Goal: Task Accomplishment & Management: Complete application form

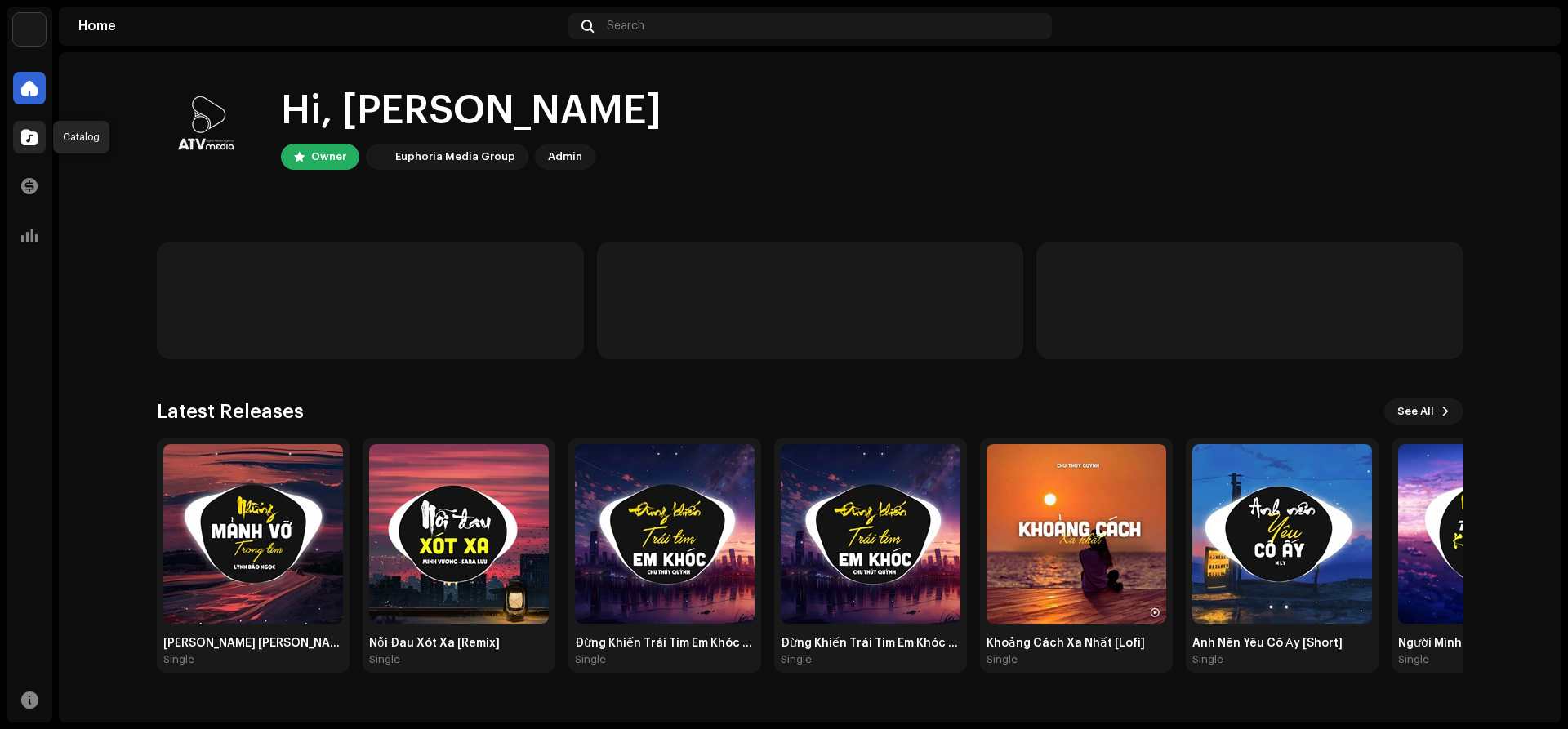
click at [28, 133] on span at bounding box center [29, 138] width 16 height 13
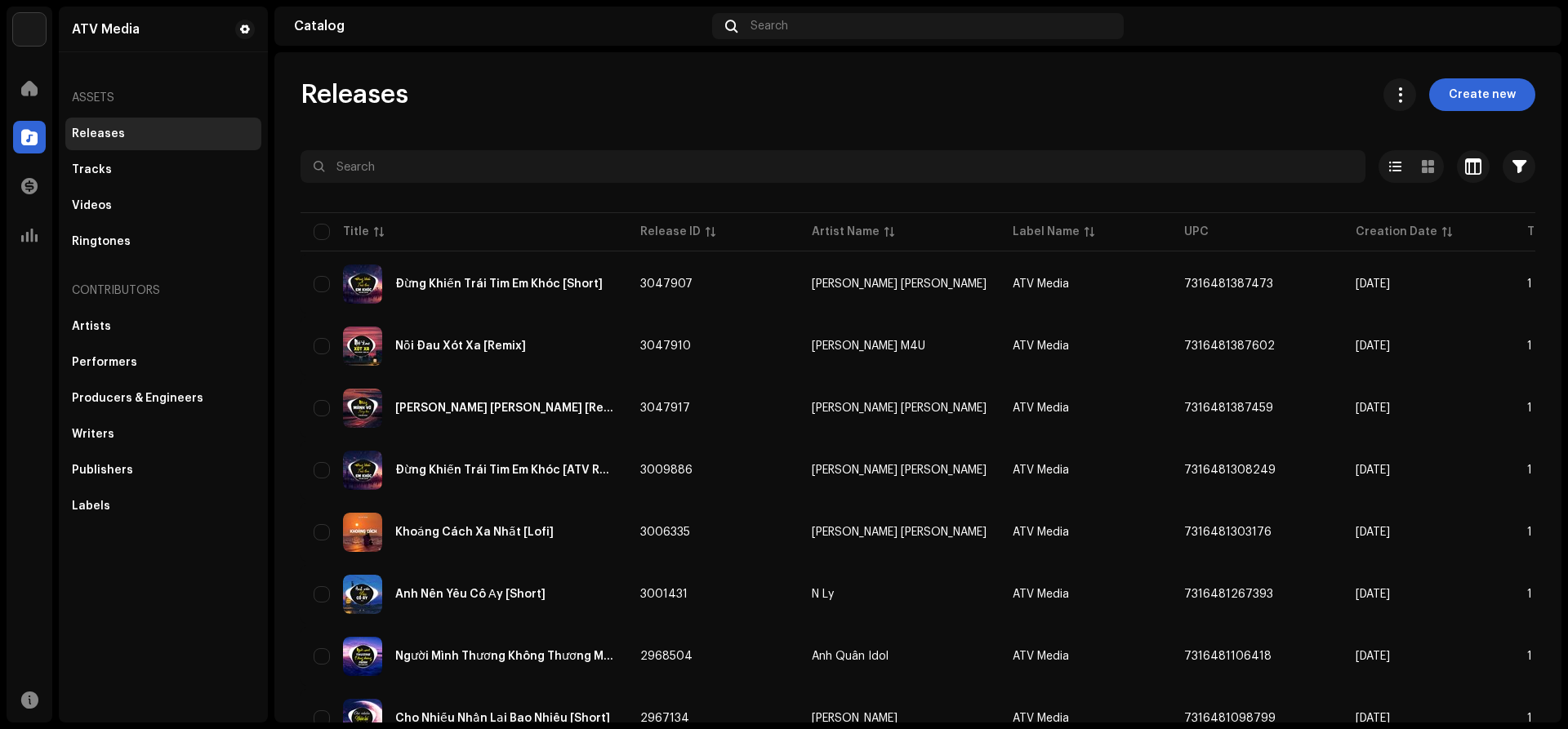
click at [1, 541] on div "ATV Media Home Catalog Transactions Analytics Resources ATV Media Assets Releas…" at bounding box center [784, 364] width 1568 height 729
click at [1471, 100] on span "Create new" at bounding box center [1481, 94] width 67 height 33
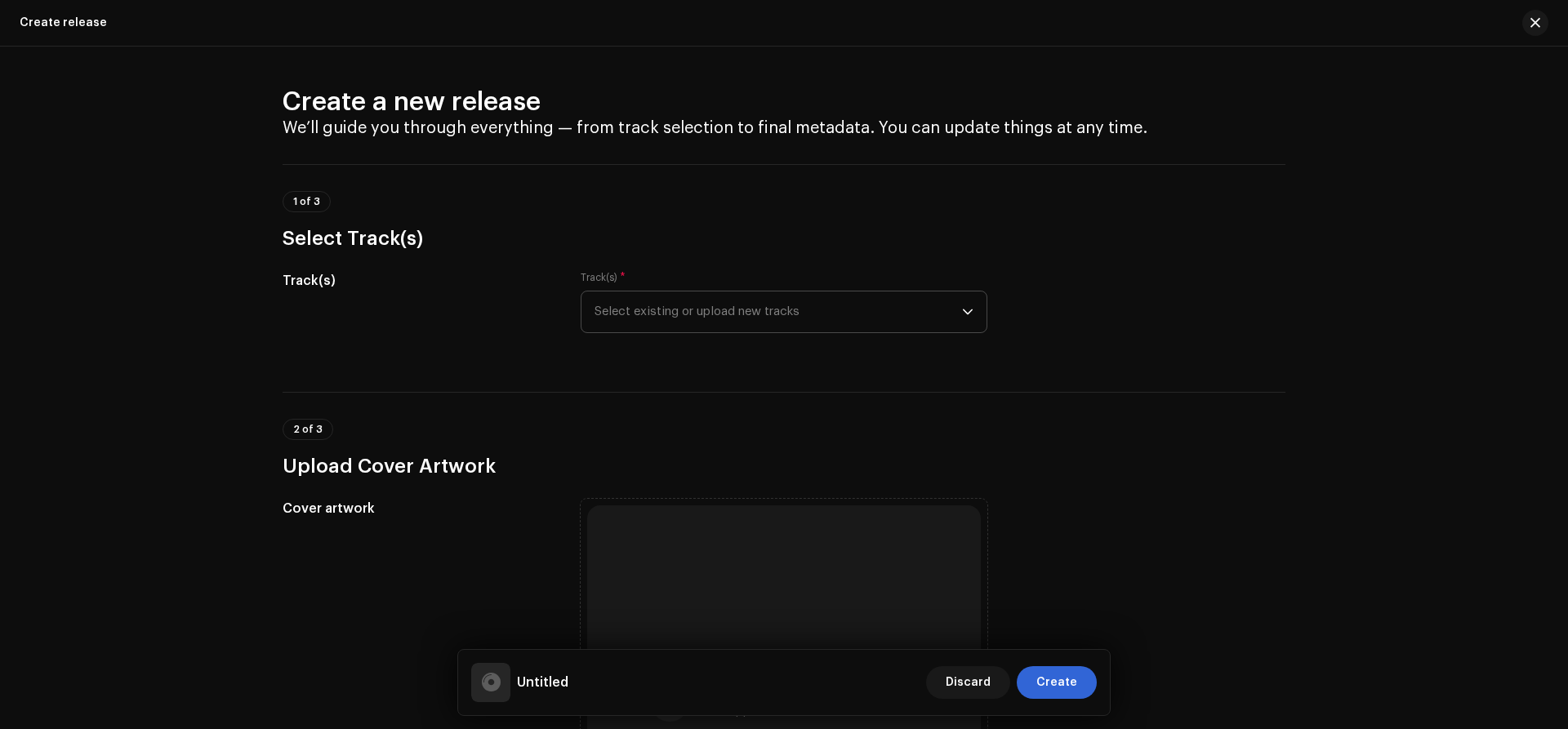
click at [758, 304] on span "Select existing or upload new tracks" at bounding box center [778, 312] width 367 height 40
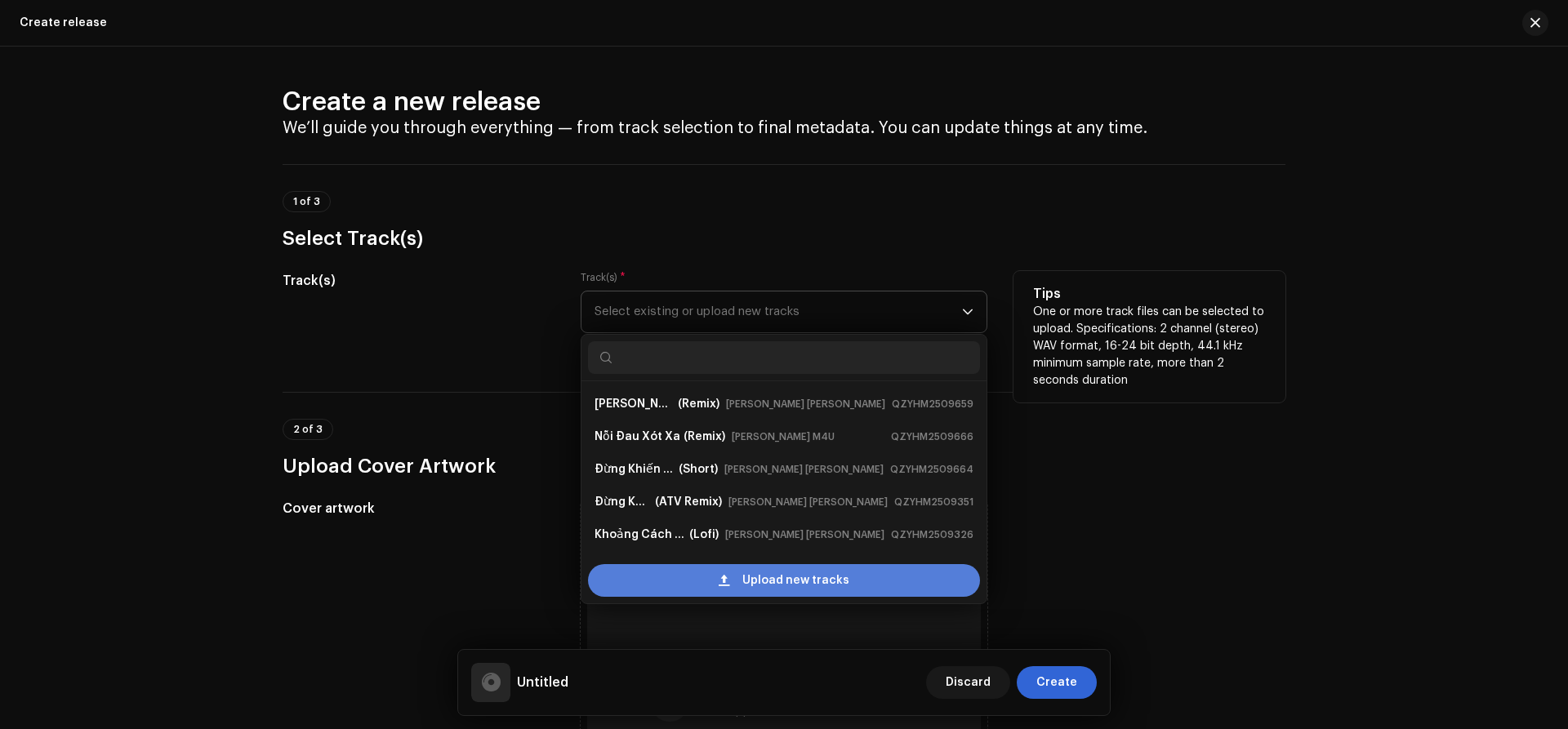
click at [703, 587] on div "Upload new tracks" at bounding box center [784, 580] width 392 height 33
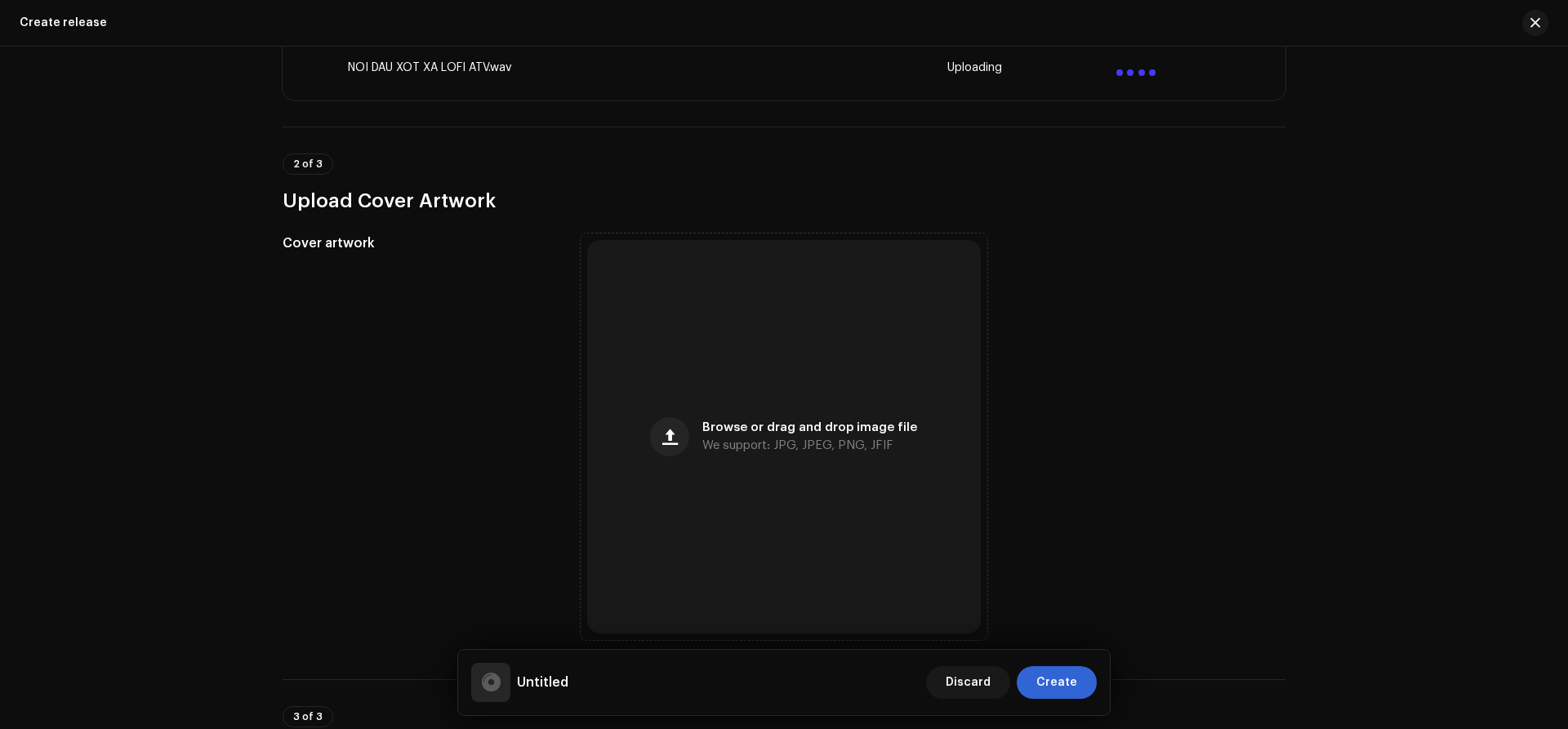
scroll to position [744, 0]
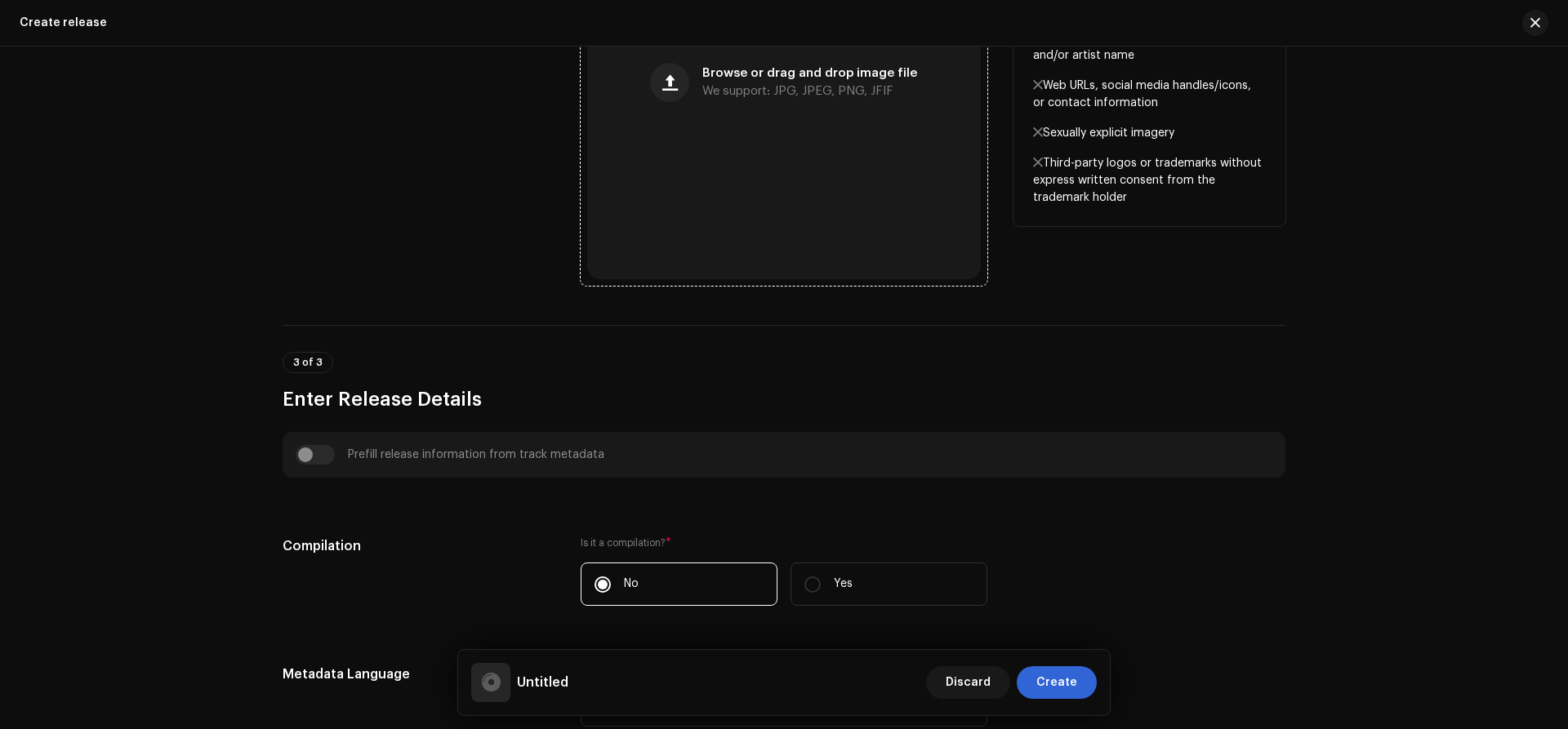
click at [752, 130] on div "Browse or drag and drop image file We support: JPG, JPEG, PNG, JFIF" at bounding box center [784, 83] width 394 height 394
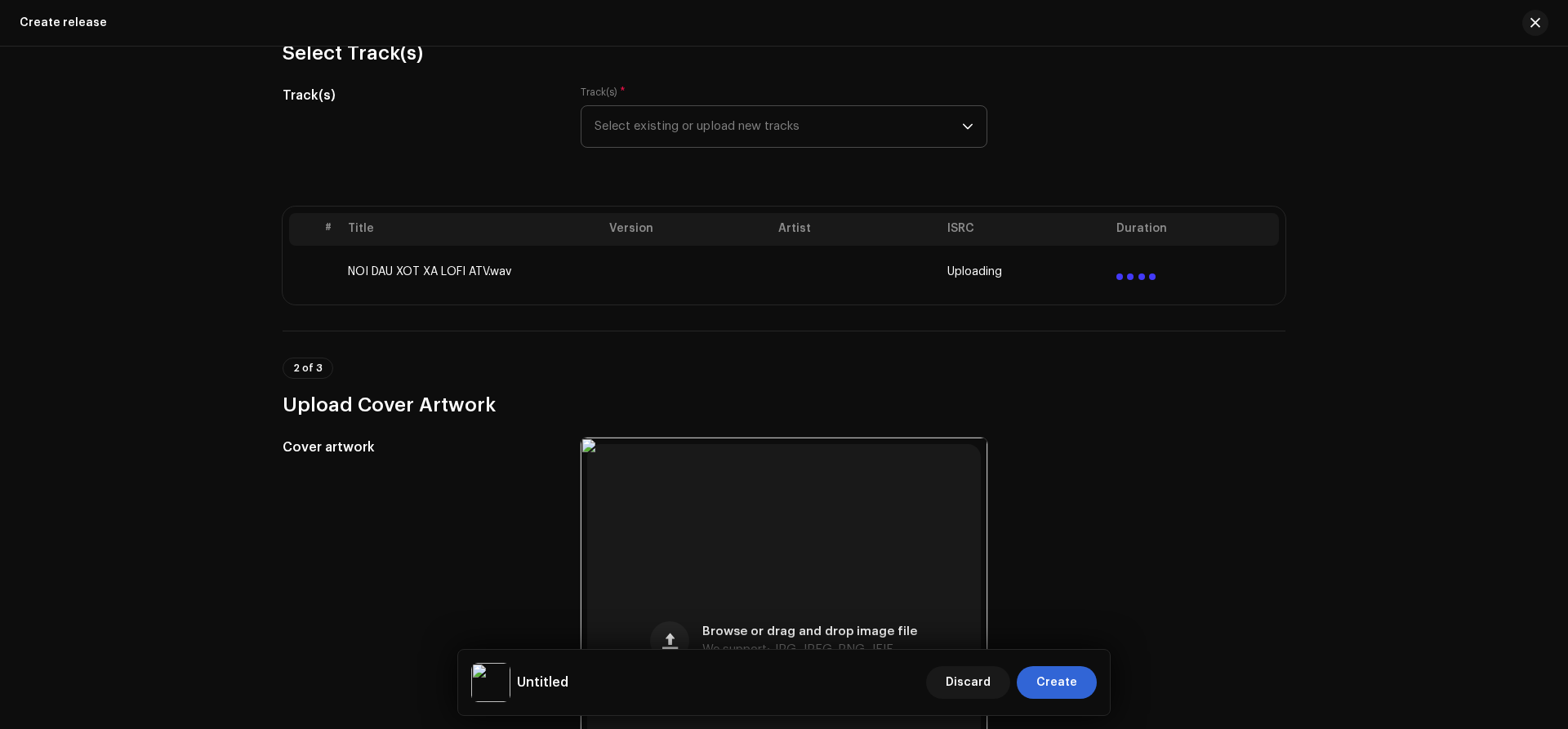
scroll to position [58, 0]
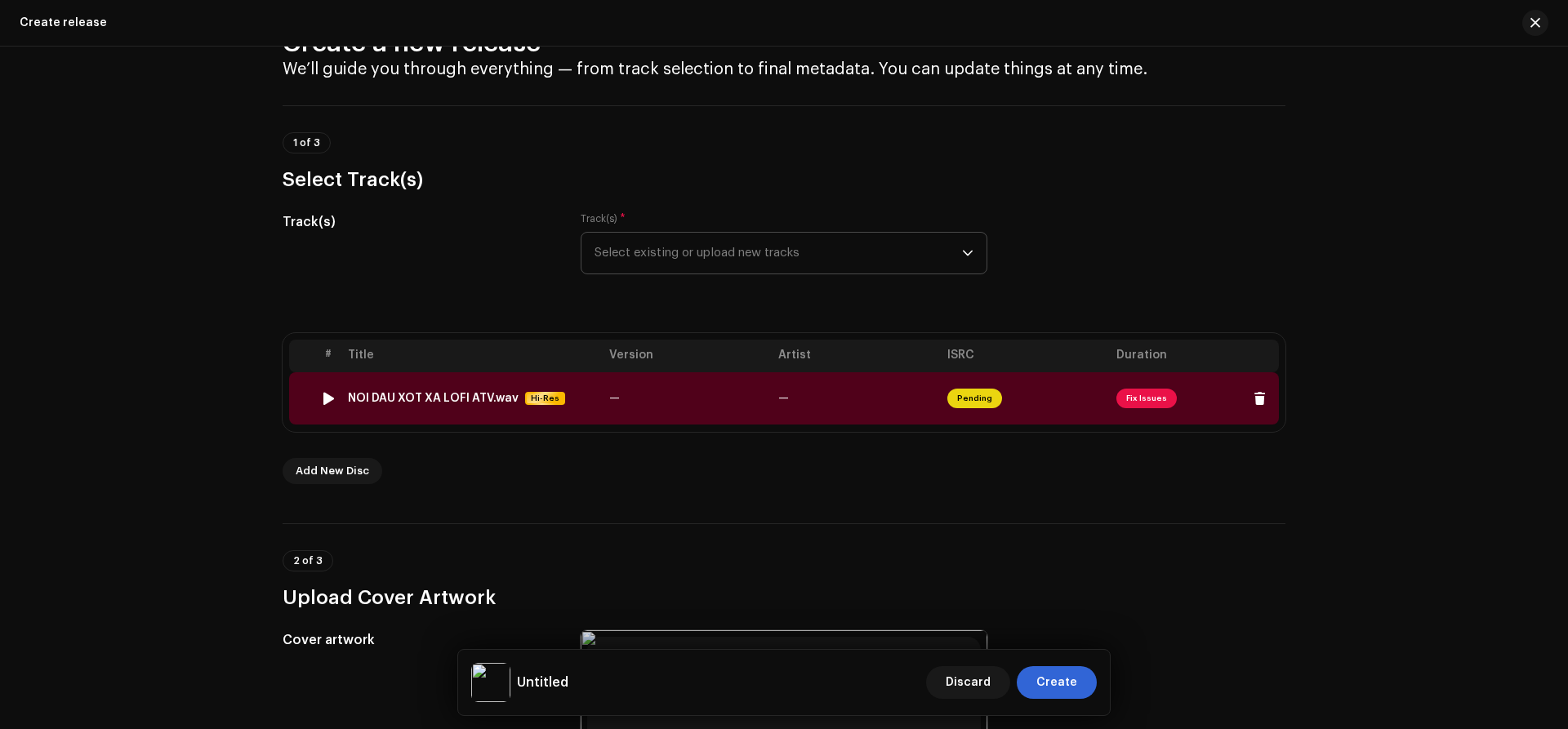
click at [1146, 400] on span "Fix Issues" at bounding box center [1146, 398] width 60 height 20
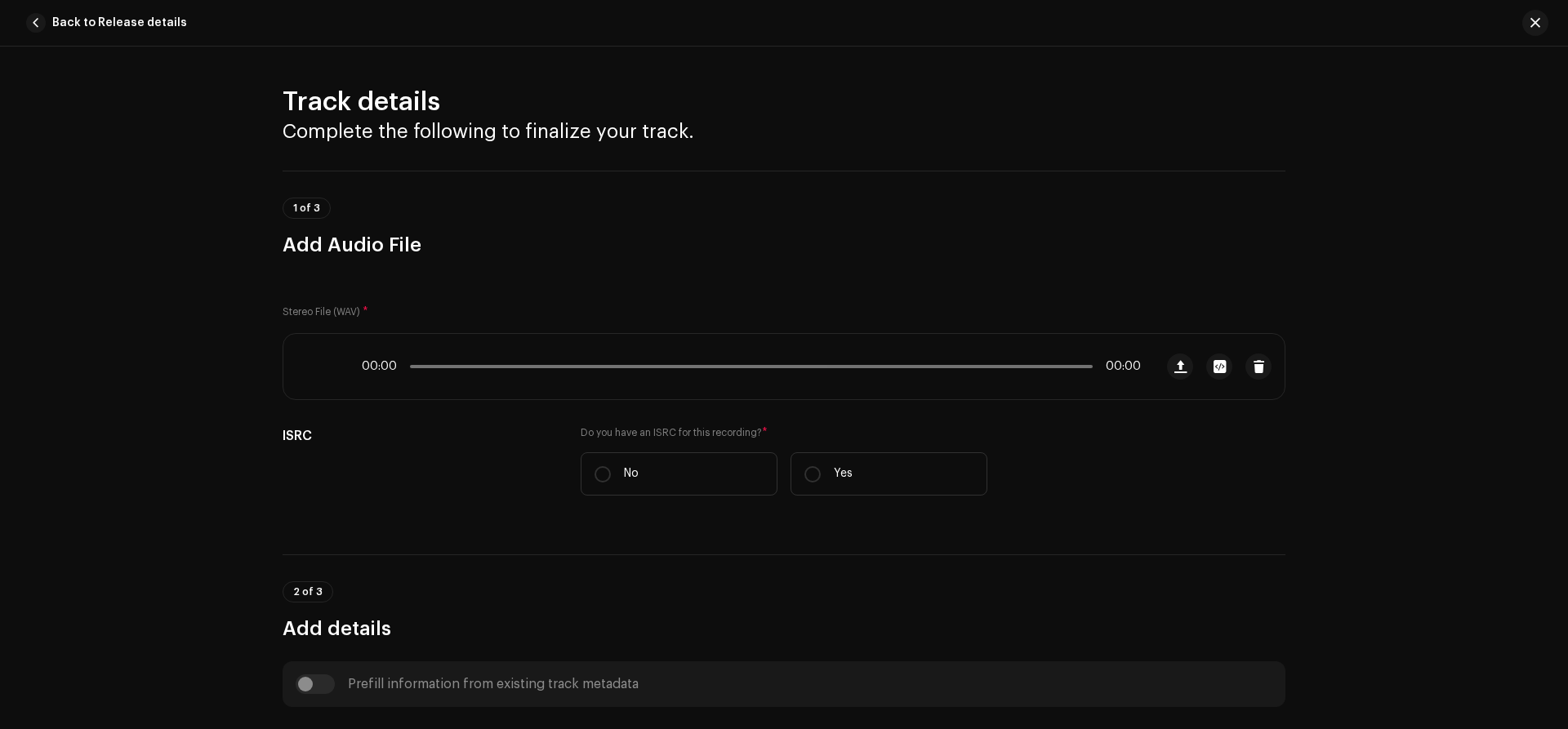
scroll to position [616, 0]
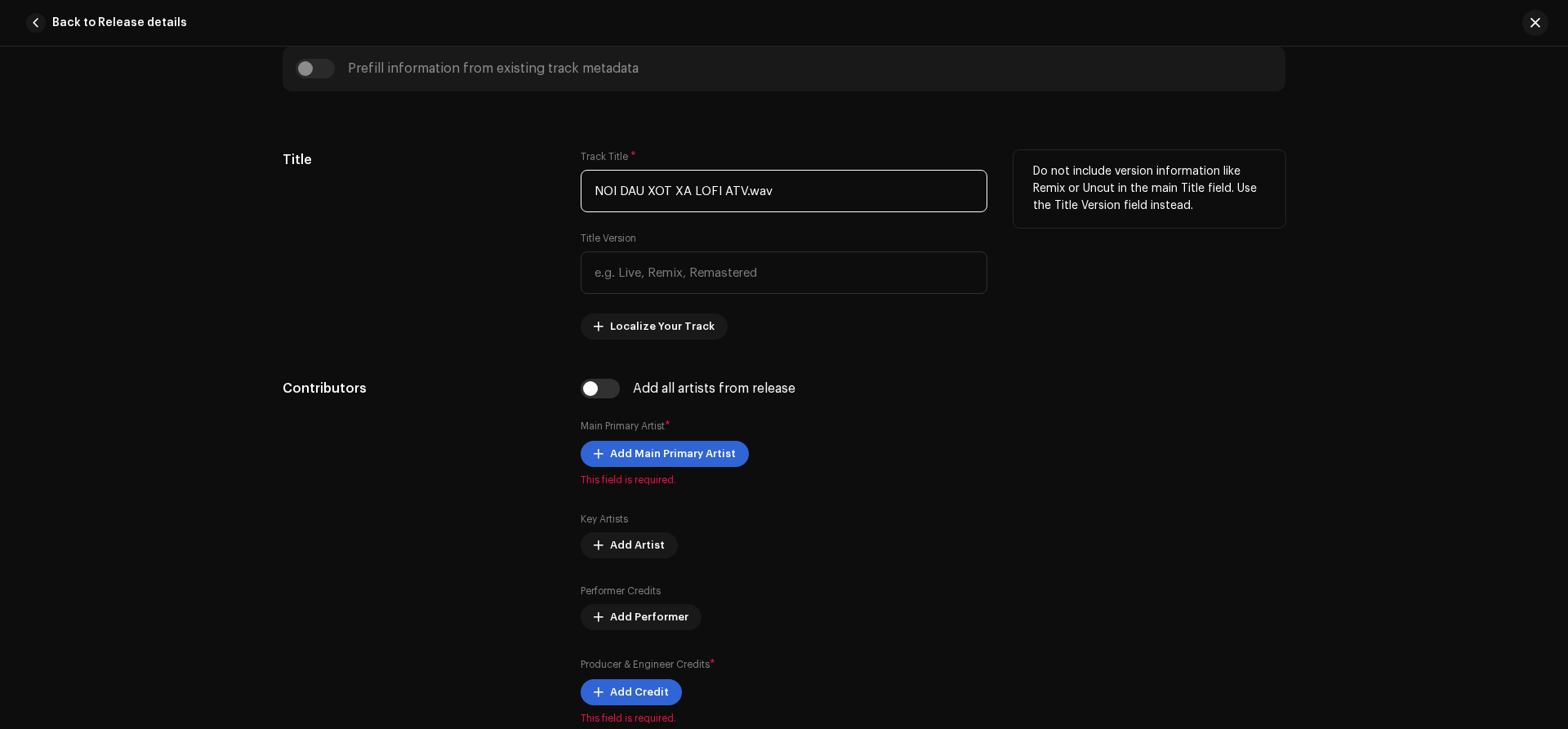
click at [747, 195] on input "NOI DAU XOT XA LOFI ATV.wav" at bounding box center [784, 190] width 407 height 42
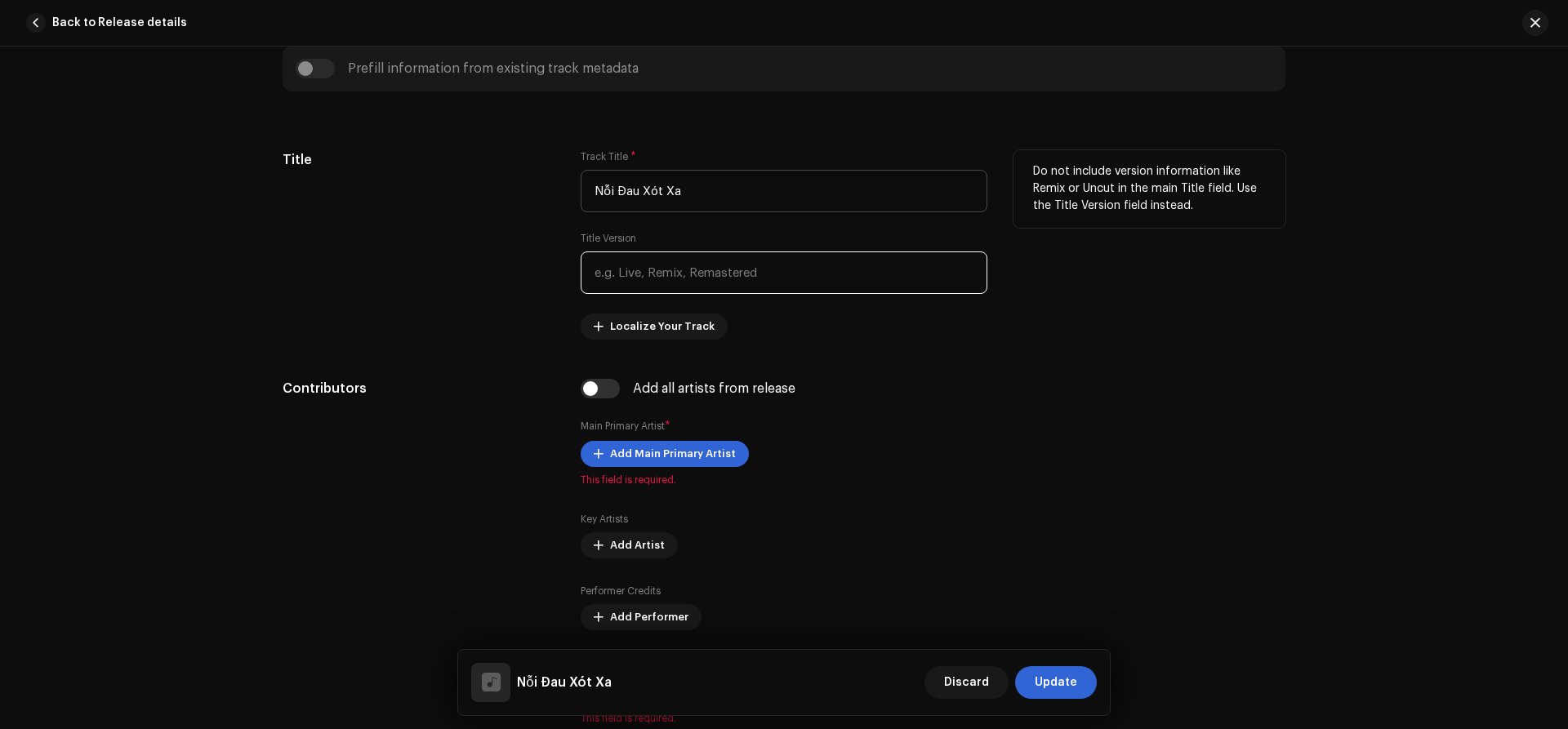
type input "Nỗi Đau Xót Xa"
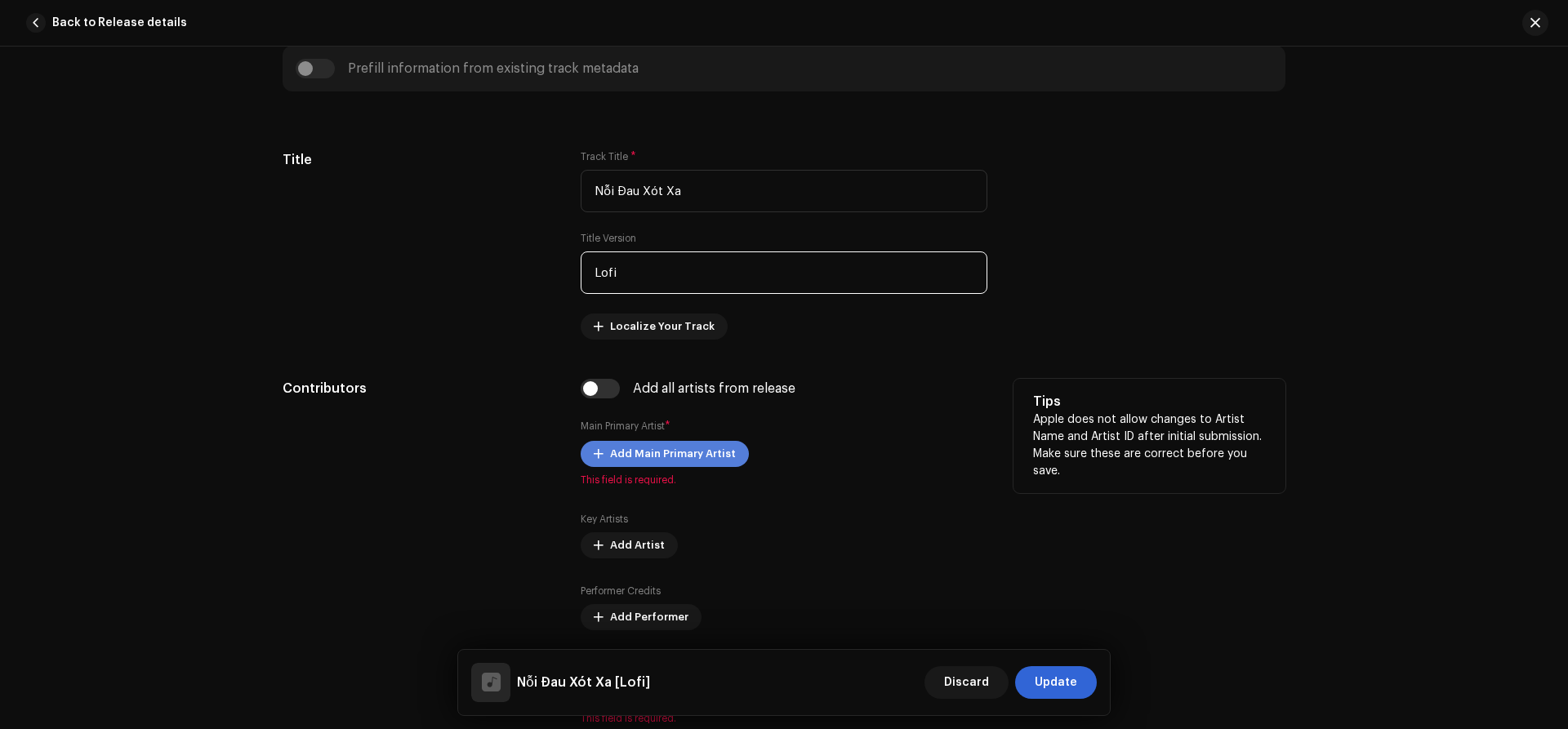
type input "Lofi"
click at [654, 463] on span "Add Main Primary Artist" at bounding box center [673, 454] width 126 height 33
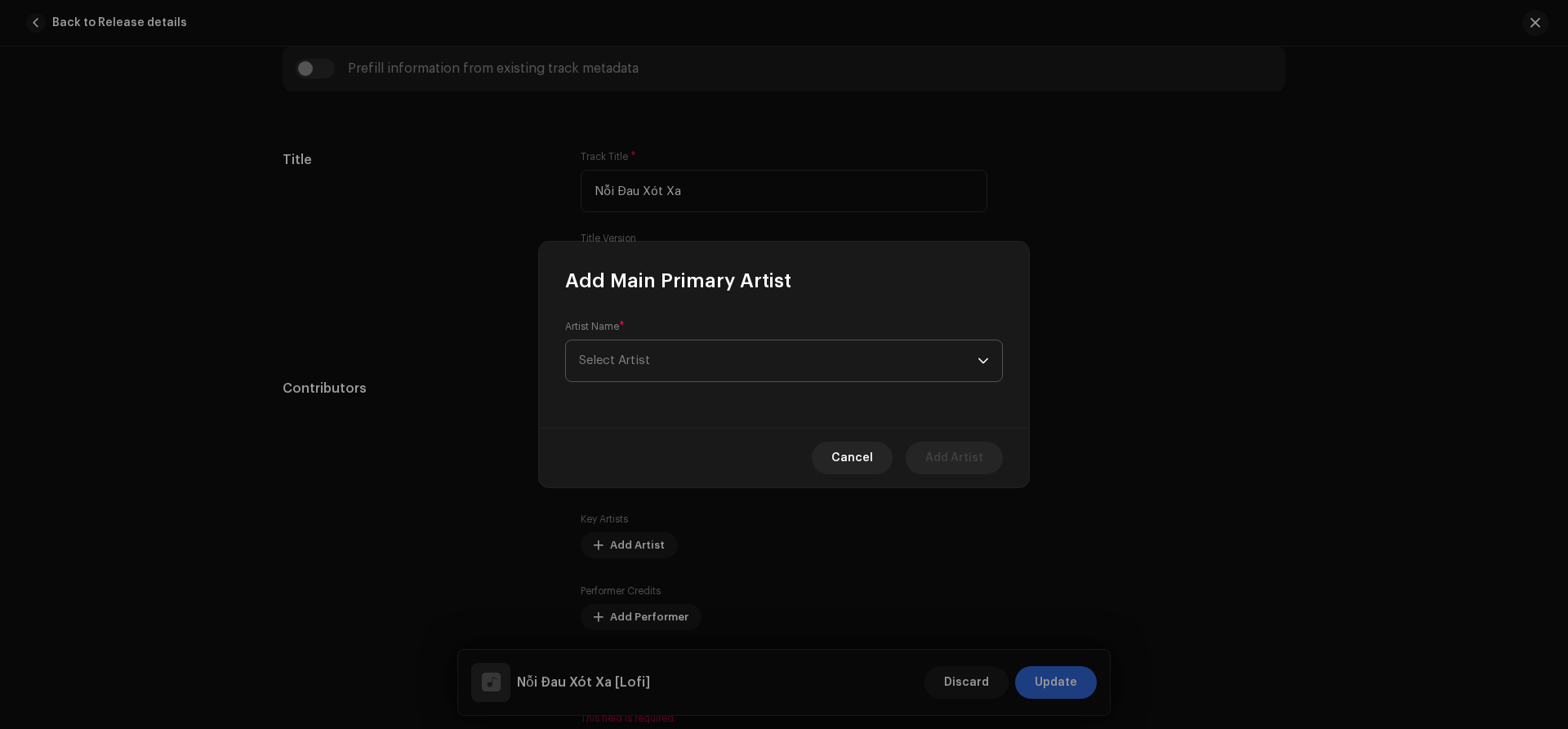
click at [707, 348] on span "Select Artist" at bounding box center [778, 361] width 398 height 40
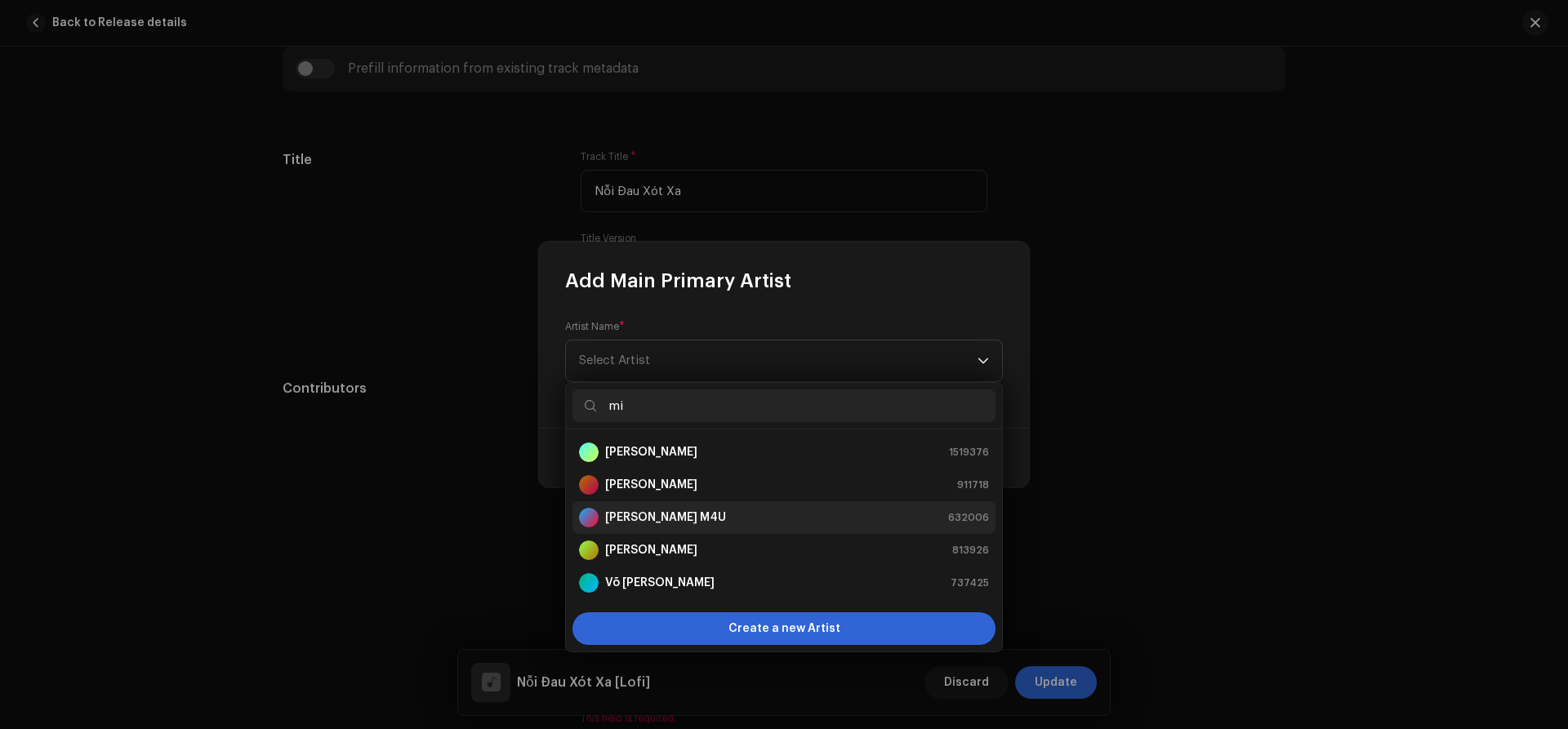
type input "mi"
click at [657, 518] on strong "[PERSON_NAME] M4U" at bounding box center [666, 517] width 121 height 16
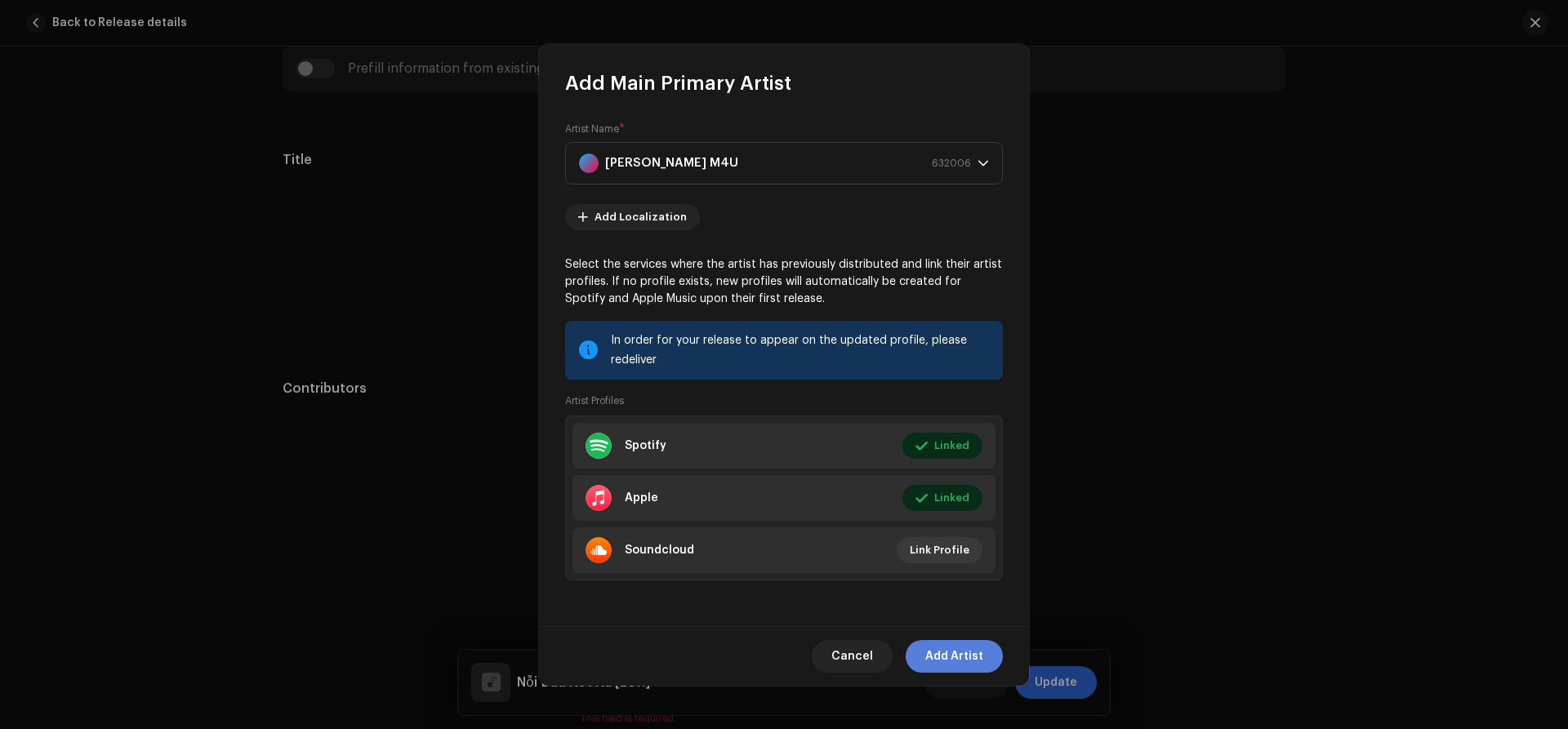
click at [932, 654] on span "Add Artist" at bounding box center [954, 656] width 58 height 33
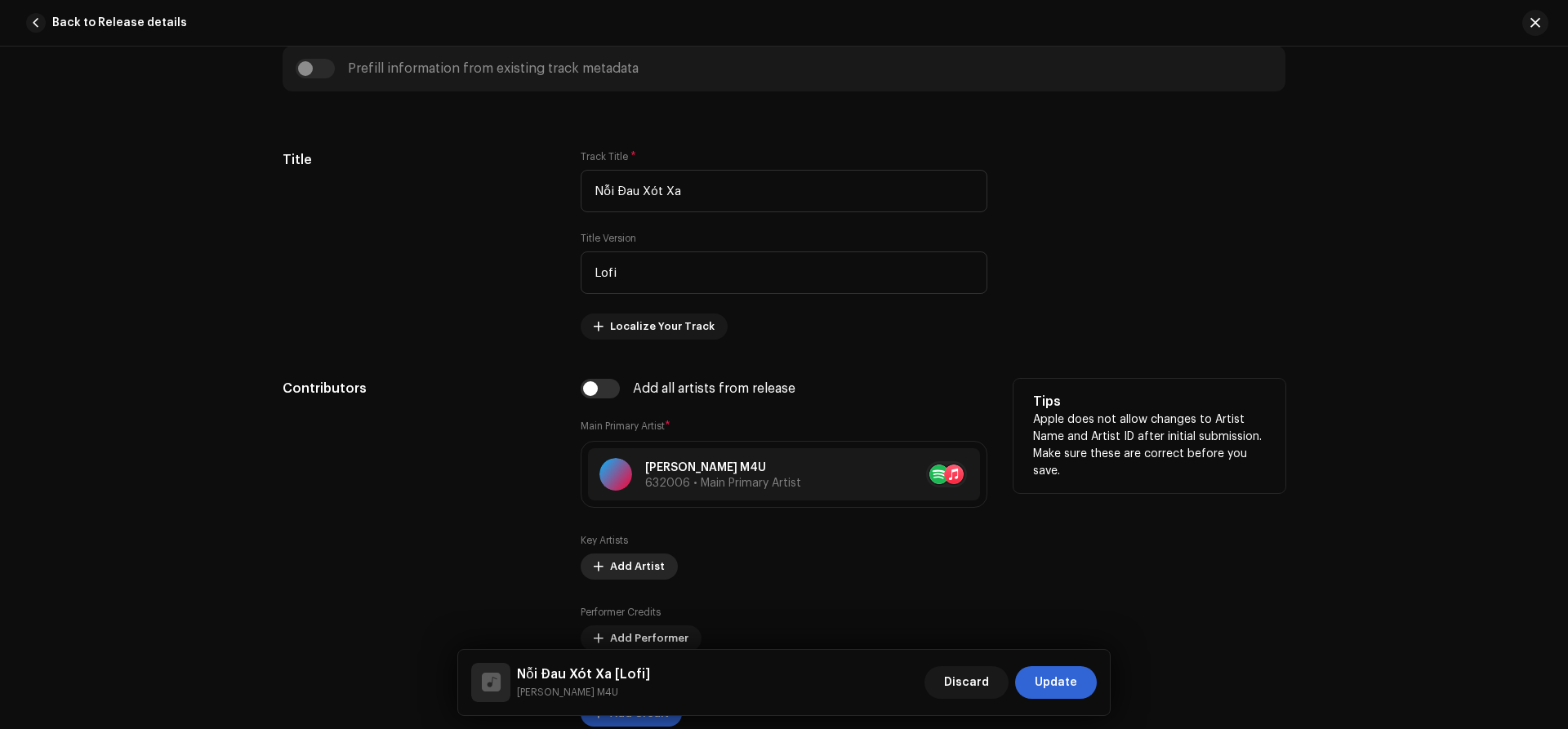
click at [636, 563] on span "Add Artist" at bounding box center [638, 566] width 55 height 33
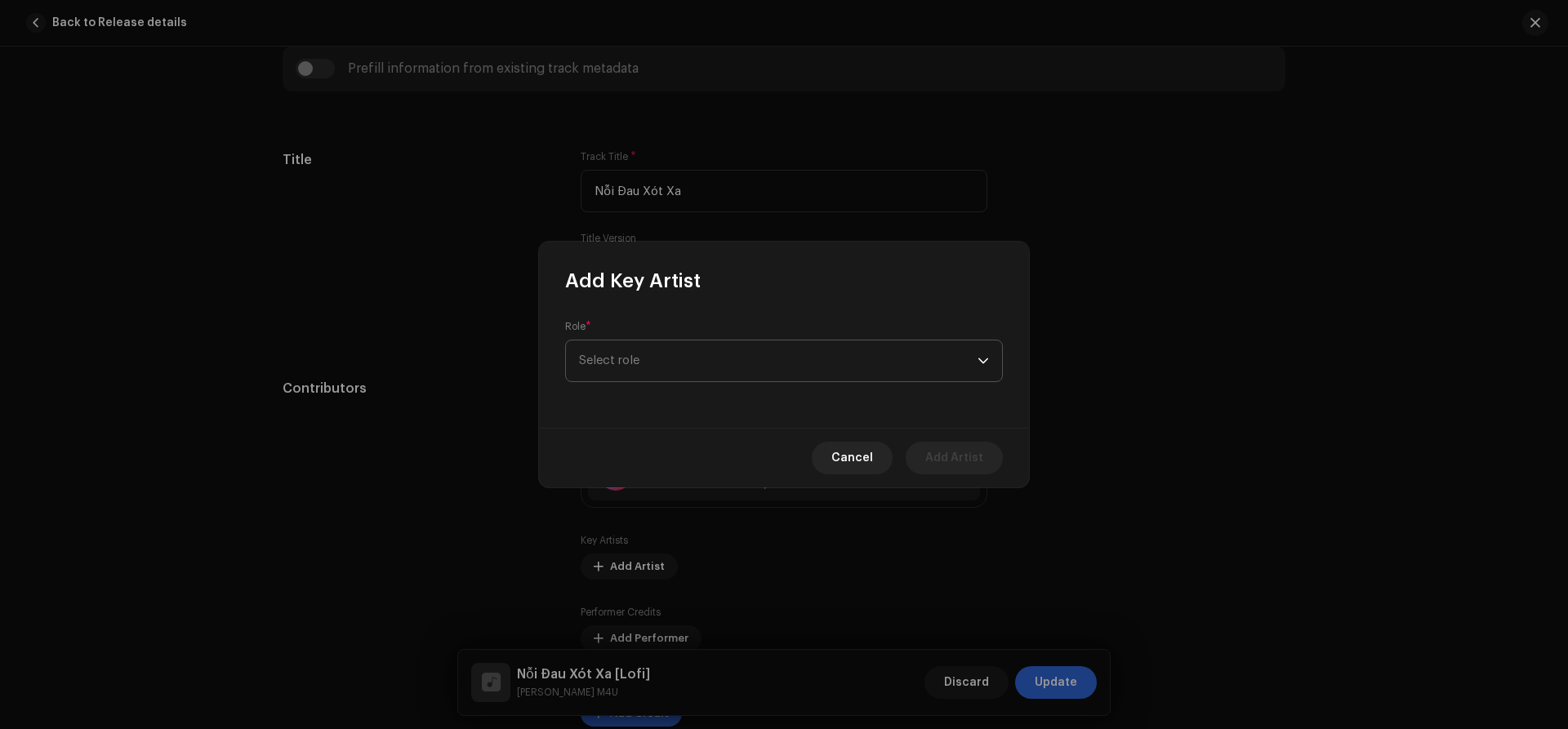
click at [659, 364] on span "Select role" at bounding box center [778, 361] width 398 height 40
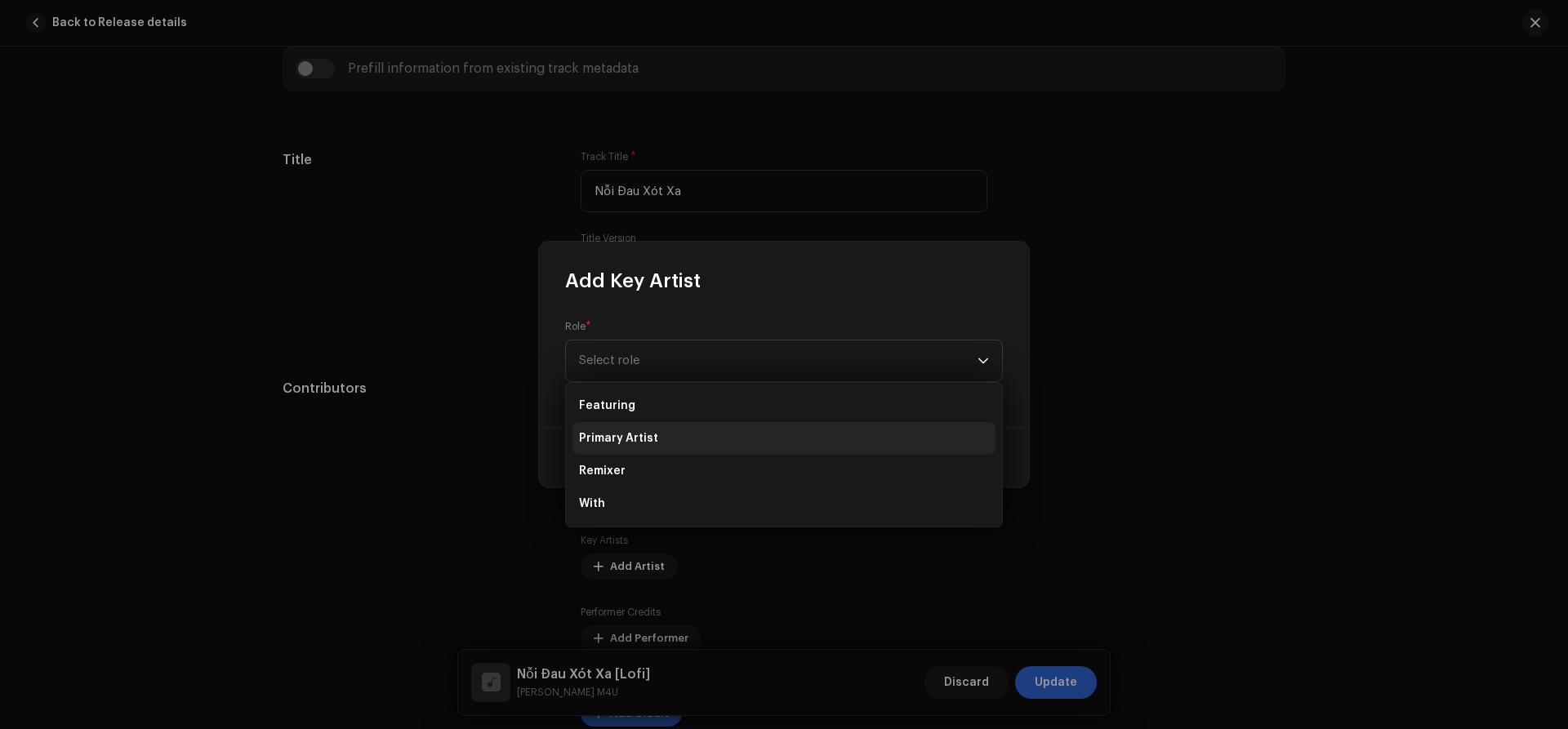
click at [625, 443] on span "Primary Artist" at bounding box center [619, 438] width 79 height 16
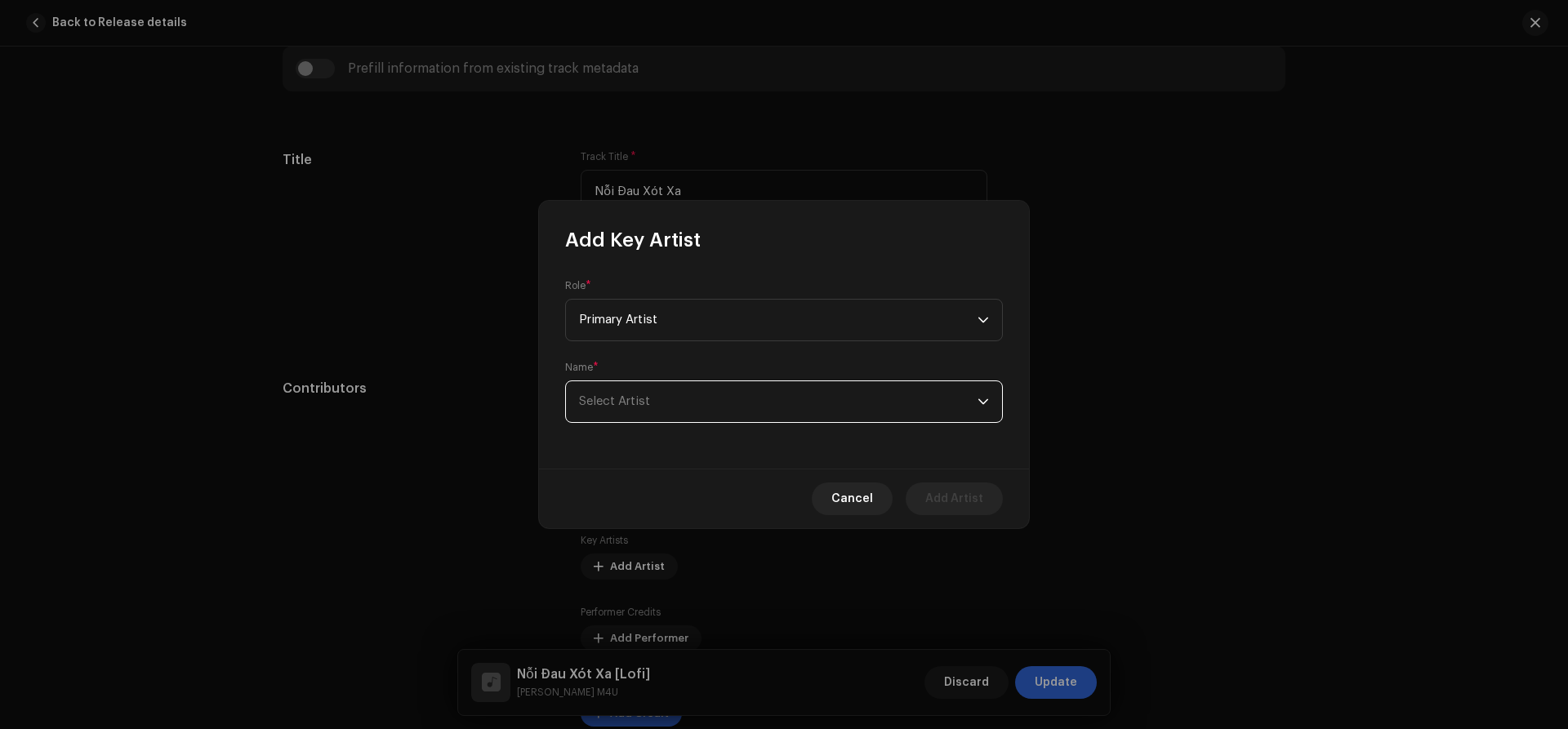
click at [708, 409] on span "Select Artist" at bounding box center [778, 401] width 398 height 40
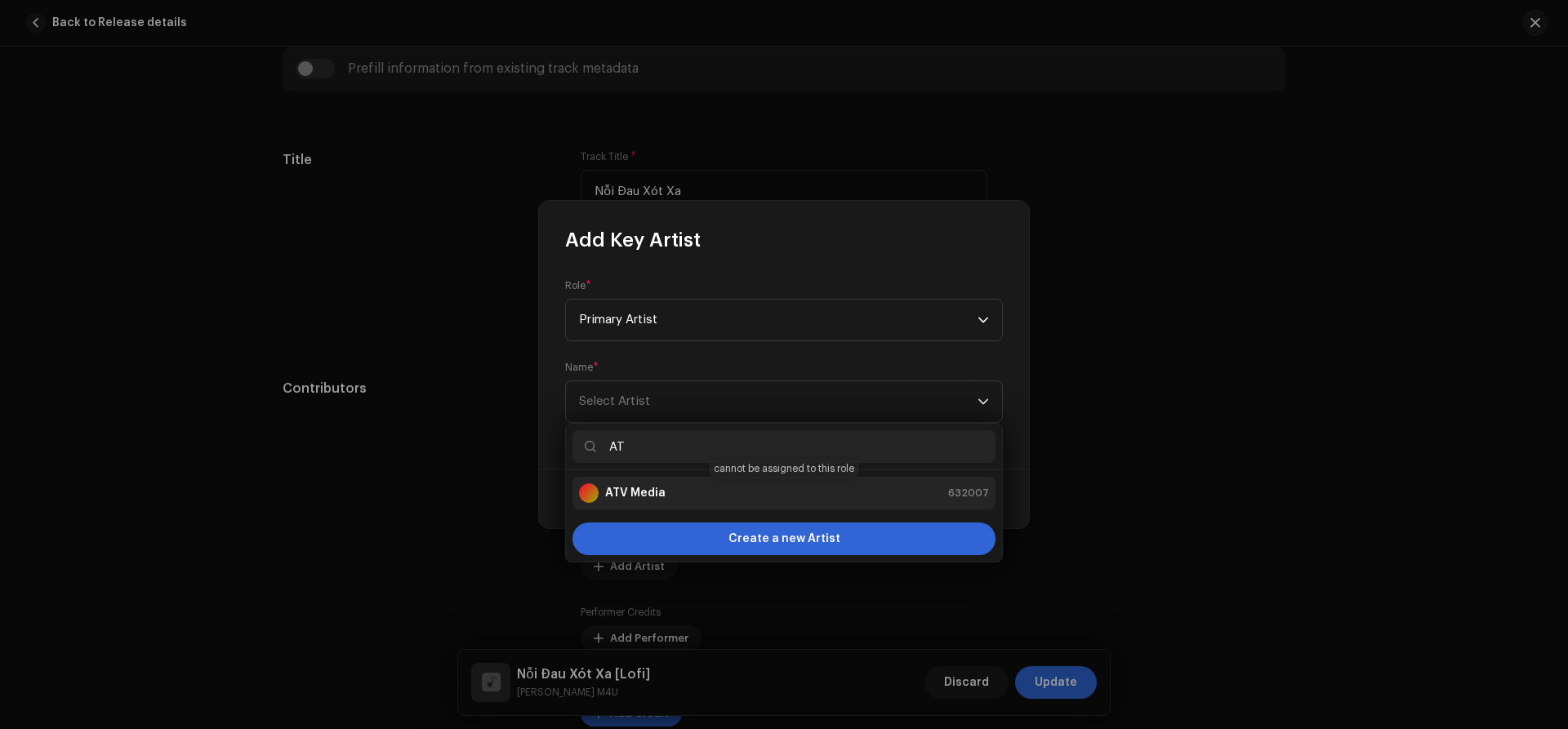
type input "AT"
click at [661, 487] on strong "ATV Media" at bounding box center [636, 493] width 60 height 16
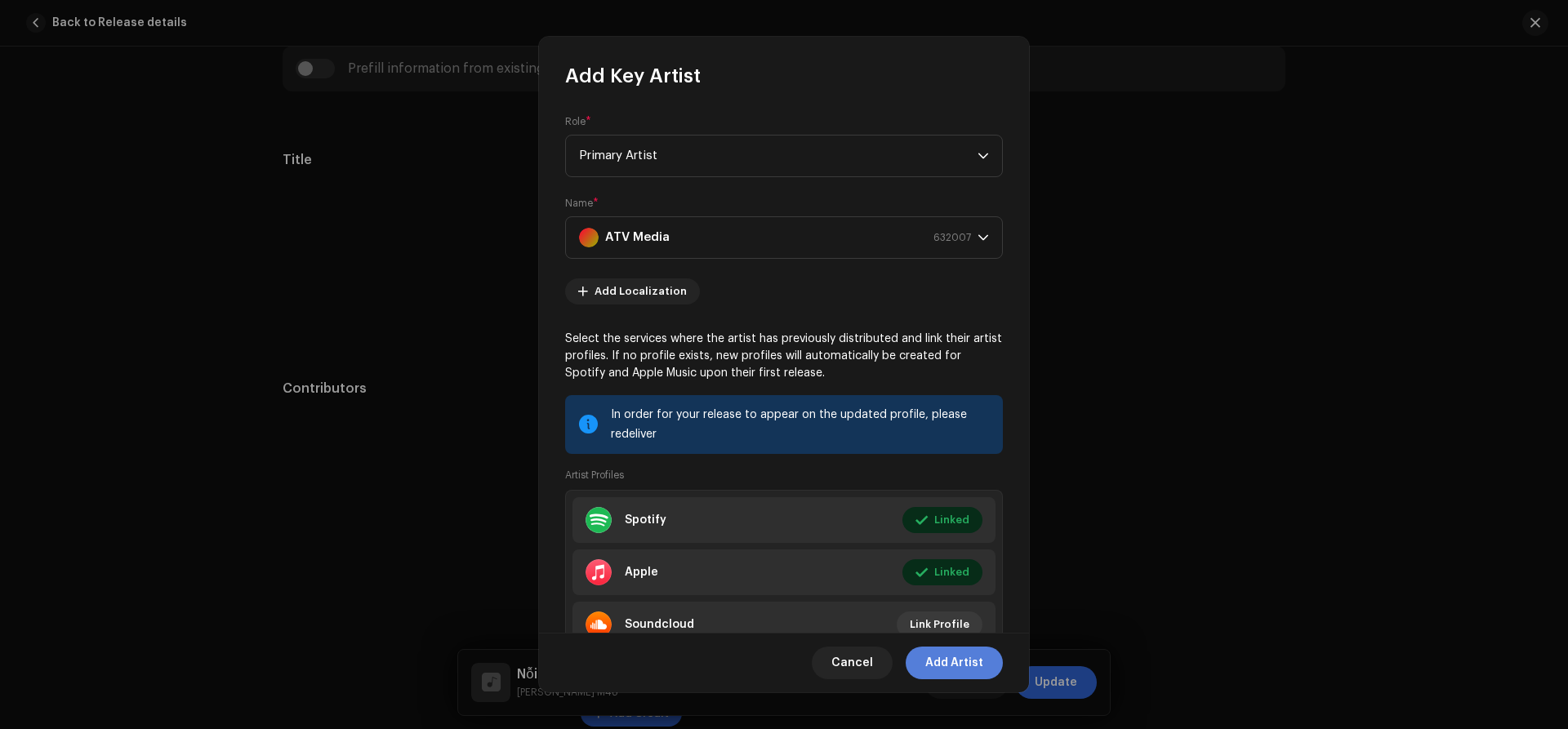
click at [974, 669] on span "Add Artist" at bounding box center [954, 663] width 58 height 33
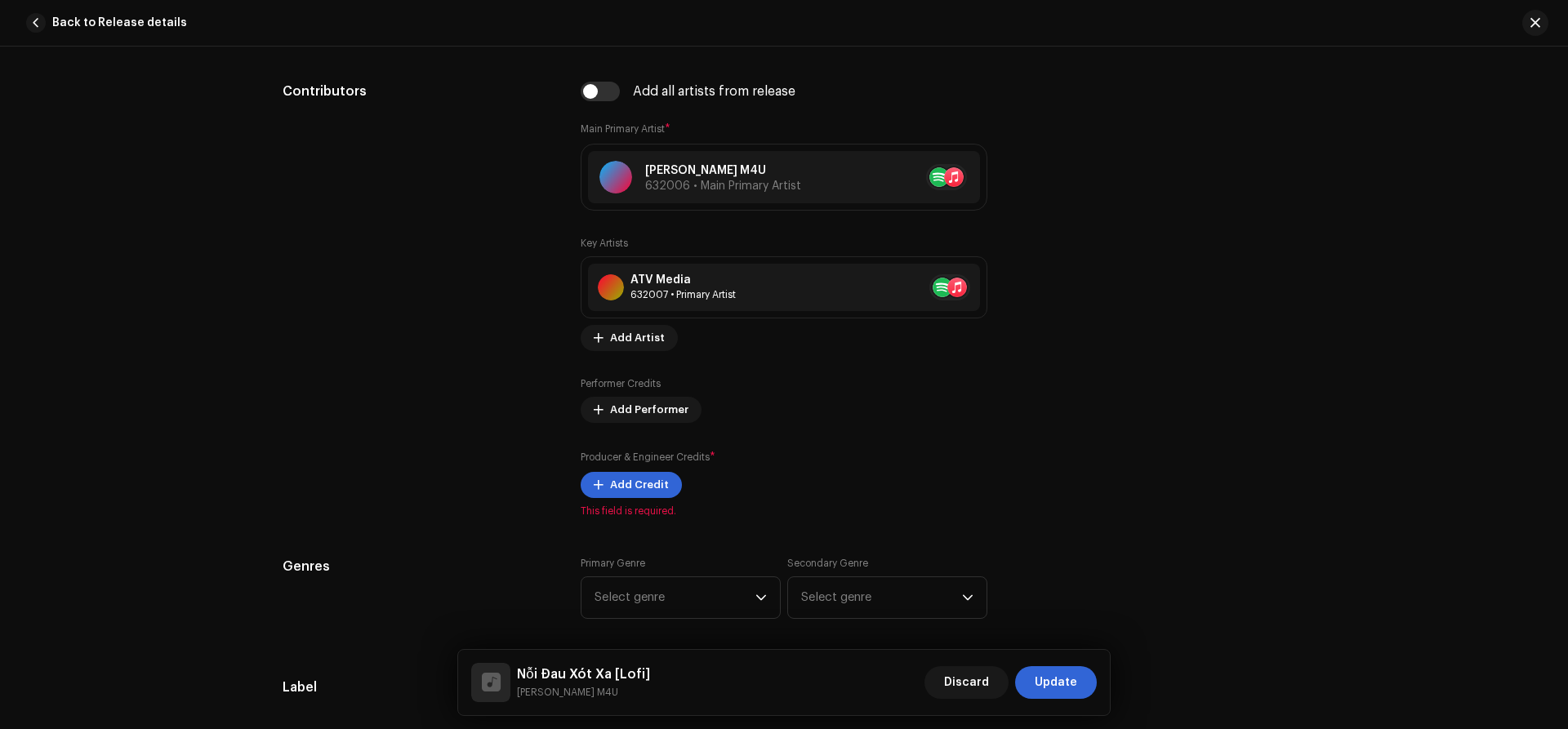
scroll to position [944, 0]
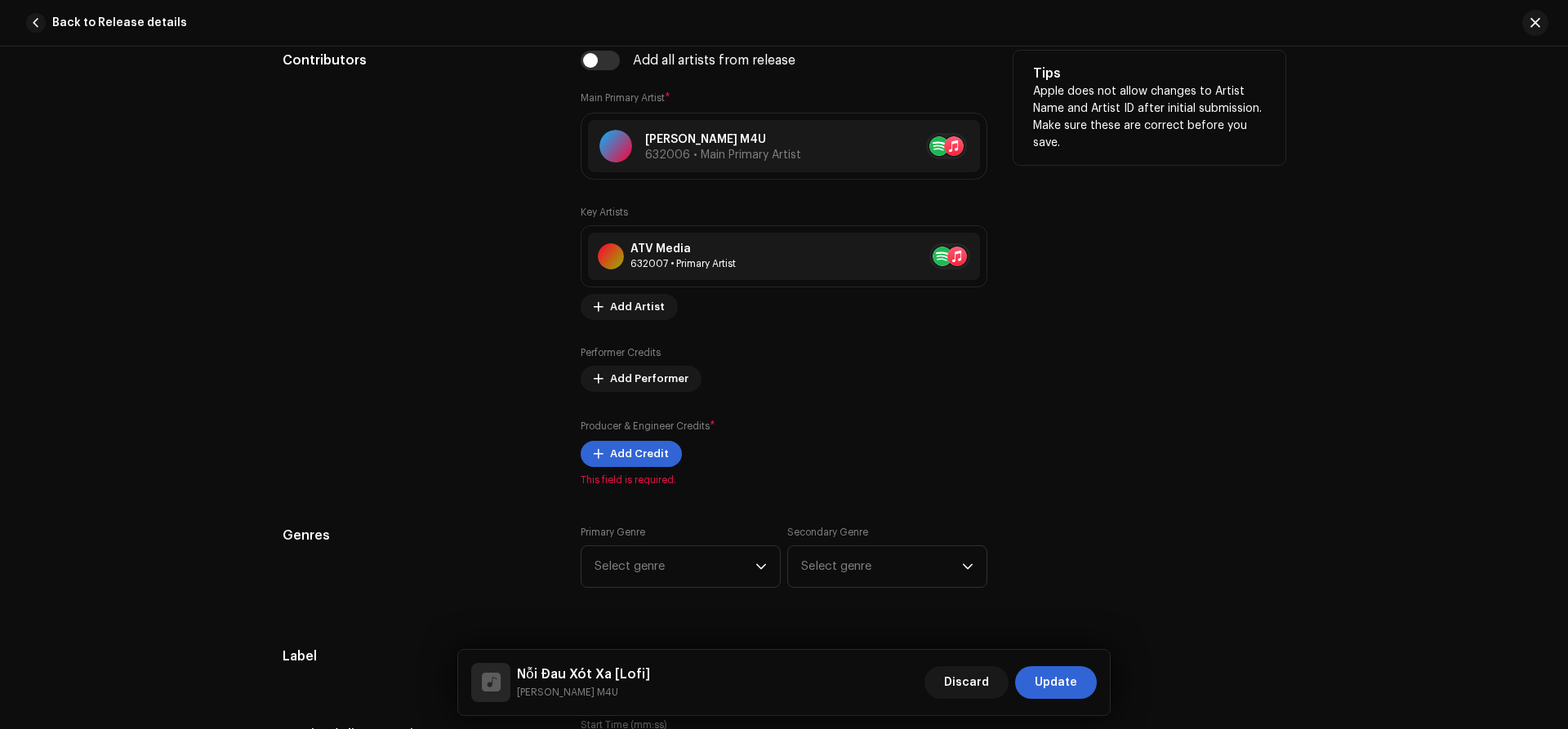
click at [635, 468] on div "Add all artists from release Main Primary Artist * Minh Vương M4U 632006 • Main…" at bounding box center [784, 268] width 407 height 436
click at [642, 458] on span "Add Credit" at bounding box center [639, 454] width 58 height 33
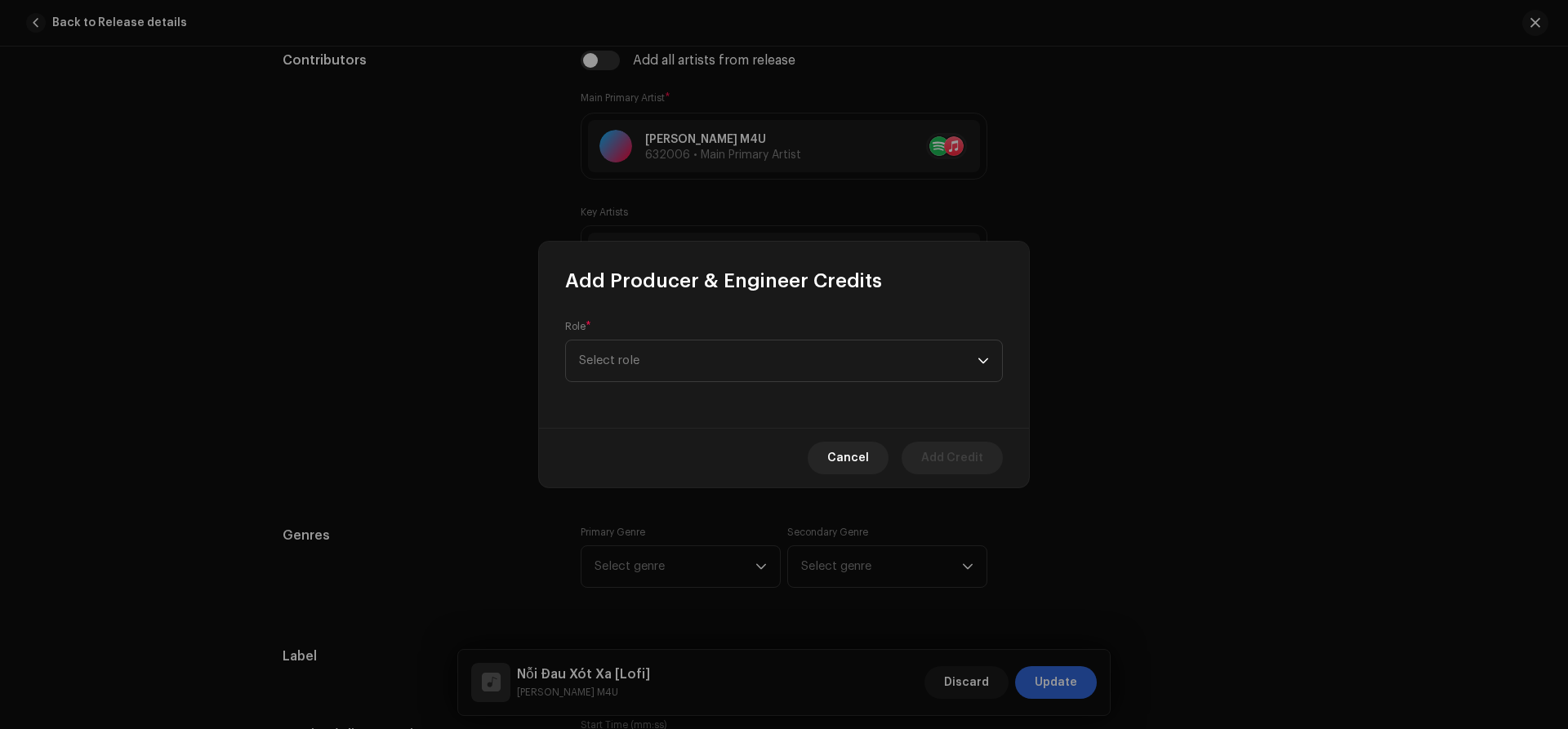
click at [686, 334] on div "Role * Select role" at bounding box center [784, 351] width 438 height 62
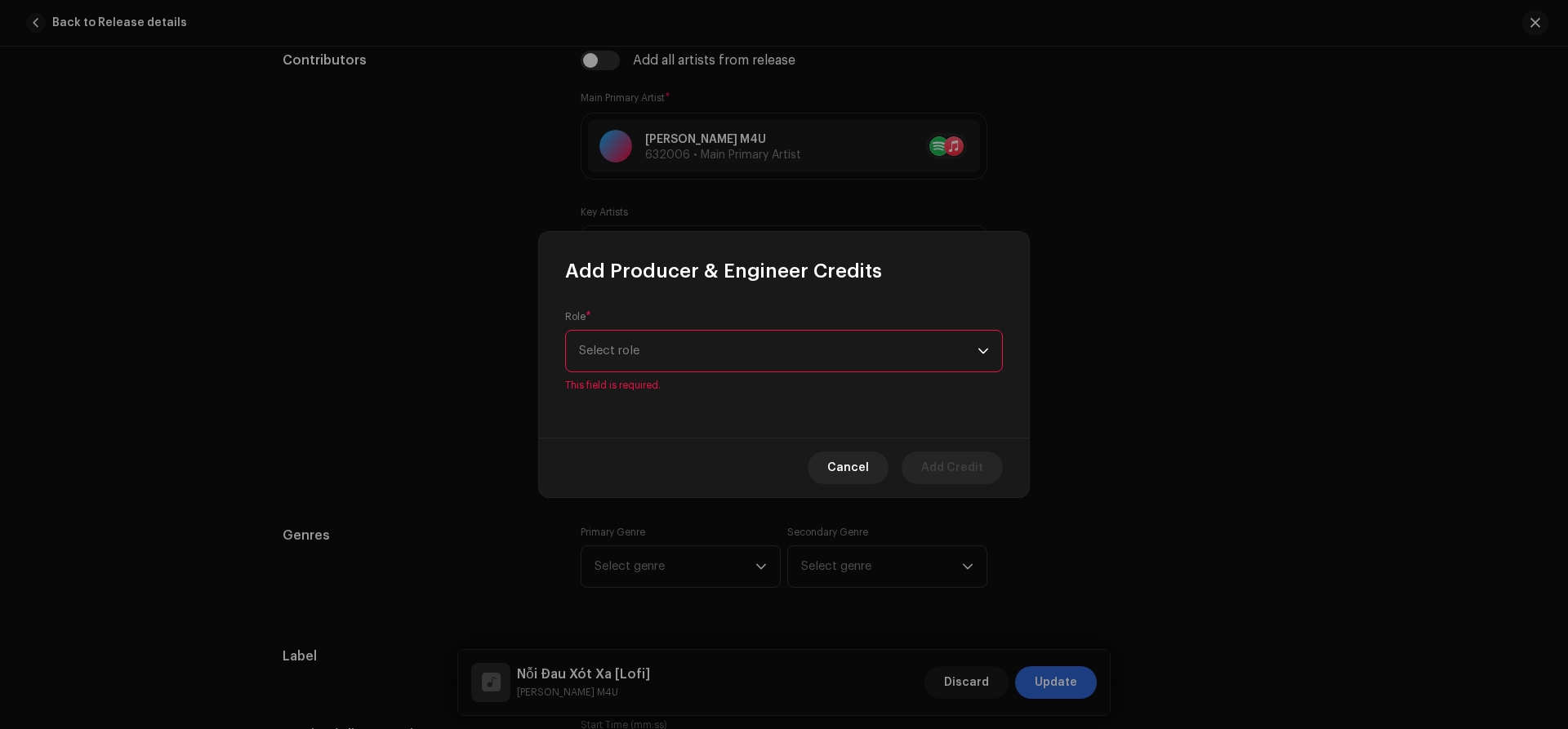
click at [686, 346] on span "Select role" at bounding box center [778, 350] width 398 height 40
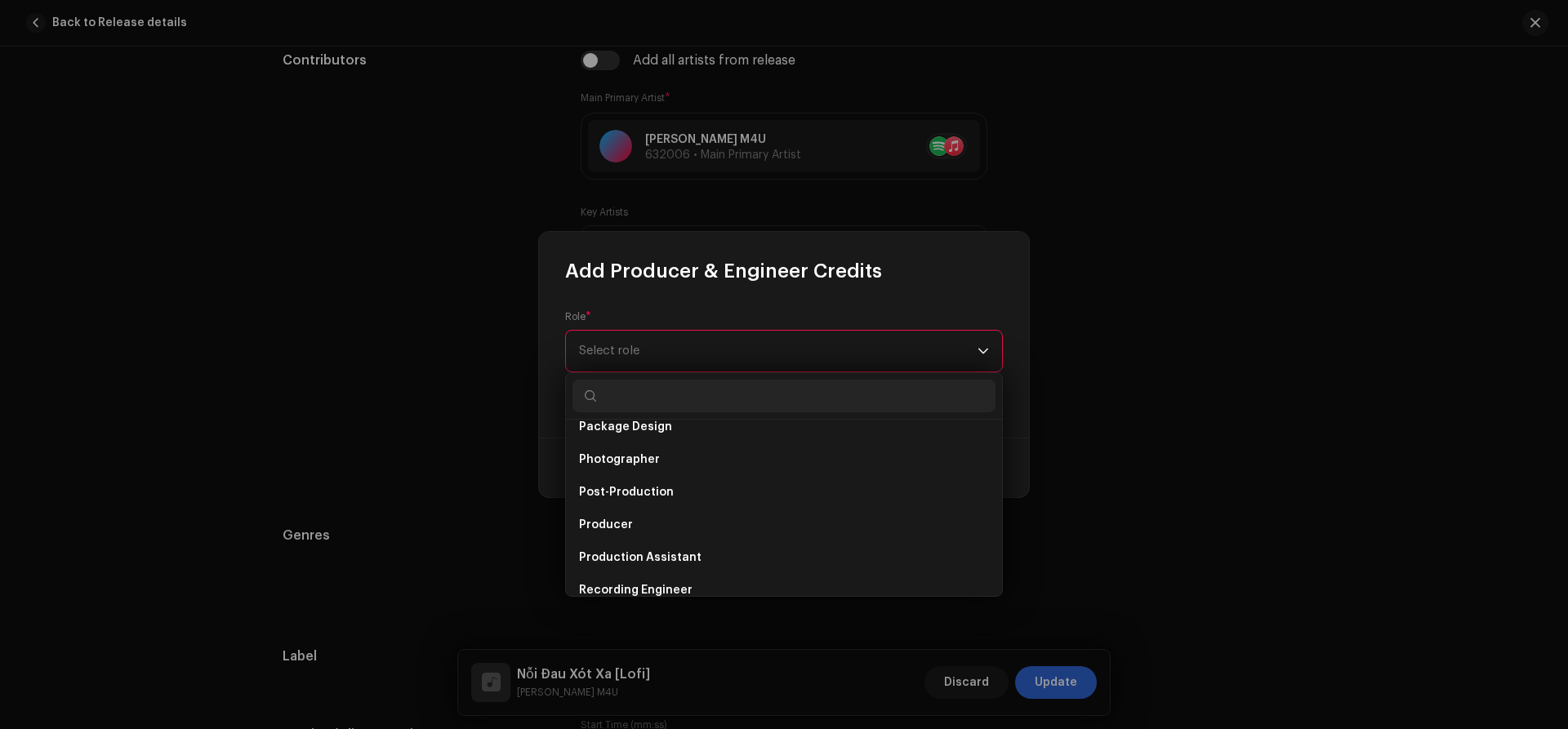
scroll to position [607, 0]
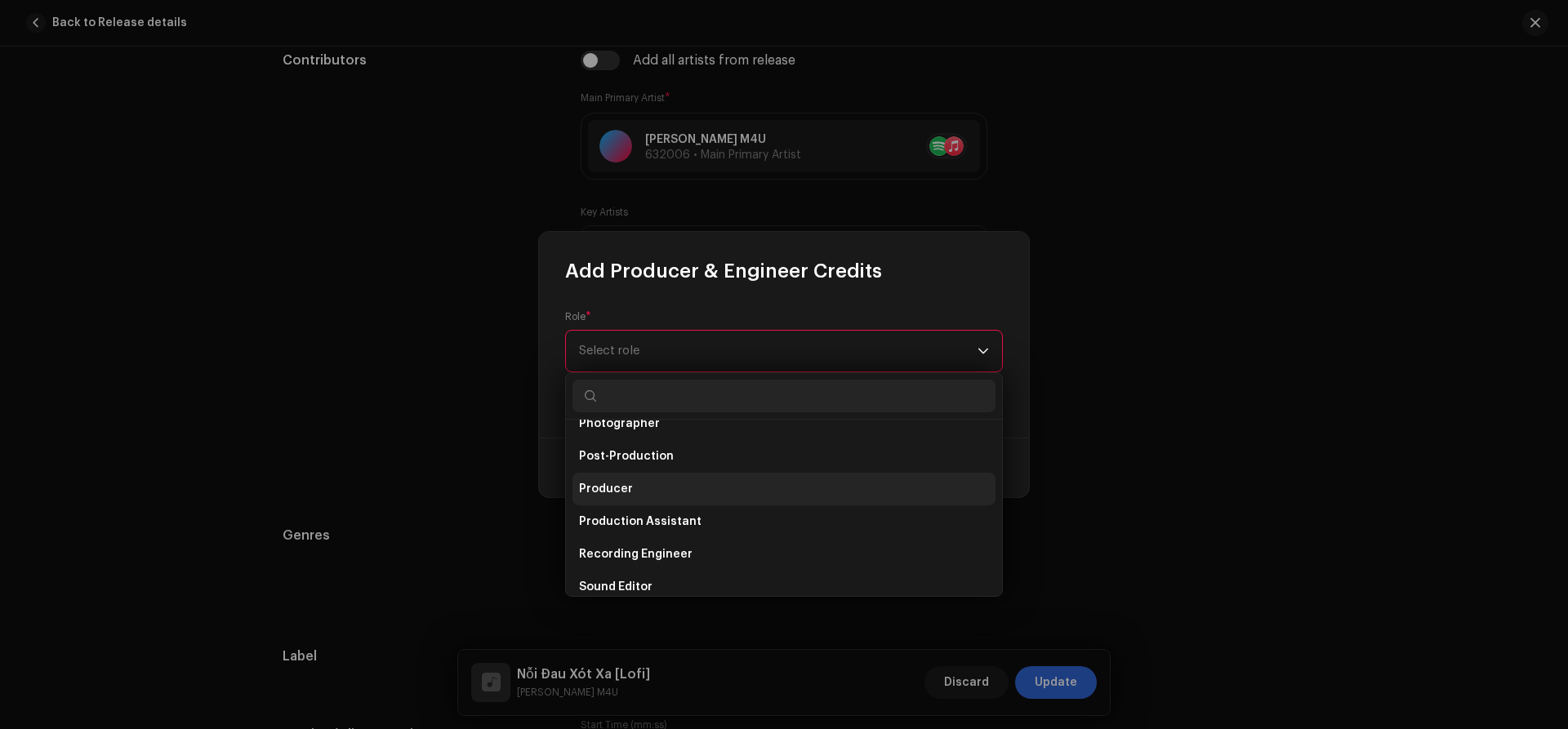
click at [689, 489] on li "Producer" at bounding box center [784, 489] width 423 height 33
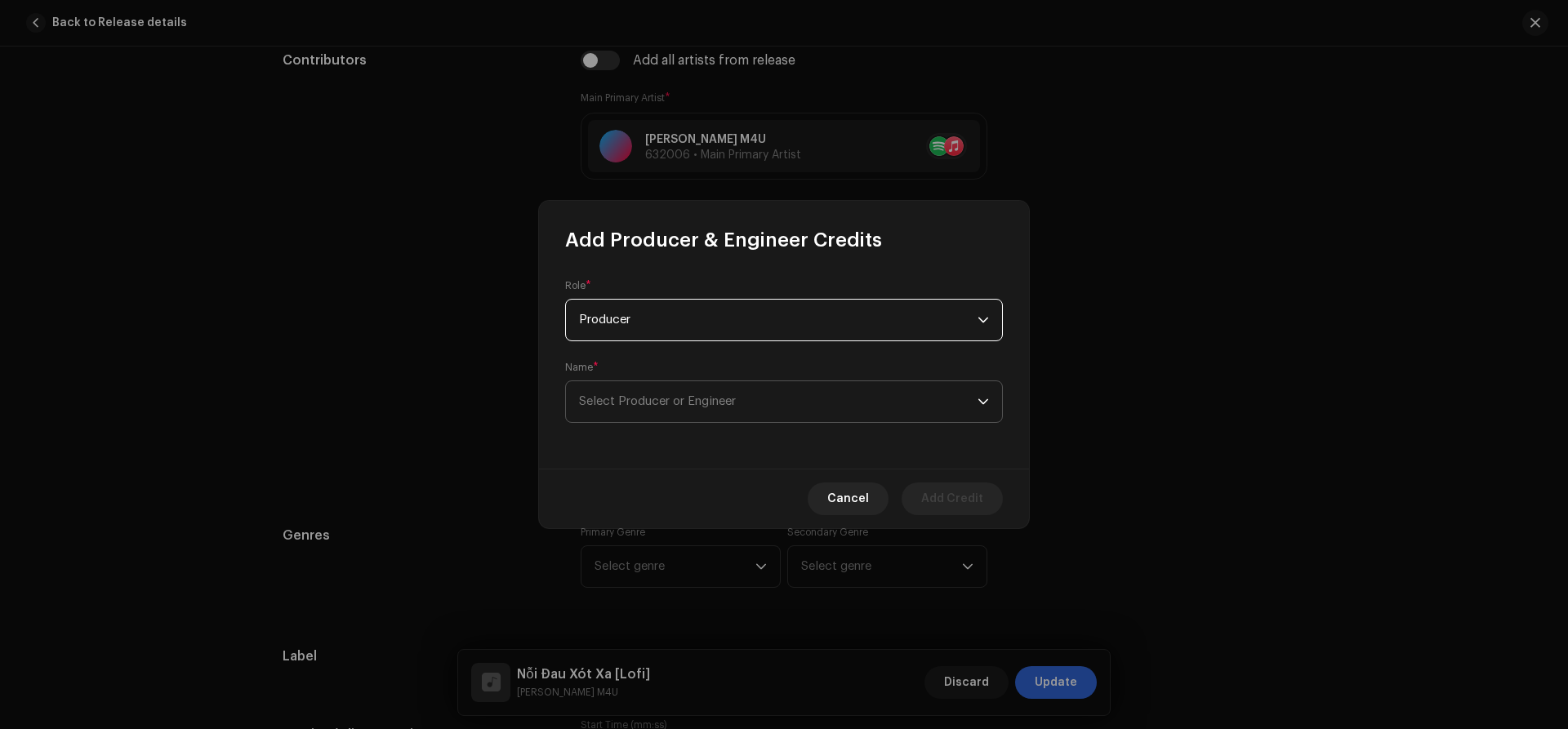
click at [616, 402] on span "Select Producer or Engineer" at bounding box center [657, 401] width 156 height 12
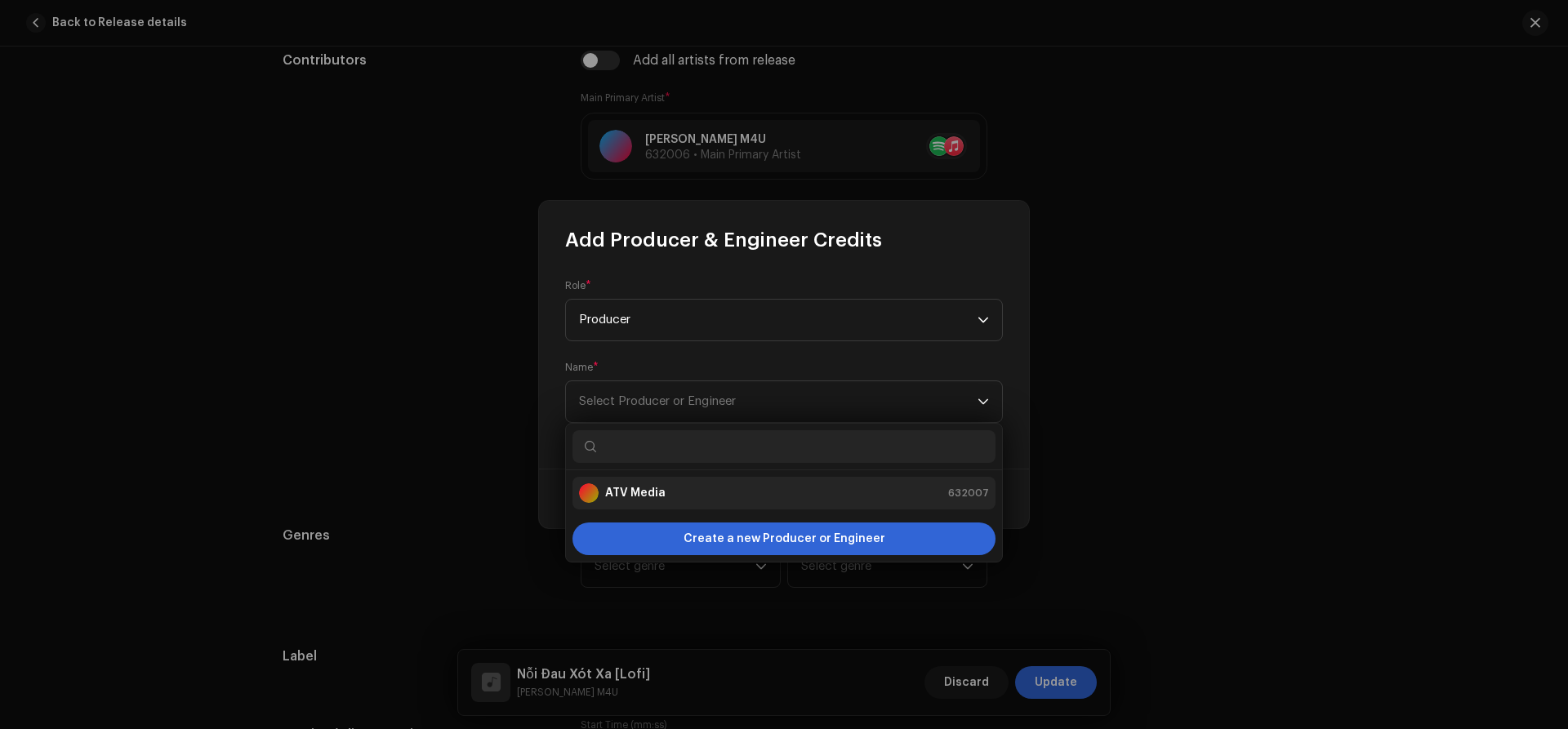
click at [653, 491] on strong "ATV Media" at bounding box center [636, 493] width 60 height 16
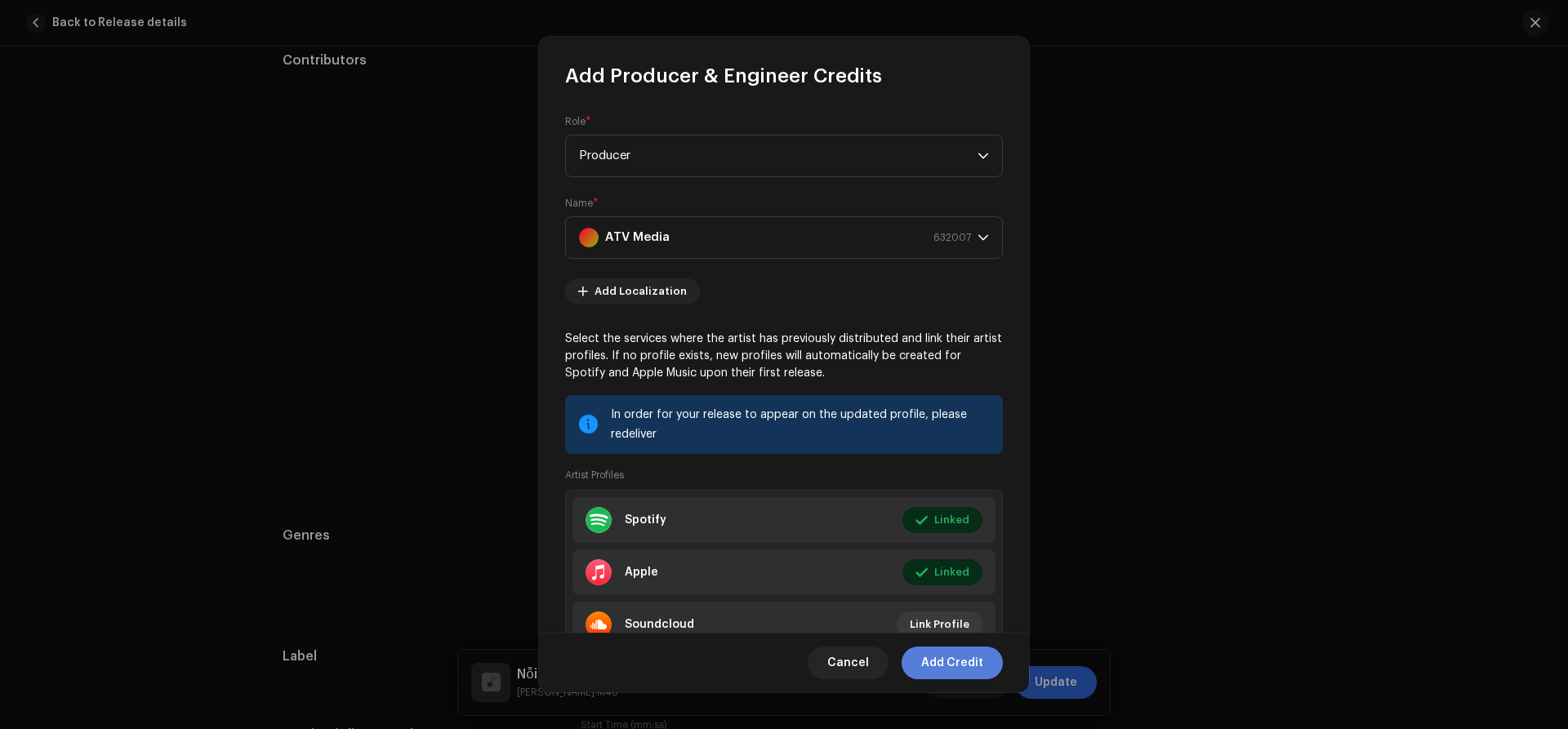
click at [967, 663] on span "Add Credit" at bounding box center [952, 663] width 62 height 33
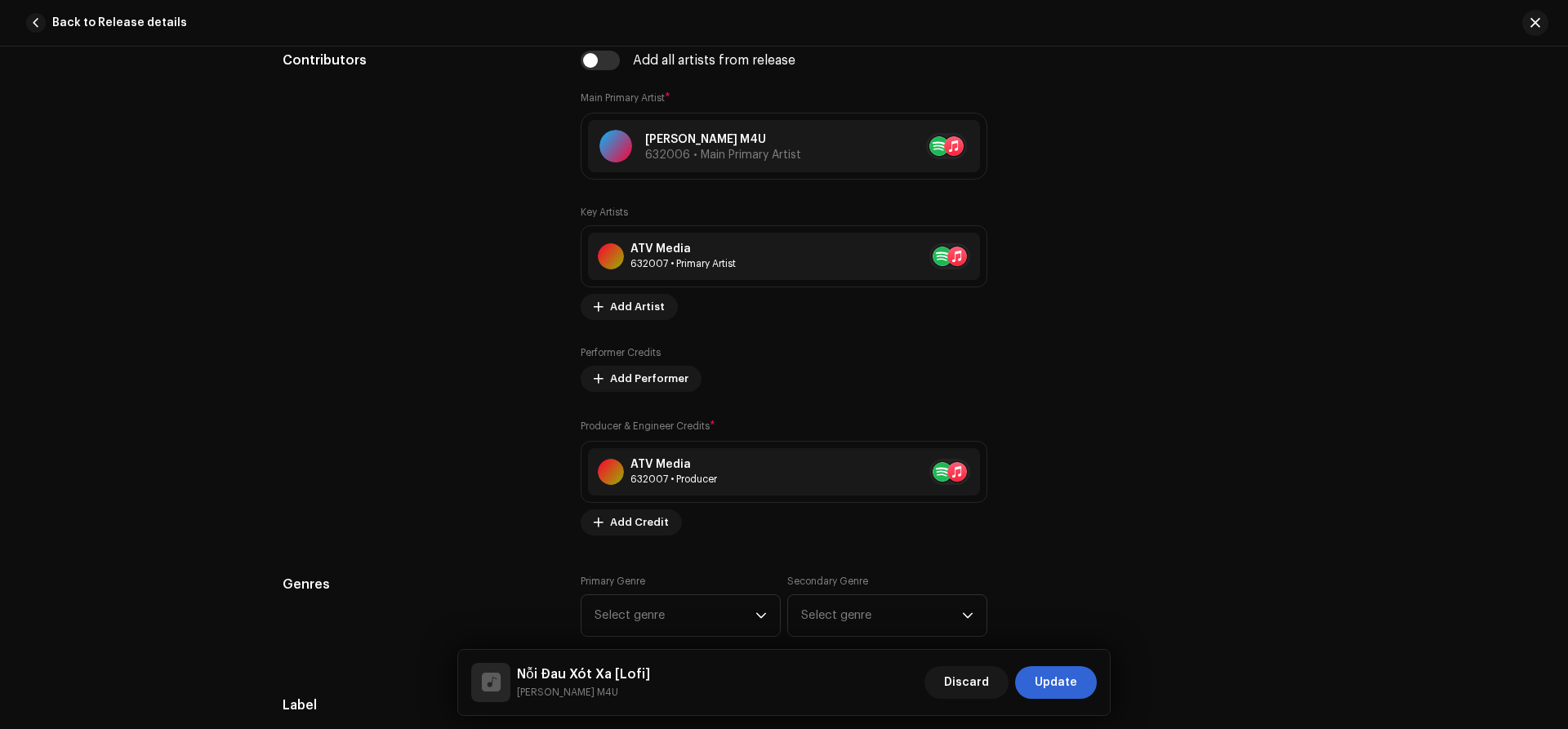
scroll to position [1260, 0]
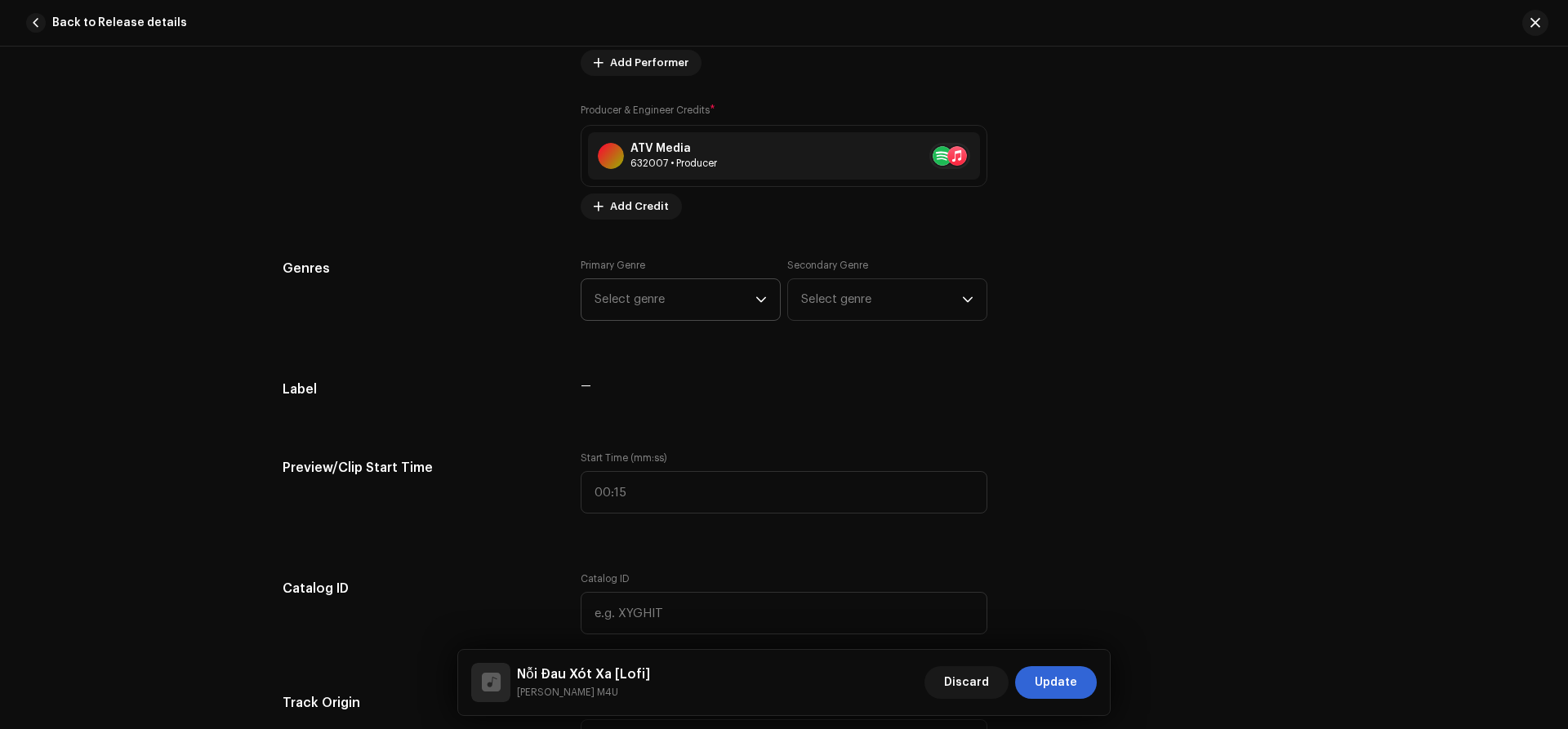
click at [708, 310] on span "Select genre" at bounding box center [674, 300] width 161 height 40
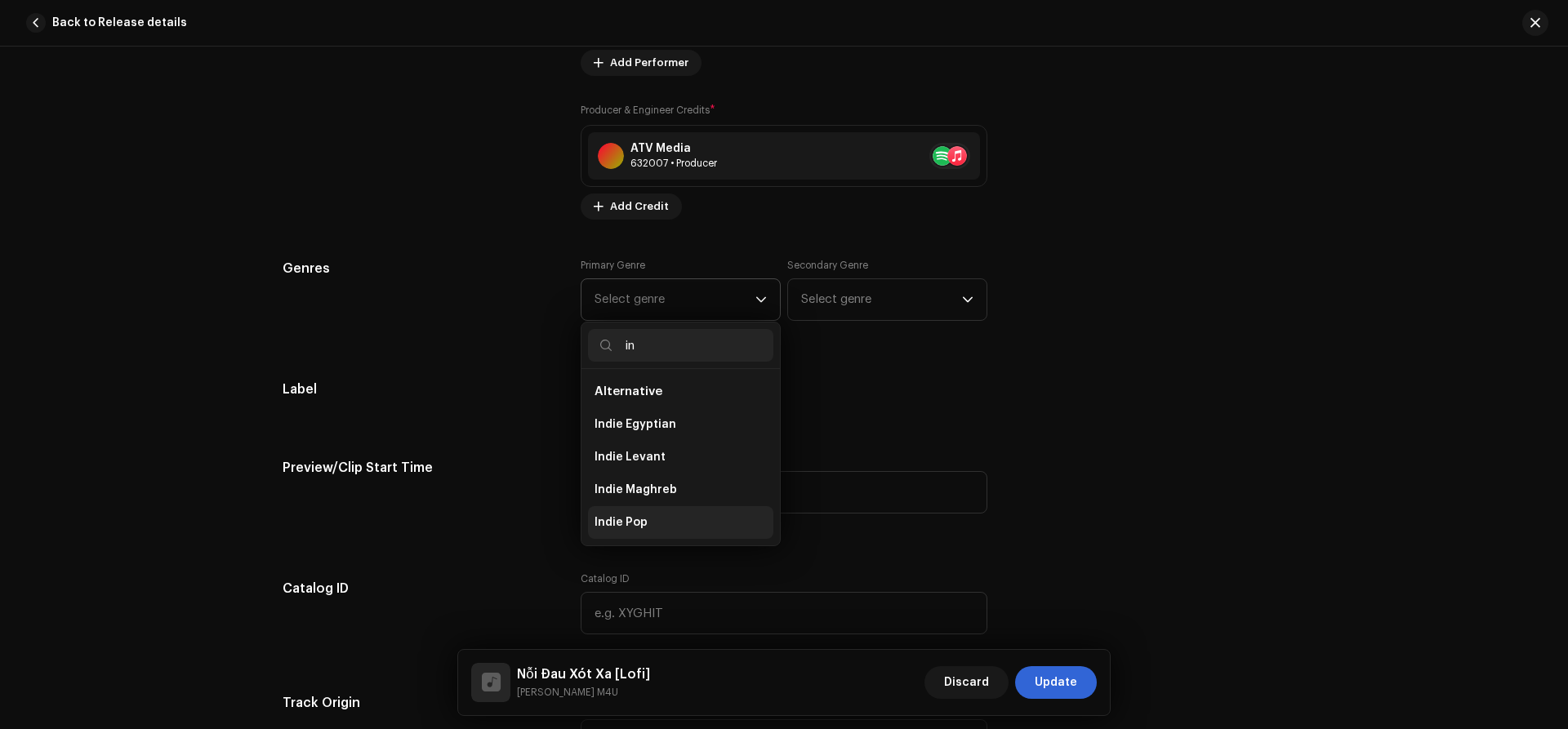
type input "in"
drag, startPoint x: 611, startPoint y: 521, endPoint x: 765, endPoint y: 402, distance: 194.6
click at [612, 520] on span "Indie Pop" at bounding box center [621, 522] width 53 height 16
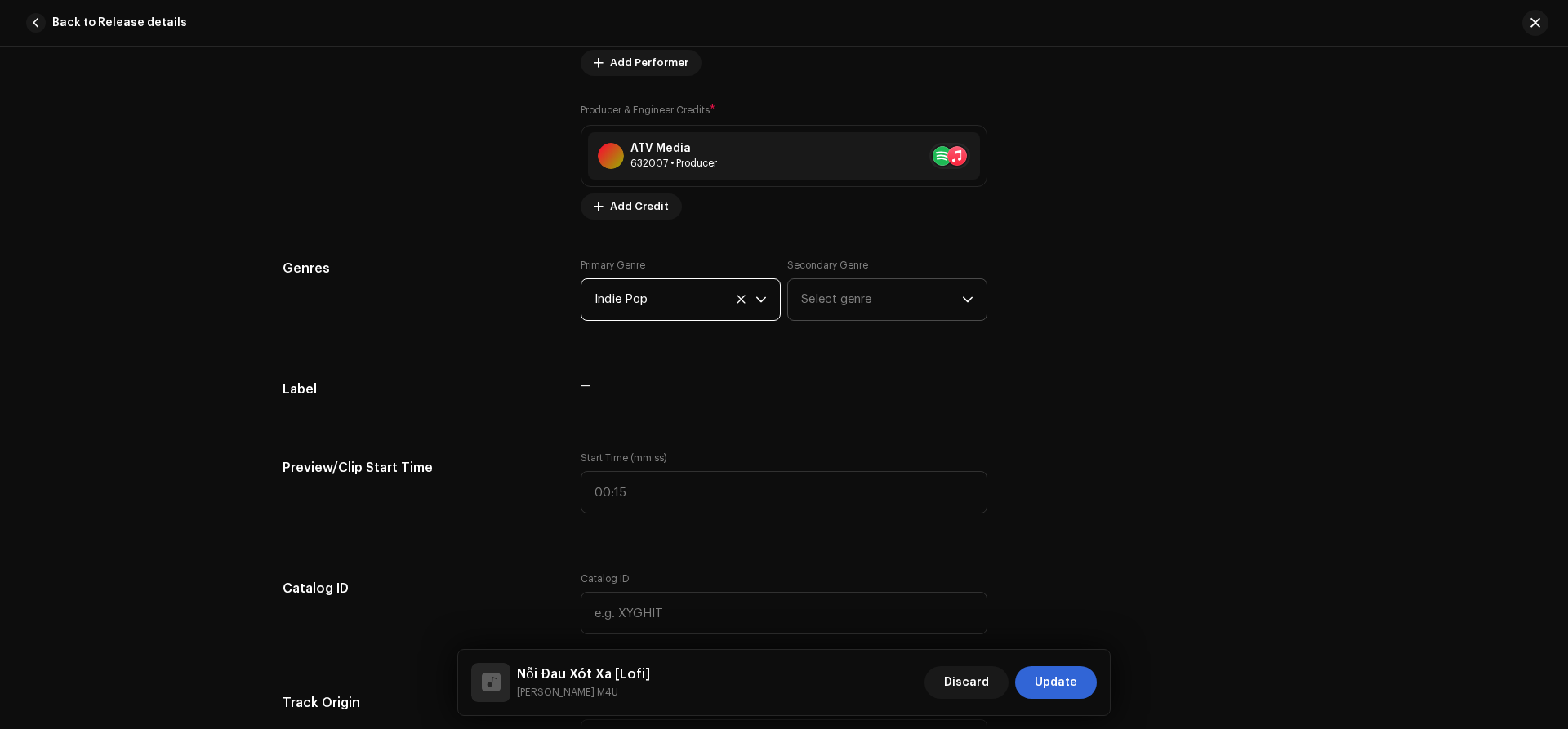
click at [845, 304] on span "Select genre" at bounding box center [881, 300] width 161 height 40
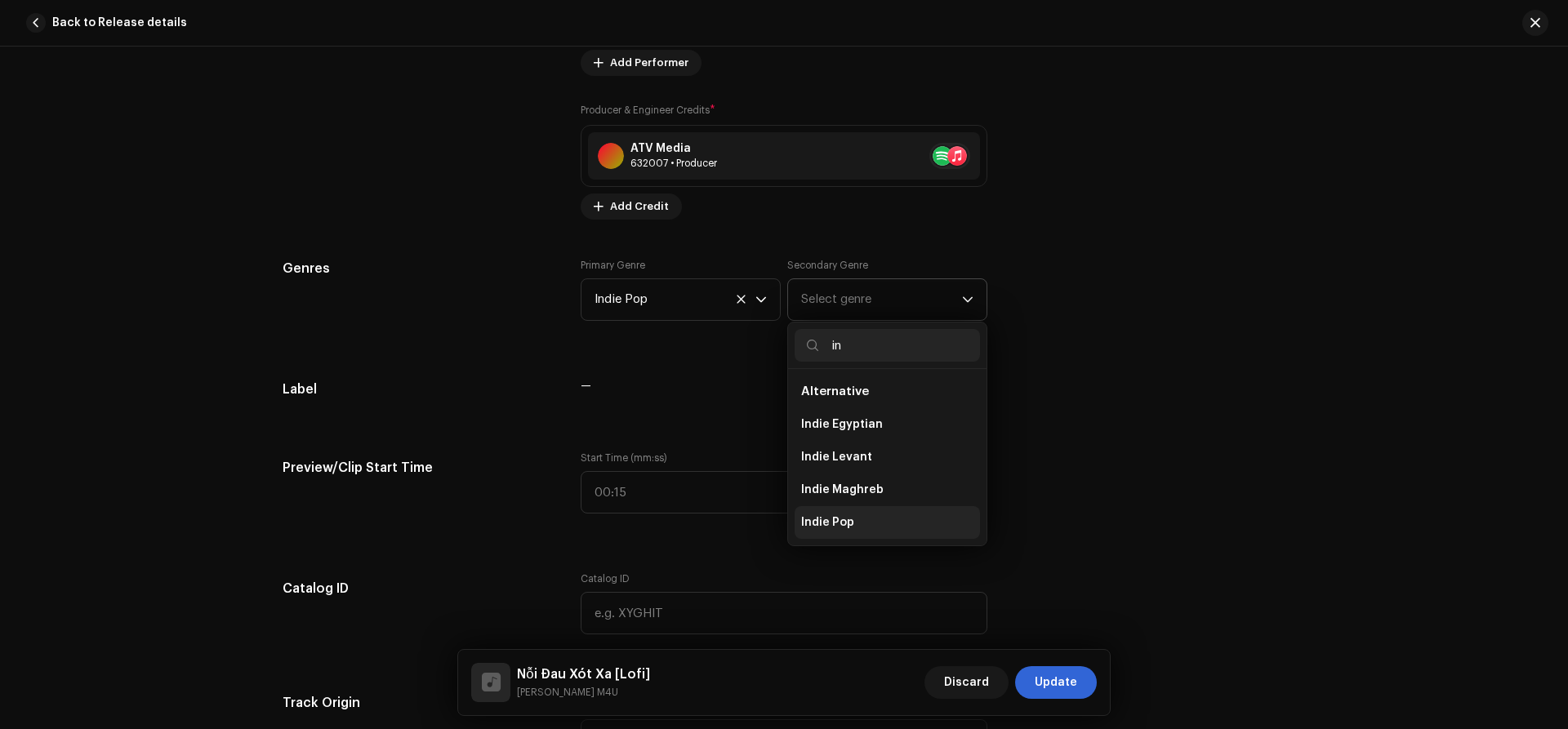
type input "in"
click at [830, 523] on span "Indie Pop" at bounding box center [828, 522] width 53 height 16
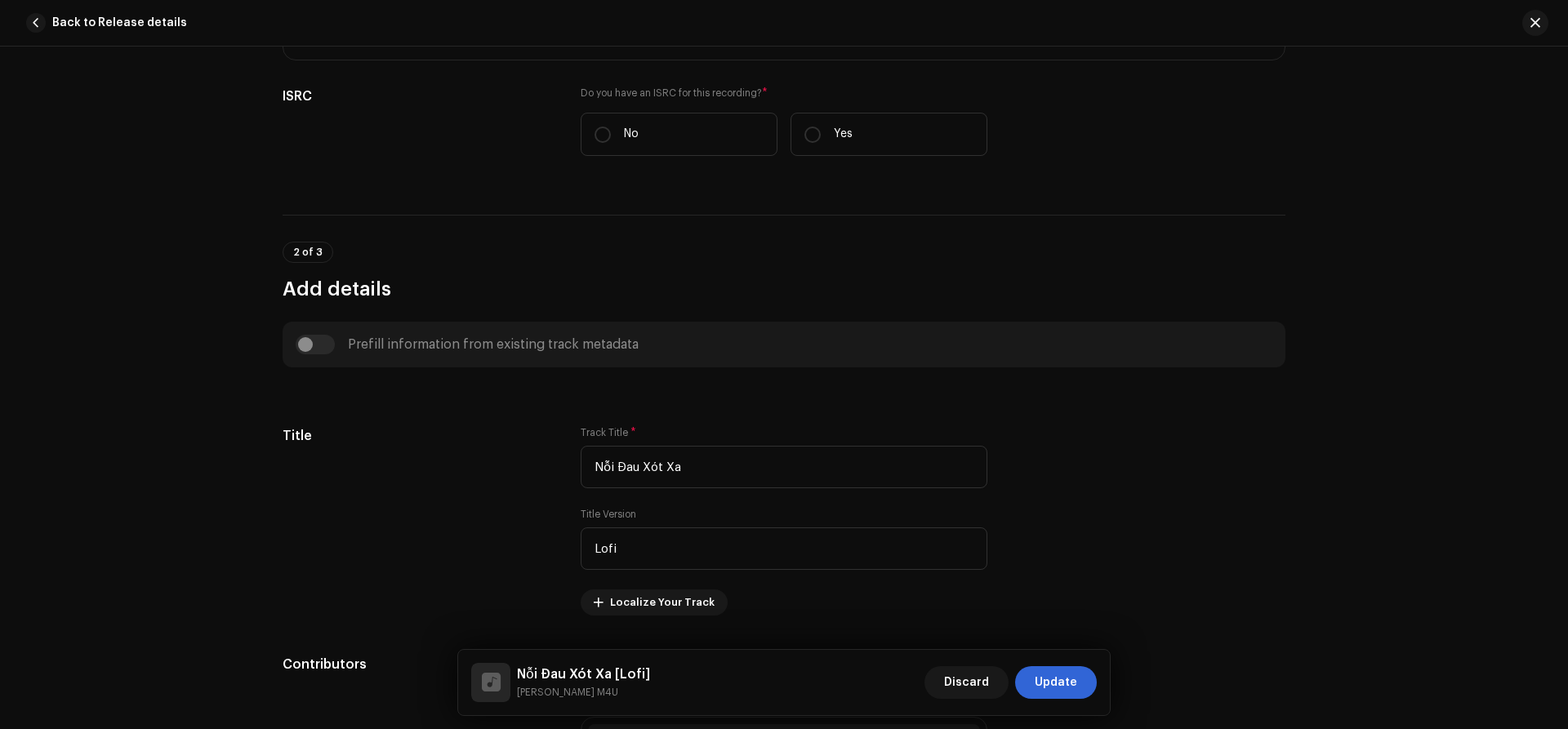
scroll to position [90, 0]
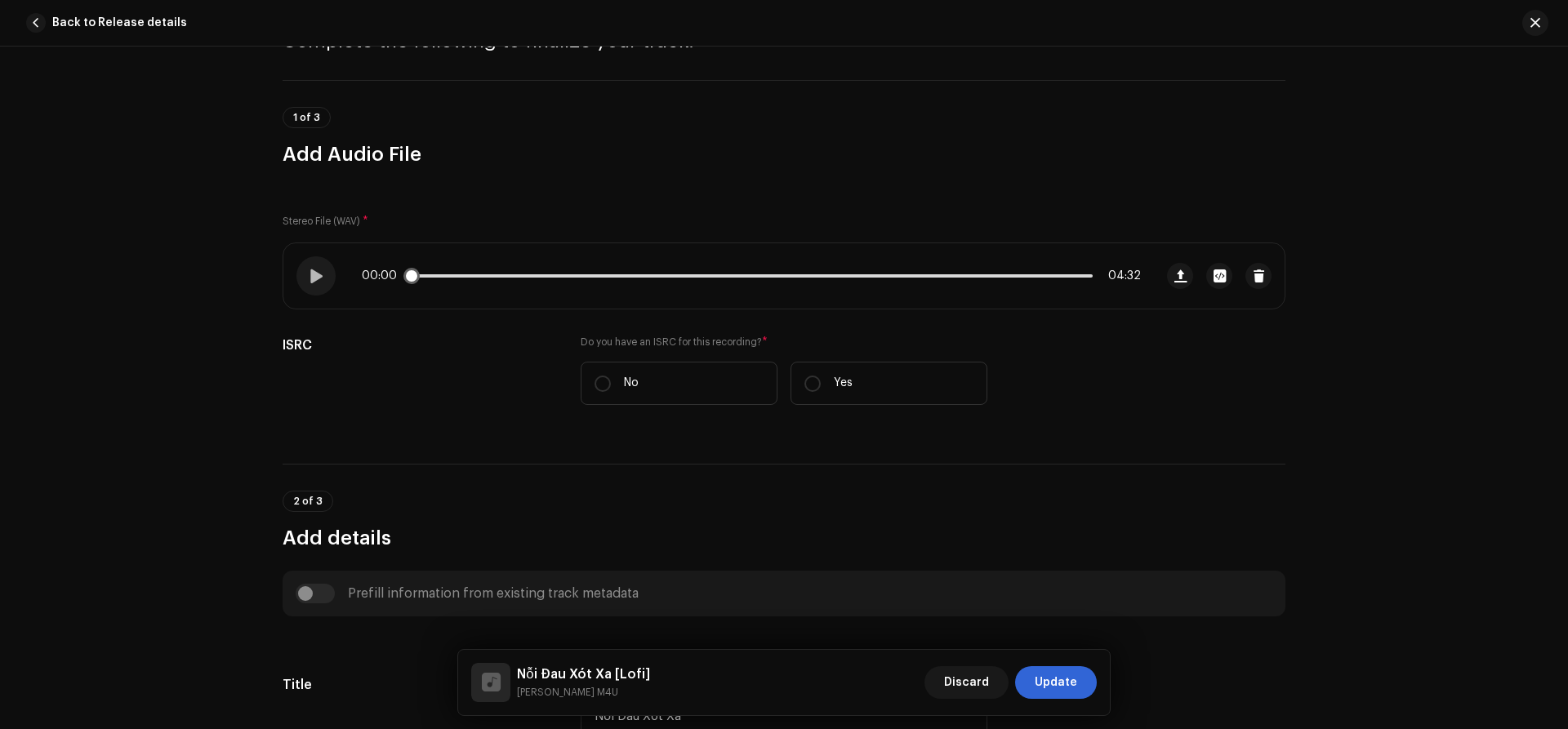
click at [599, 276] on p-slider at bounding box center [751, 275] width 683 height 3
click at [490, 276] on span at bounding box center [511, 275] width 203 height 3
click at [531, 276] on p-slider at bounding box center [751, 275] width 683 height 3
click at [556, 275] on p-slider at bounding box center [751, 275] width 683 height 3
click at [542, 275] on span at bounding box center [486, 275] width 153 height 3
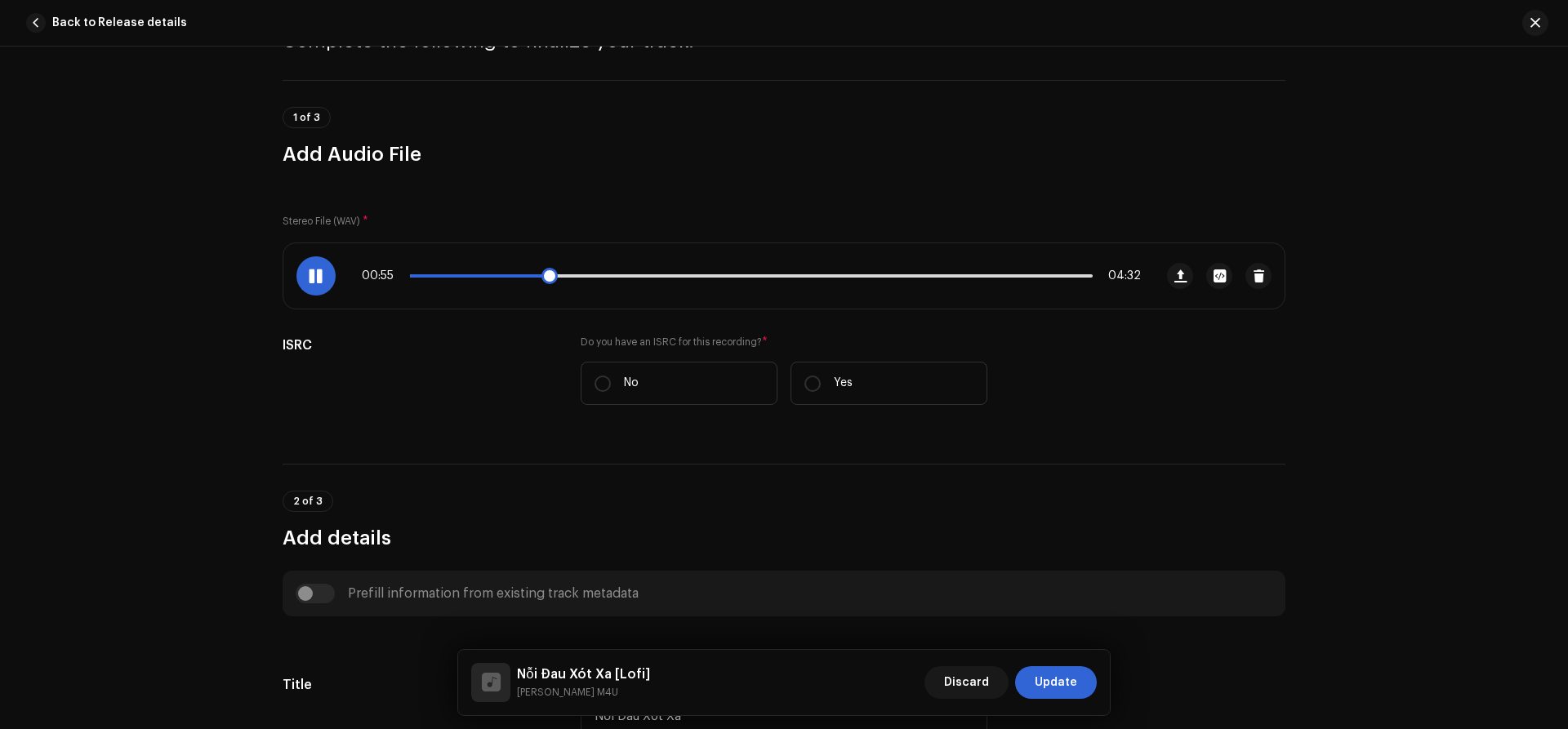
click at [534, 278] on div "00:55 04:32" at bounding box center [751, 276] width 779 height 13
click at [536, 275] on span at bounding box center [478, 275] width 138 height 3
click at [307, 281] on div at bounding box center [316, 276] width 40 height 40
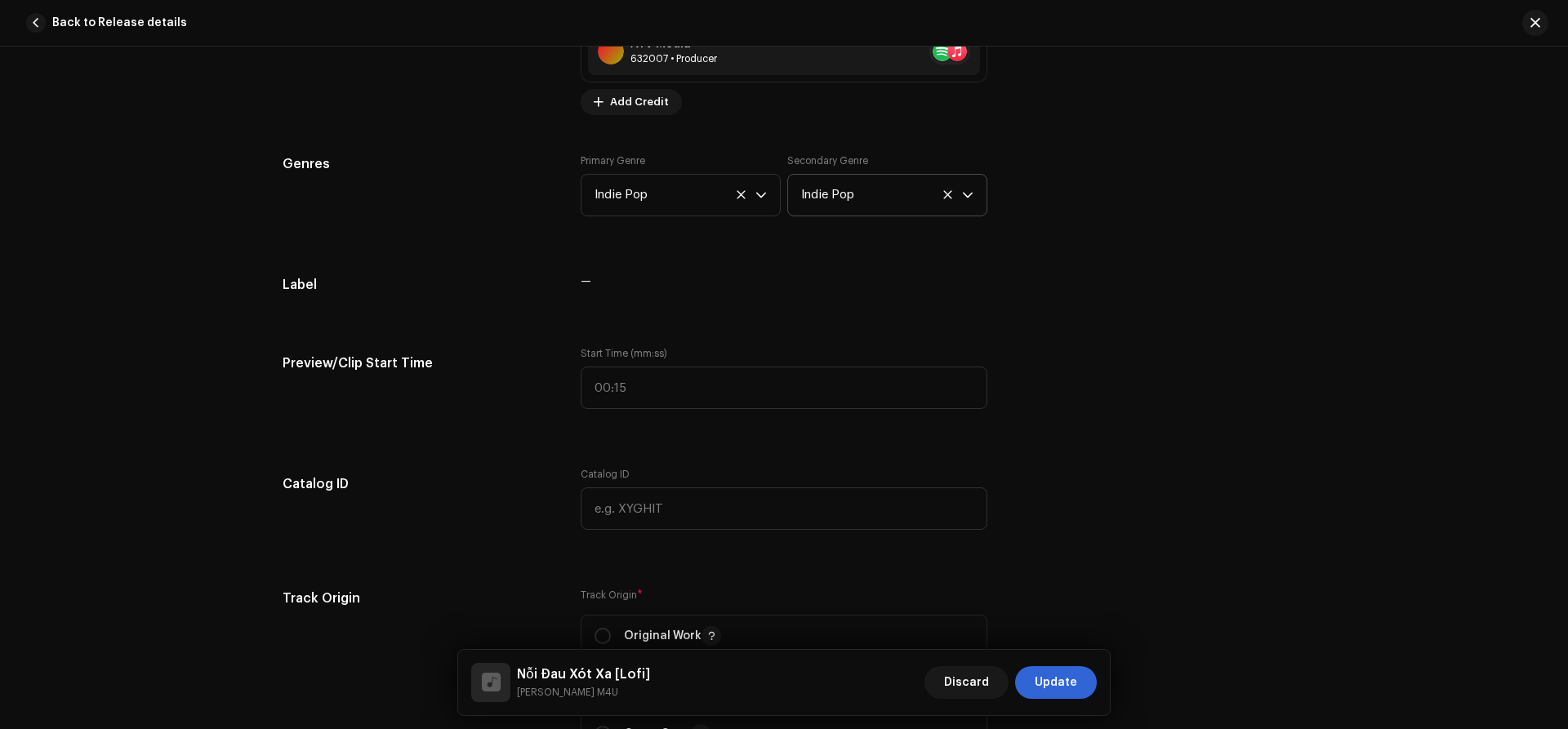
scroll to position [1447, 0]
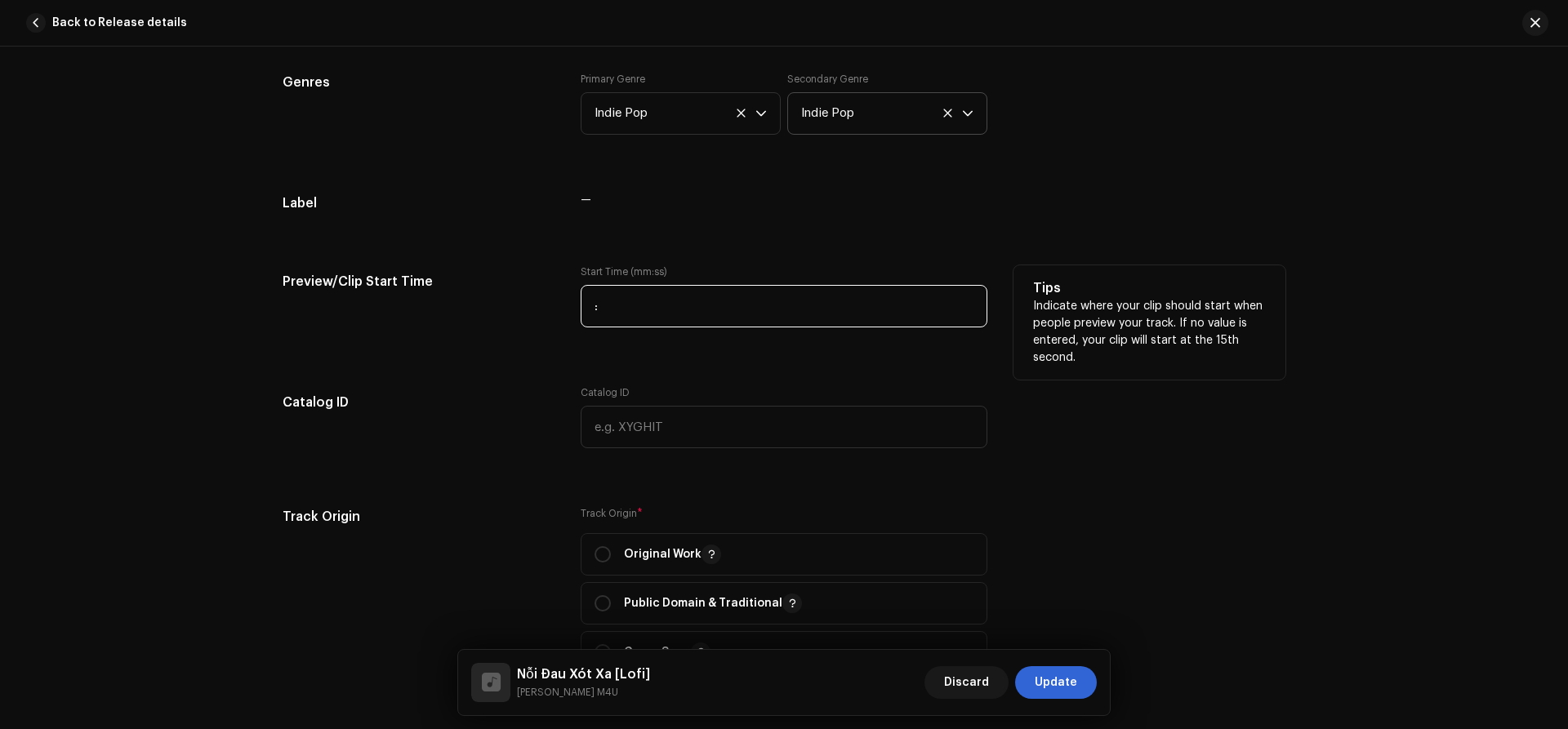
click at [685, 300] on input ":" at bounding box center [784, 306] width 407 height 42
type input "00:53"
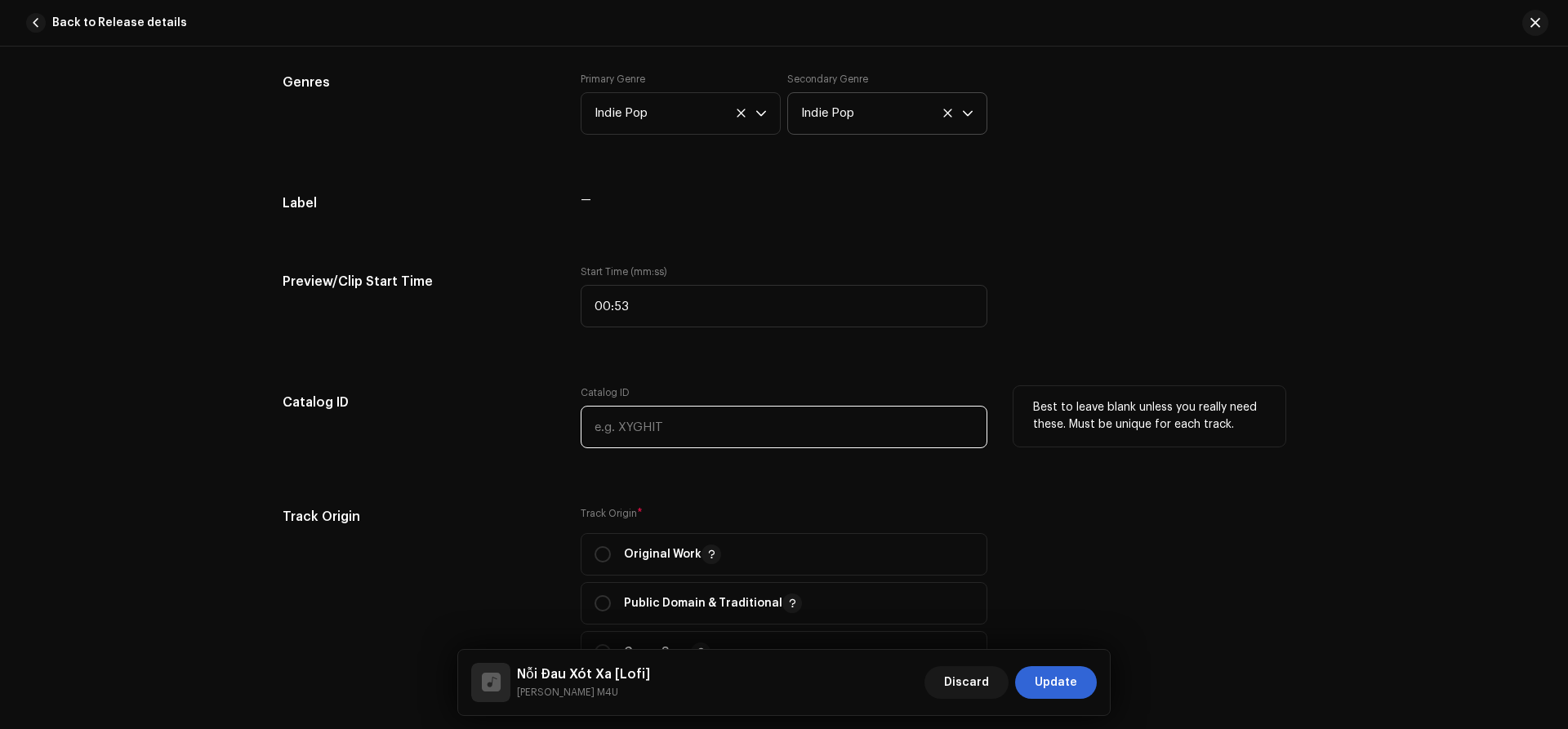
click at [671, 436] on input "text" at bounding box center [784, 427] width 407 height 42
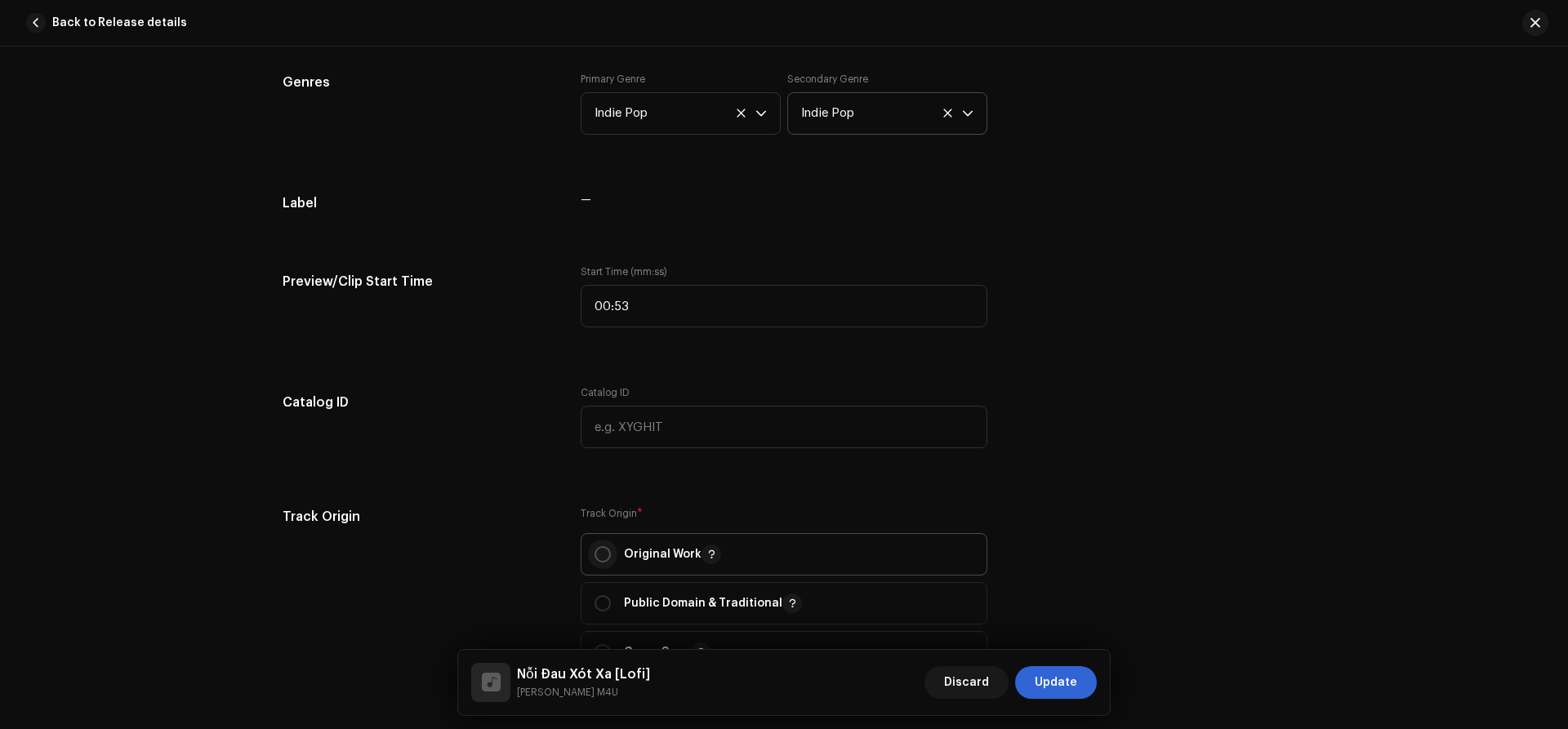
click at [603, 551] on input "radio" at bounding box center [602, 554] width 16 height 16
radio input "true"
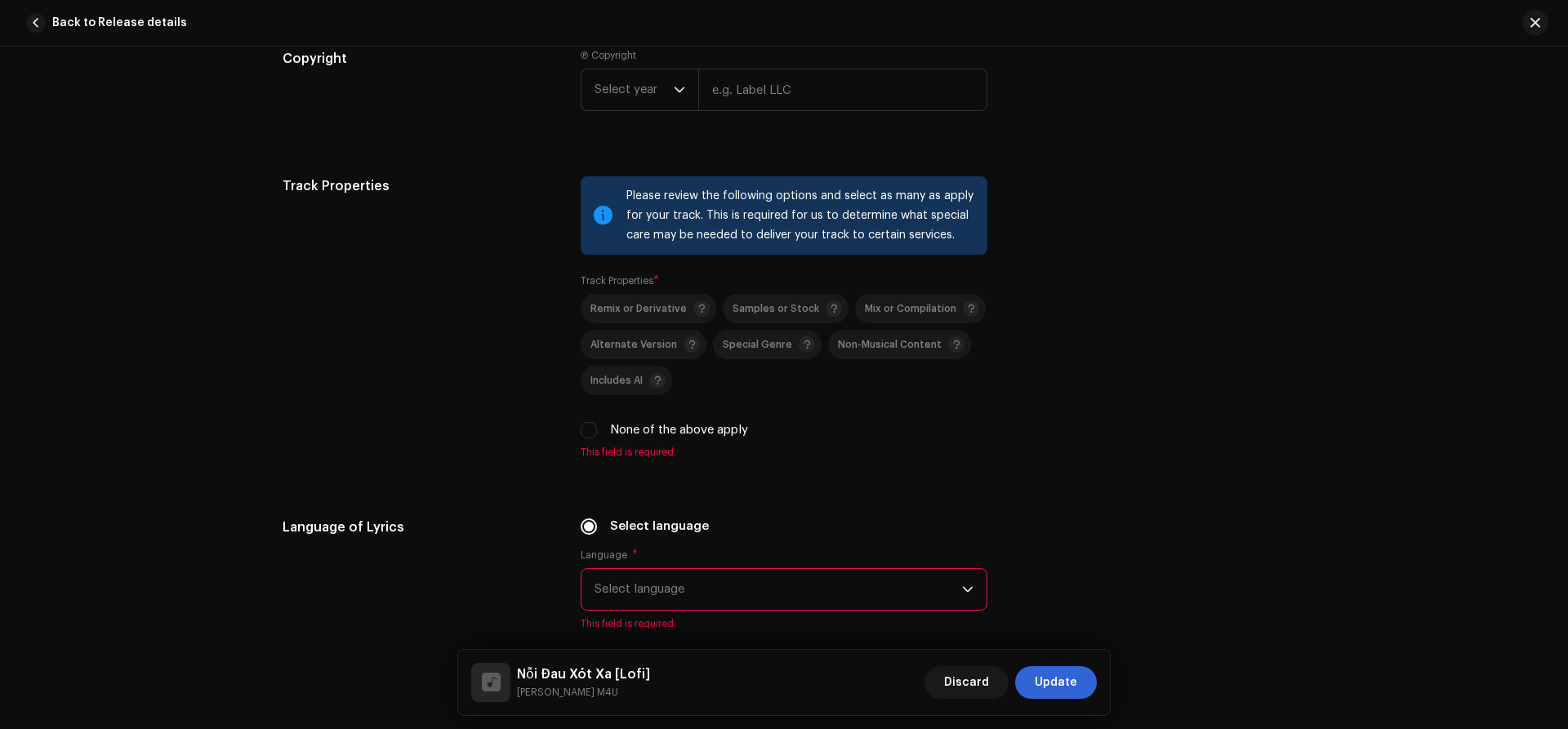
scroll to position [2152, 0]
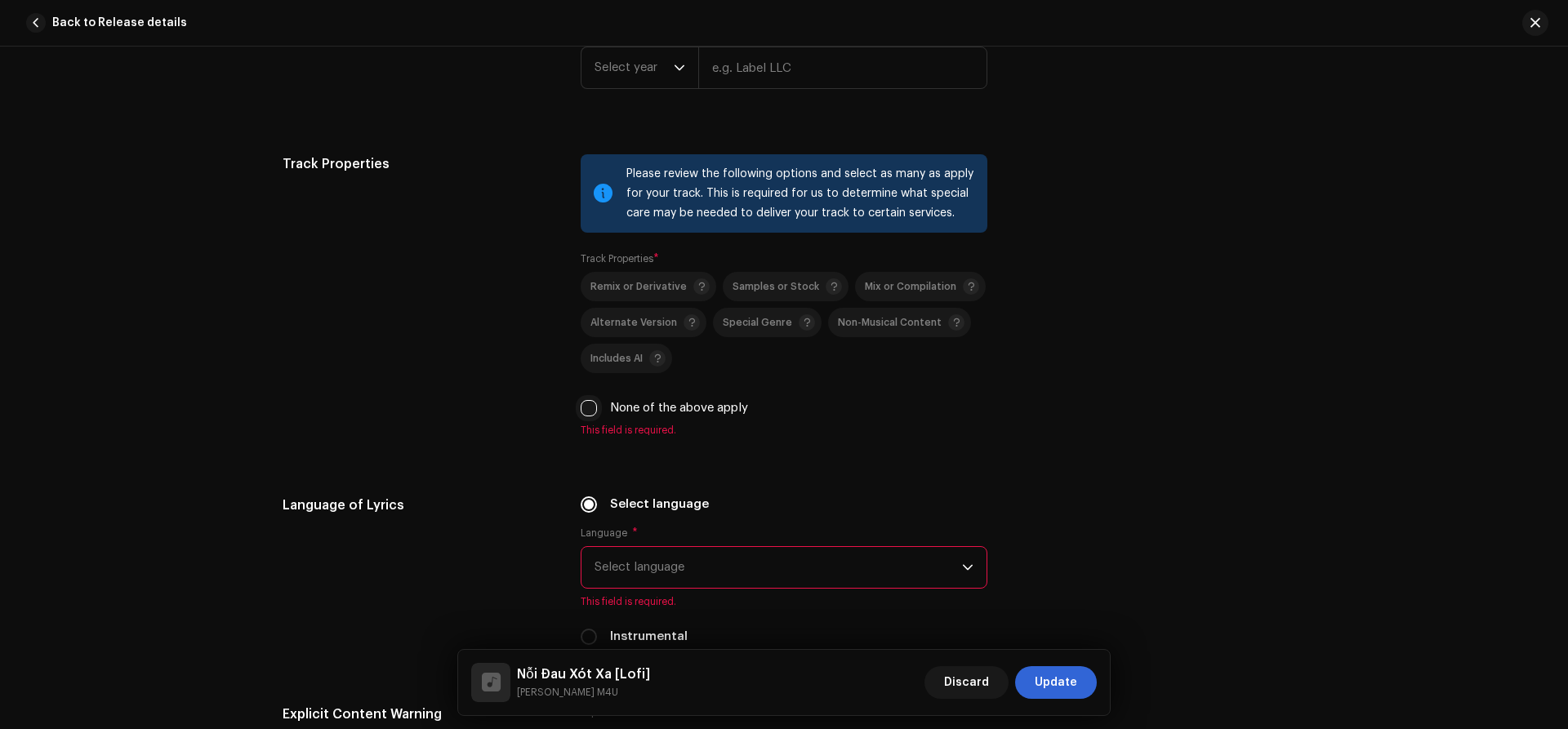
click at [591, 409] on input "None of the above apply" at bounding box center [588, 408] width 16 height 16
checkbox input "true"
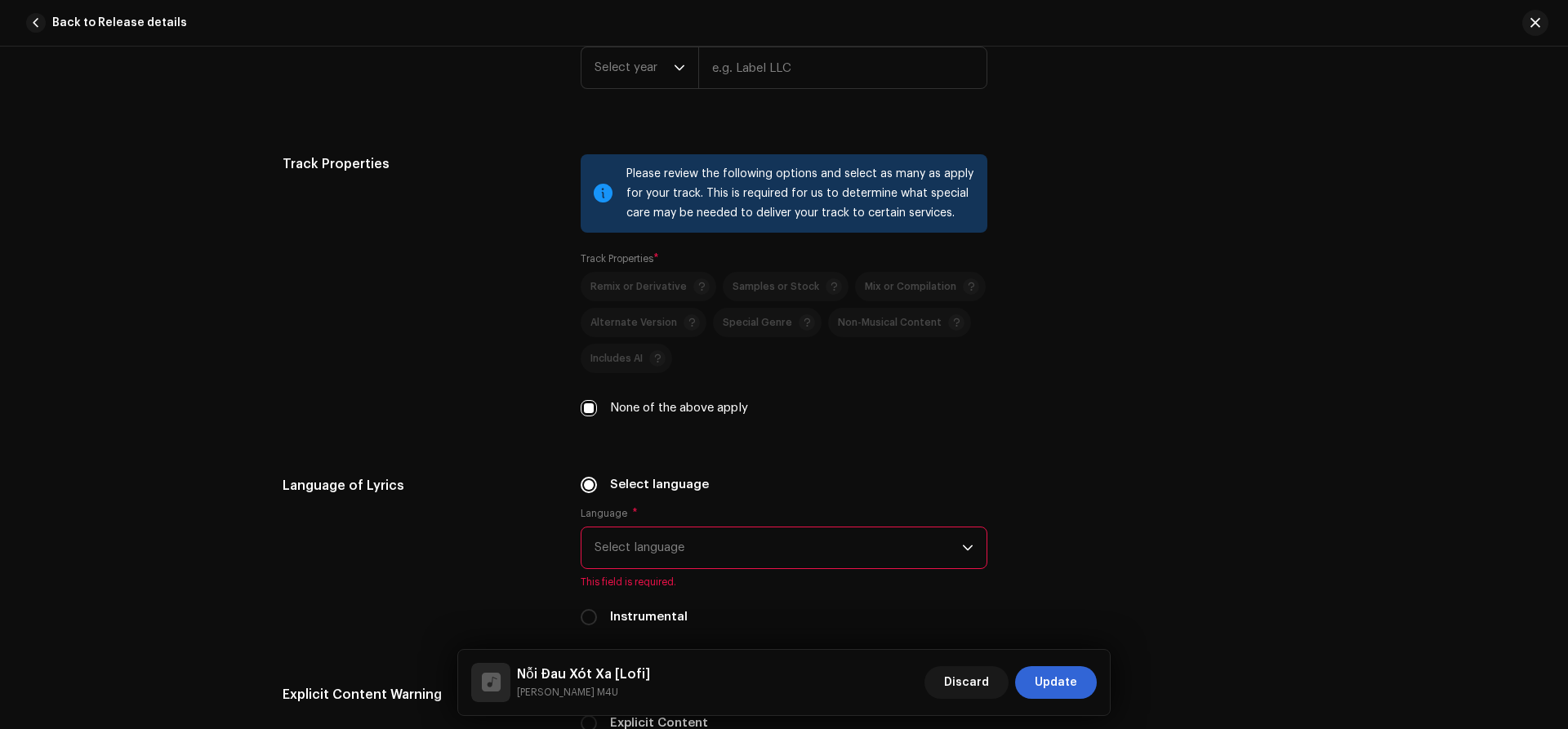
click at [647, 551] on span "Select language" at bounding box center [778, 547] width 367 height 40
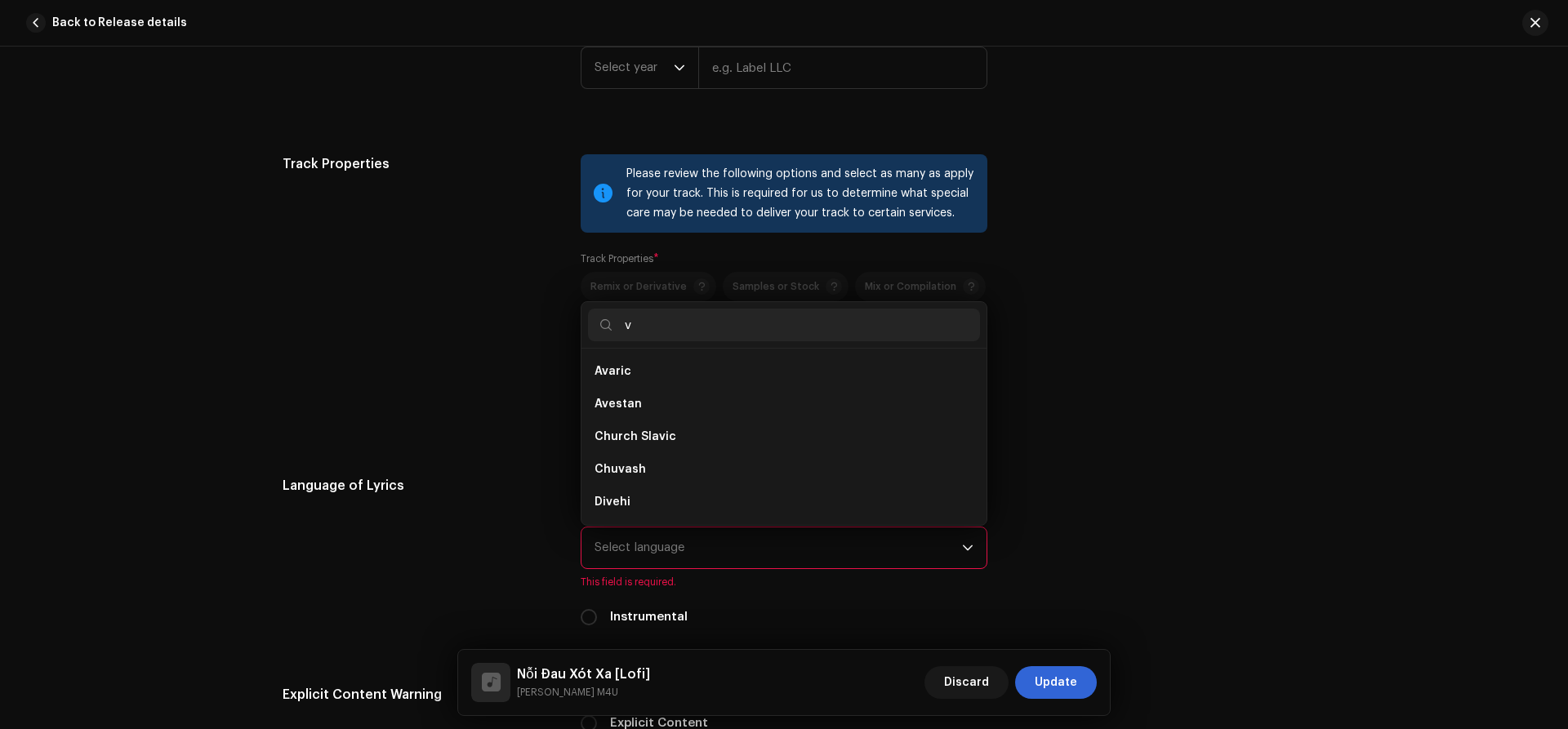
scroll to position [7, 0]
type input "vi"
click at [619, 501] on span "Vietnamese" at bounding box center [658, 502] width 129 height 16
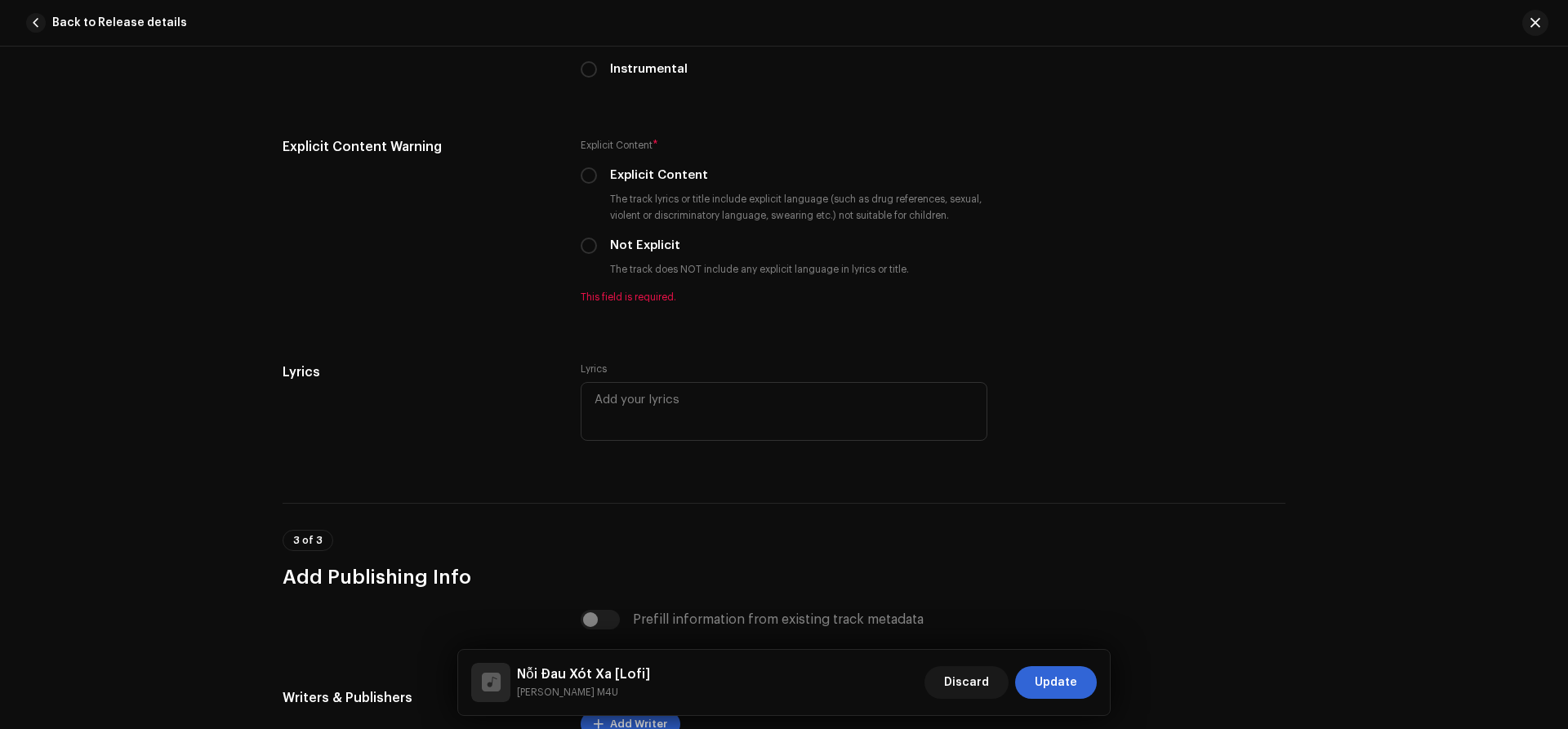
scroll to position [2703, 0]
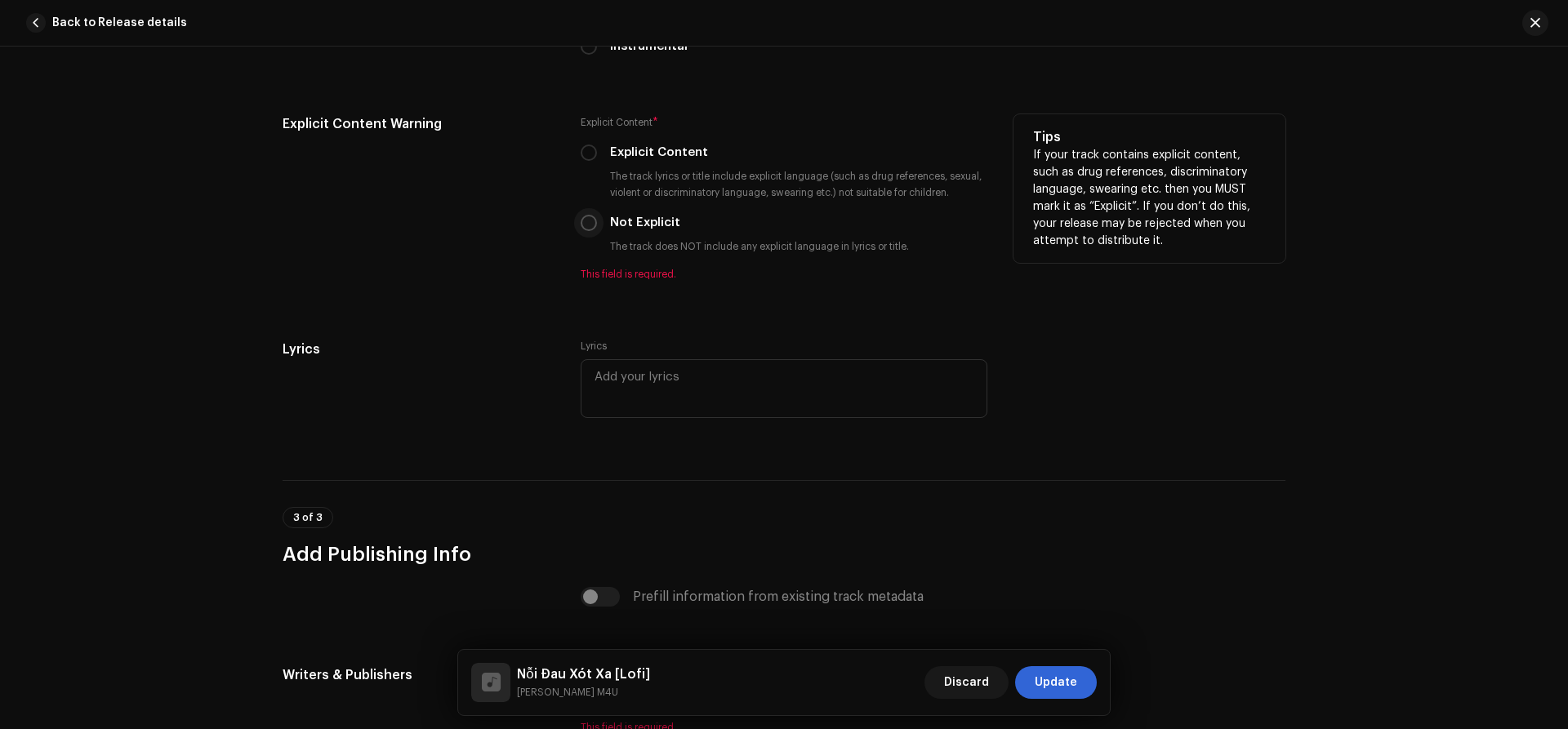
click at [588, 224] on input "Not Explicit" at bounding box center [588, 222] width 16 height 16
radio input "true"
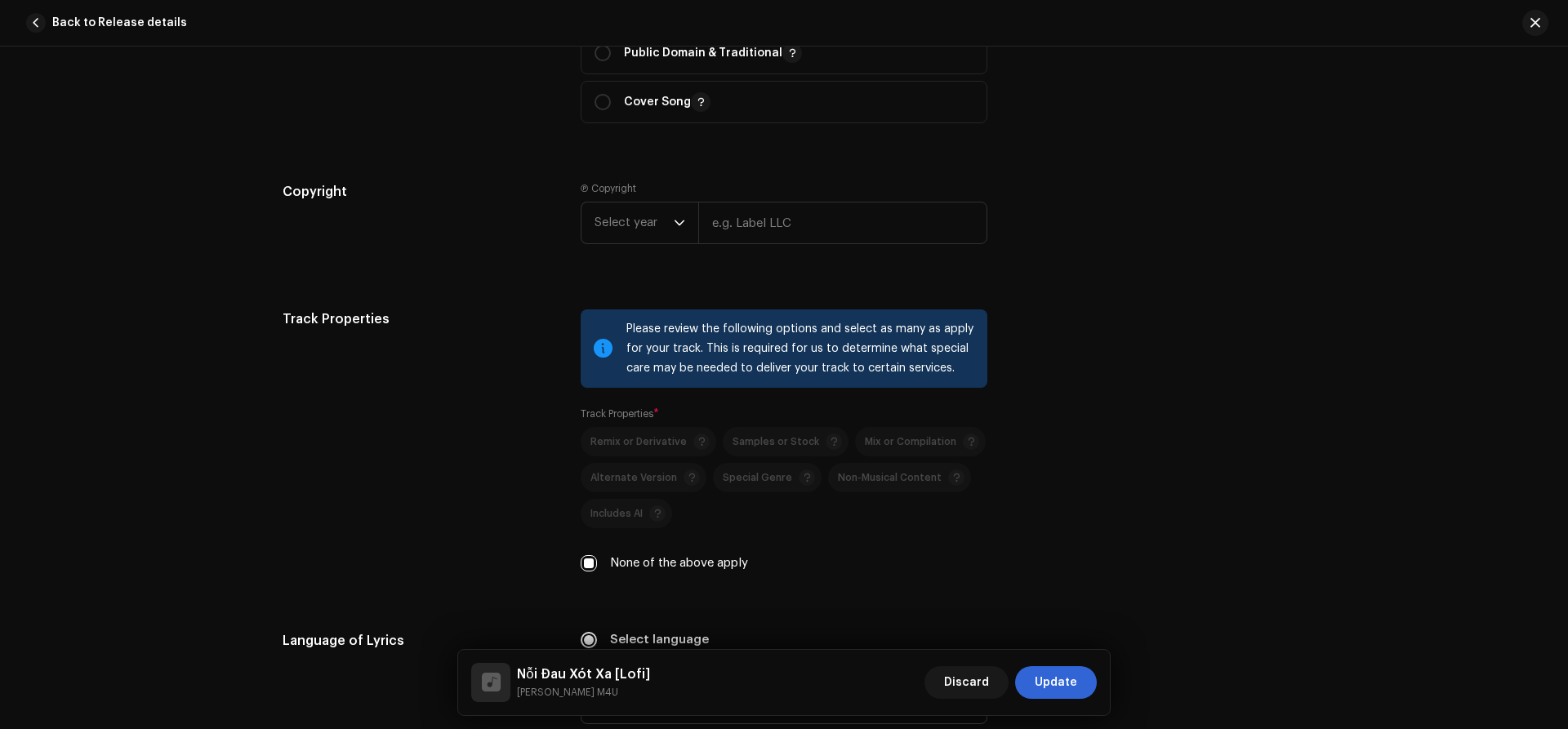
scroll to position [2956, 0]
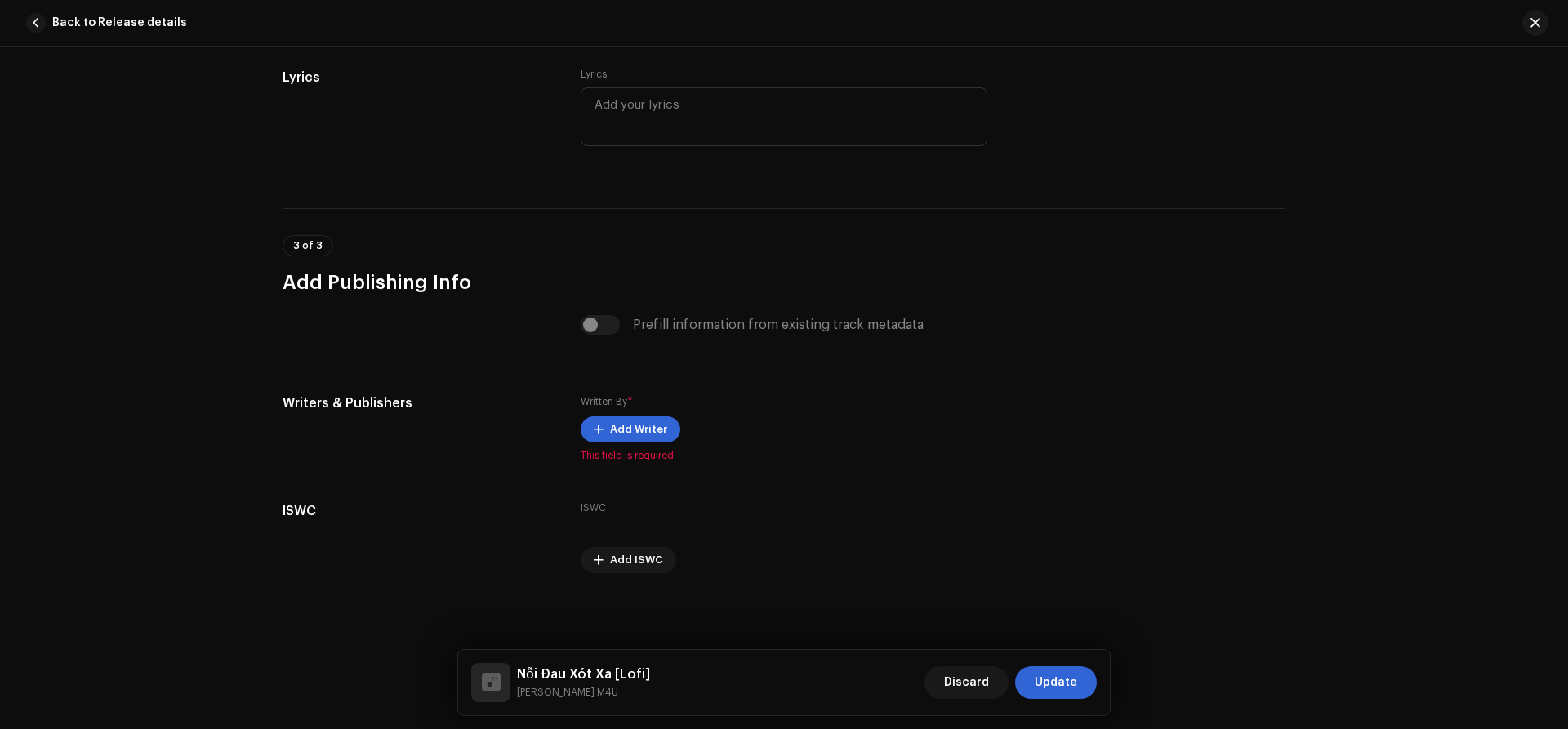
click at [1409, 566] on div "Track details Complete the following to finalize your track. 1 of 3 Add Audio F…" at bounding box center [784, 387] width 1568 height 683
click at [630, 420] on span "Add Writer" at bounding box center [639, 429] width 57 height 33
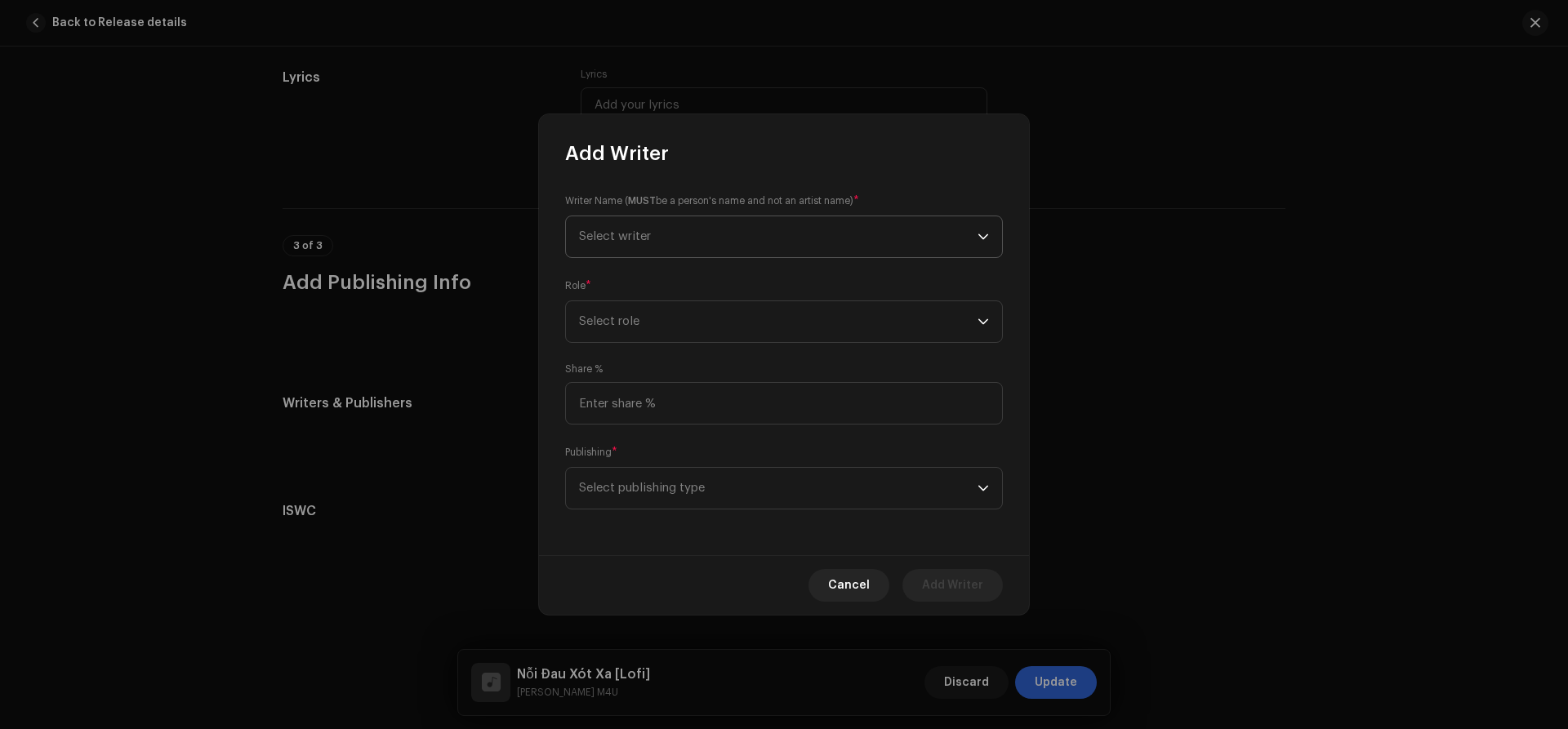
click at [697, 244] on span "Select writer" at bounding box center [778, 236] width 398 height 40
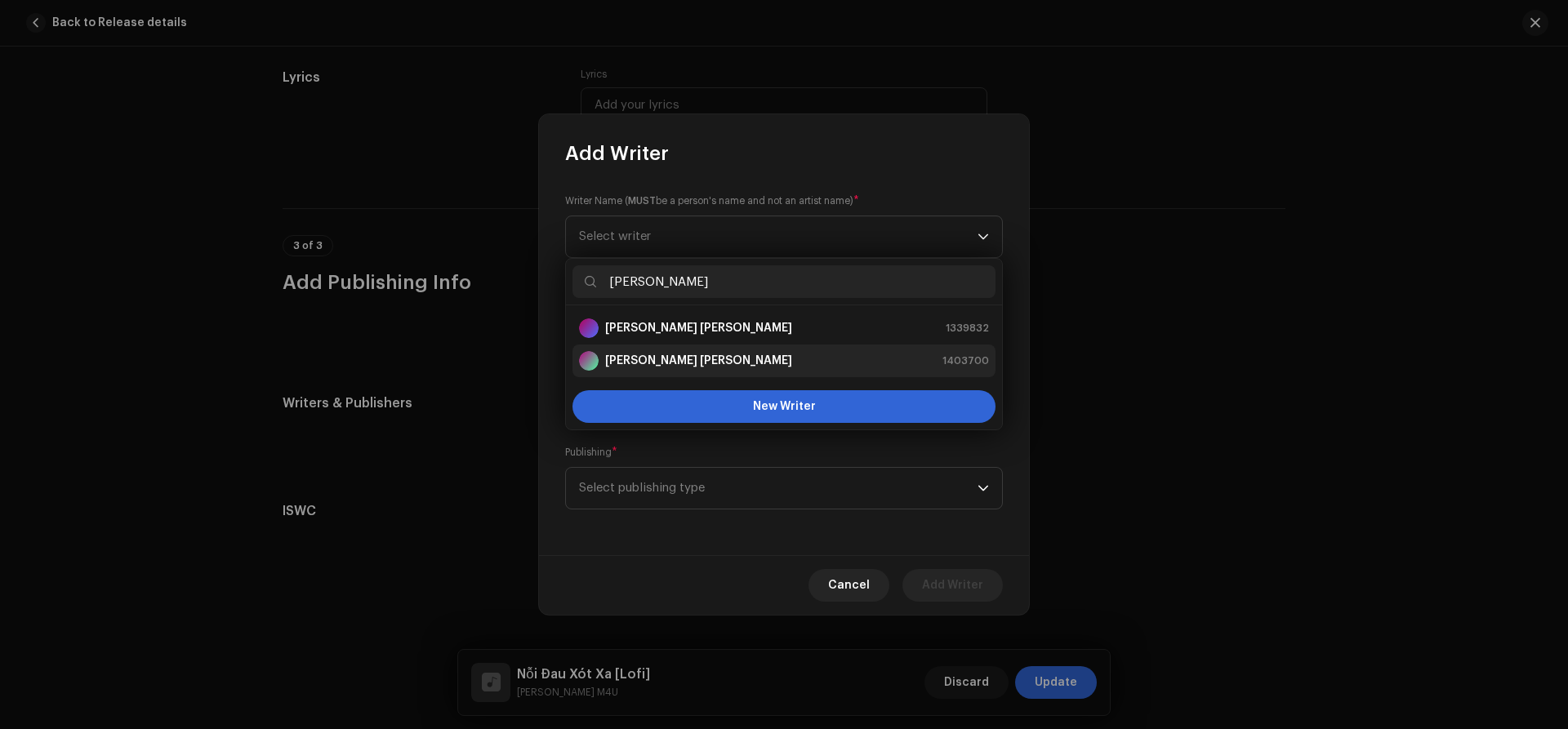
type input "lương"
click at [699, 354] on strong "Lương Duy Thắng" at bounding box center [699, 361] width 187 height 16
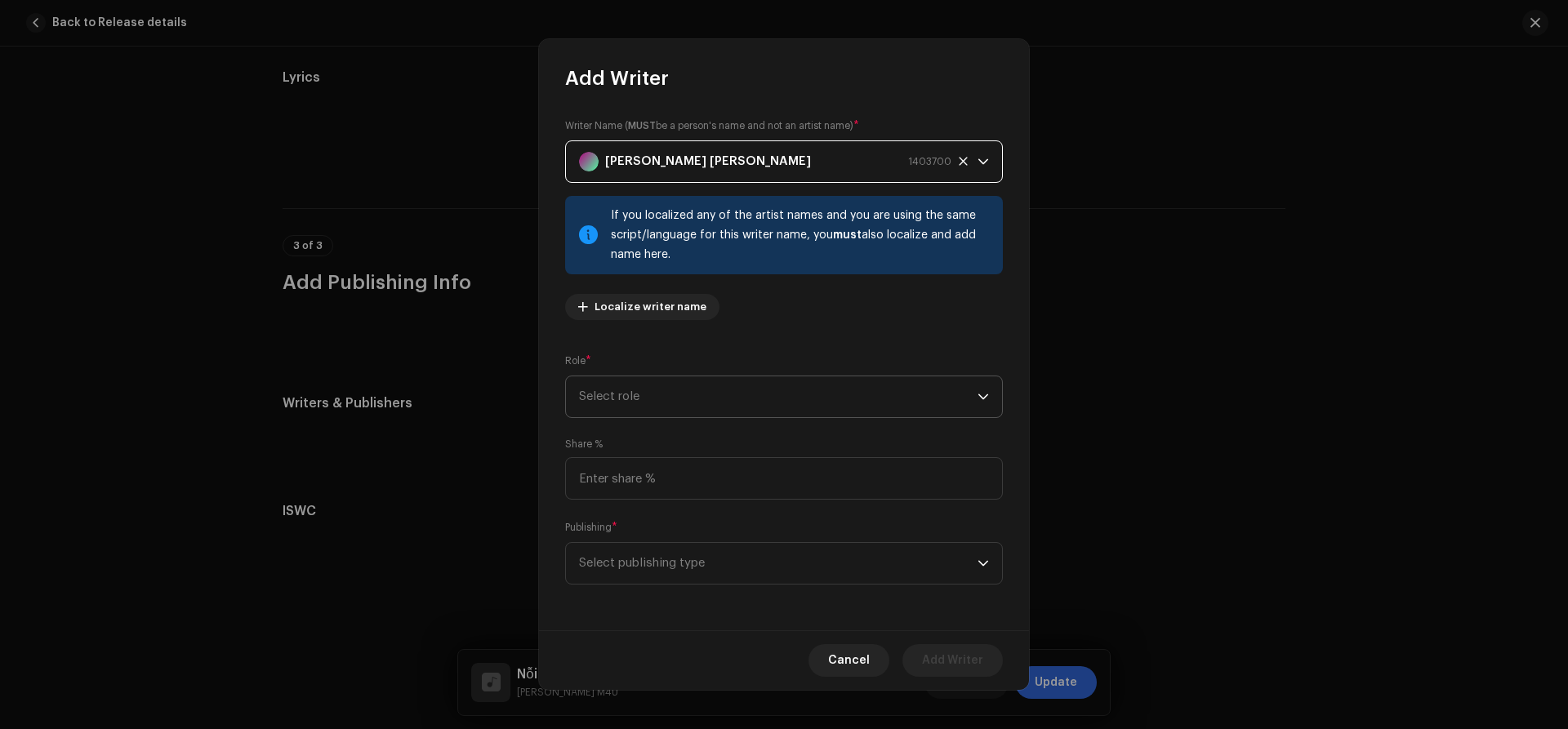
click at [680, 403] on span "Select role" at bounding box center [778, 397] width 398 height 40
click at [649, 537] on span "Composer & Lyricist" at bounding box center [637, 539] width 115 height 16
click at [656, 489] on input at bounding box center [784, 478] width 438 height 42
type input "100.00"
click at [698, 567] on span "Select publishing type" at bounding box center [778, 563] width 398 height 40
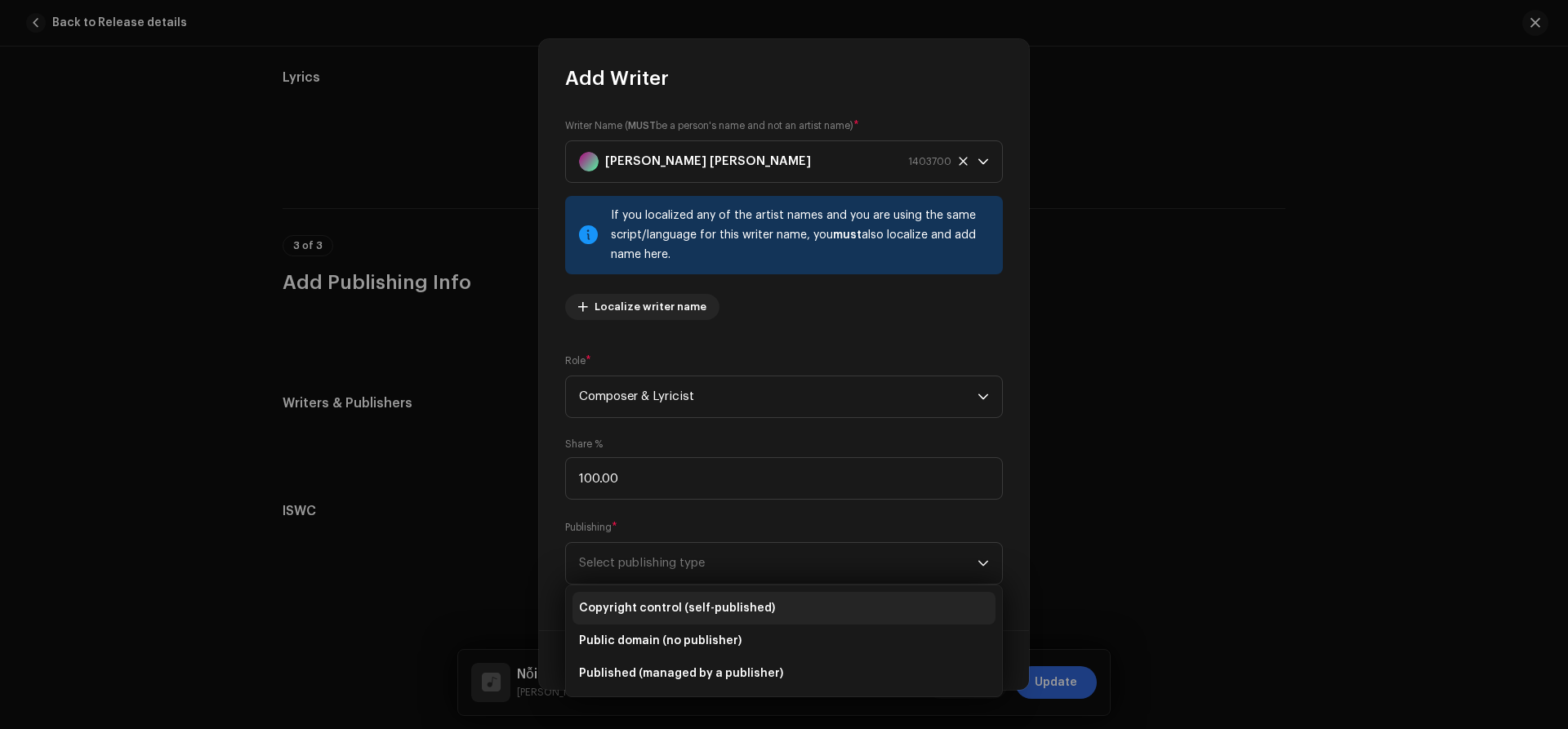
drag, startPoint x: 629, startPoint y: 677, endPoint x: 883, endPoint y: 610, distance: 262.7
click at [633, 675] on span "Published (managed by a publisher)" at bounding box center [681, 673] width 204 height 16
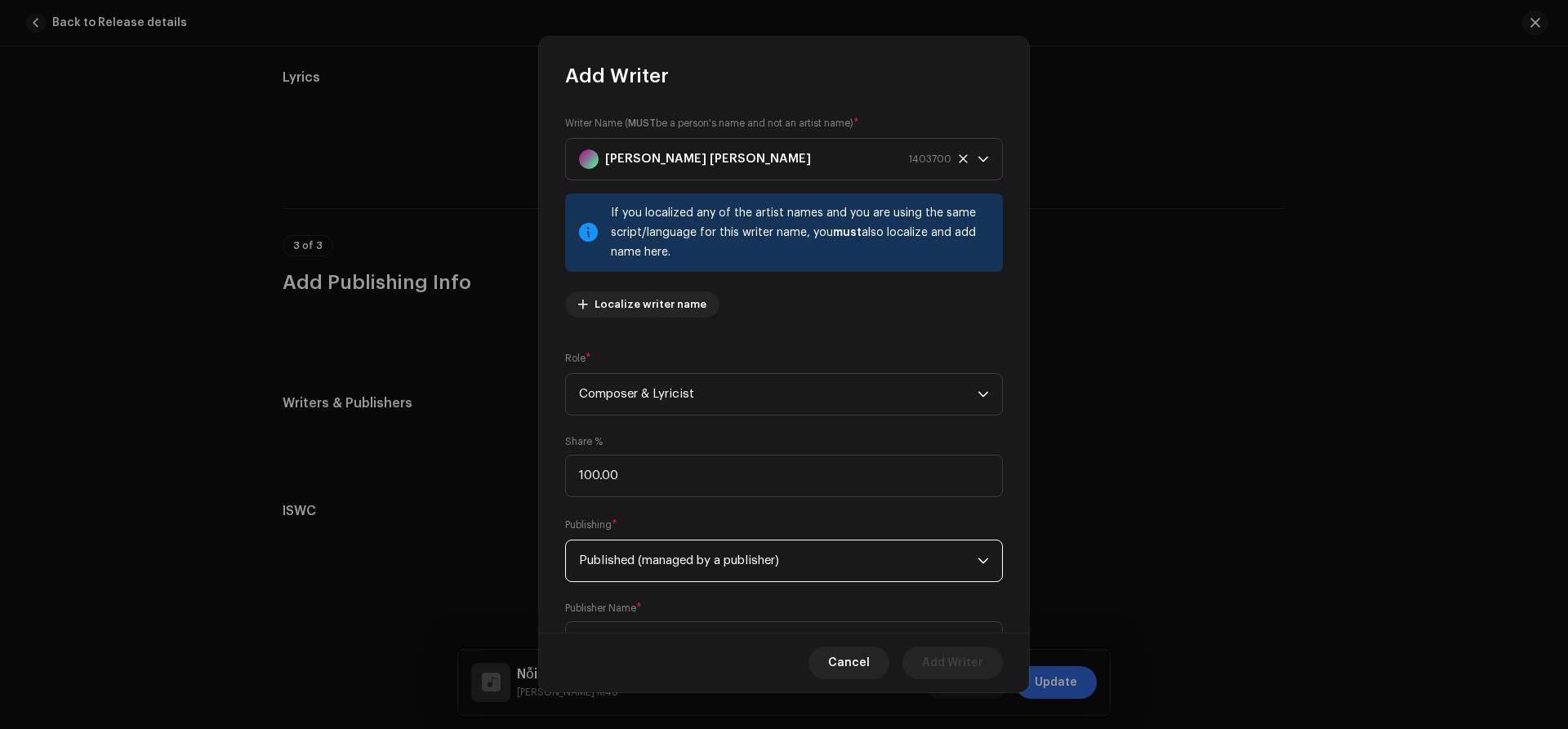
scroll to position [76, 0]
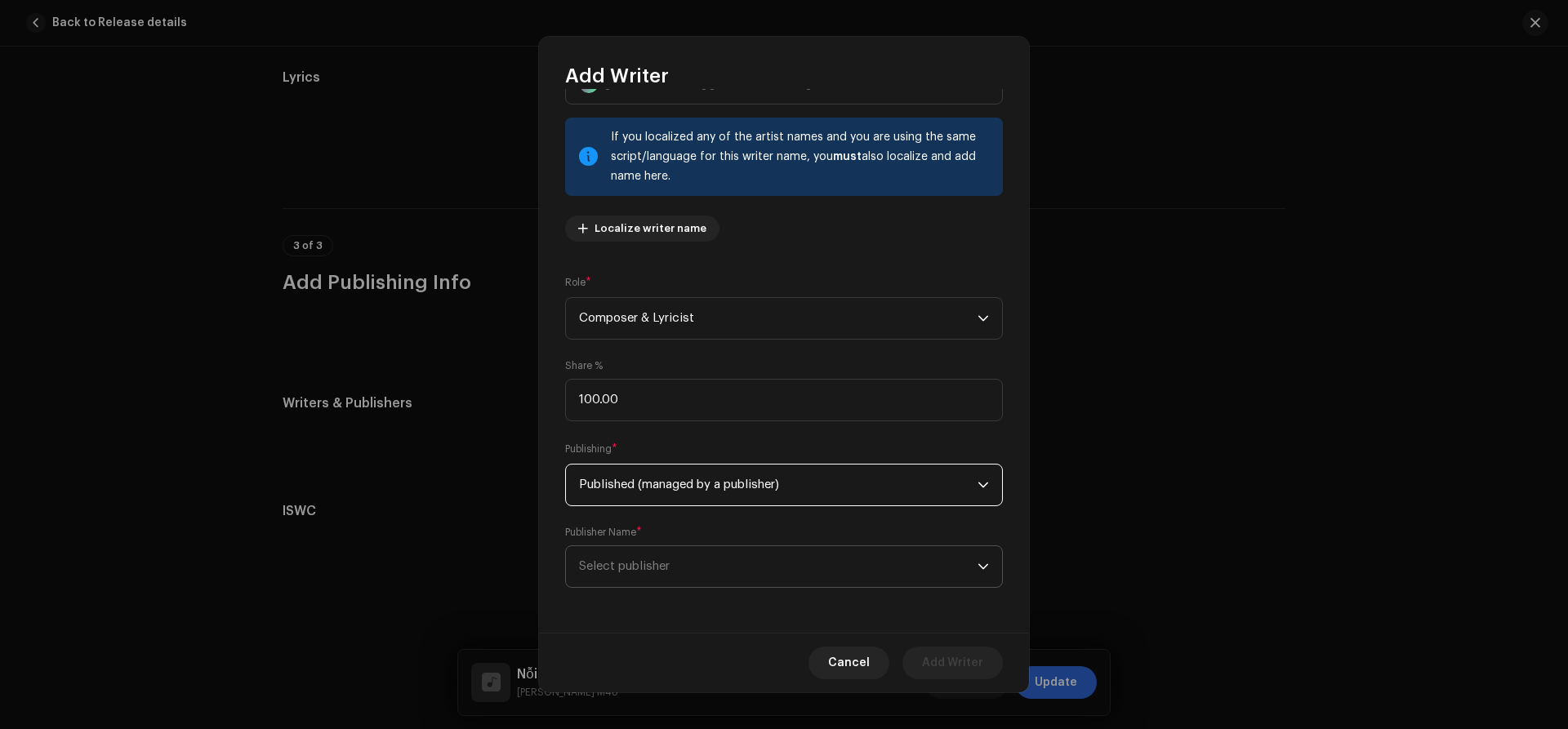
click at [707, 554] on span "Select publisher" at bounding box center [778, 566] width 398 height 40
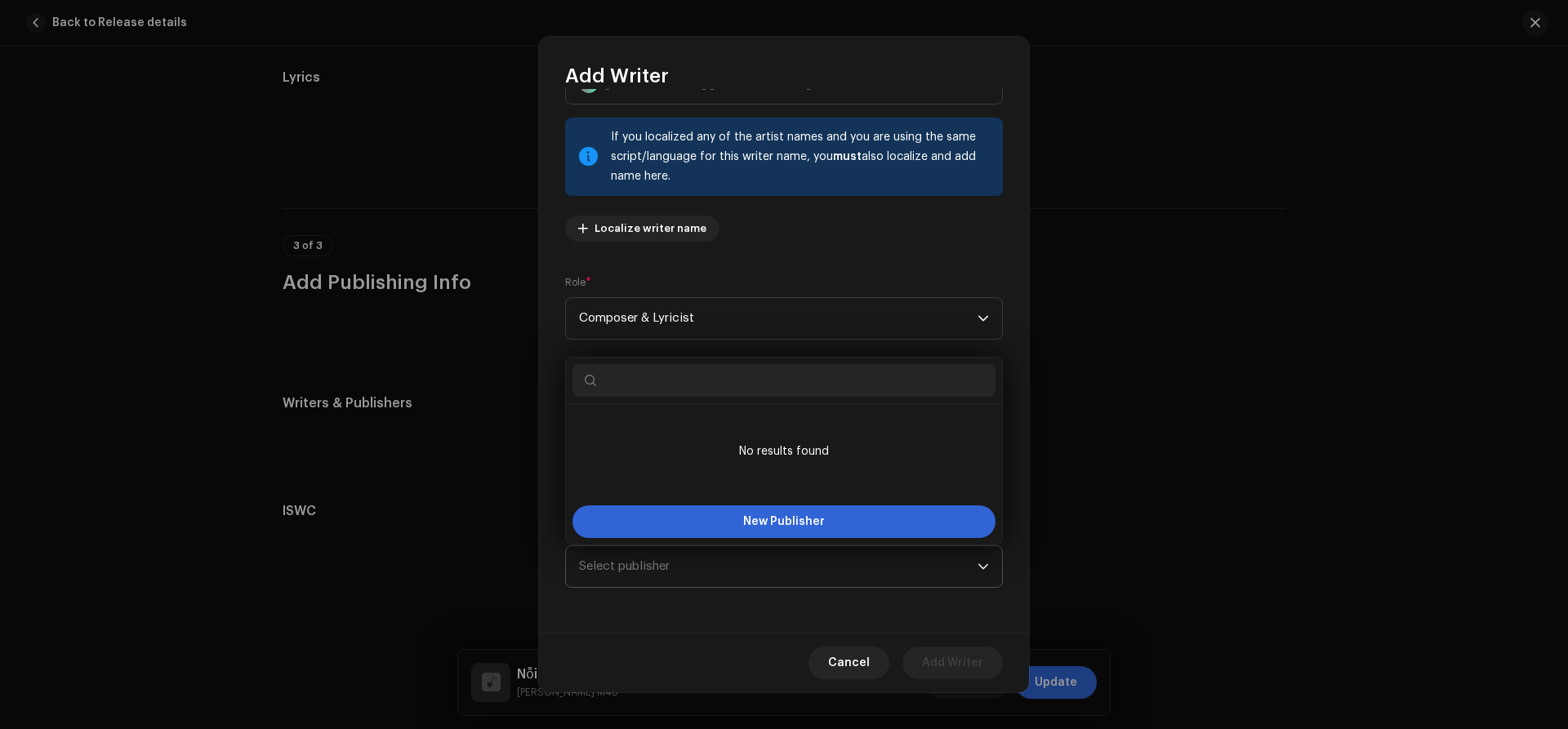
click at [728, 559] on span "Select publisher" at bounding box center [778, 566] width 398 height 40
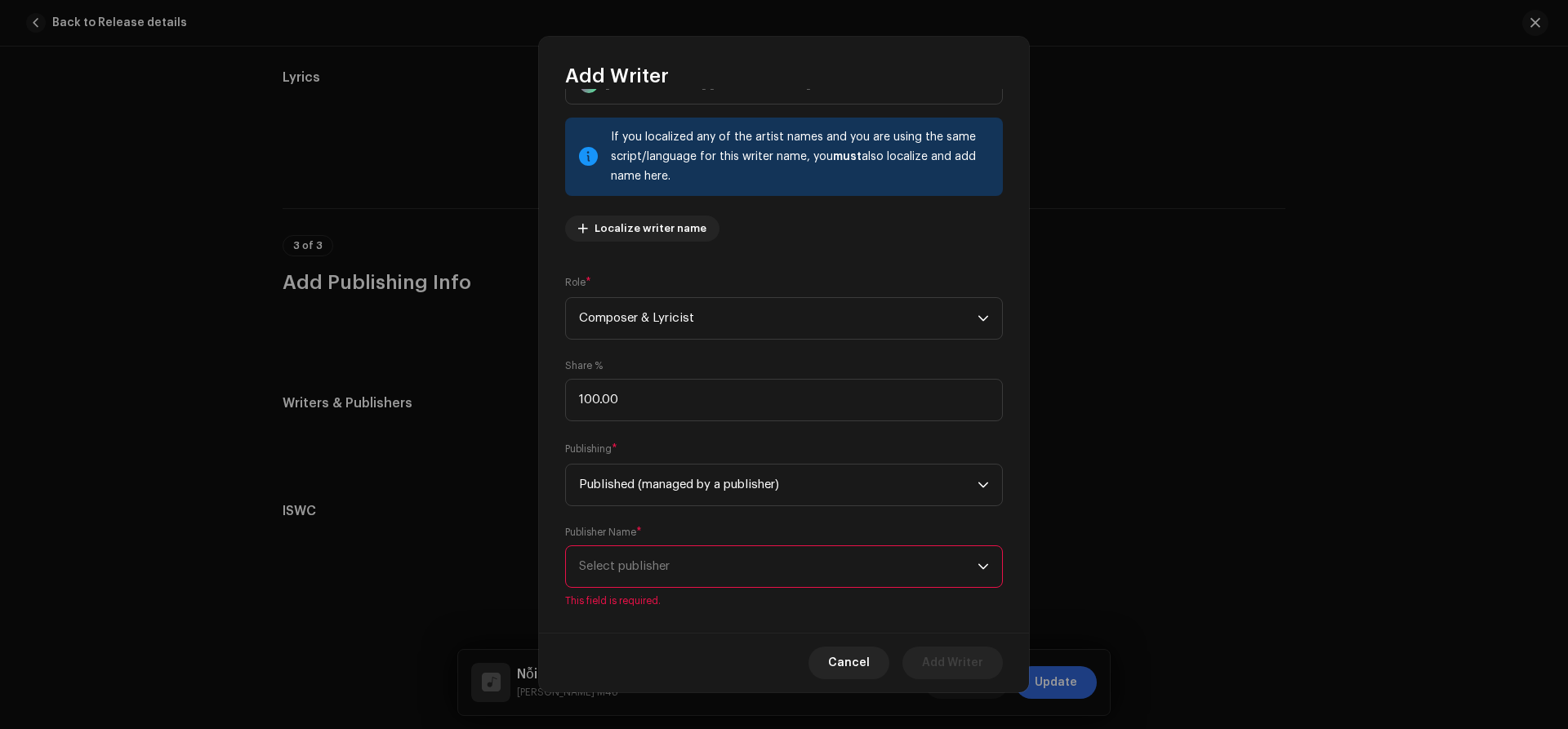
click at [728, 562] on span "Select publisher" at bounding box center [778, 566] width 398 height 40
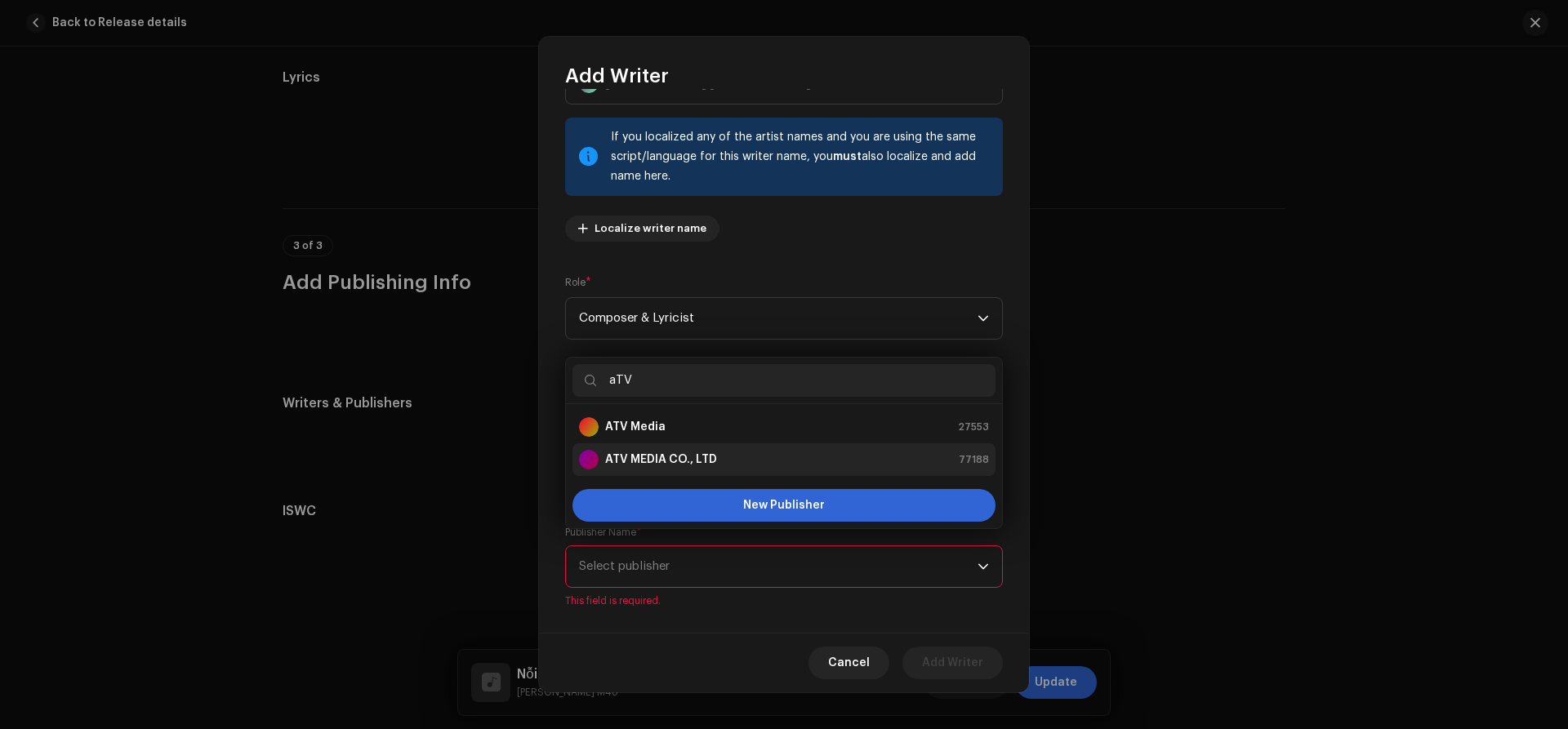
type input "aTV"
drag, startPoint x: 663, startPoint y: 458, endPoint x: 870, endPoint y: 539, distance: 222.3
click at [663, 459] on strong "ATV MEDIA CO., LTD" at bounding box center [661, 459] width 112 height 16
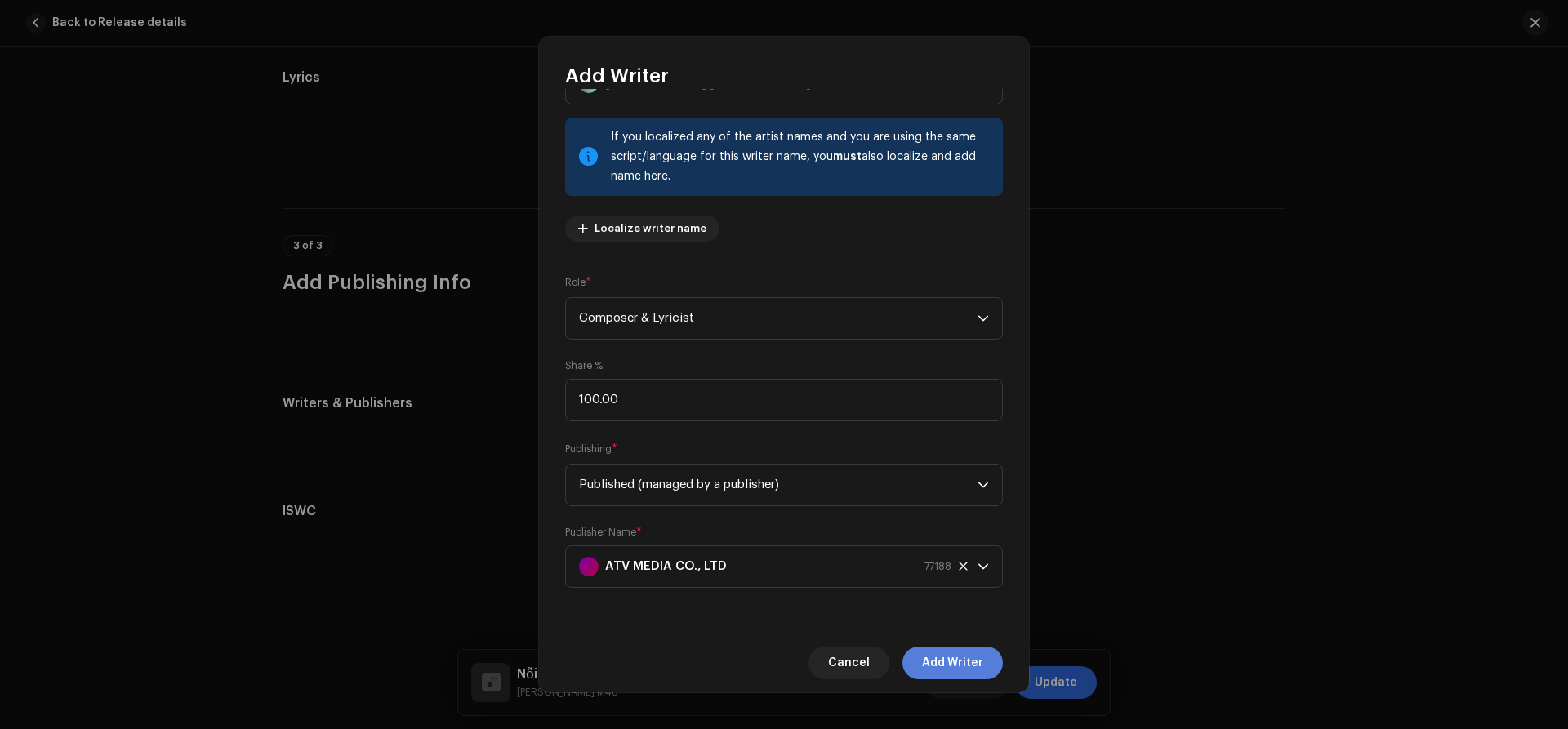
click at [929, 655] on span "Add Writer" at bounding box center [952, 663] width 61 height 33
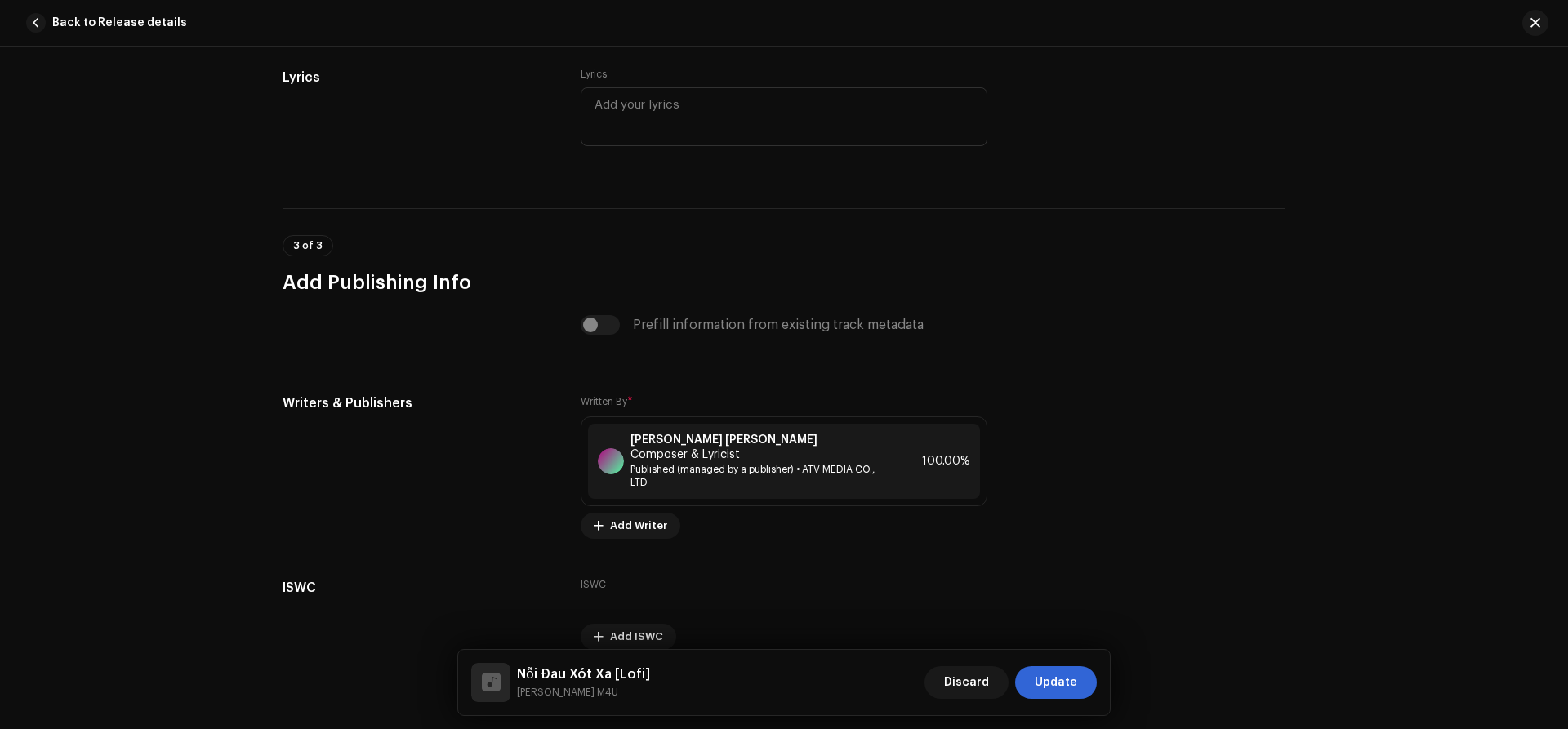
click at [64, 346] on div "Track details Complete the following to finalize your track. 1 of 3 Add Audio F…" at bounding box center [784, 387] width 1568 height 683
drag, startPoint x: 1051, startPoint y: 677, endPoint x: 1314, endPoint y: 684, distance: 263.1
click at [1052, 677] on span "Update" at bounding box center [1056, 683] width 42 height 33
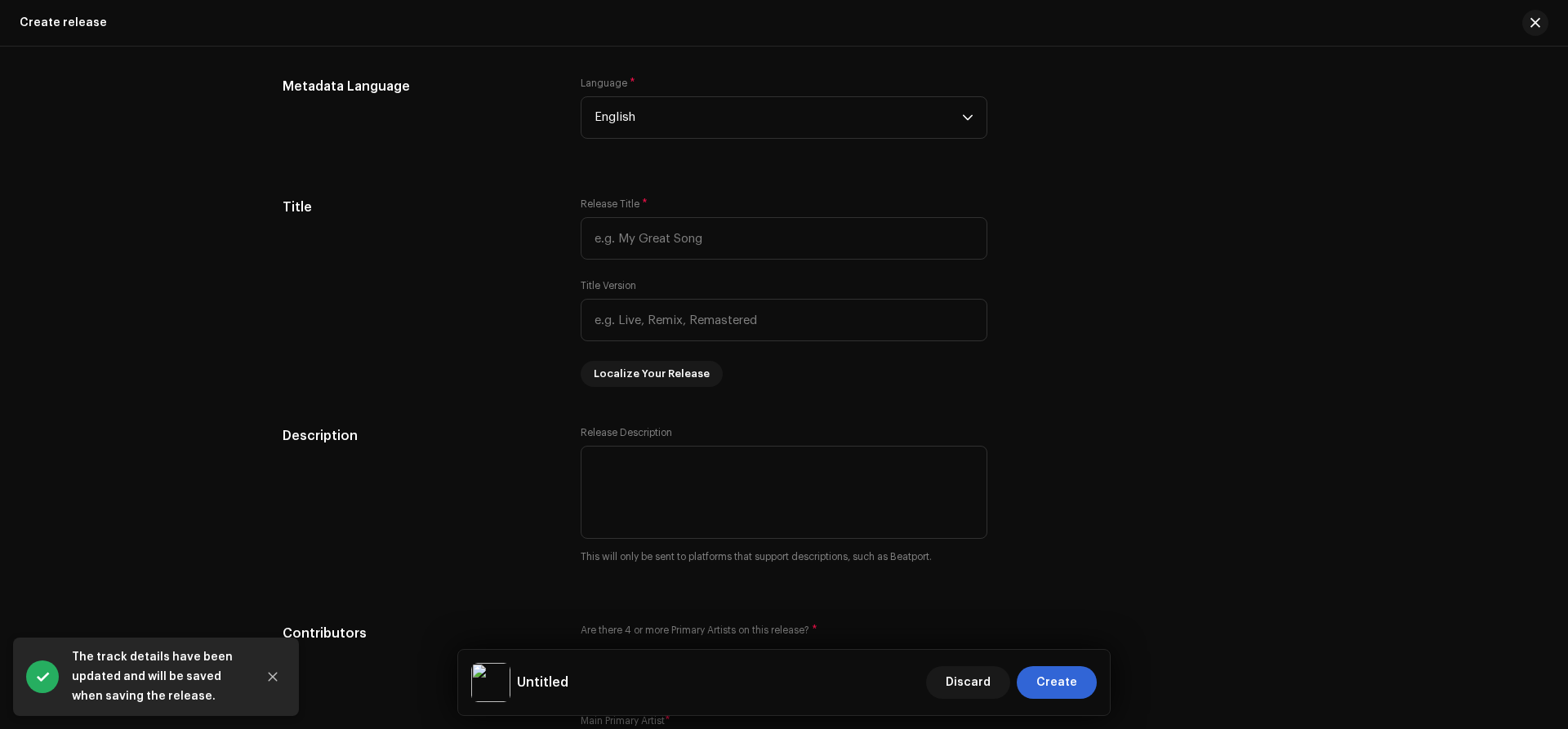
scroll to position [1417, 0]
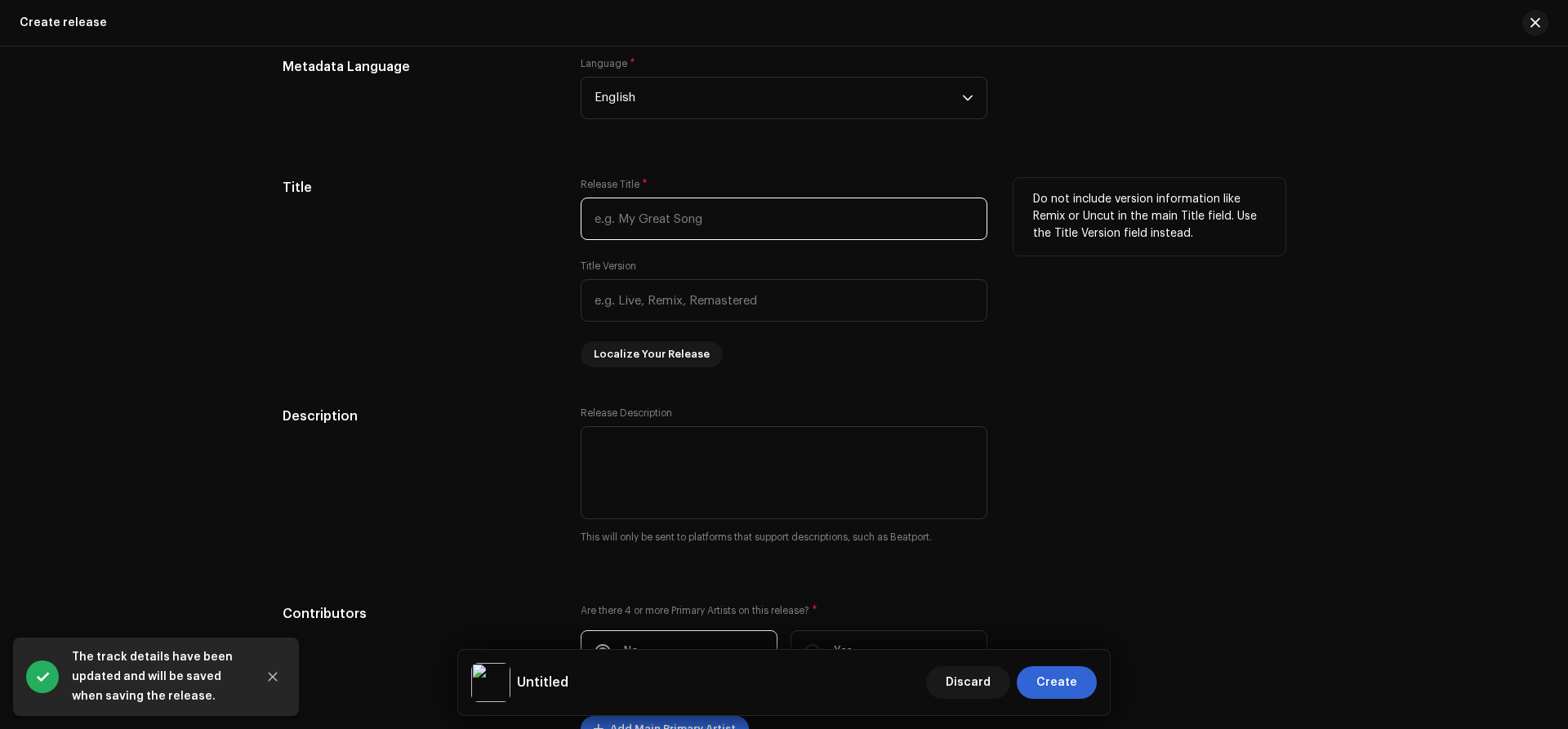
click at [771, 237] on input "text" at bounding box center [784, 219] width 407 height 42
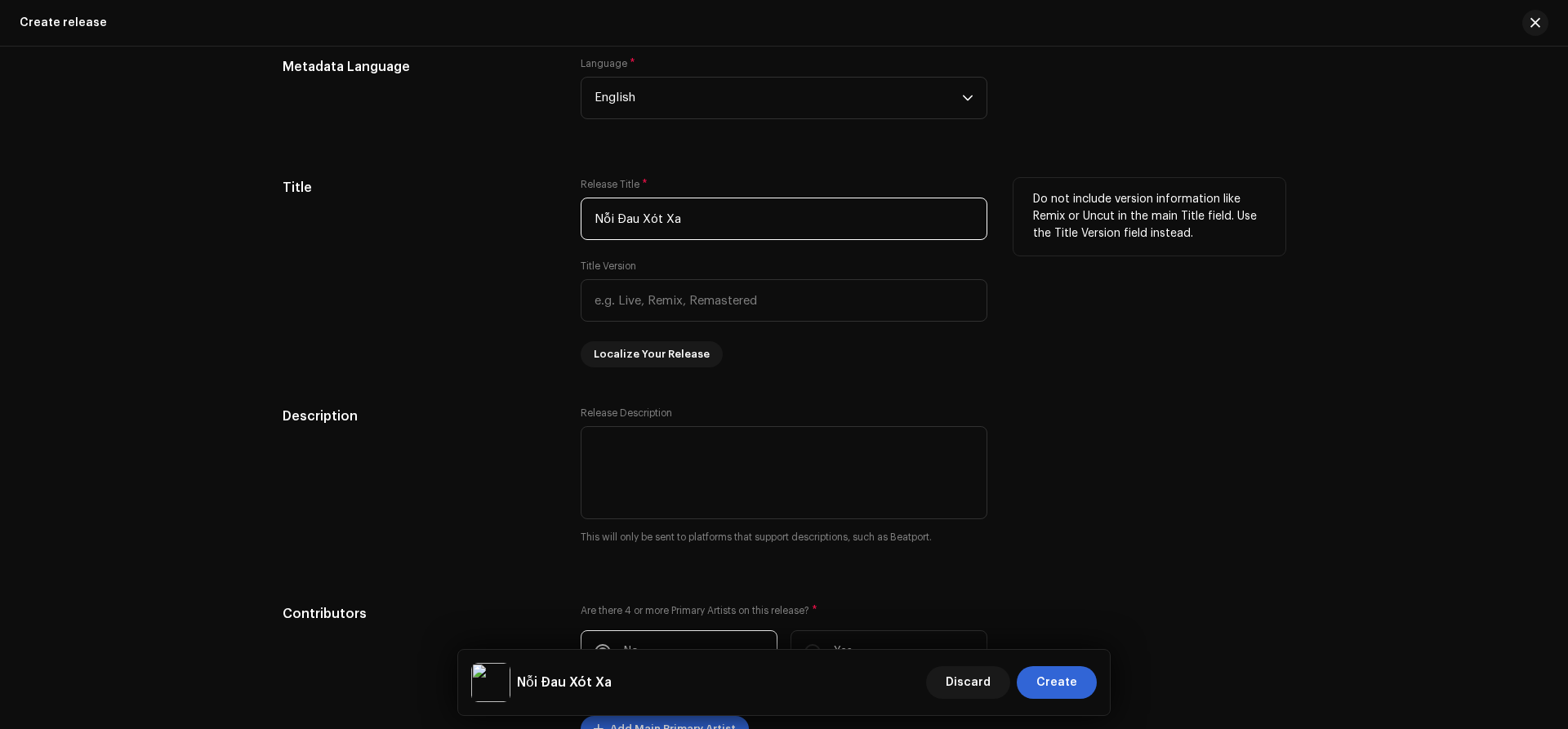
type input "Nỗi Đau Xót Xa"
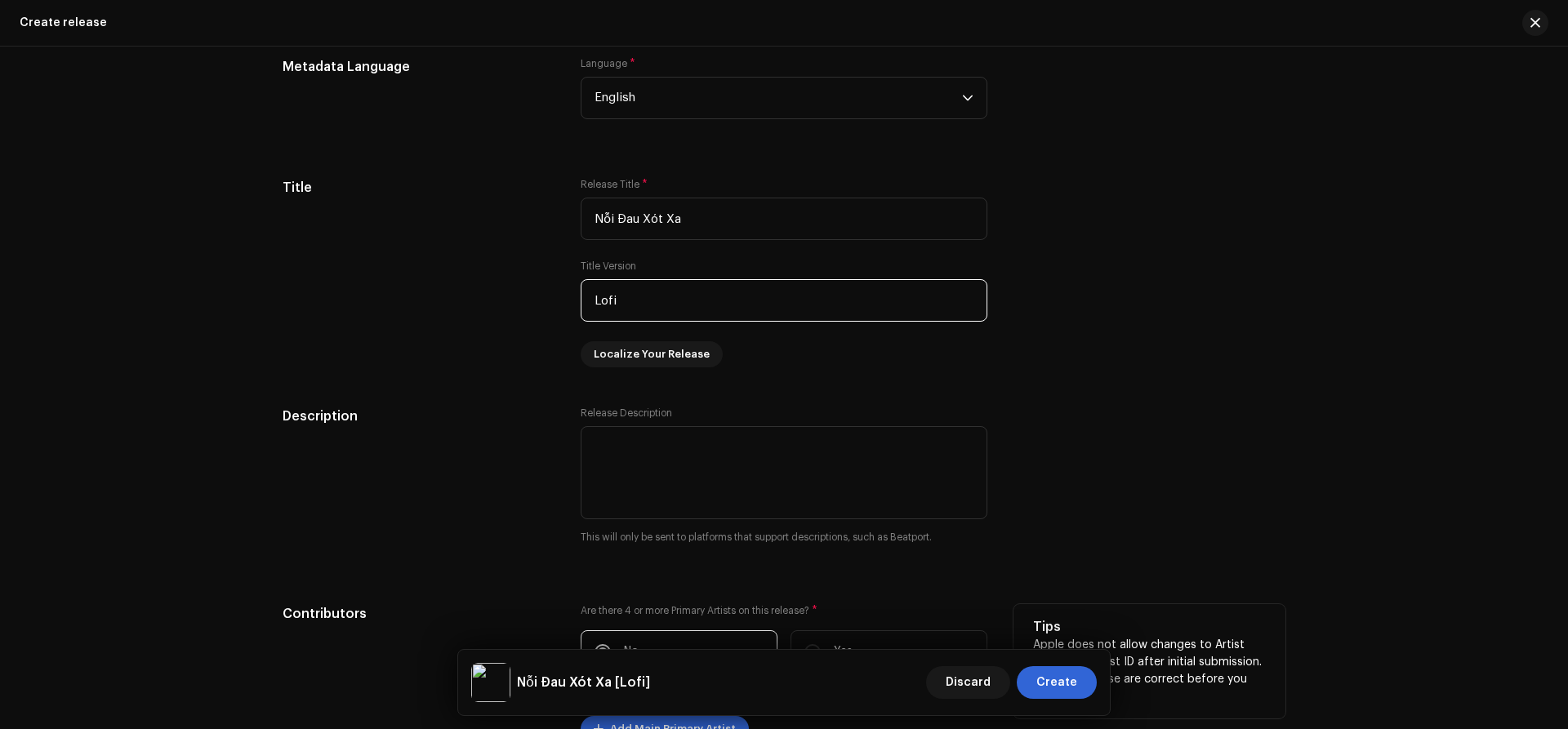
type input "Lofi"
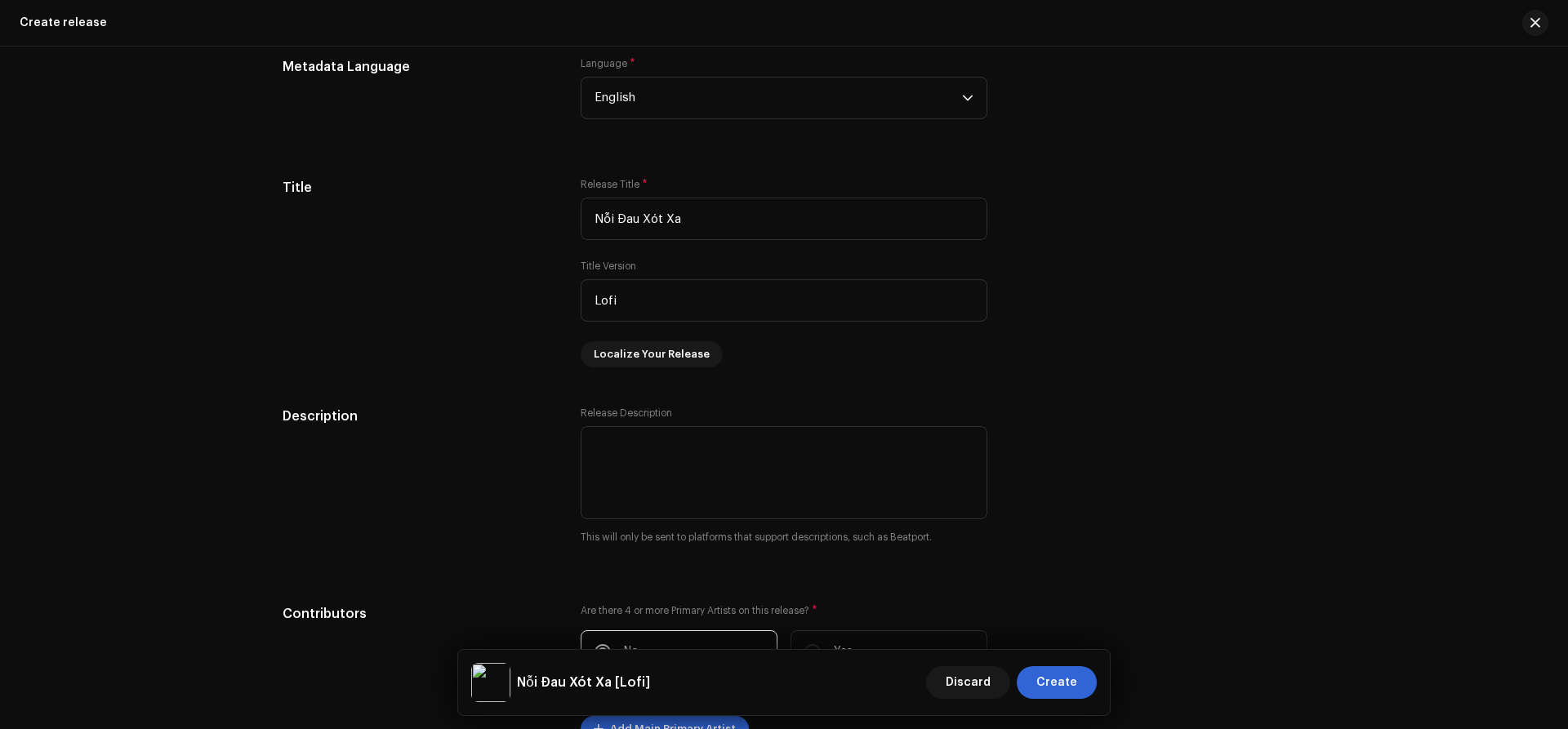
click at [0, 393] on div "Create a new release We’ll guide you through everything — from track selection …" at bounding box center [784, 387] width 1568 height 683
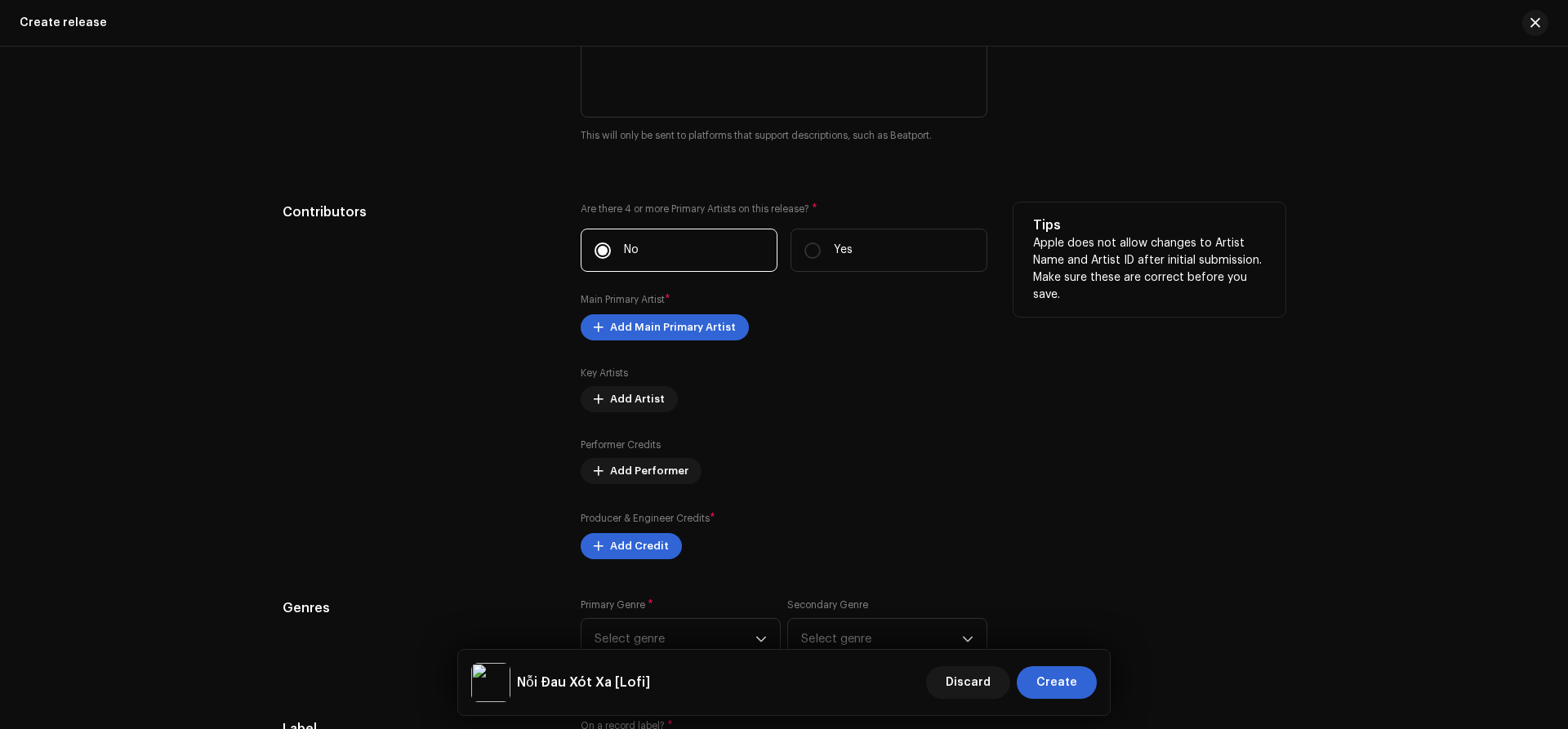
scroll to position [1822, 0]
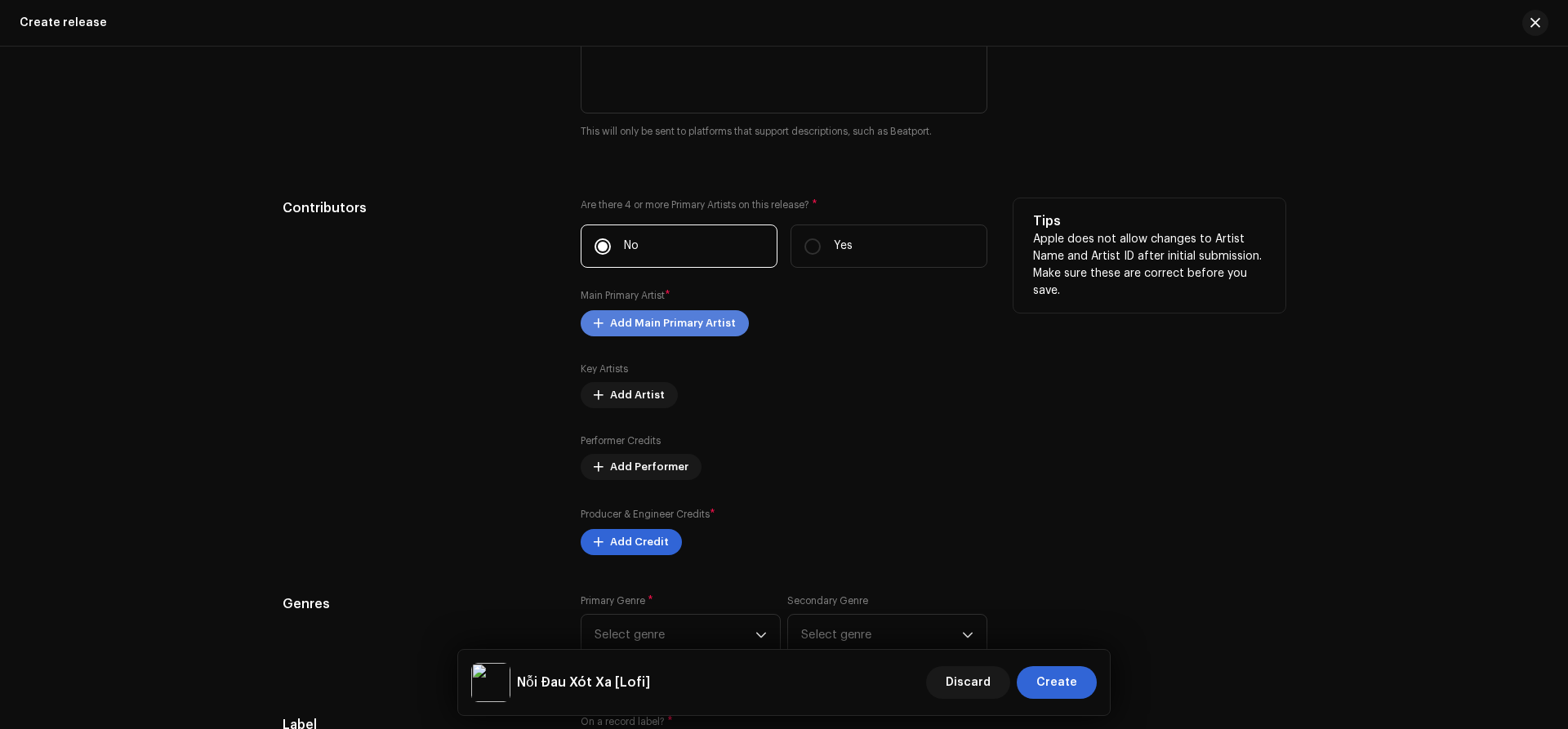
click at [661, 330] on span "Add Main Primary Artist" at bounding box center [673, 323] width 126 height 33
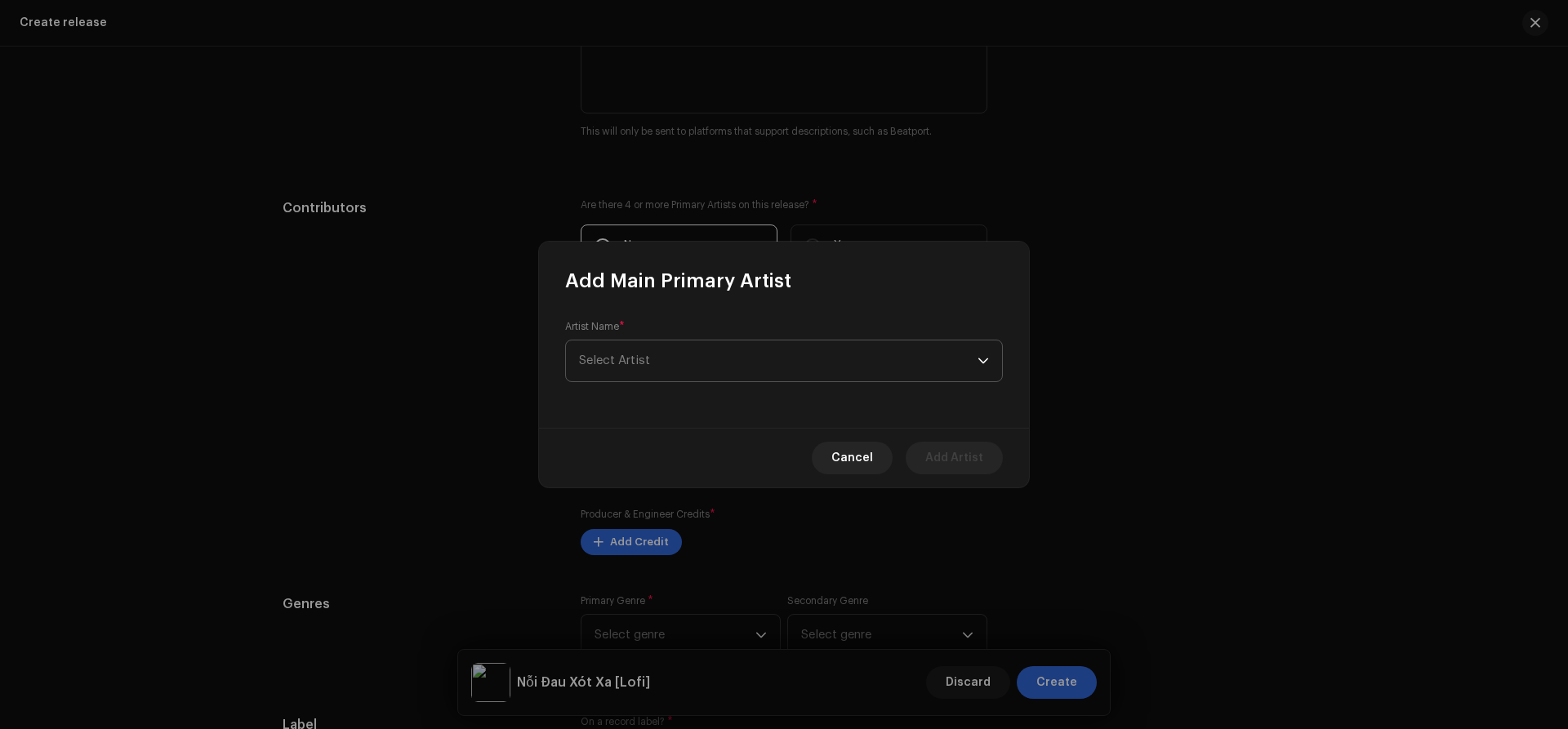
click at [705, 356] on span "Select Artist" at bounding box center [778, 361] width 398 height 40
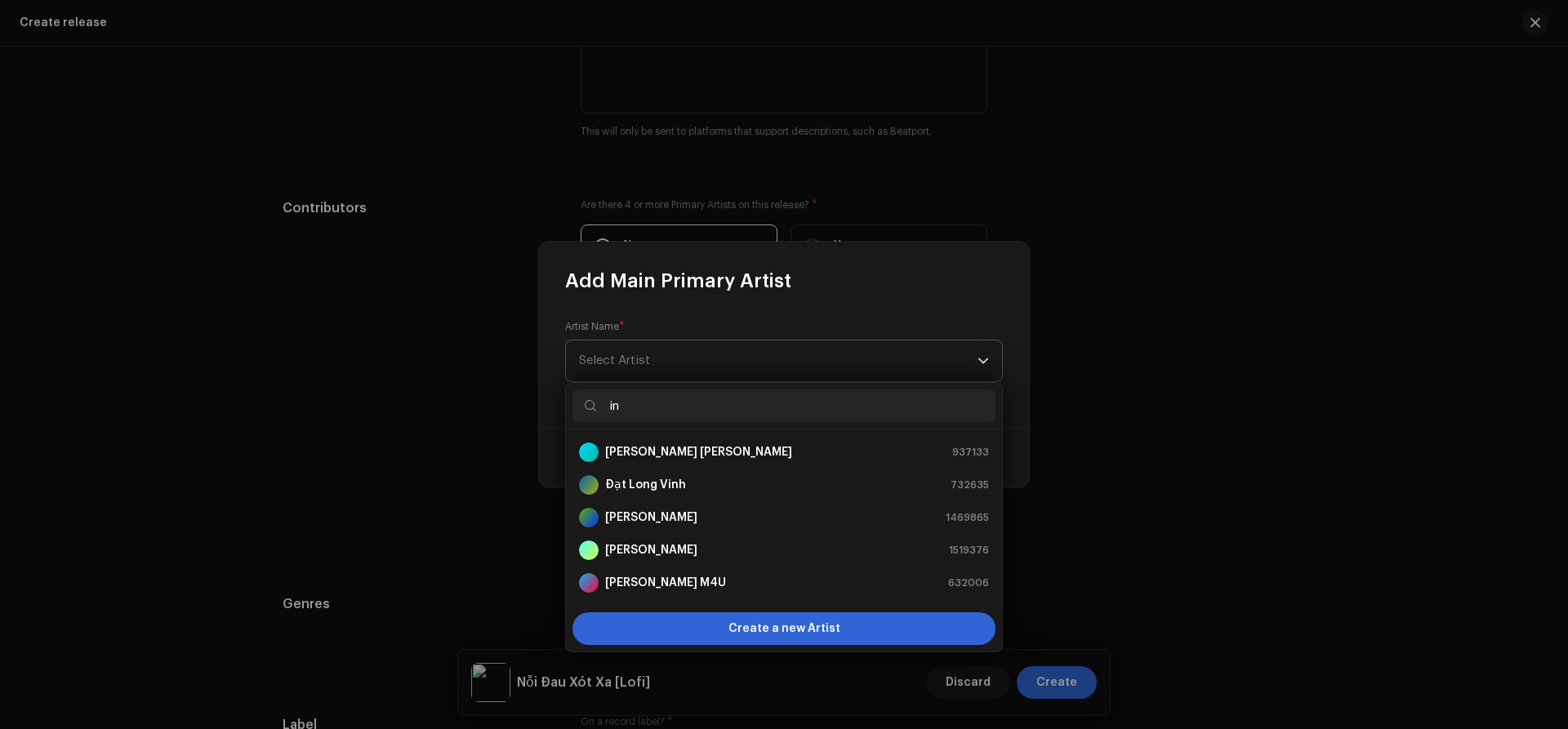
type input "i"
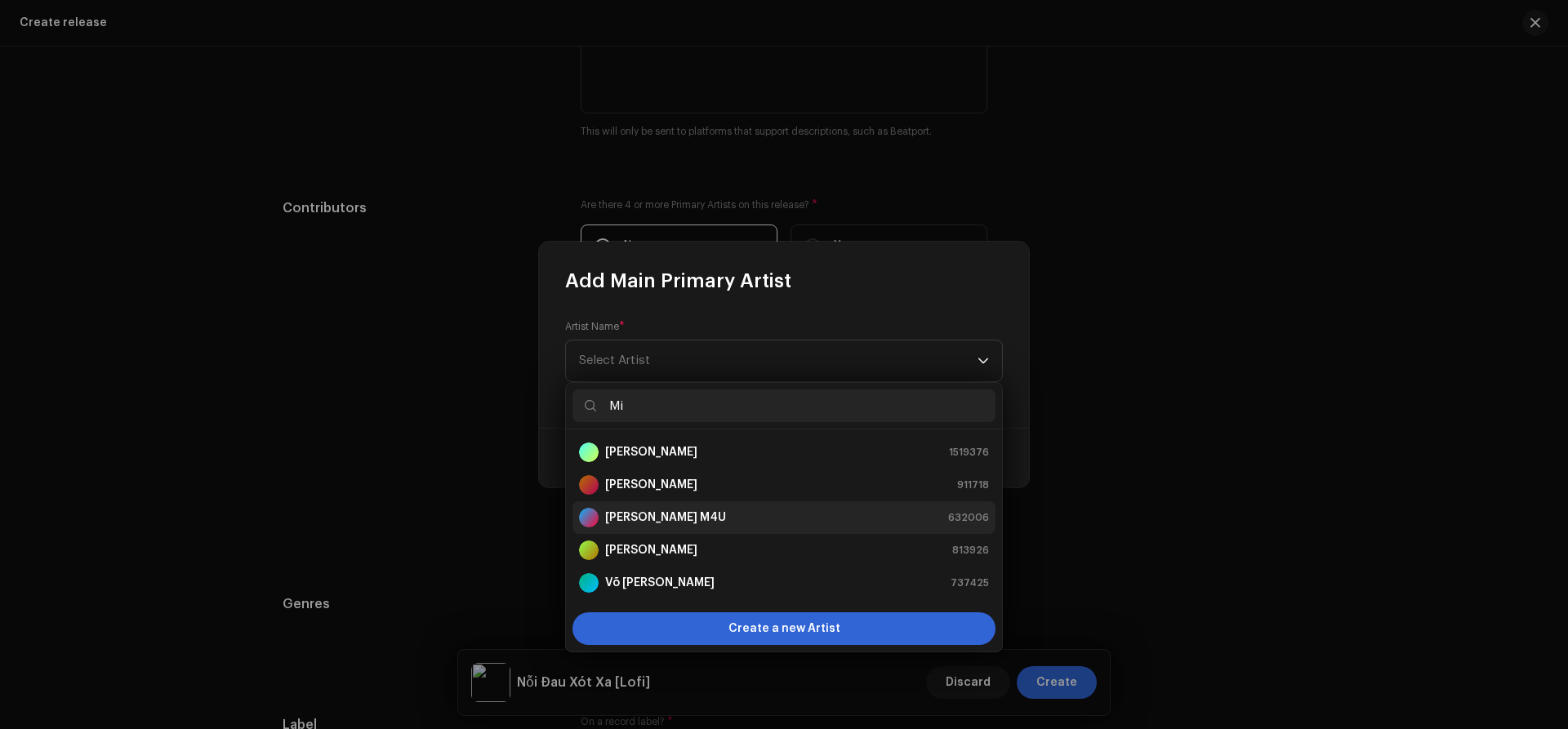
type input "Mi"
click at [669, 519] on strong "[PERSON_NAME] M4U" at bounding box center [666, 517] width 121 height 16
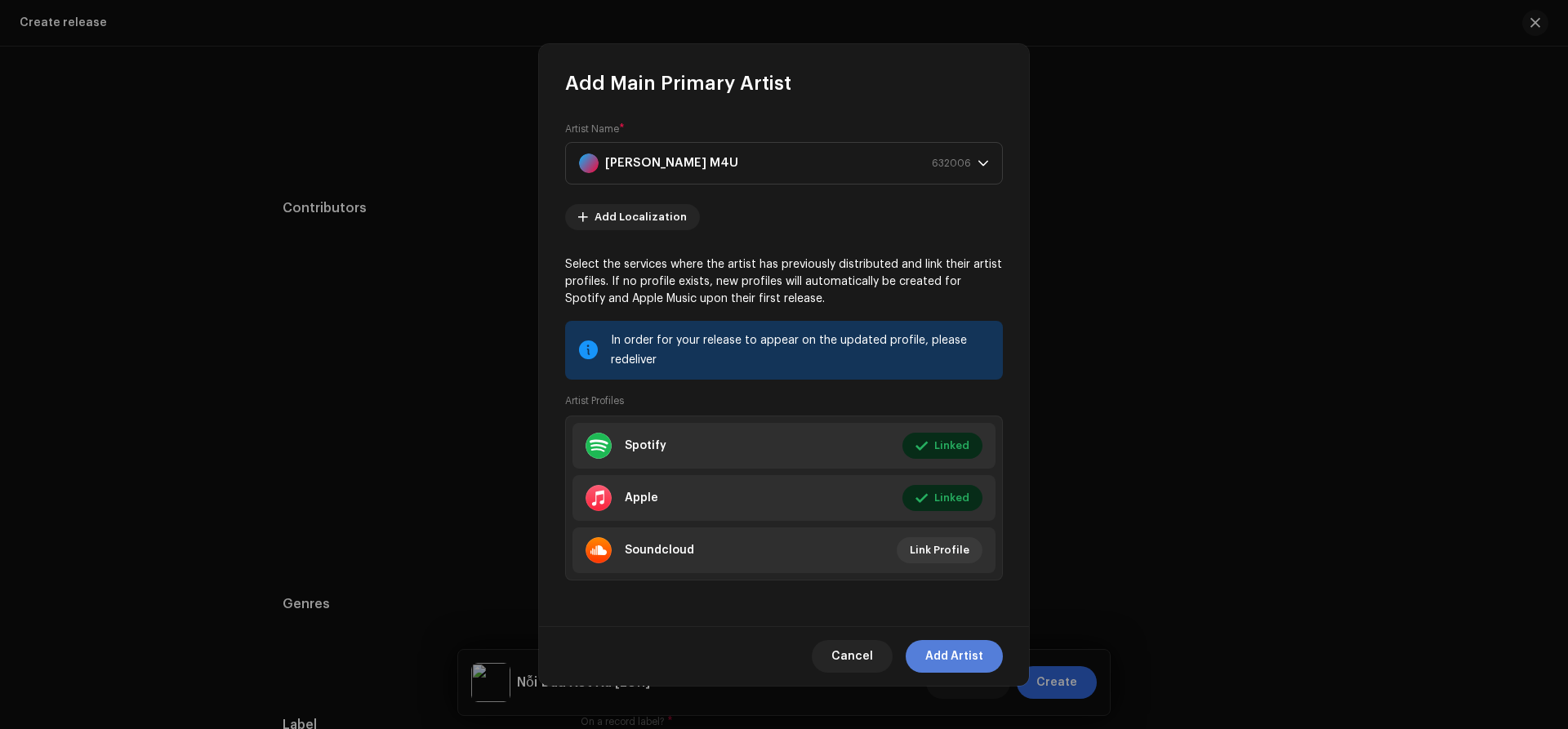
click at [974, 659] on span "Add Artist" at bounding box center [954, 656] width 58 height 33
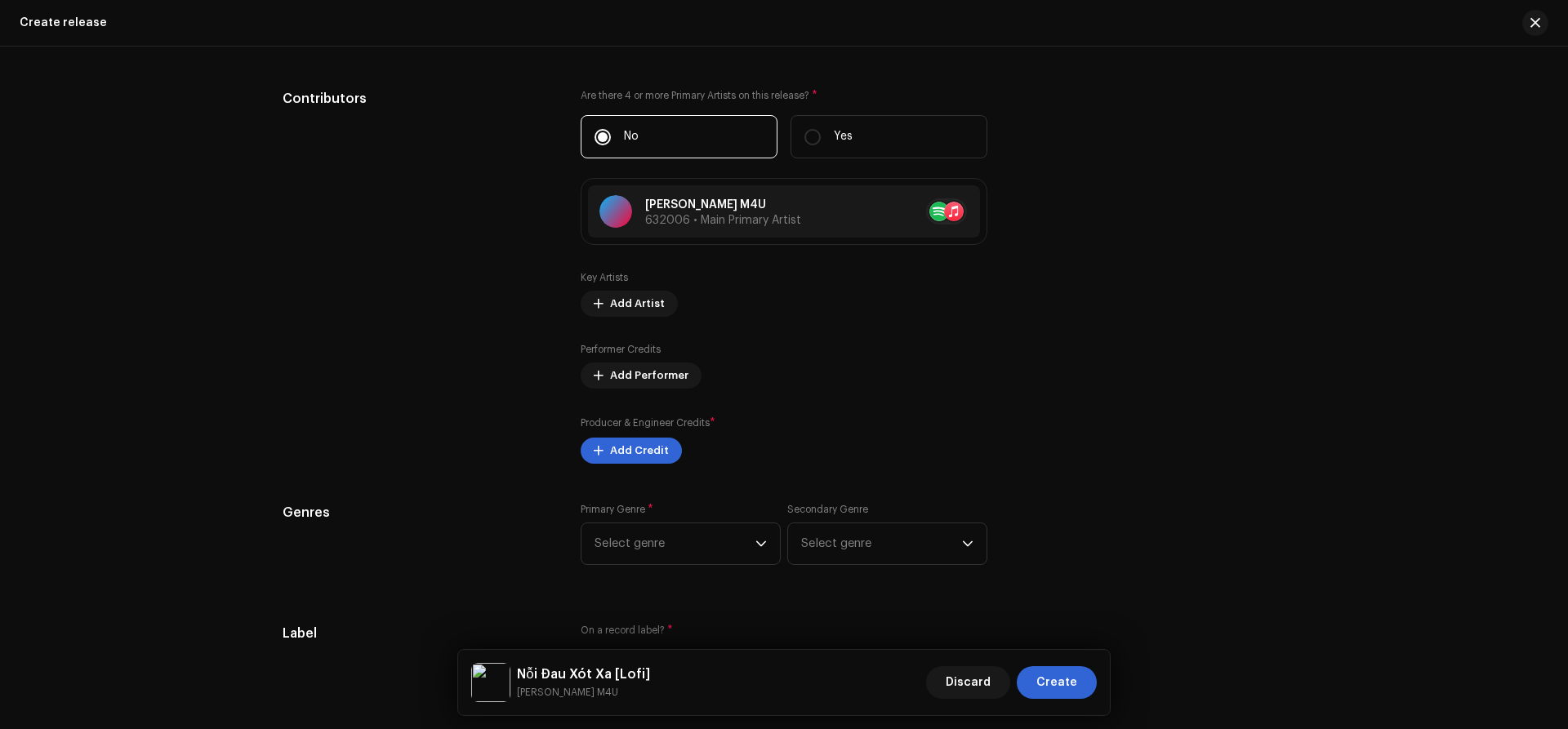
scroll to position [1972, 0]
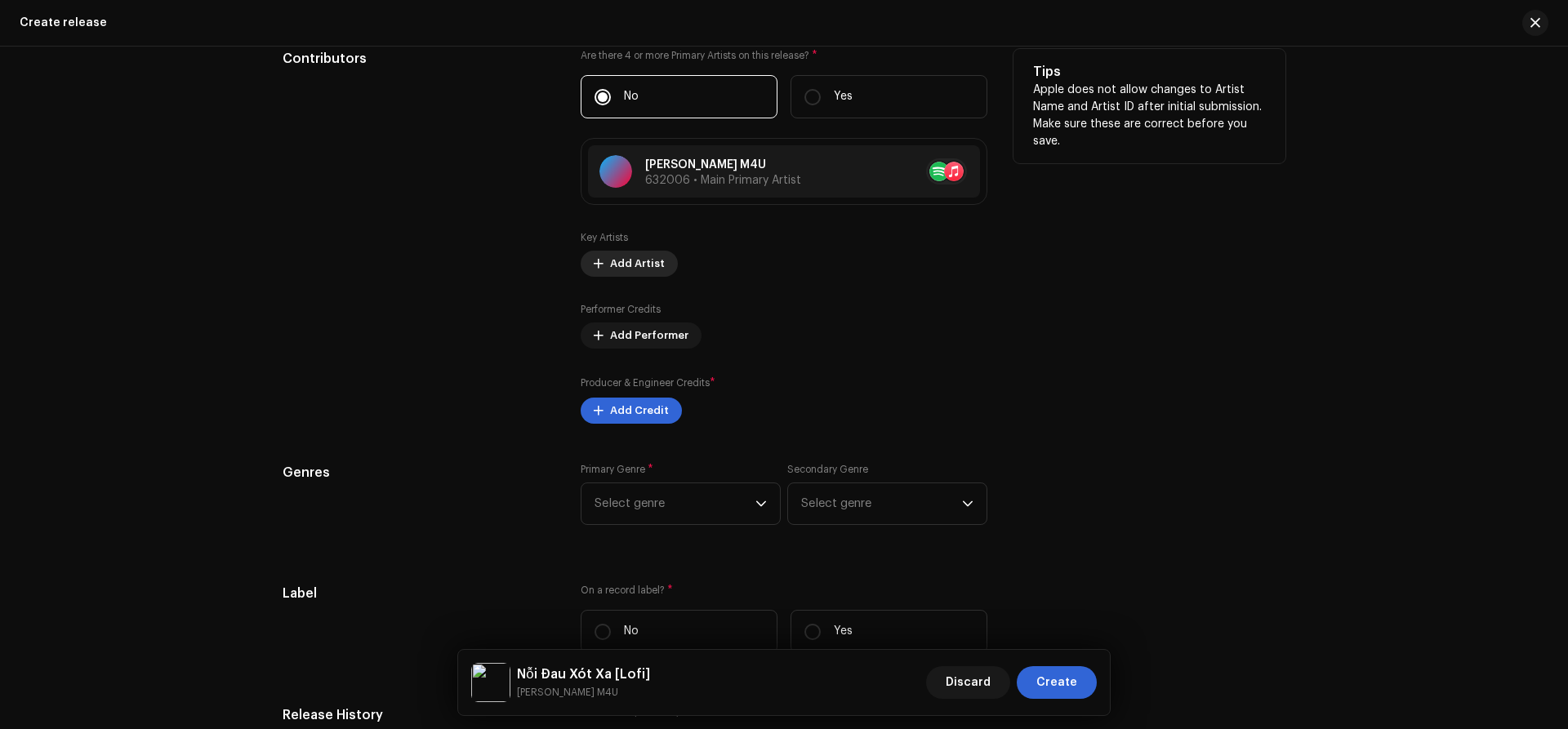
click at [636, 266] on span "Add Artist" at bounding box center [638, 264] width 55 height 33
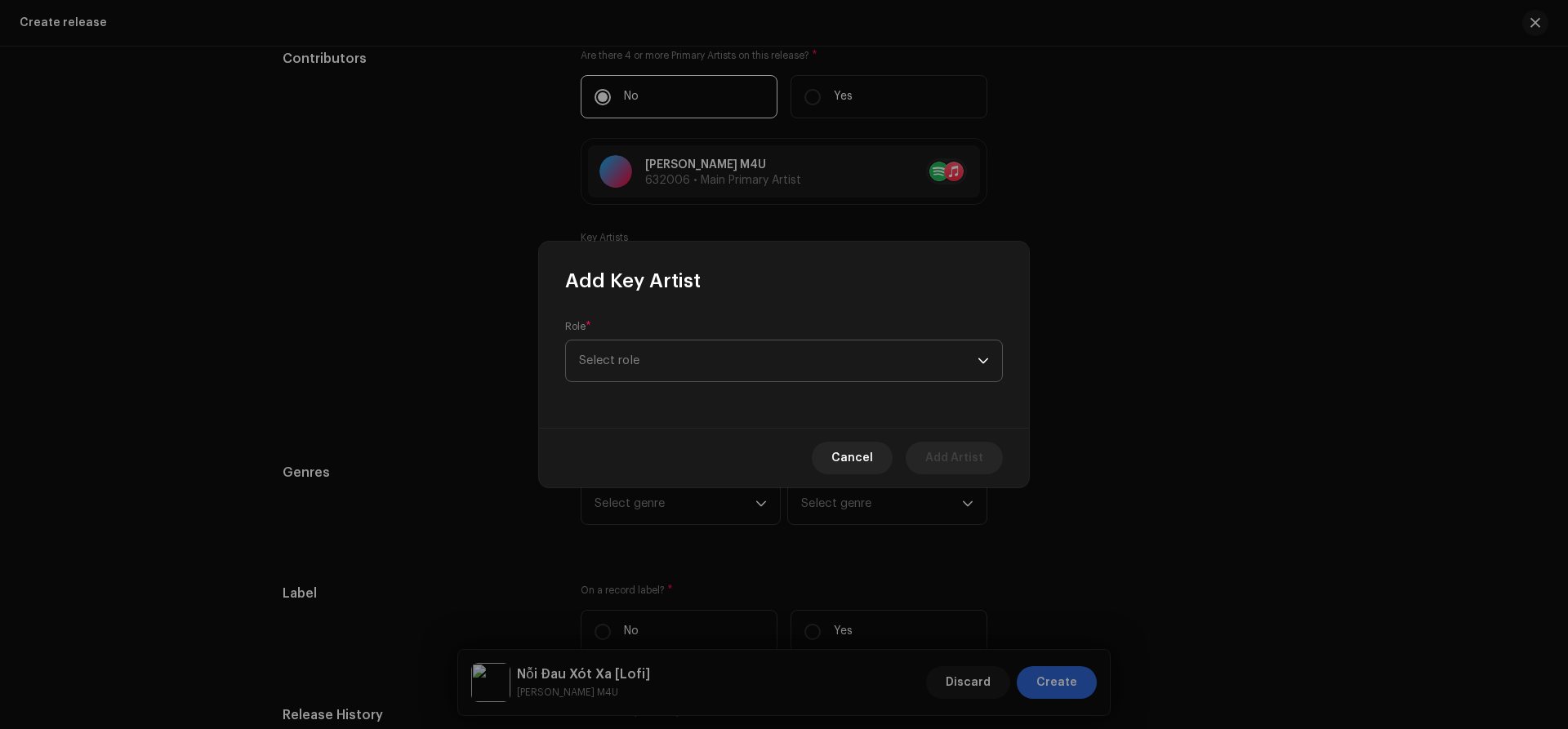
click at [660, 362] on span "Select role" at bounding box center [778, 361] width 398 height 40
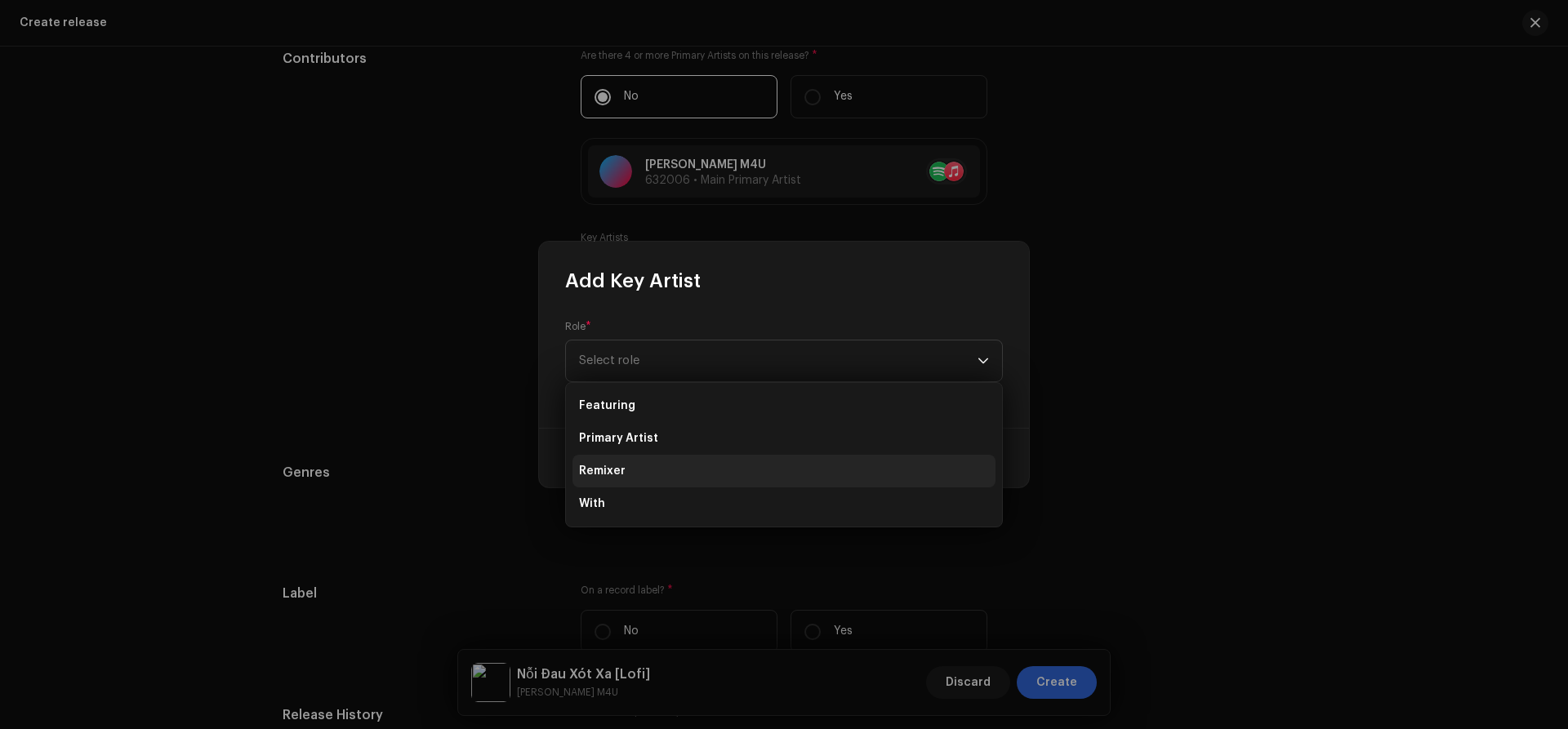
scroll to position [1974, 0]
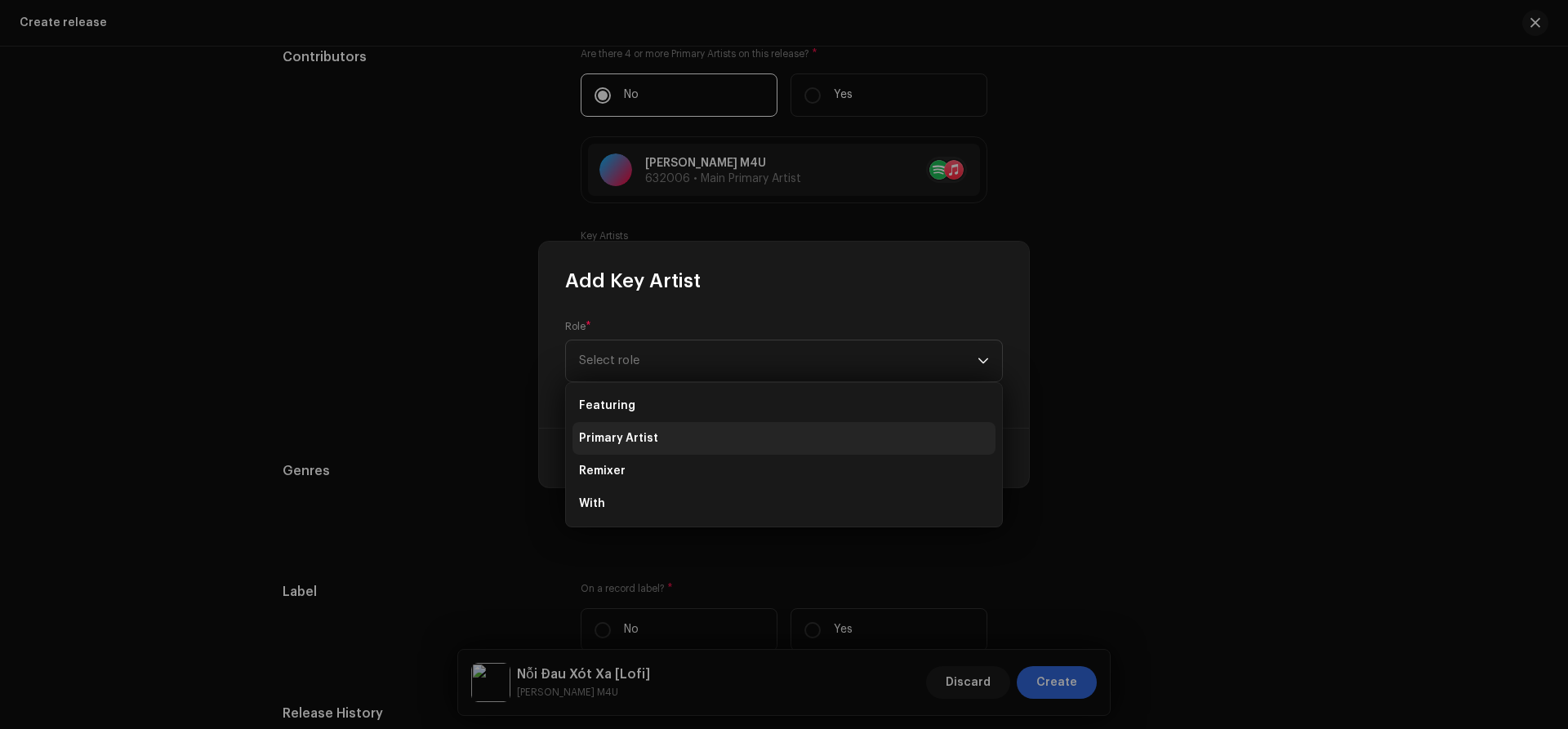
click at [640, 440] on span "Primary Artist" at bounding box center [619, 438] width 79 height 16
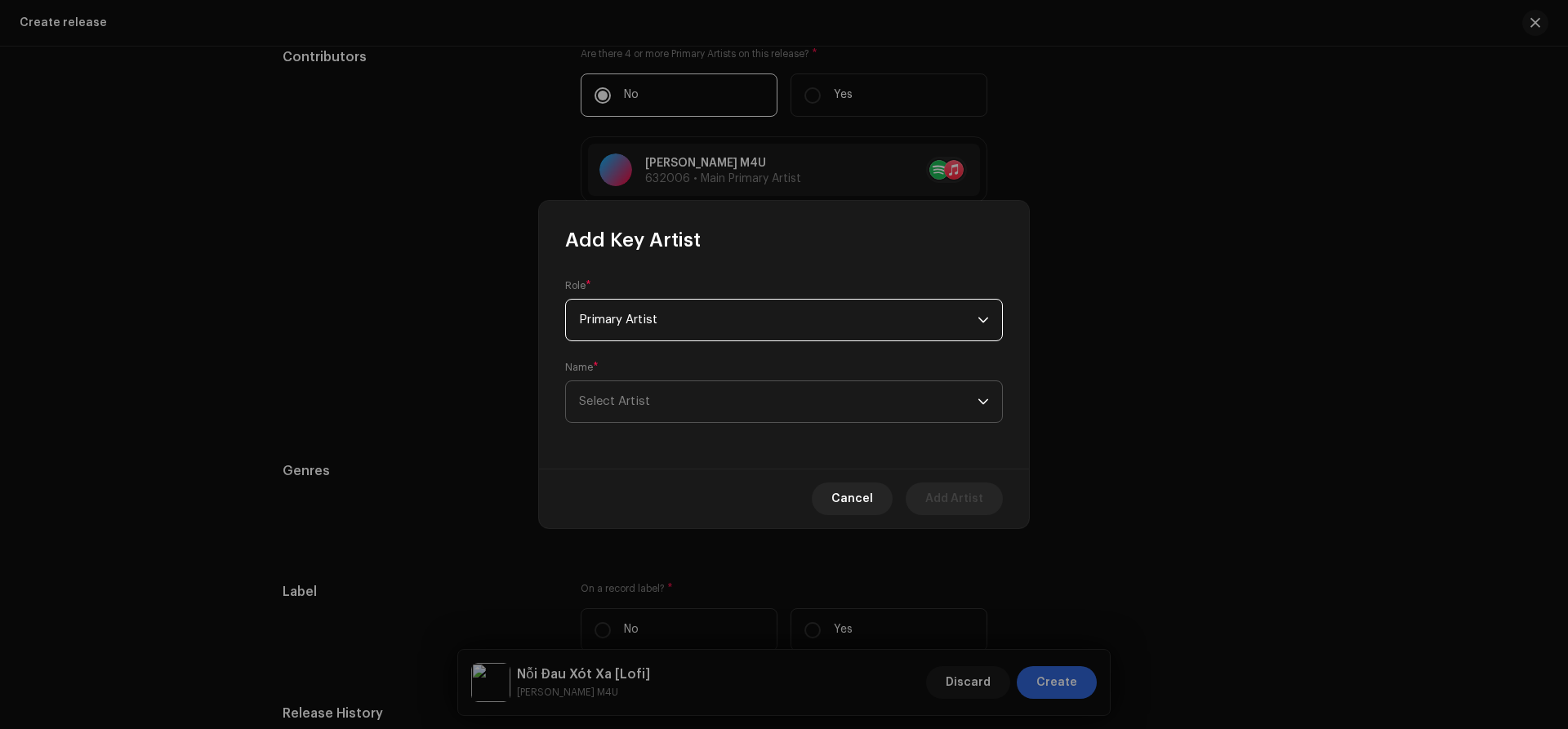
click at [689, 403] on span "Select Artist" at bounding box center [778, 401] width 398 height 40
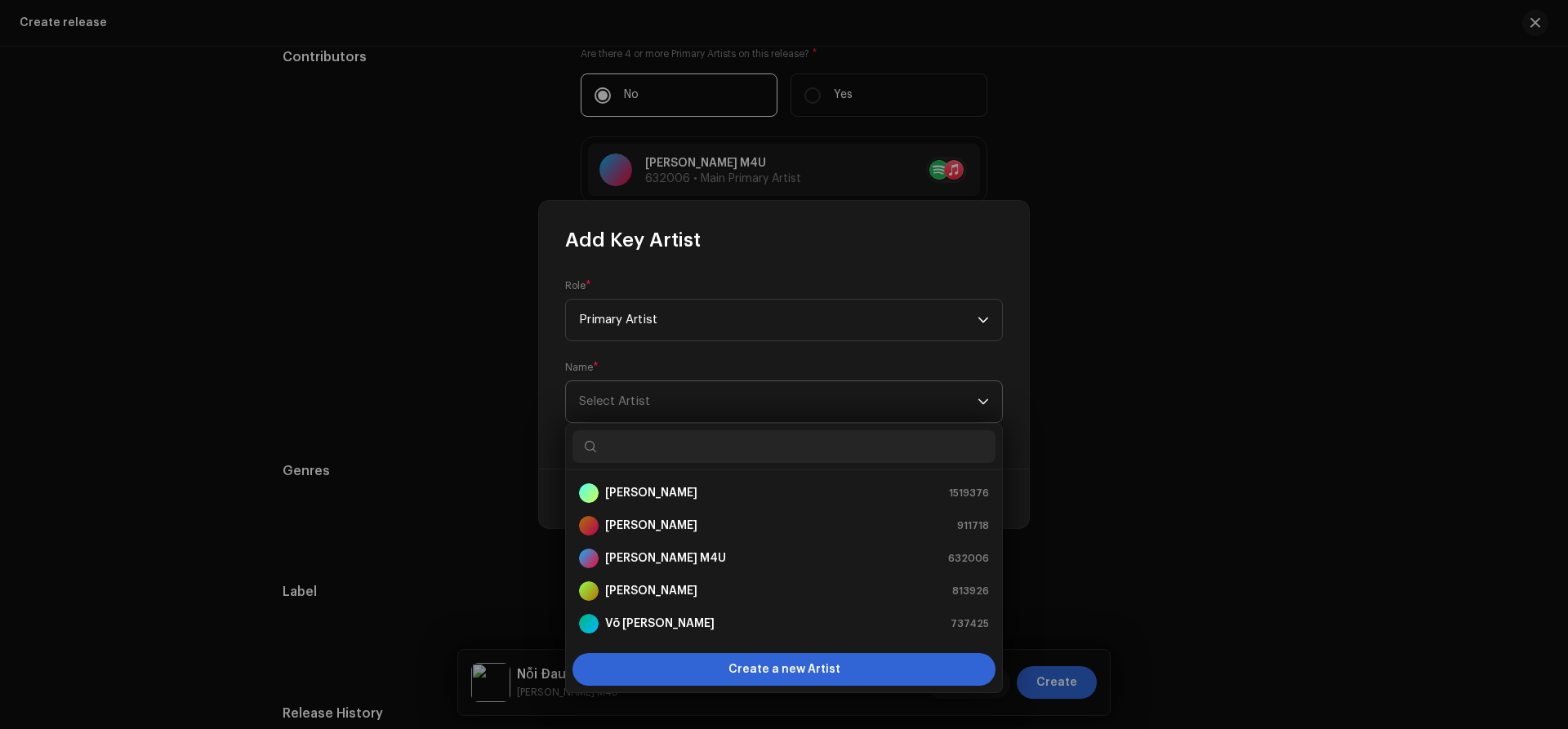
type input "a"
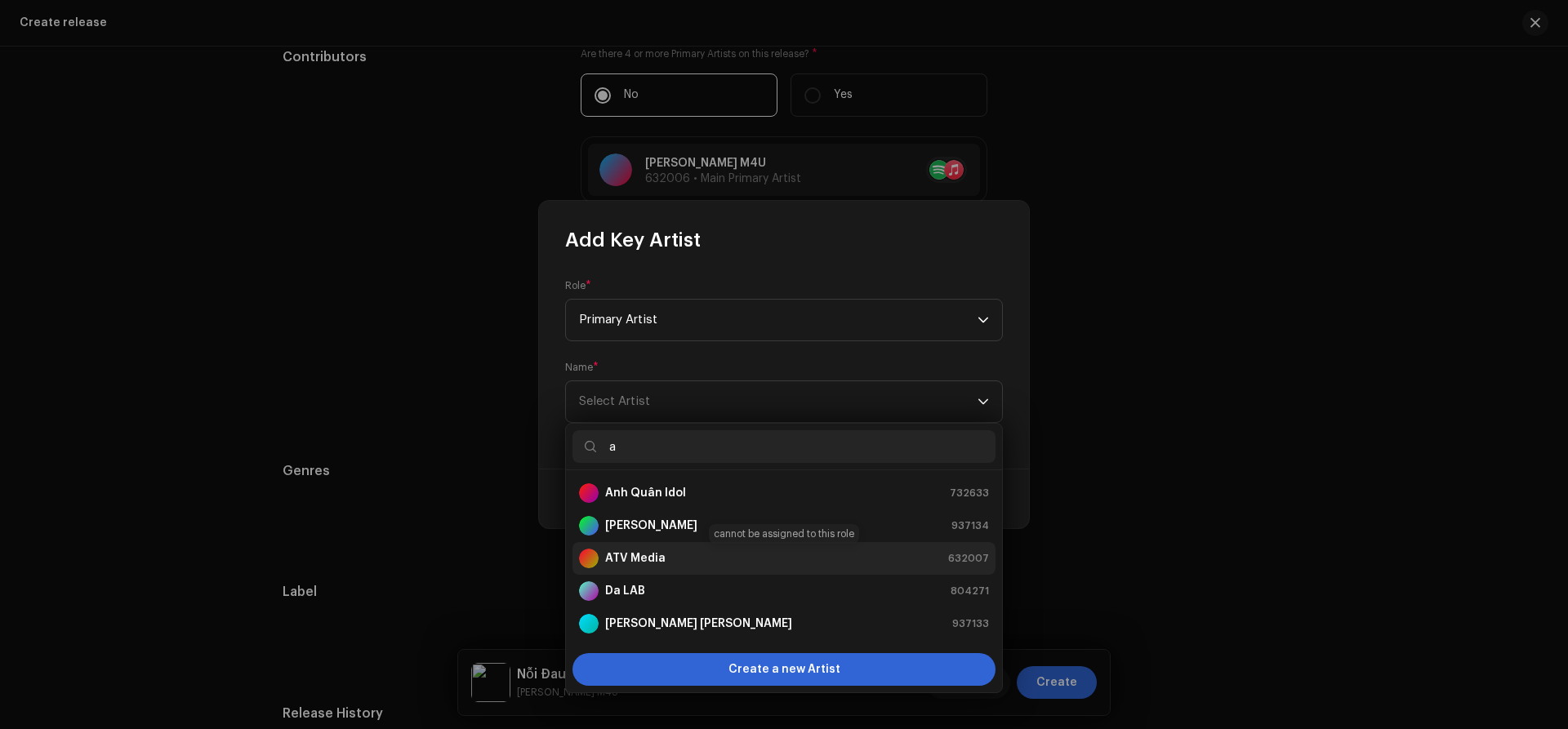
type input "a"
drag, startPoint x: 630, startPoint y: 553, endPoint x: 785, endPoint y: 582, distance: 157.7
click at [631, 554] on strong "ATV Media" at bounding box center [636, 558] width 60 height 16
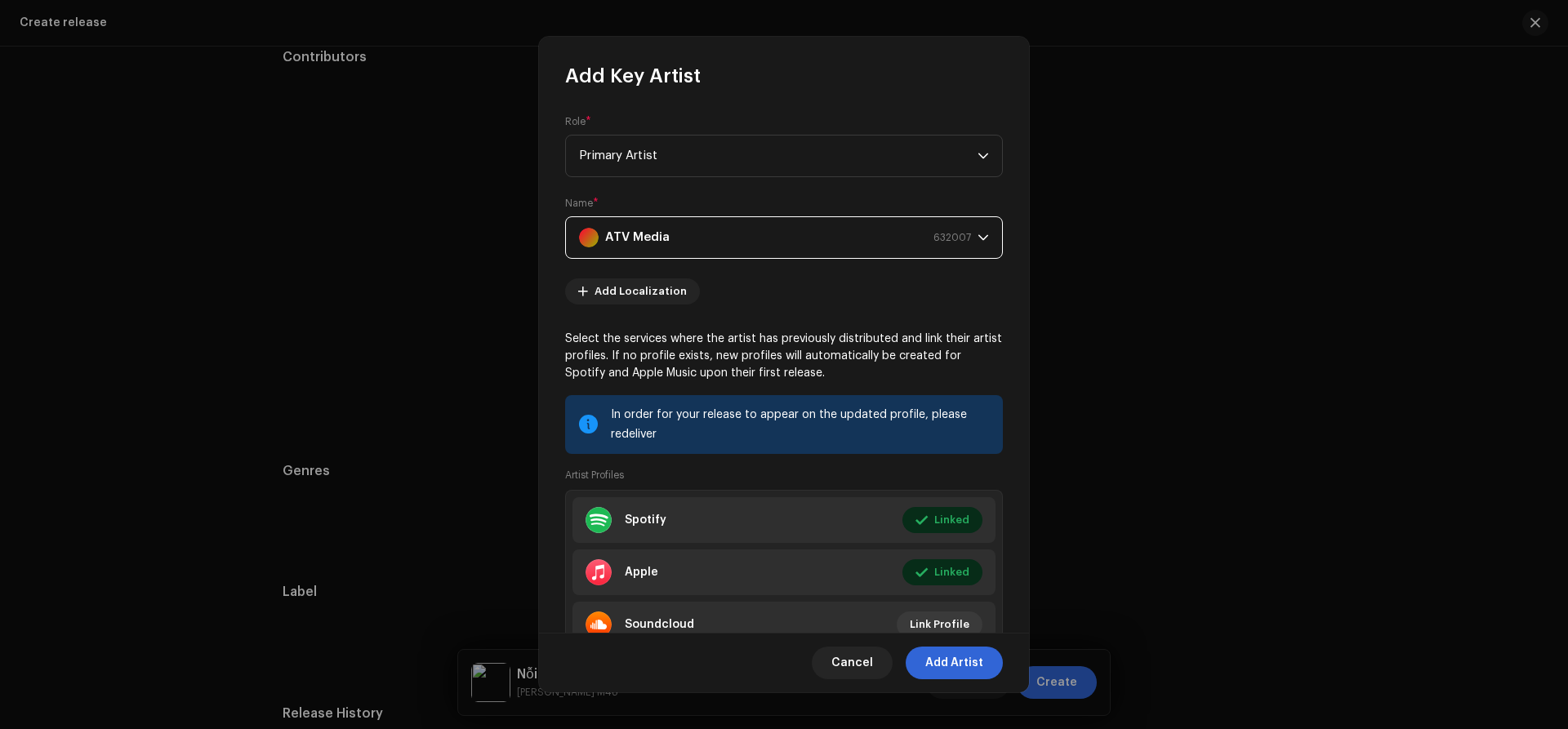
drag, startPoint x: 958, startPoint y: 664, endPoint x: 1309, endPoint y: 589, distance: 358.9
click at [961, 664] on span "Add Artist" at bounding box center [954, 663] width 58 height 33
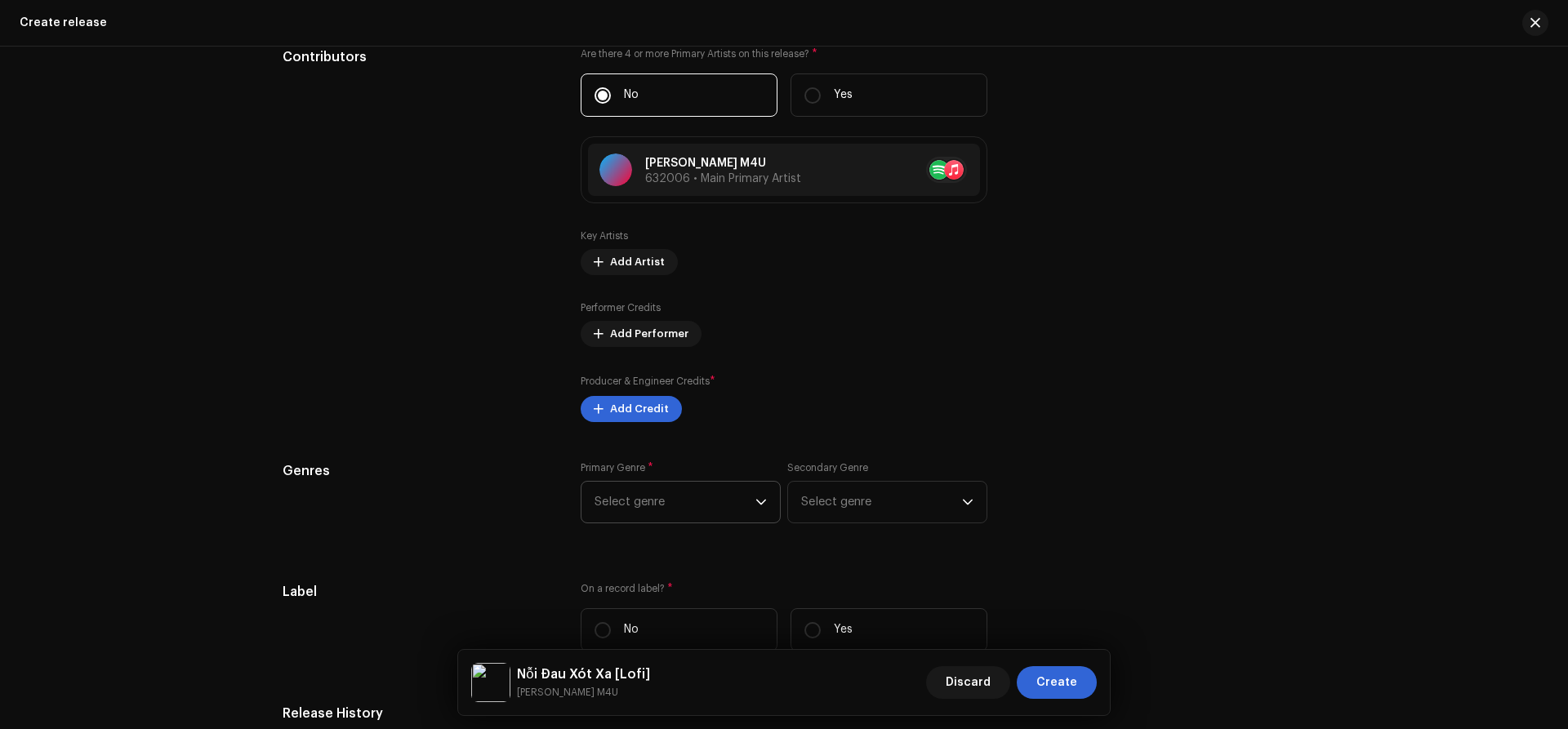
click at [667, 508] on span "Select genre" at bounding box center [674, 502] width 161 height 40
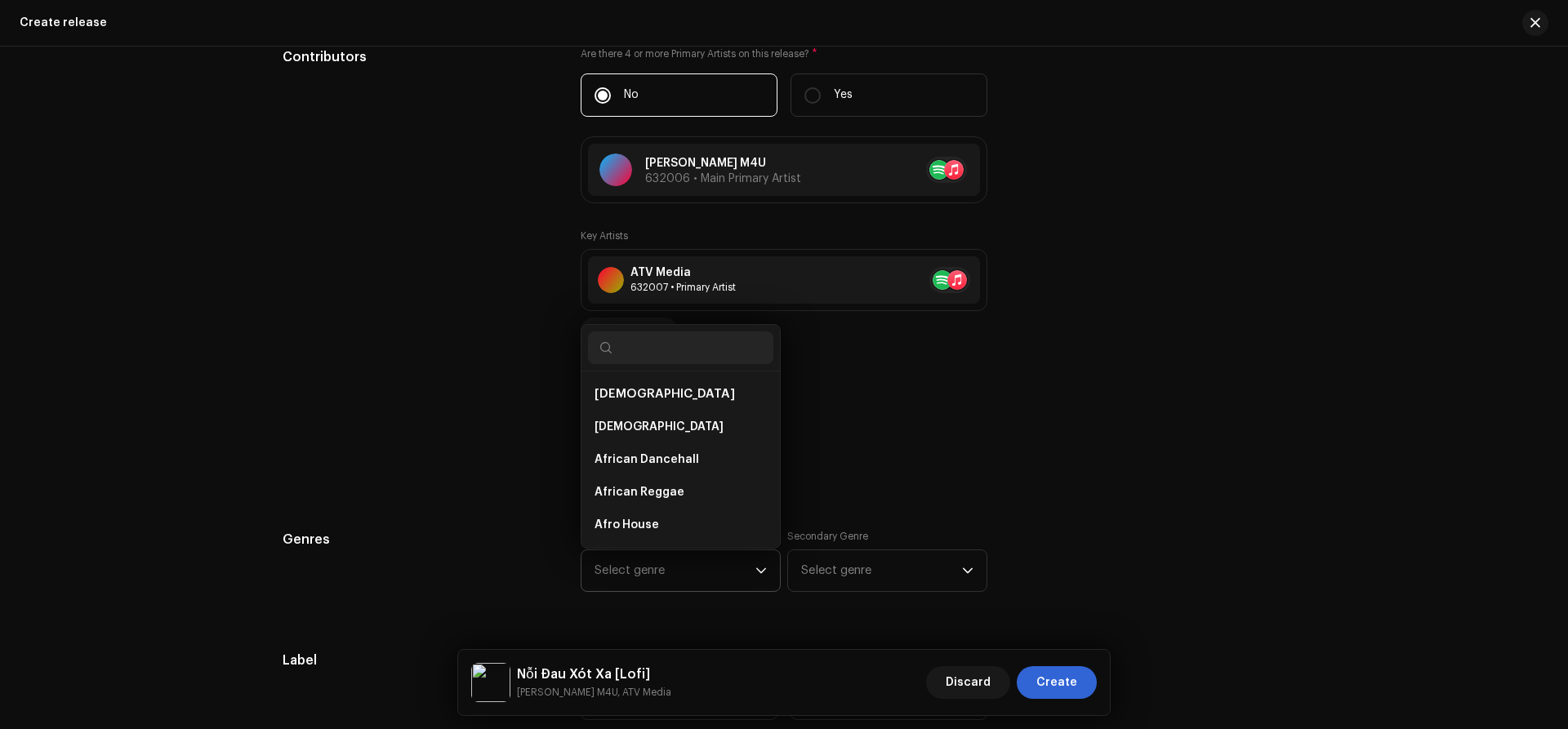
scroll to position [26, 0]
click at [648, 573] on span "Select genre" at bounding box center [674, 570] width 161 height 40
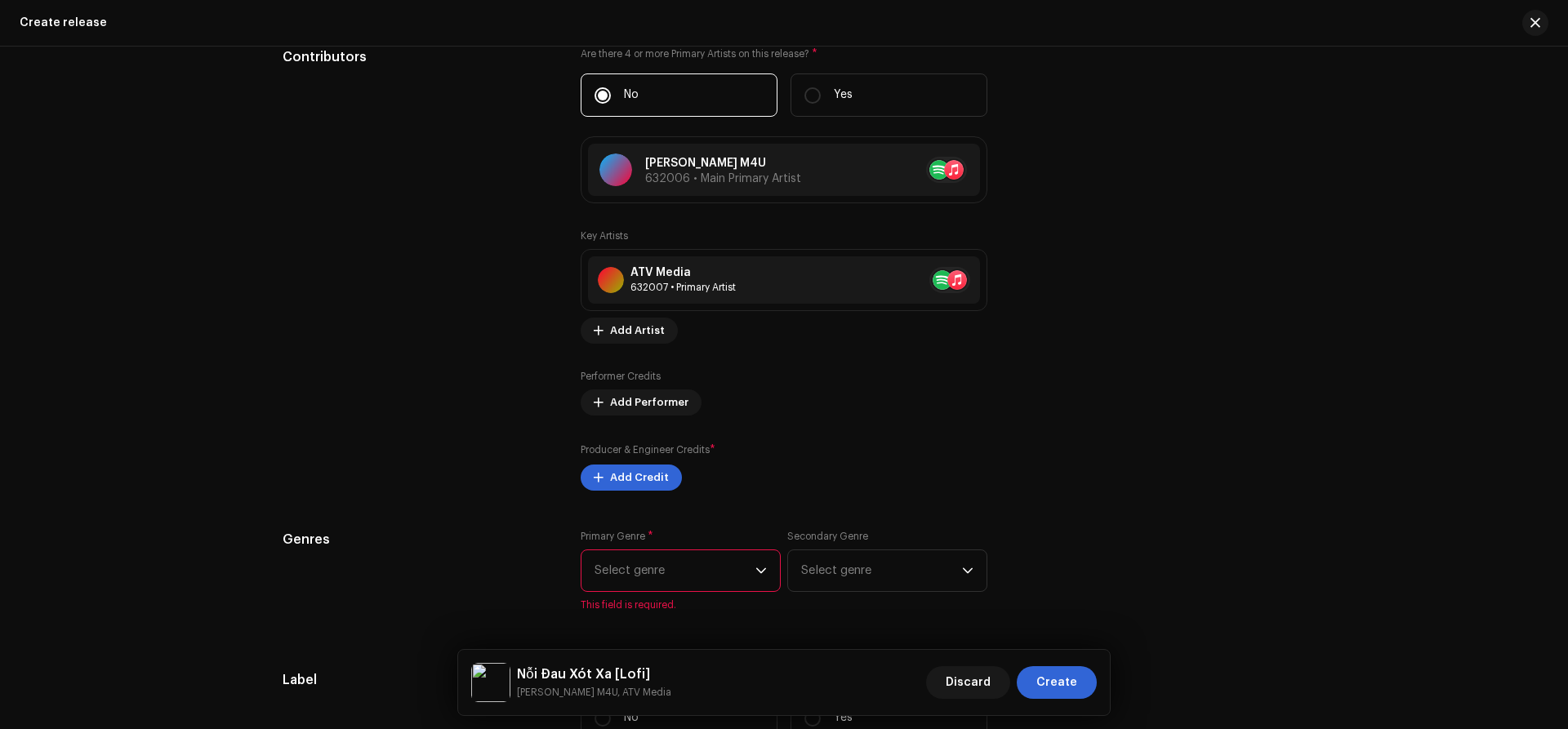
click at [648, 573] on span "Select genre" at bounding box center [674, 570] width 161 height 40
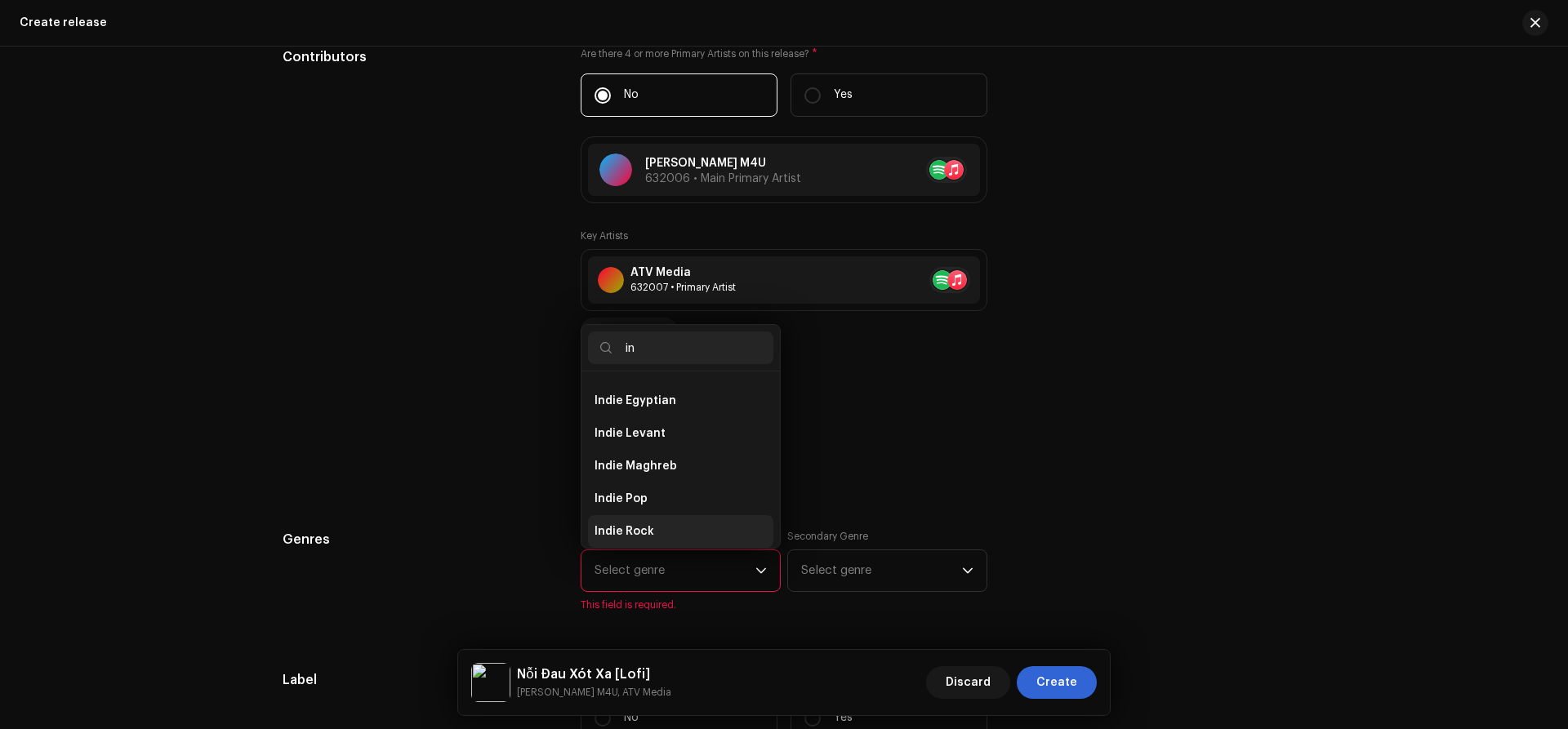
type input "in"
click at [622, 528] on span "Indie Rock" at bounding box center [623, 531] width 59 height 16
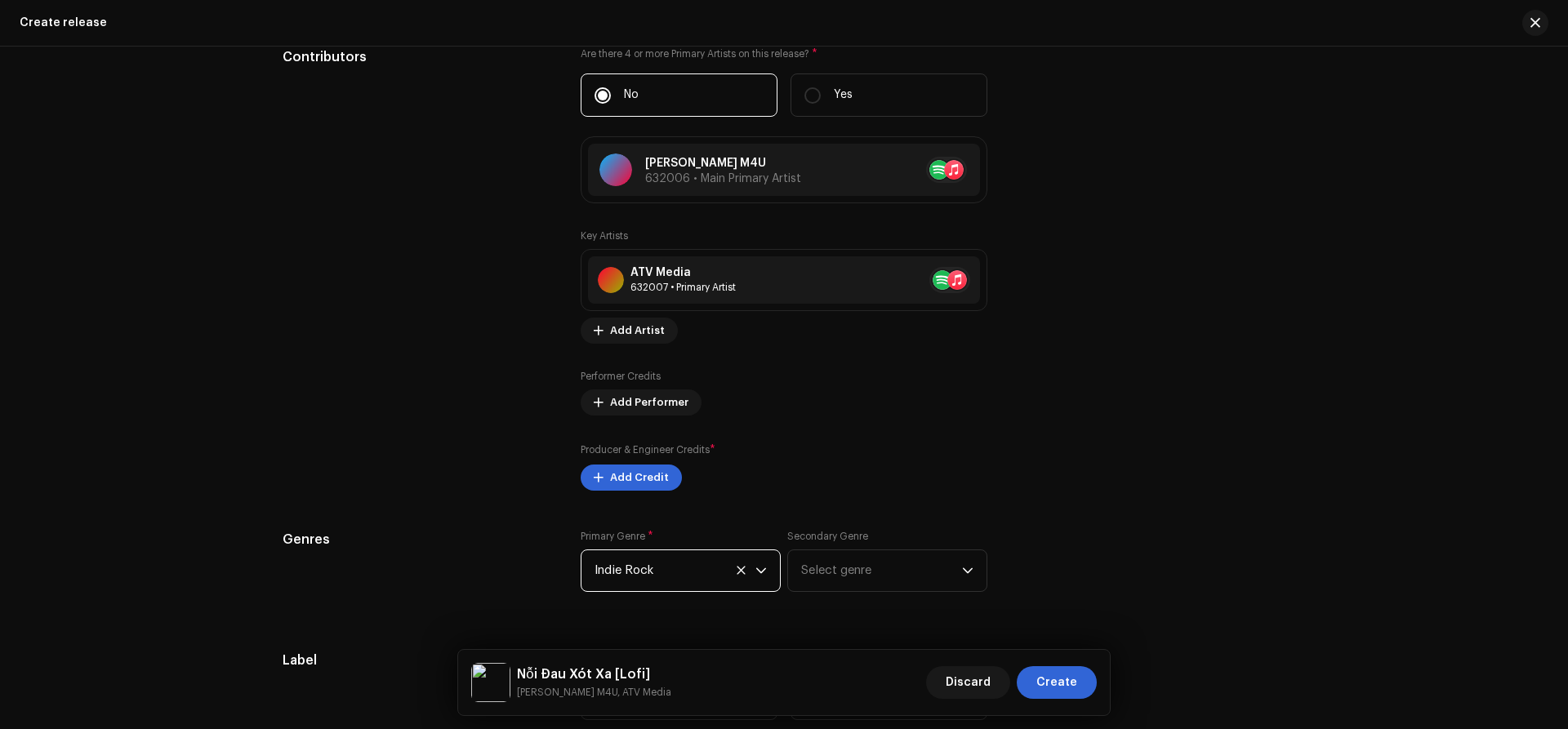
click at [741, 568] on icon at bounding box center [740, 570] width 8 height 8
click at [643, 571] on span "Select genre" at bounding box center [674, 570] width 161 height 40
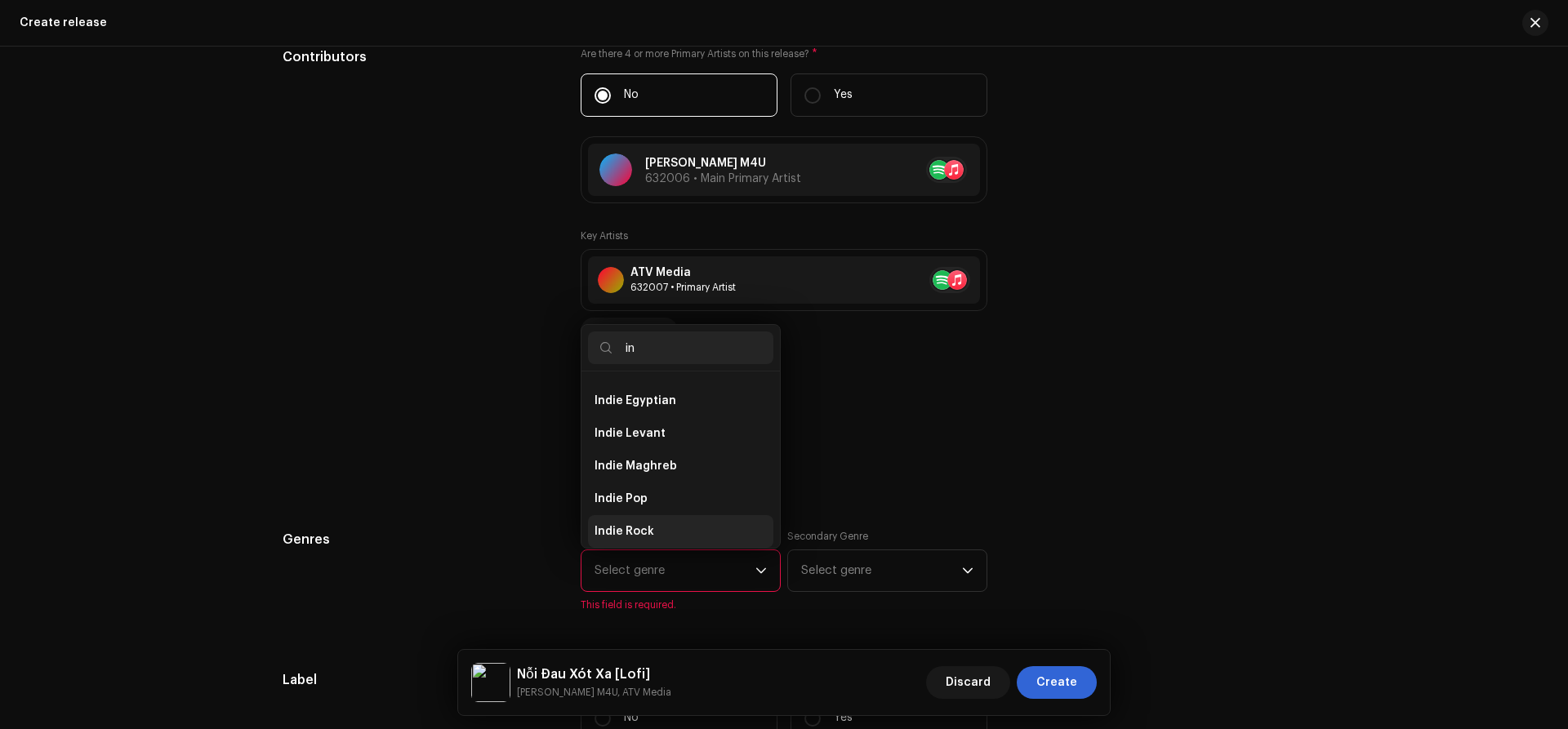
type input "in"
click at [611, 524] on span "Indie Rock" at bounding box center [623, 531] width 59 height 16
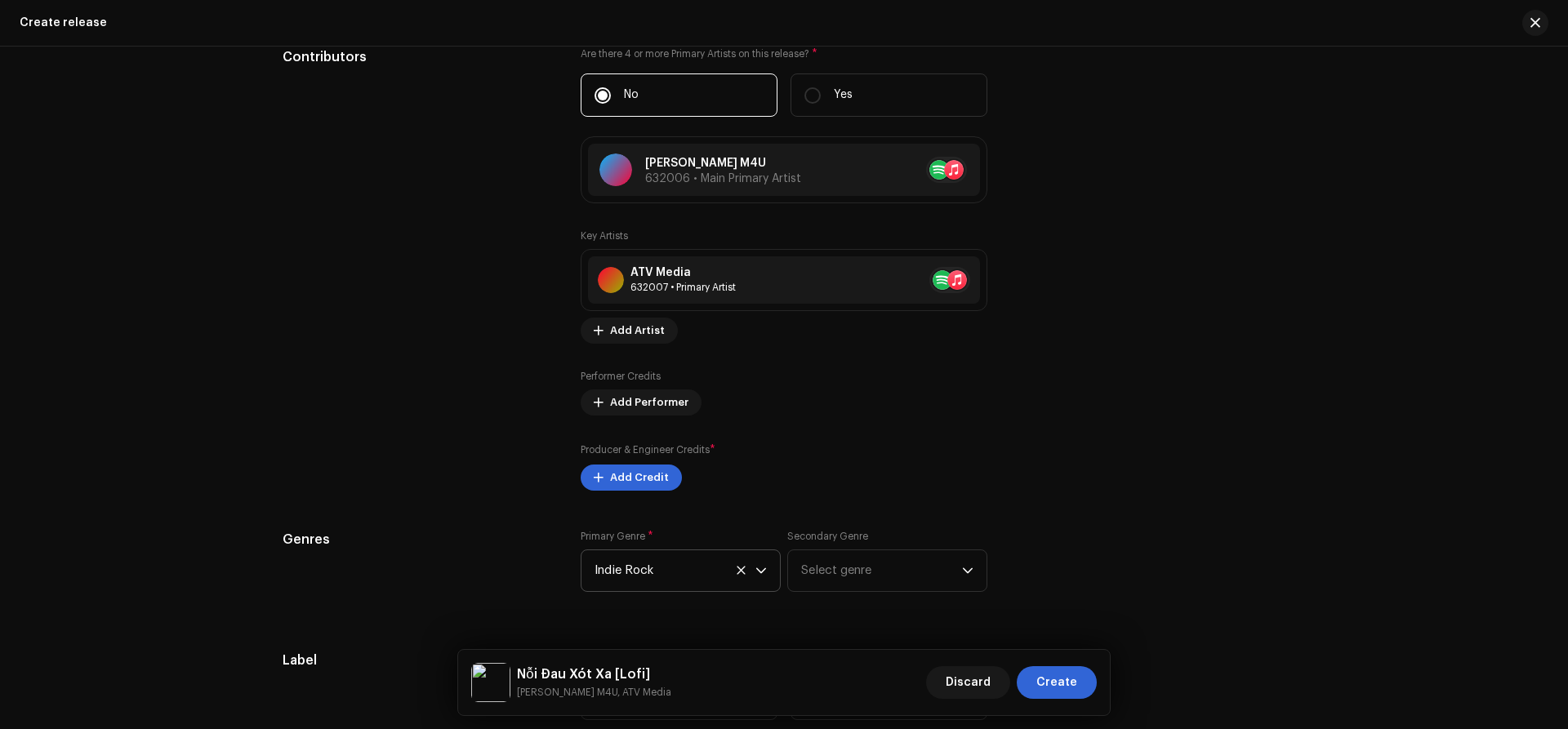
drag, startPoint x: 611, startPoint y: 524, endPoint x: 642, endPoint y: 557, distance: 45.3
click at [746, 570] on icon at bounding box center [740, 570] width 10 height 10
click at [629, 570] on span "Select genre" at bounding box center [674, 570] width 161 height 40
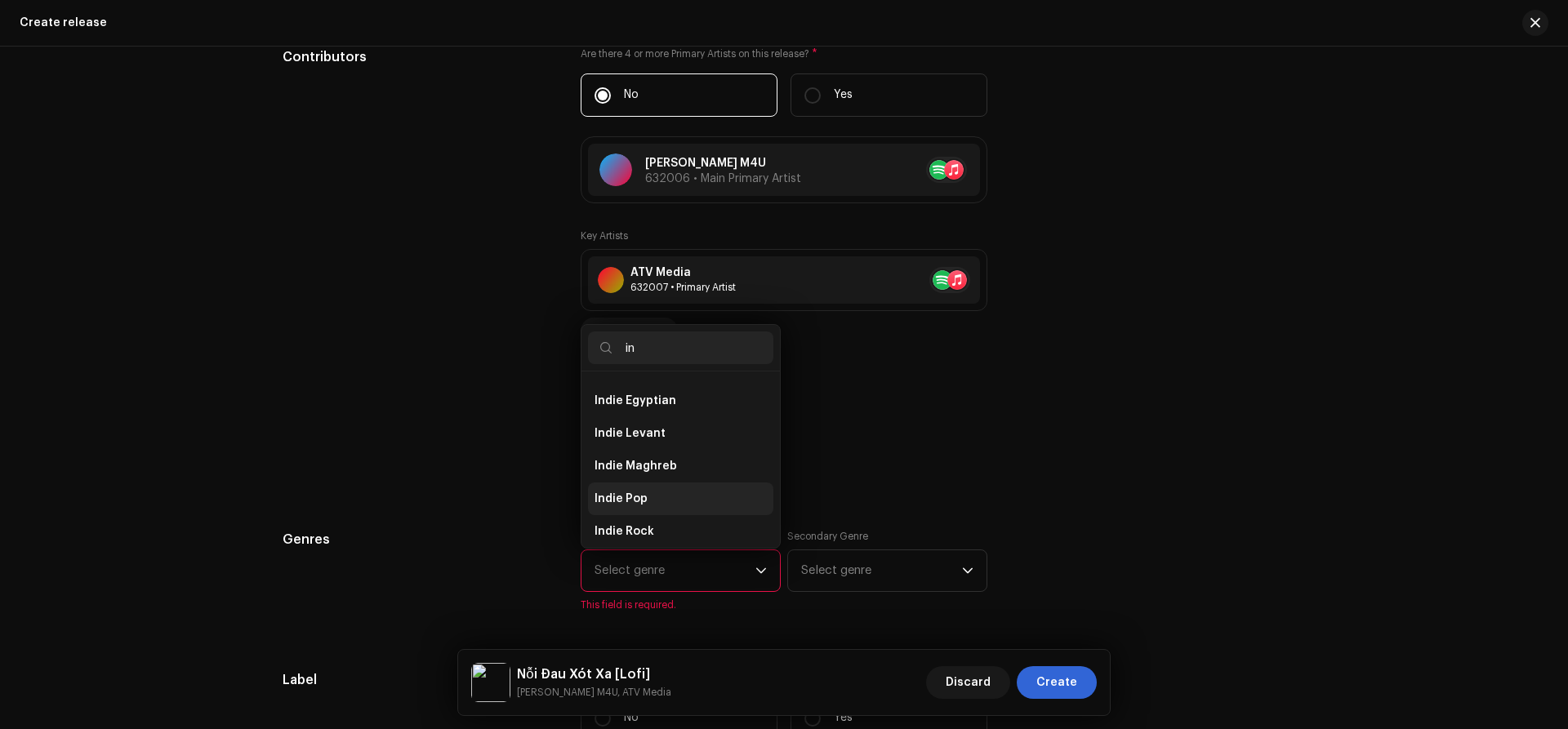
type input "in"
click at [625, 501] on span "Indie Pop" at bounding box center [621, 498] width 53 height 16
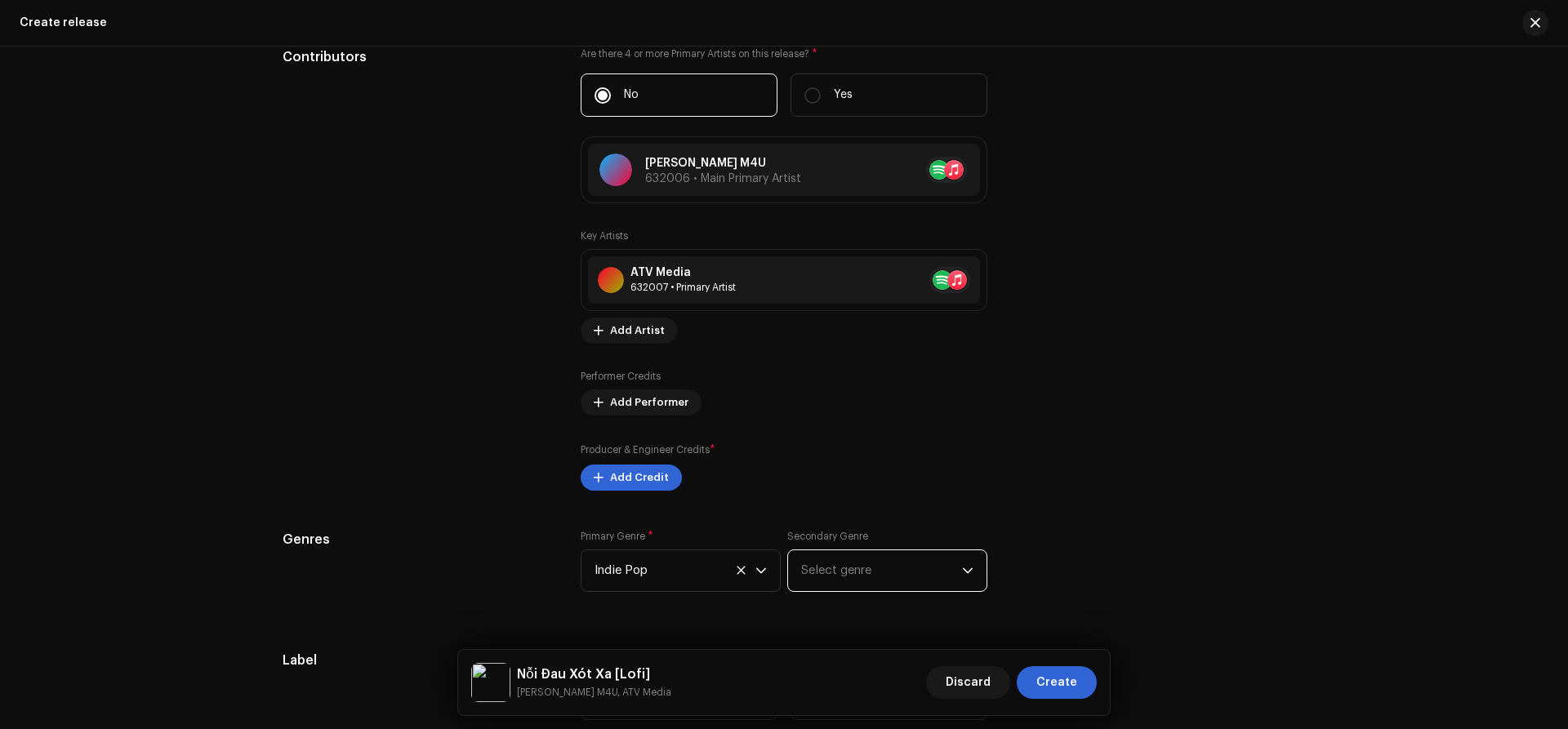
click at [853, 571] on span "Select genre" at bounding box center [881, 570] width 161 height 40
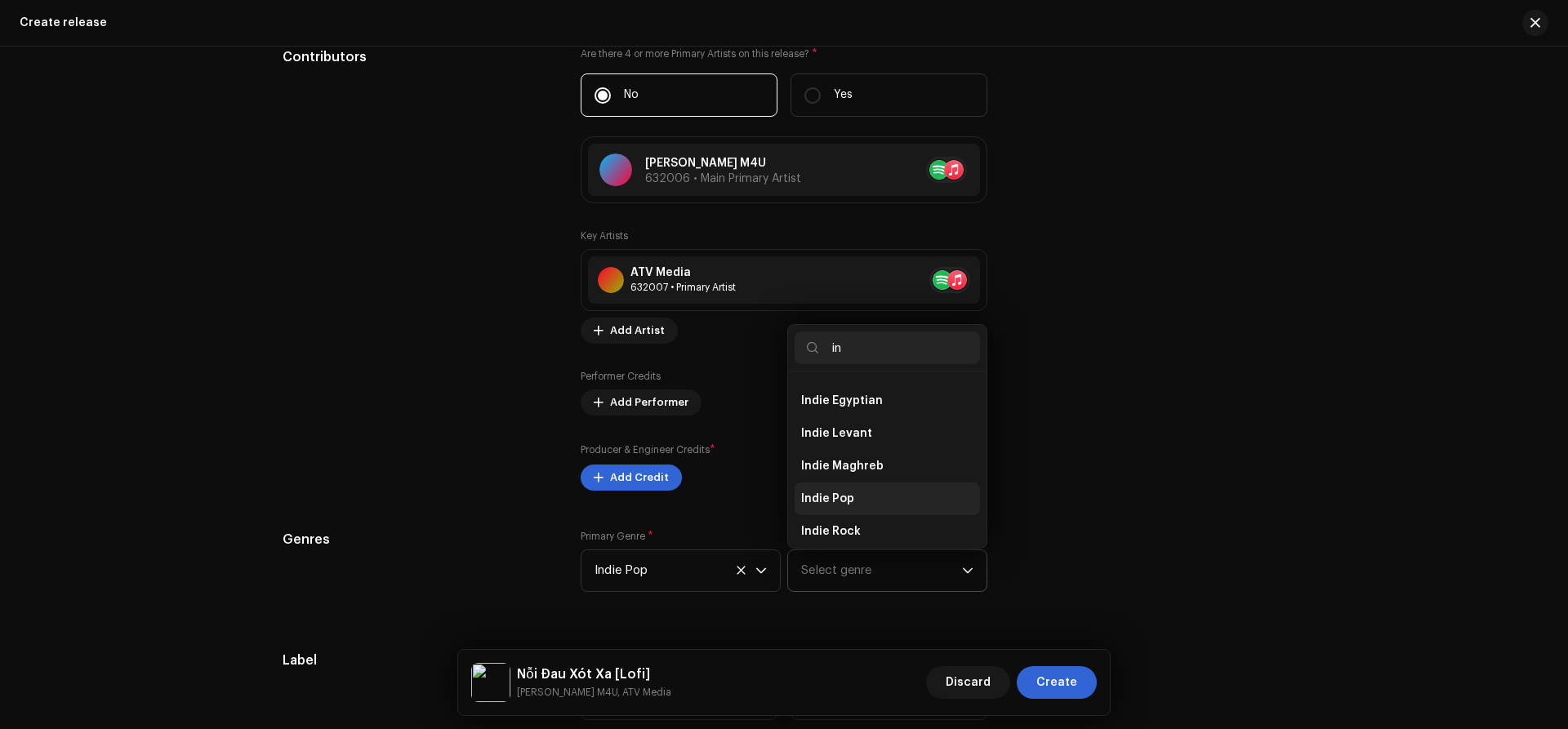
type input "in"
click at [834, 498] on span "Indie Pop" at bounding box center [828, 498] width 53 height 16
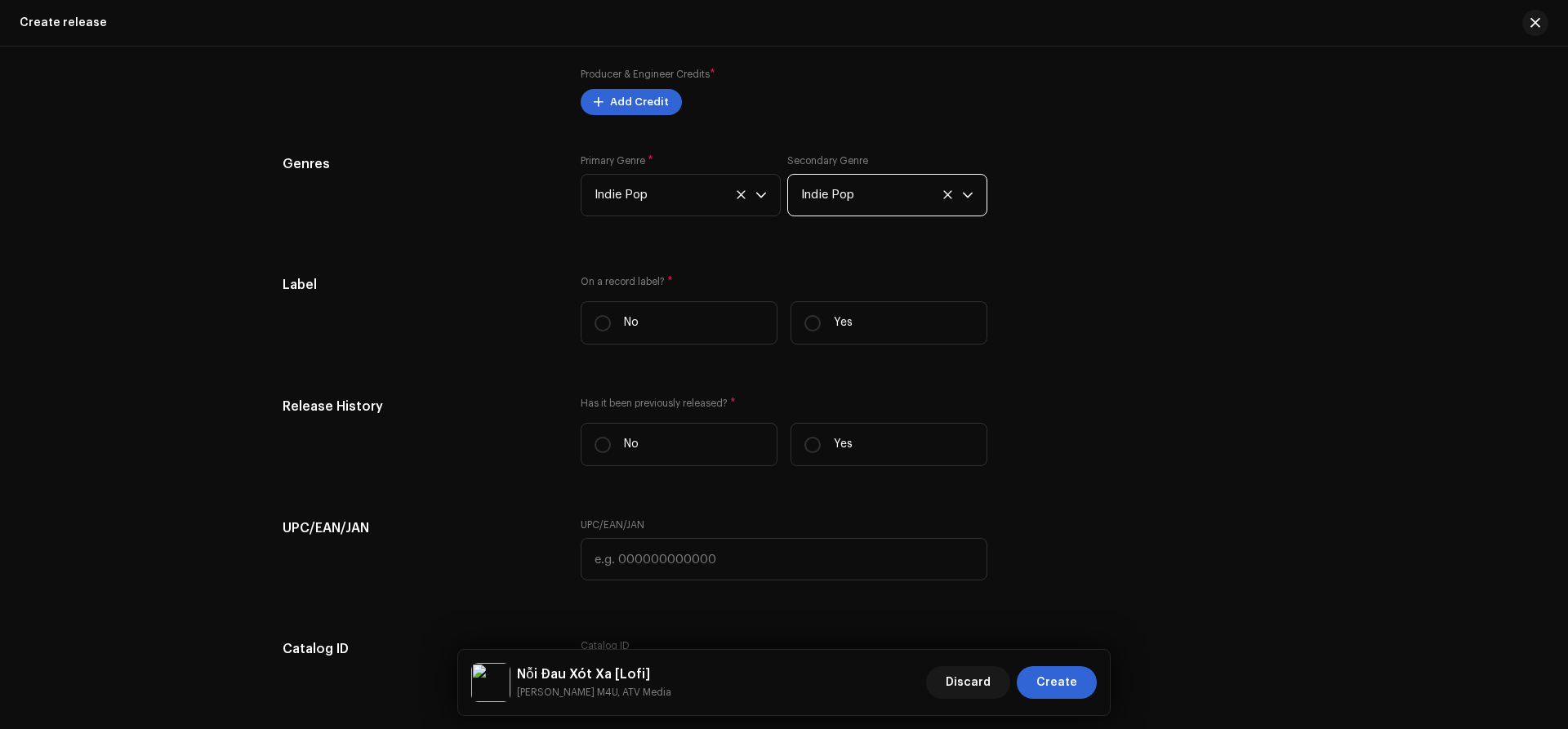
scroll to position [2449, 0]
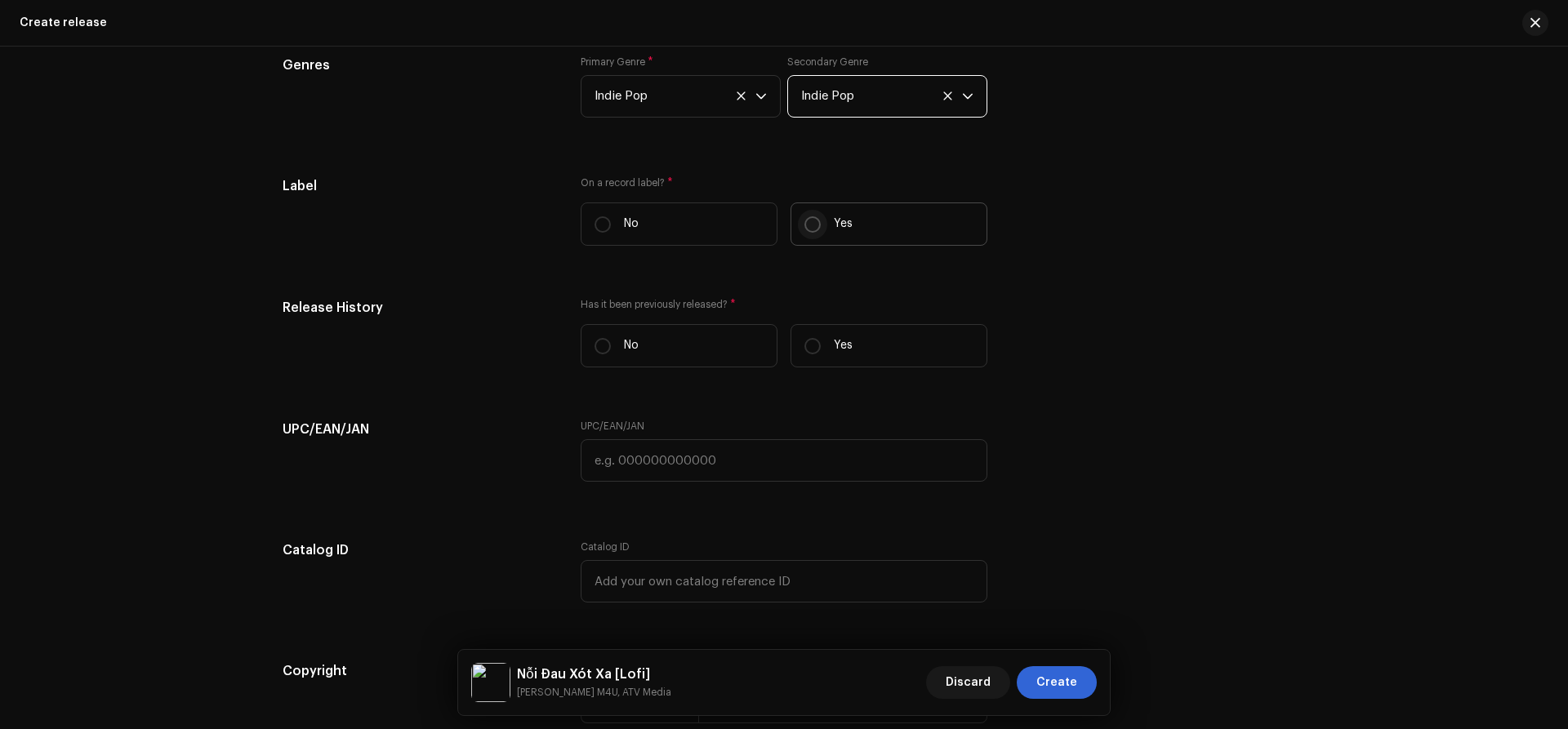
click at [820, 225] on input "Yes" at bounding box center [812, 224] width 16 height 16
radio input "true"
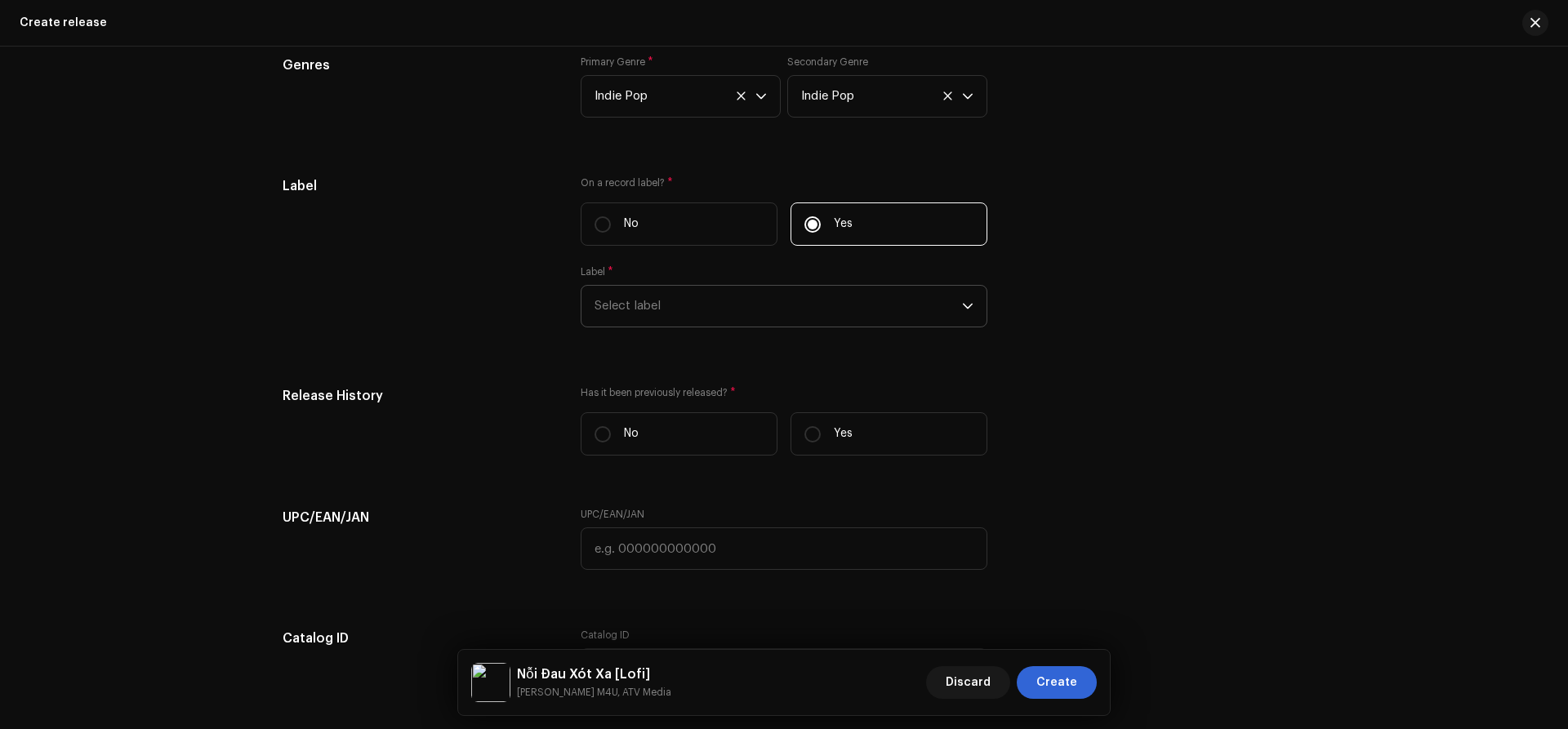
click at [698, 293] on span "Select label" at bounding box center [778, 305] width 367 height 40
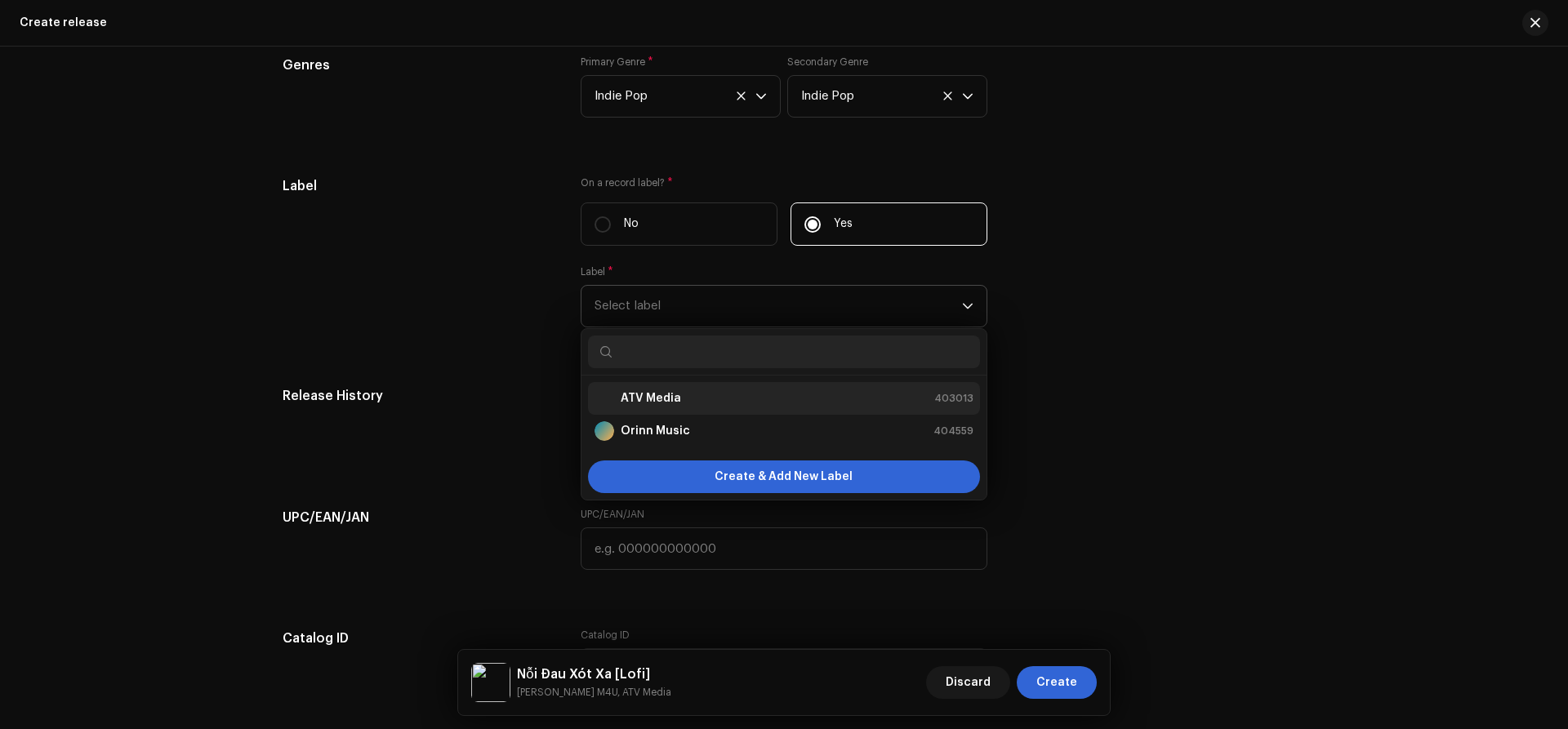
click at [636, 403] on strong "ATV Media" at bounding box center [651, 397] width 60 height 16
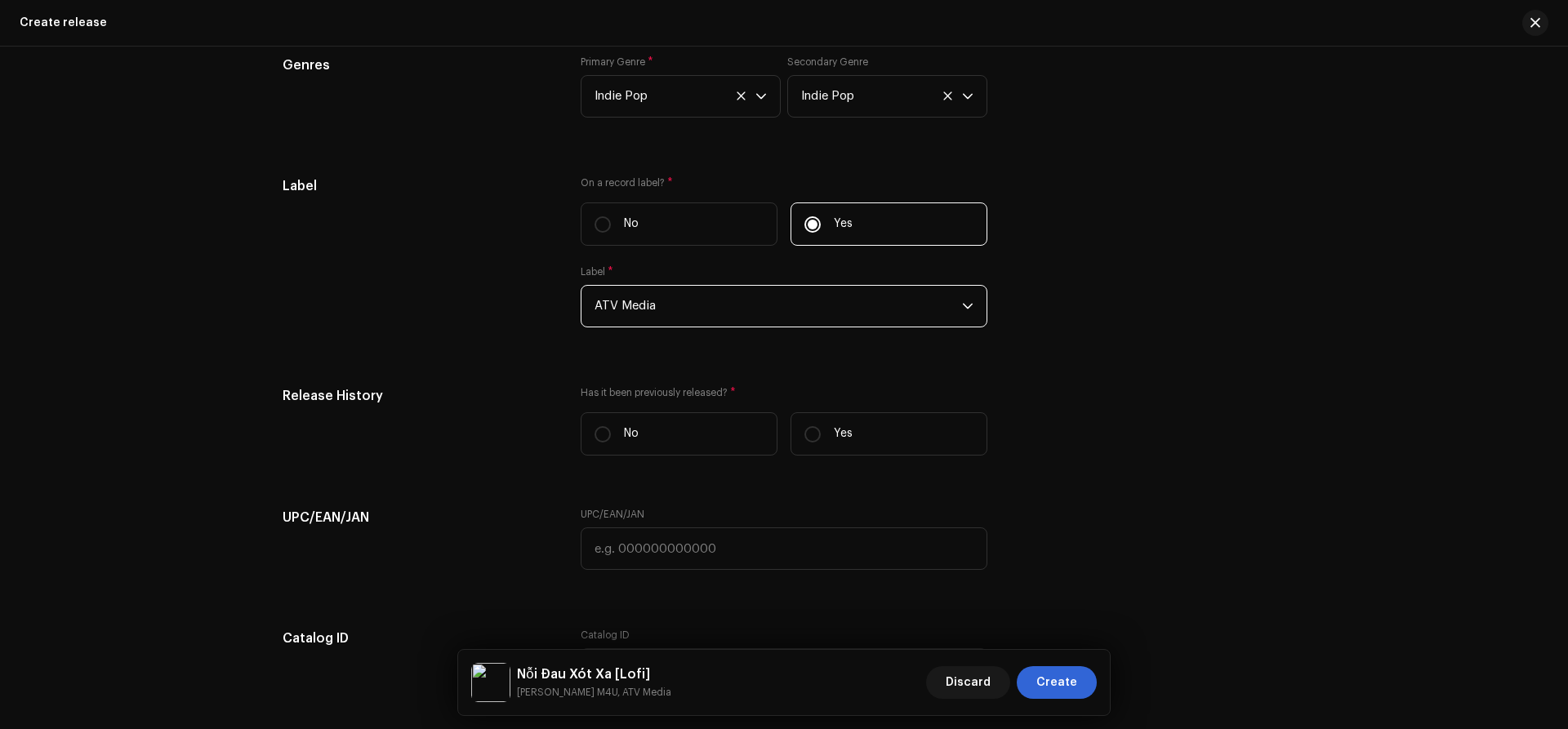
click at [502, 328] on div "Label" at bounding box center [418, 261] width 272 height 170
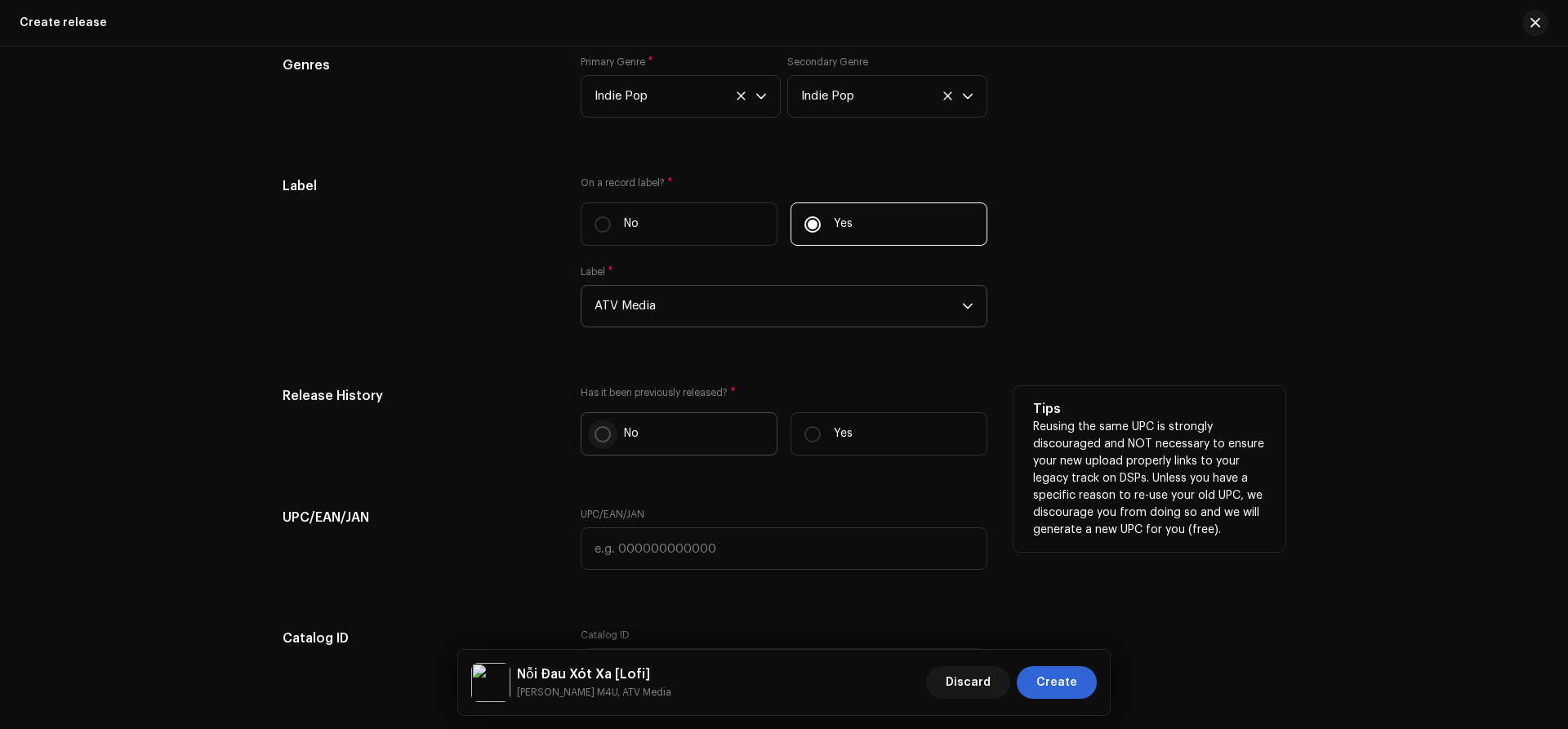
click at [594, 434] on input "No" at bounding box center [602, 434] width 16 height 16
radio input "true"
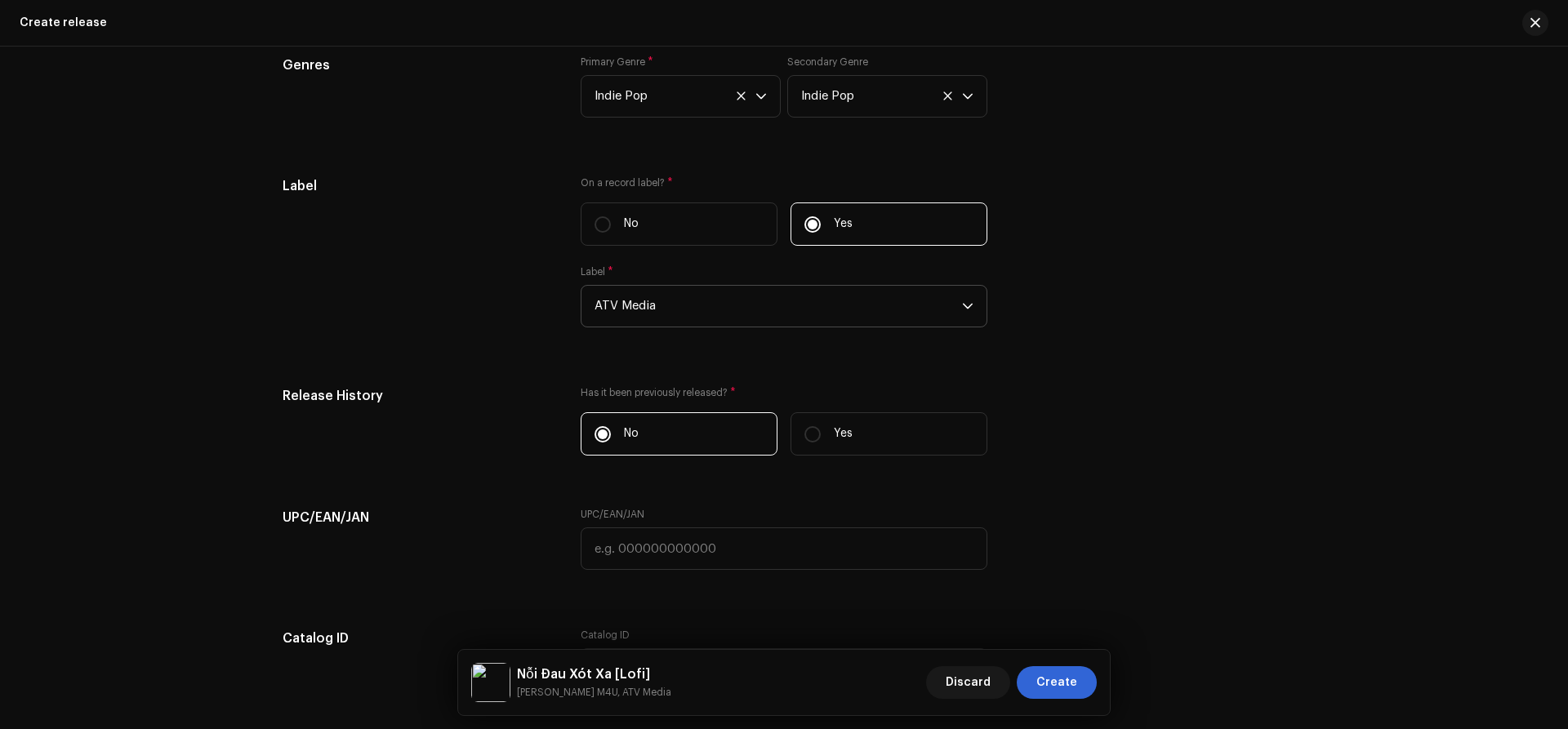
scroll to position [2788, 0]
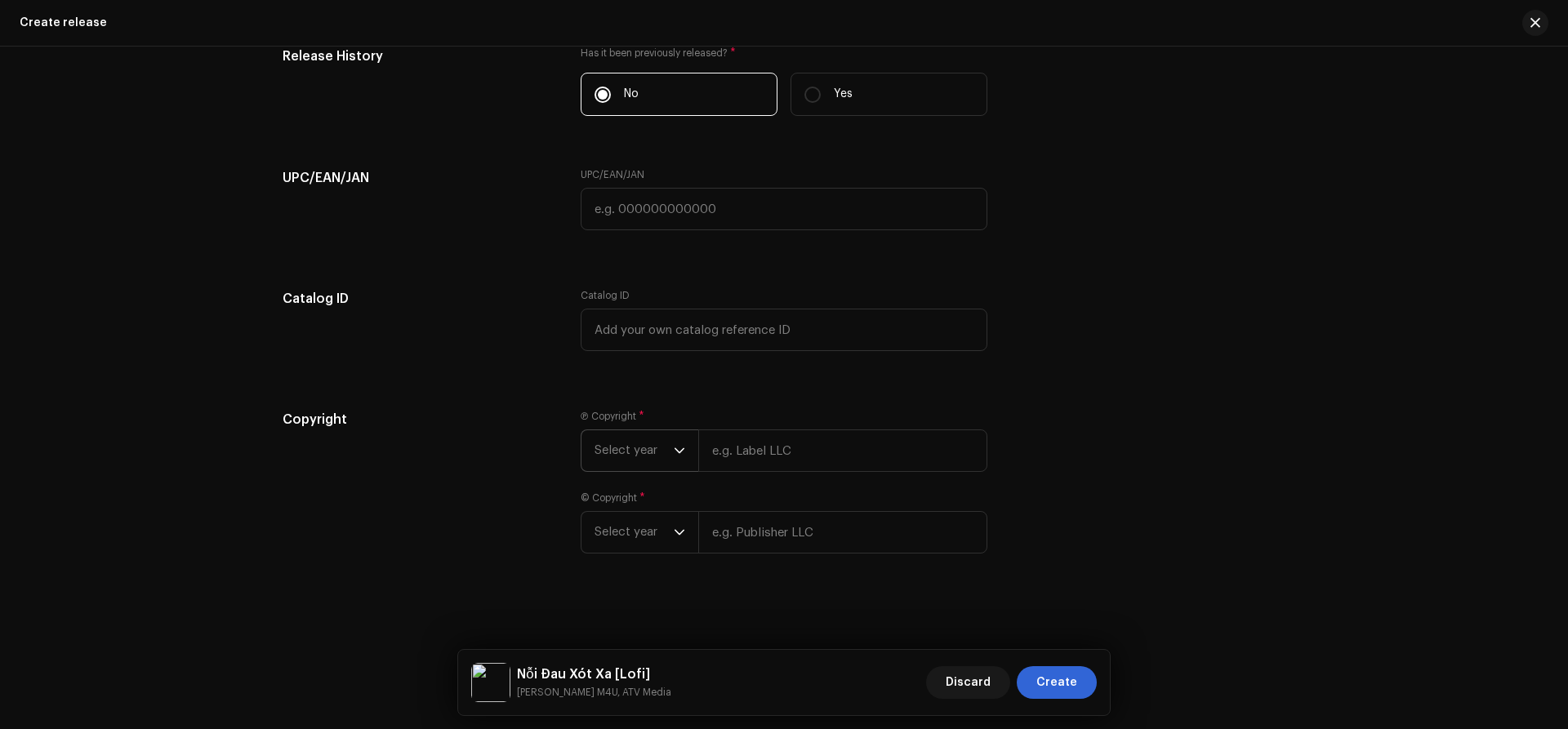
click at [648, 438] on span "Select year" at bounding box center [634, 450] width 79 height 40
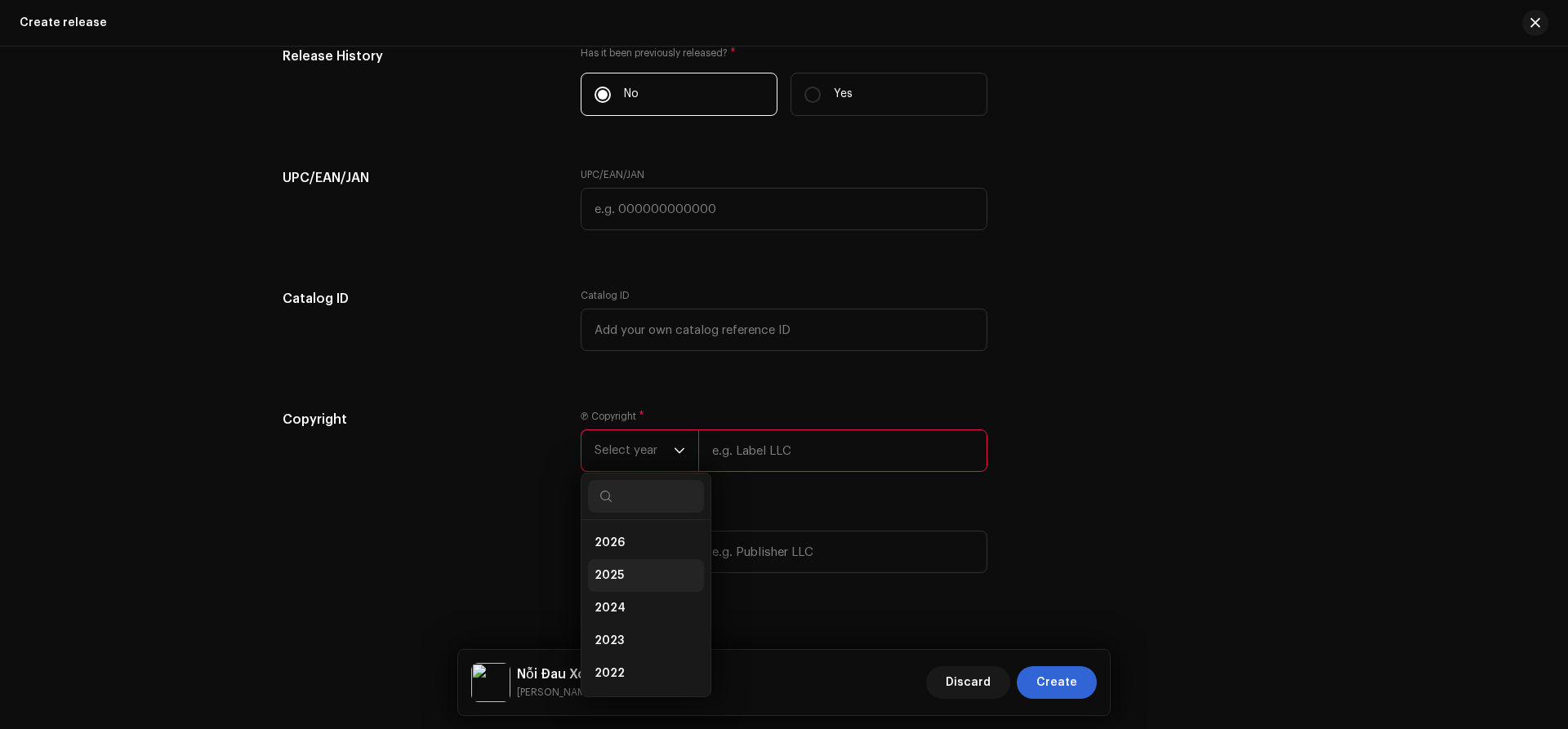
click at [620, 568] on span "2025" at bounding box center [608, 575] width 29 height 16
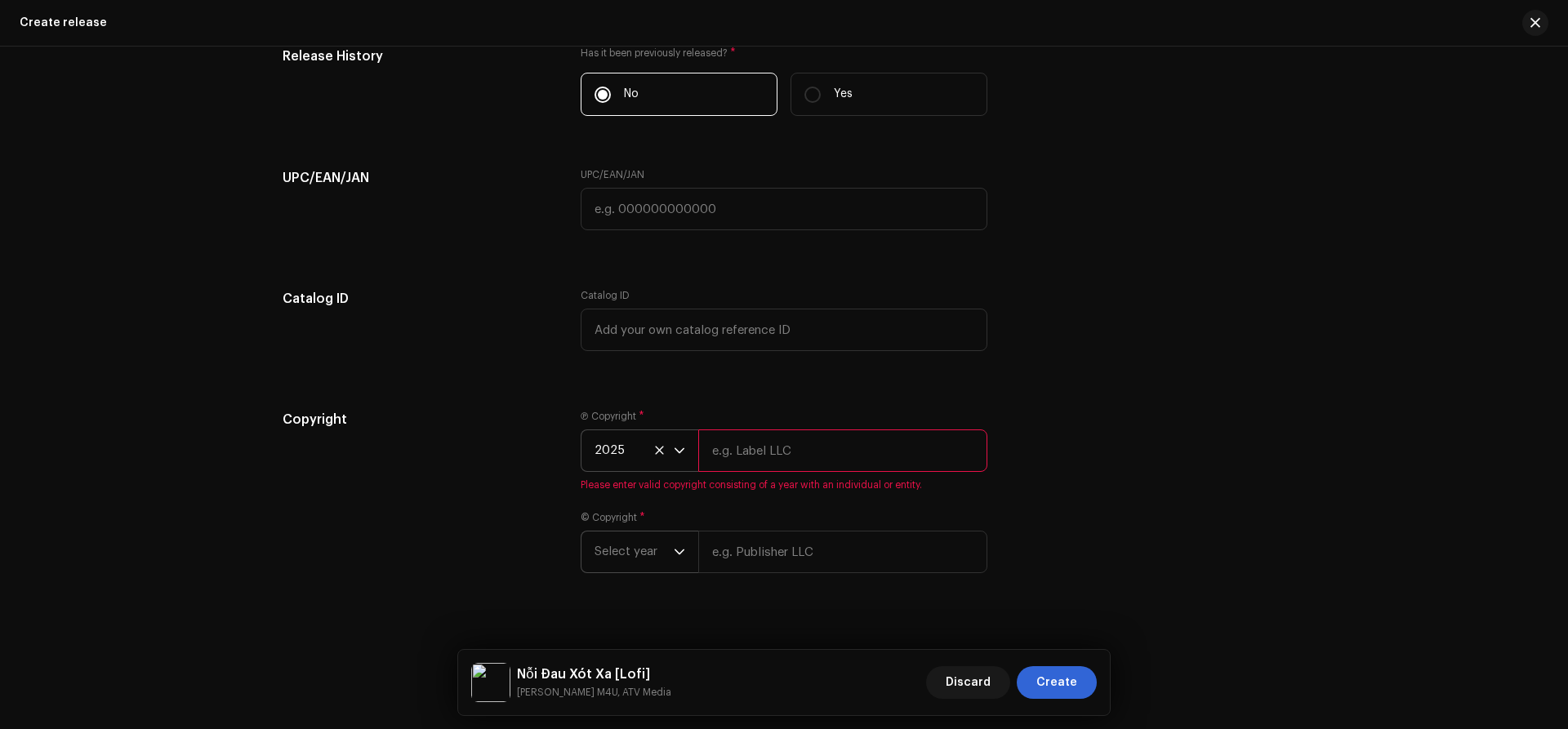
click at [593, 557] on p-select "Select year" at bounding box center [639, 552] width 118 height 42
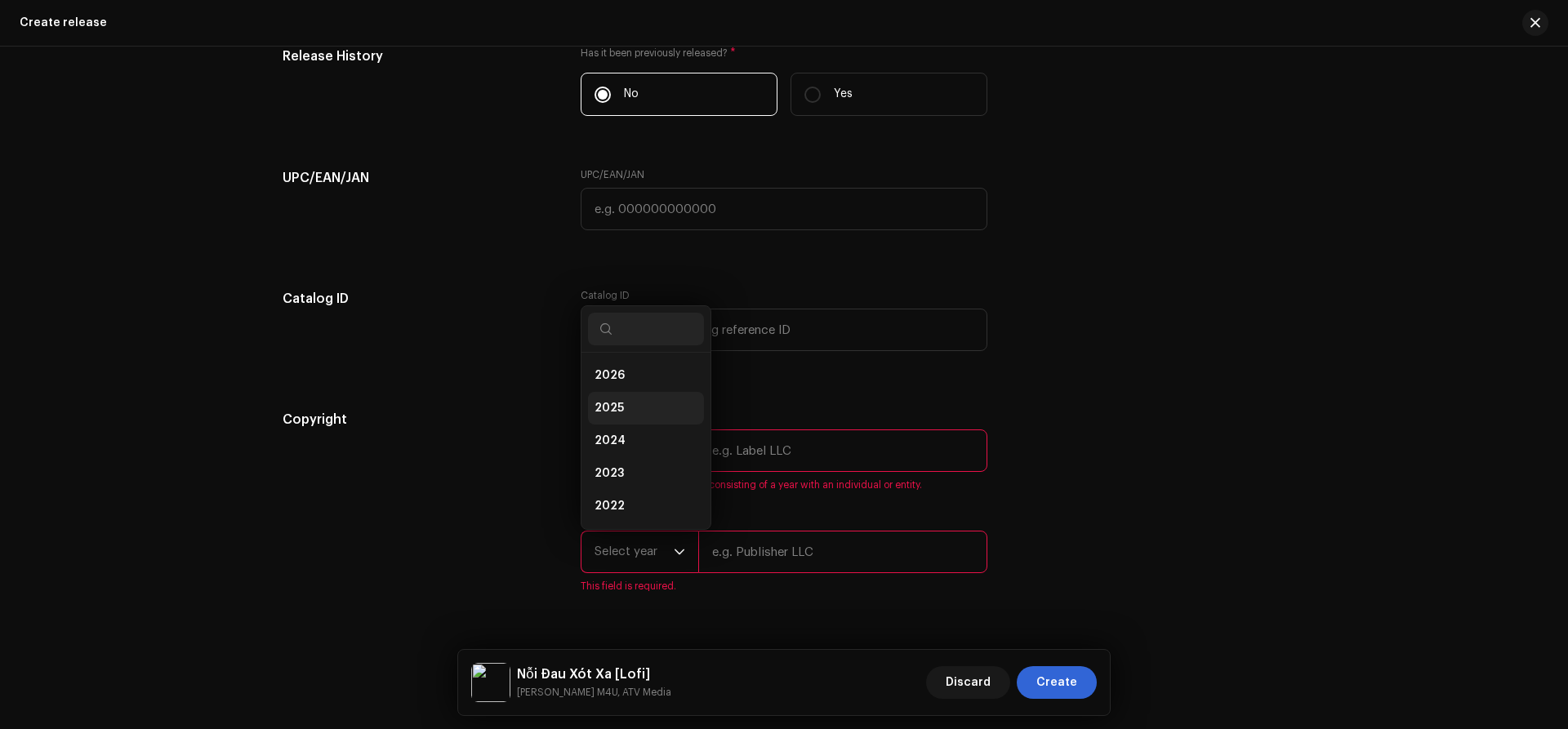
click at [615, 409] on span "2025" at bounding box center [608, 408] width 29 height 16
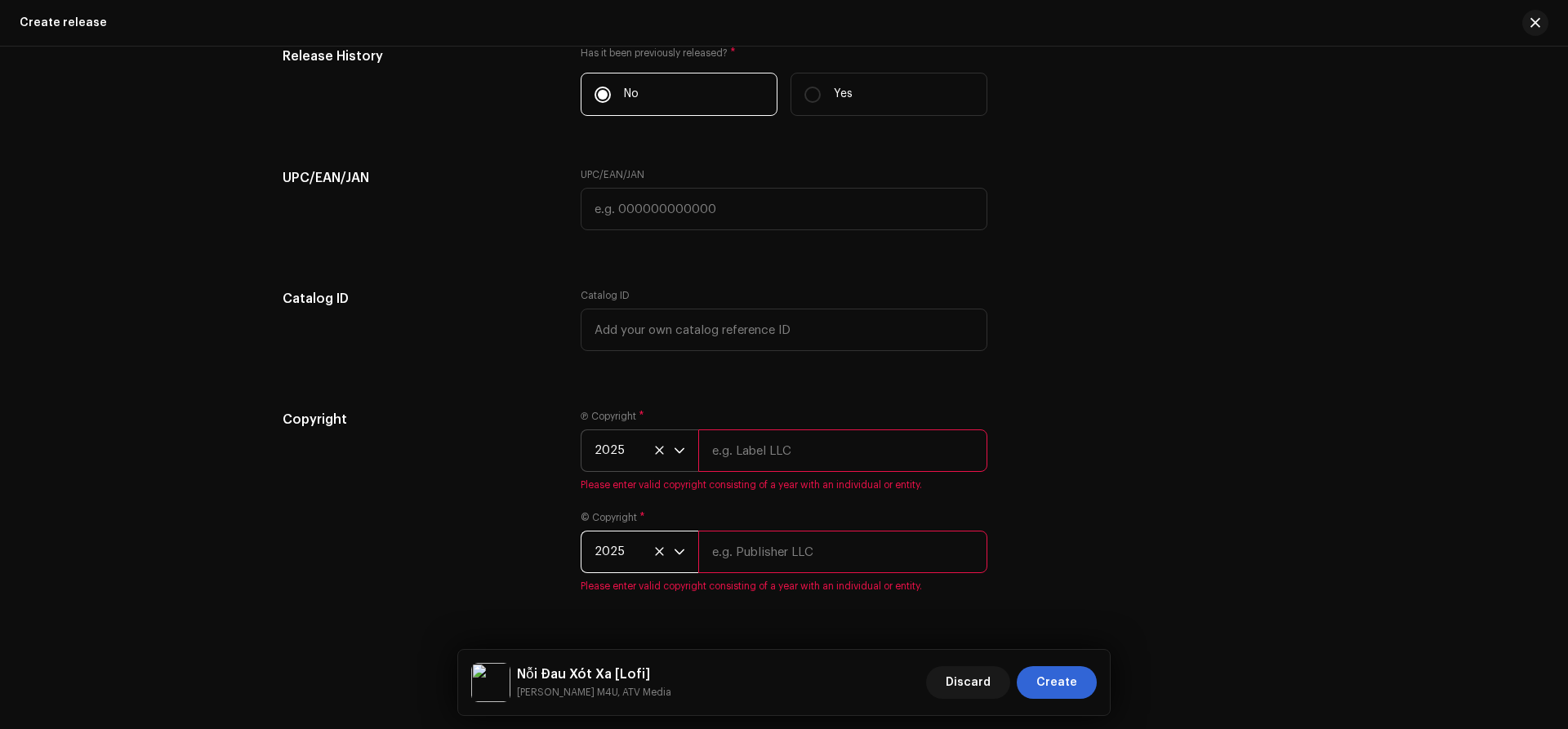
click at [808, 460] on input "text" at bounding box center [842, 450] width 289 height 42
type input "ATV Media"
click at [744, 546] on input "text" at bounding box center [842, 552] width 289 height 42
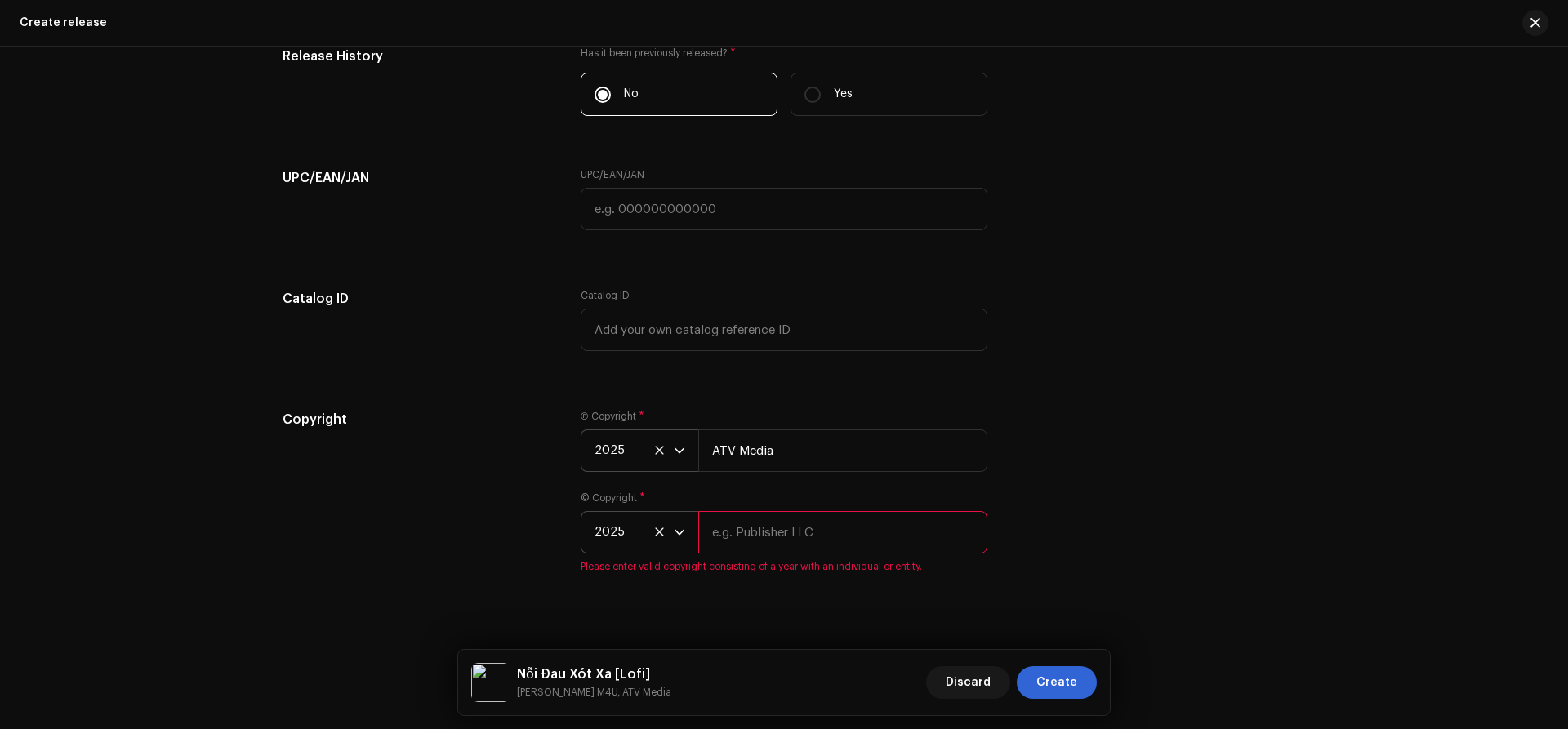
paste input "ATV Media"
type input "ATV Media"
drag, startPoint x: 379, startPoint y: 558, endPoint x: 833, endPoint y: 618, distance: 457.9
click at [386, 559] on div "Copyright" at bounding box center [418, 491] width 272 height 163
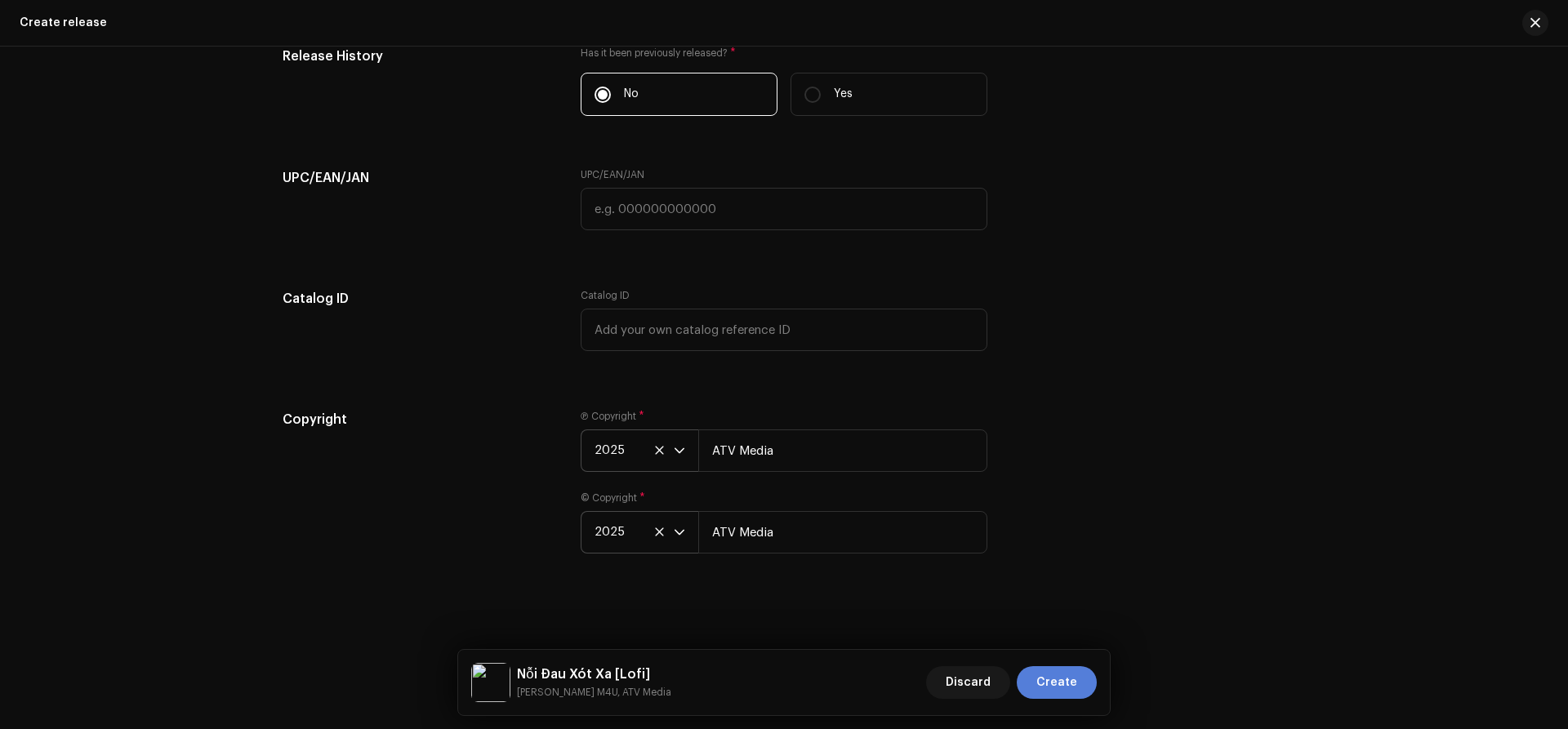
click at [1042, 676] on span "Create" at bounding box center [1056, 683] width 40 height 33
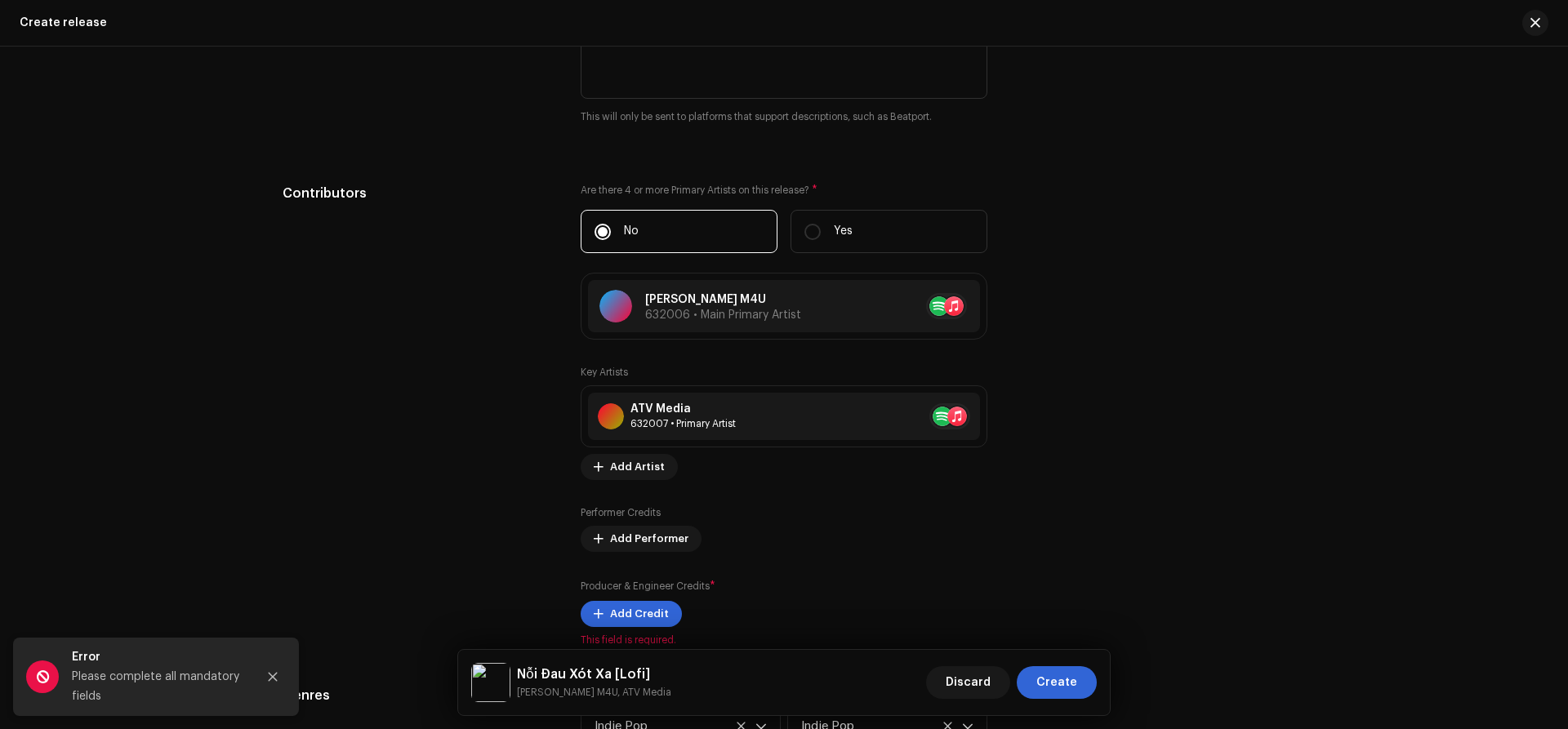
scroll to position [2000, 0]
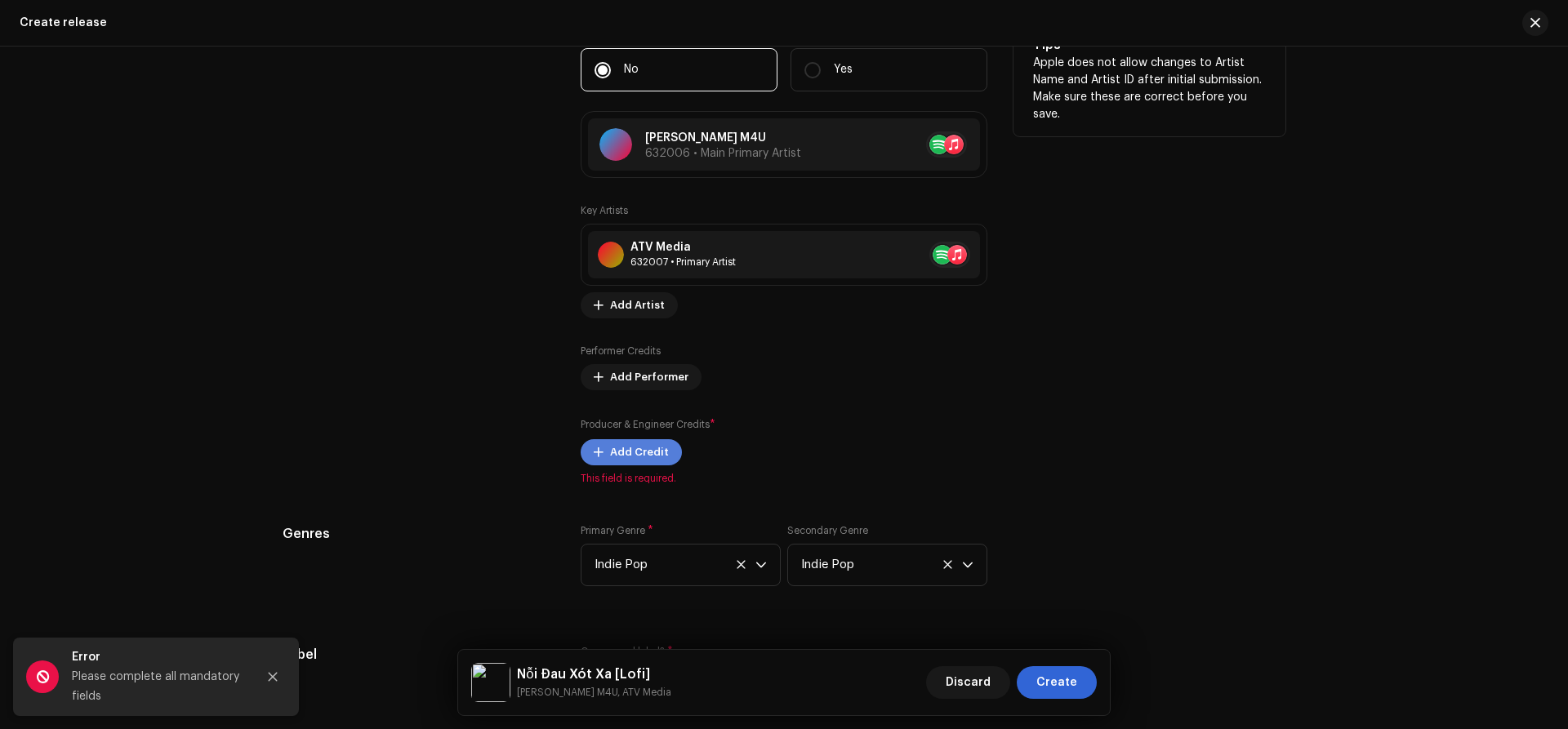
click at [638, 457] on span "Add Credit" at bounding box center [639, 452] width 58 height 33
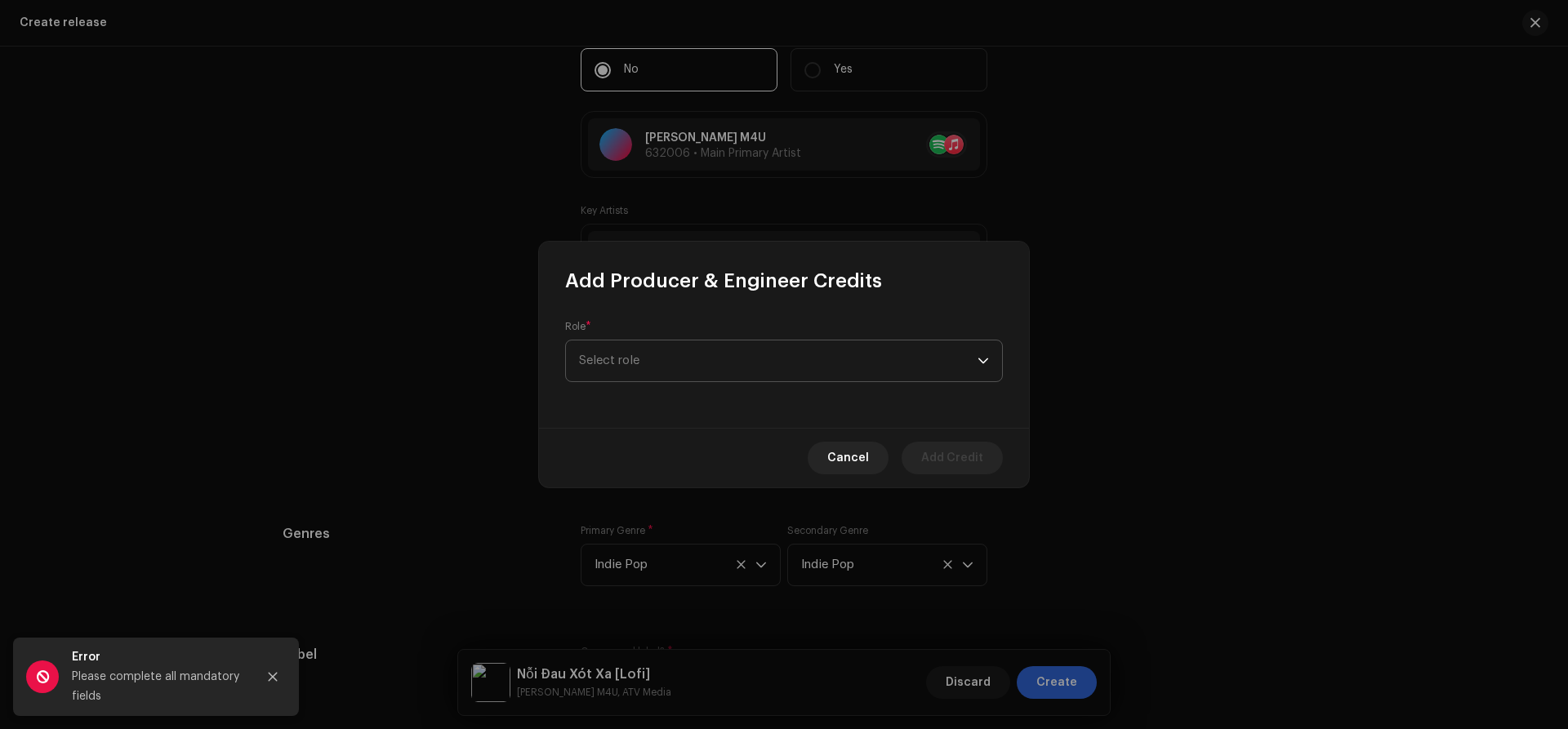
click at [685, 350] on span "Select role" at bounding box center [778, 361] width 398 height 40
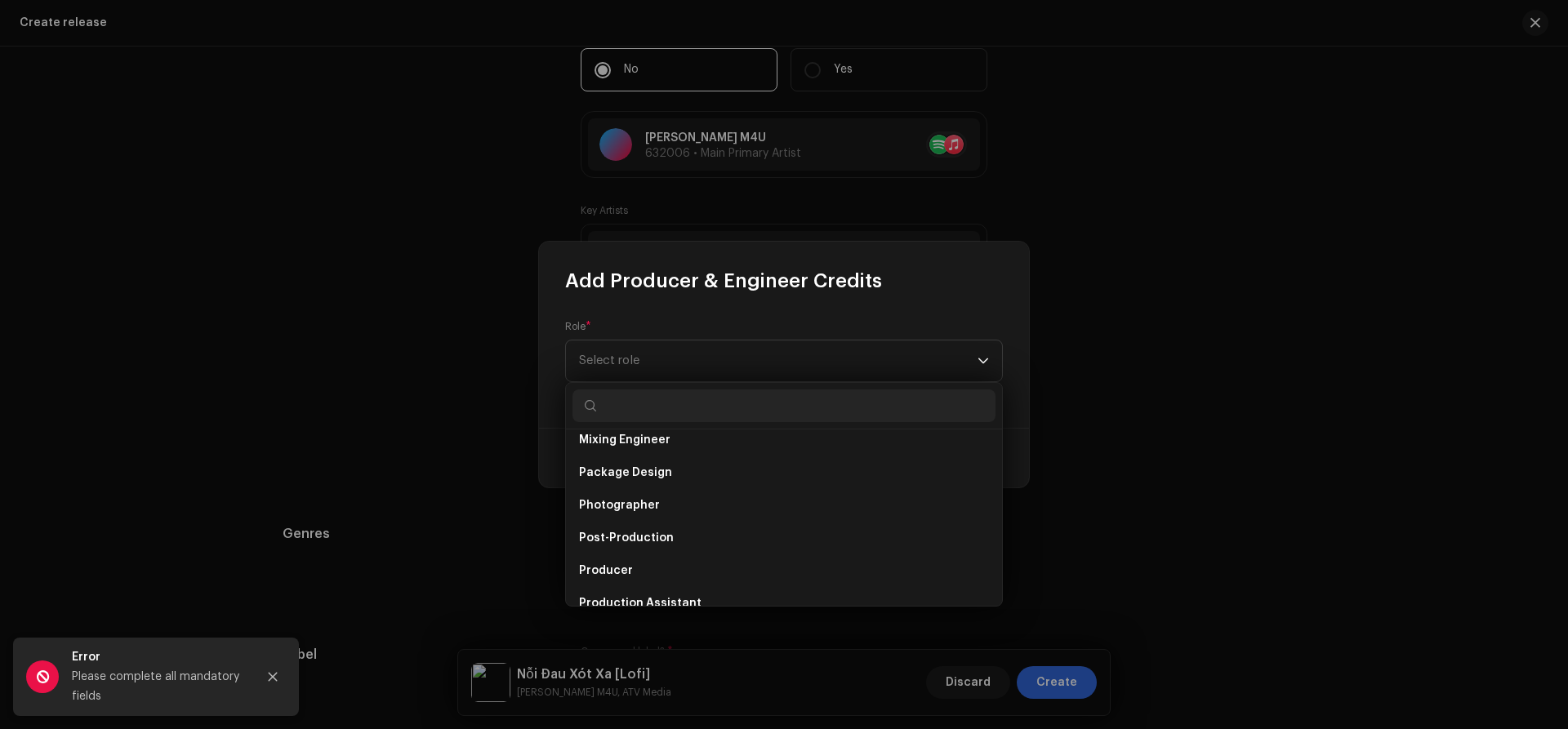
scroll to position [557, 0]
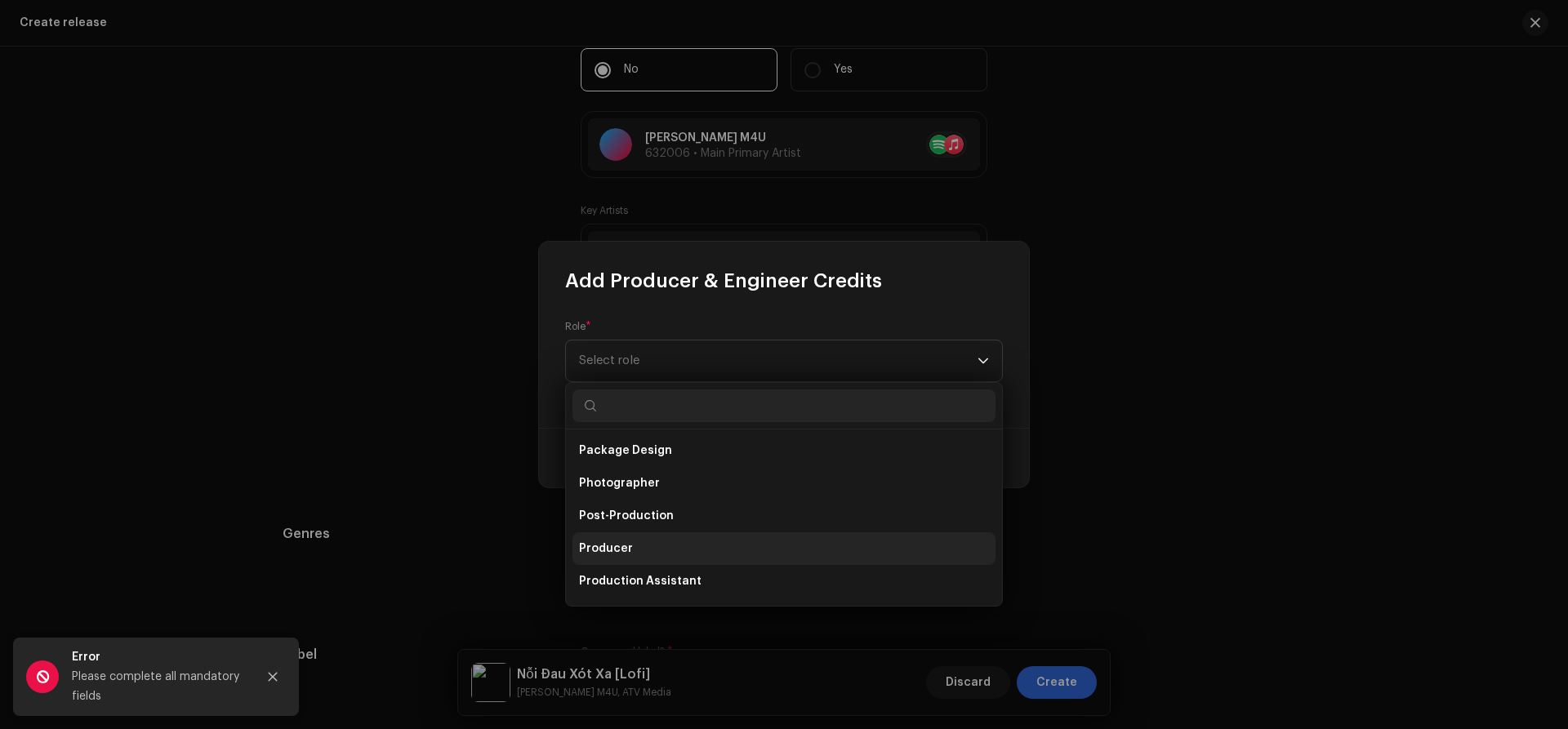
click at [632, 550] on li "Producer" at bounding box center [784, 548] width 423 height 33
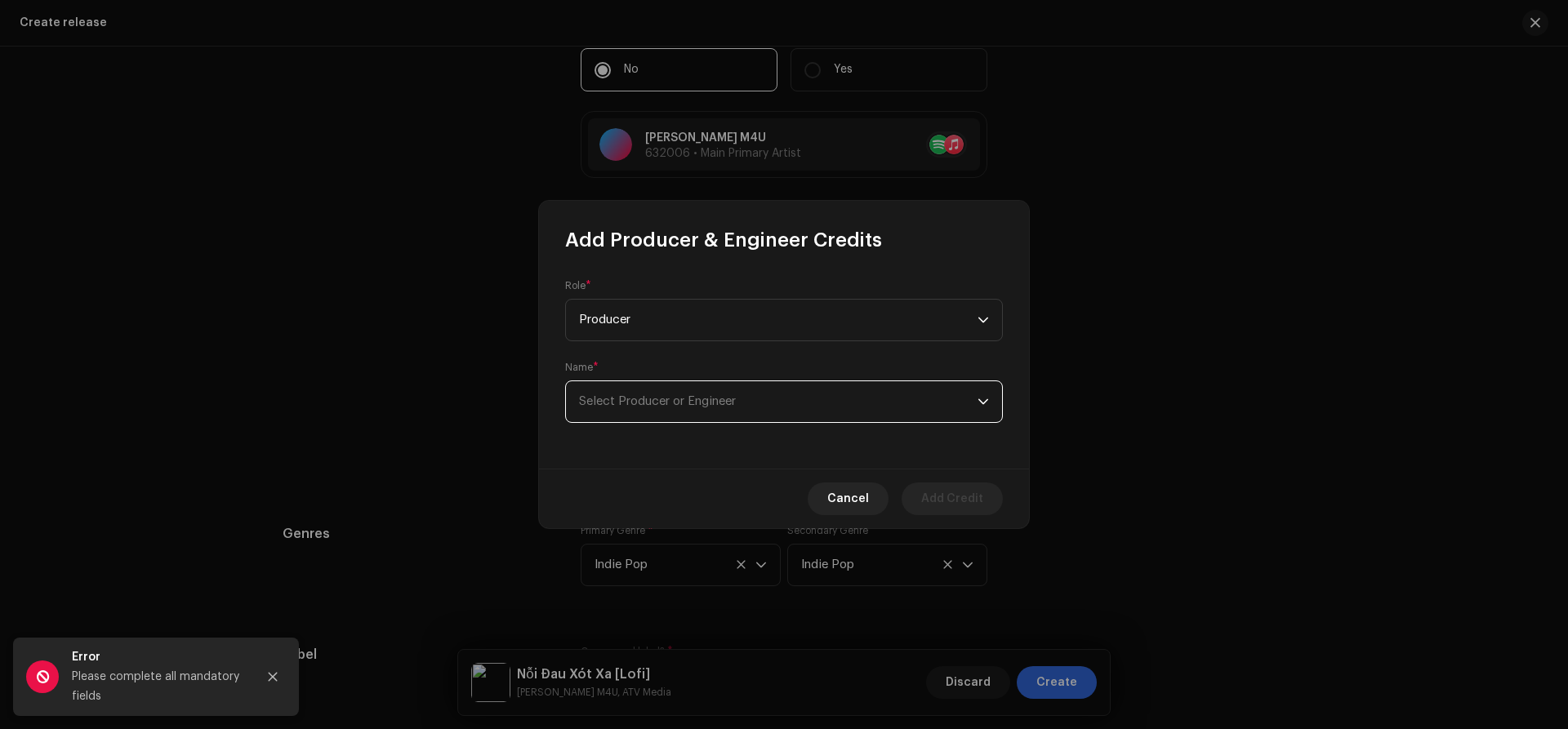
click at [648, 417] on span "Select Producer or Engineer" at bounding box center [778, 401] width 398 height 40
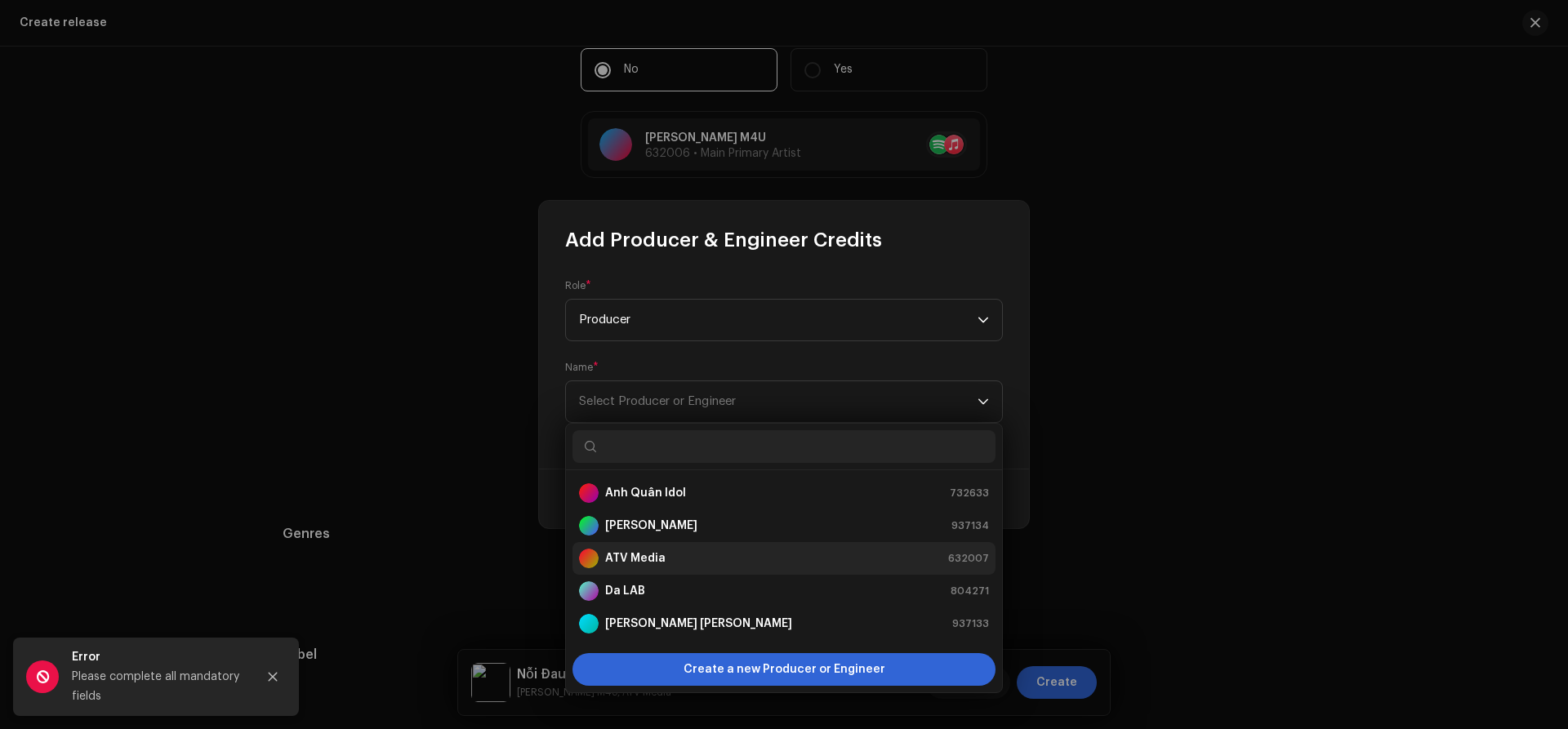
click at [626, 562] on strong "ATV Media" at bounding box center [636, 558] width 60 height 16
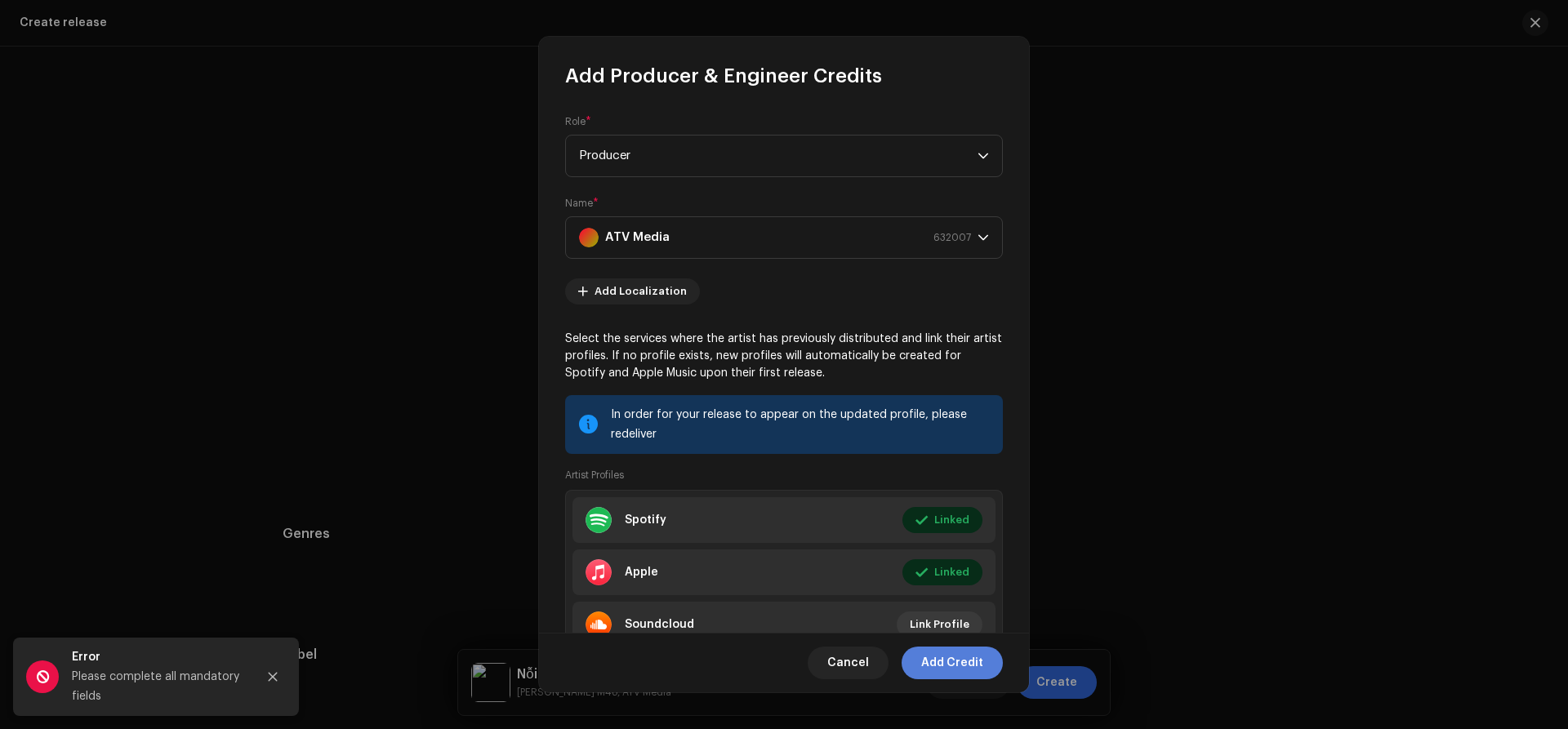
click at [943, 666] on span "Add Credit" at bounding box center [952, 663] width 62 height 33
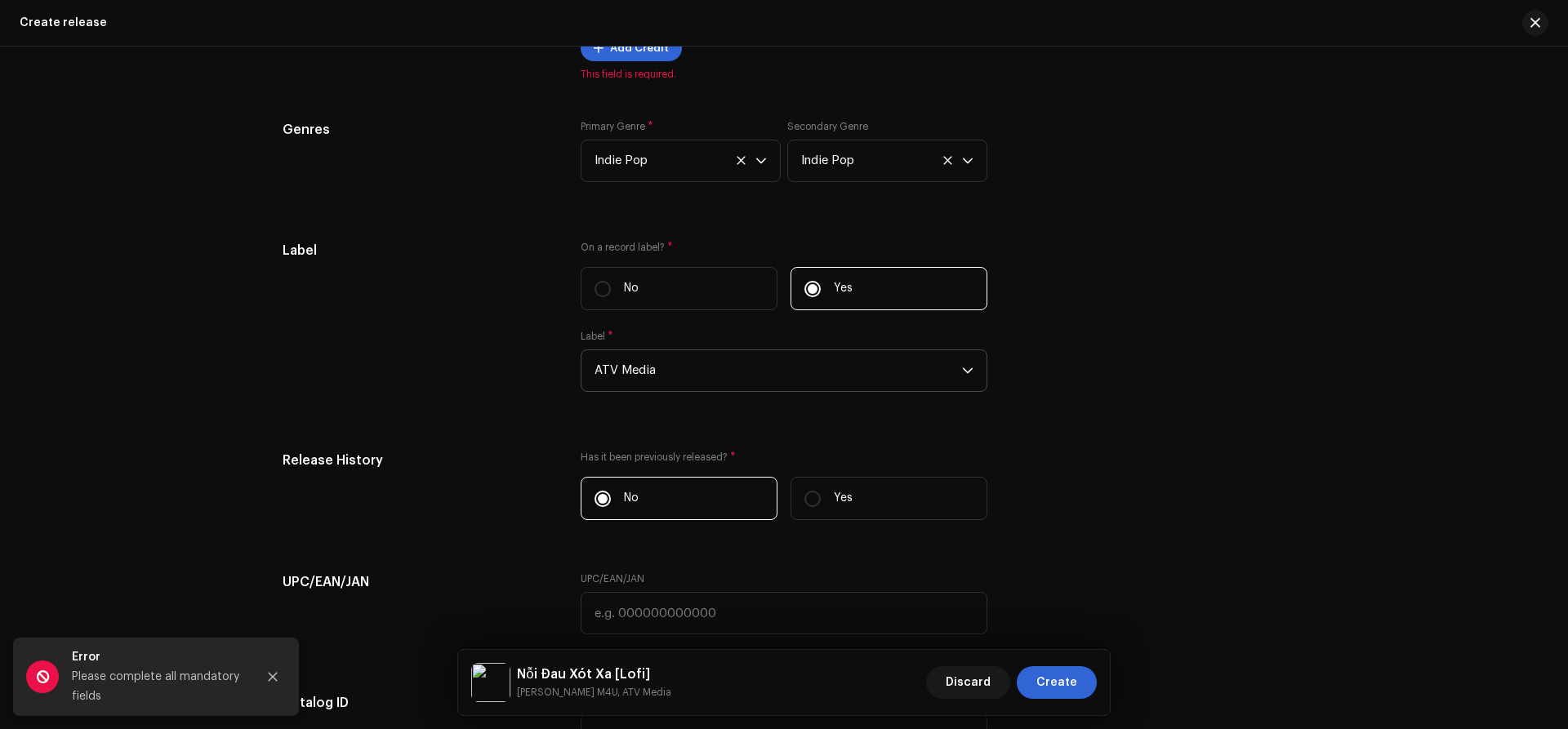
scroll to position [2808, 0]
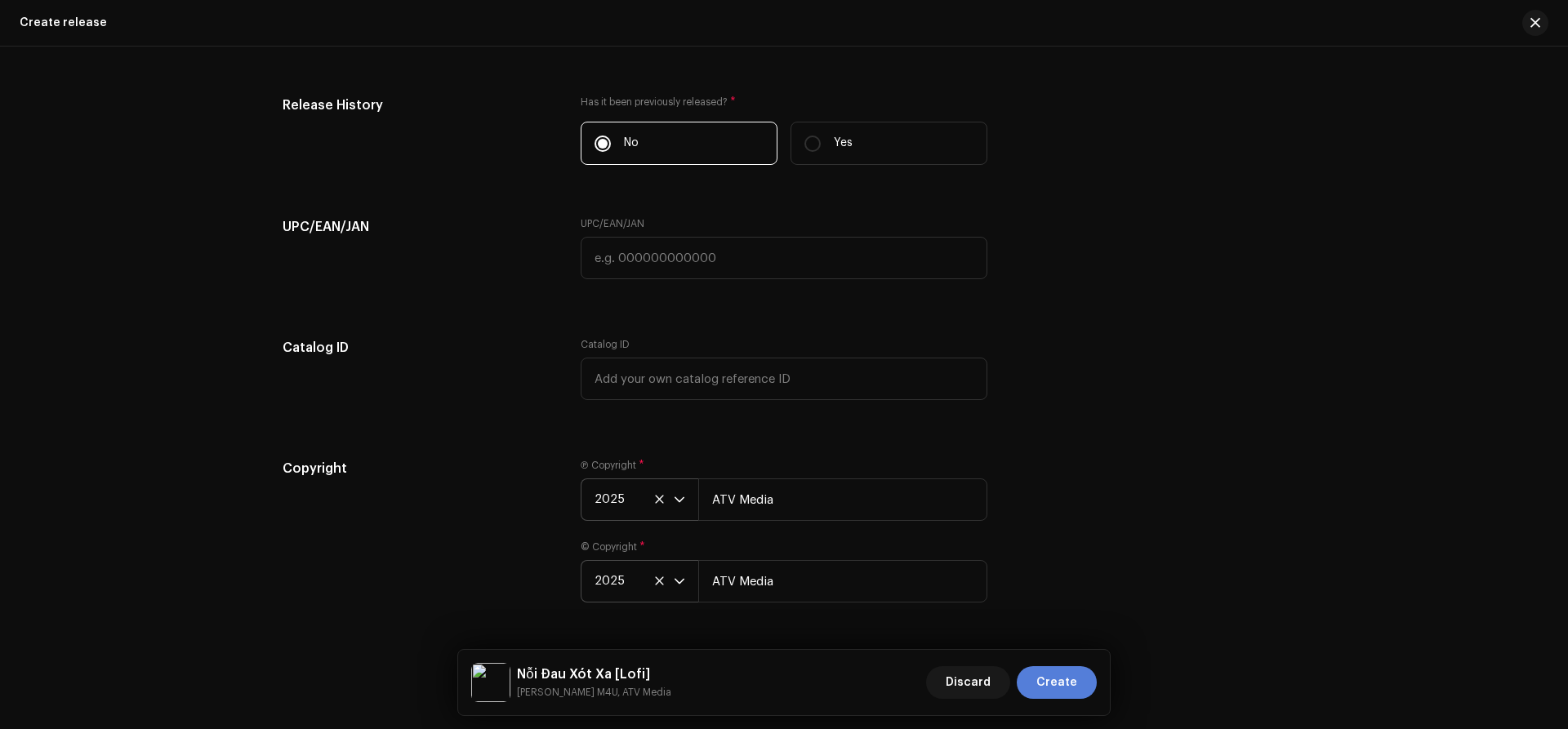
click at [1054, 688] on span "Create" at bounding box center [1056, 683] width 40 height 33
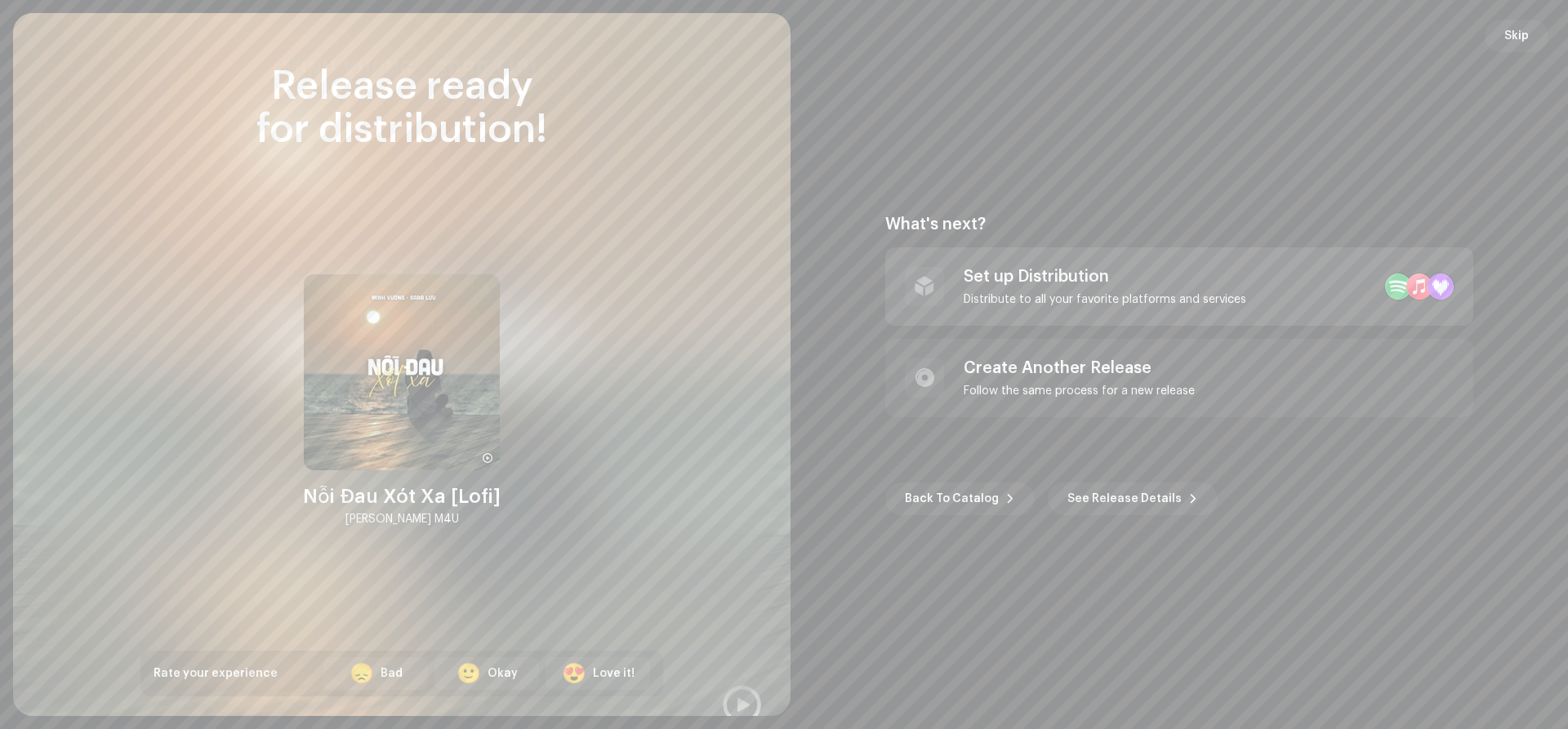
click at [1013, 285] on div "Set up Distribution" at bounding box center [1105, 277] width 283 height 20
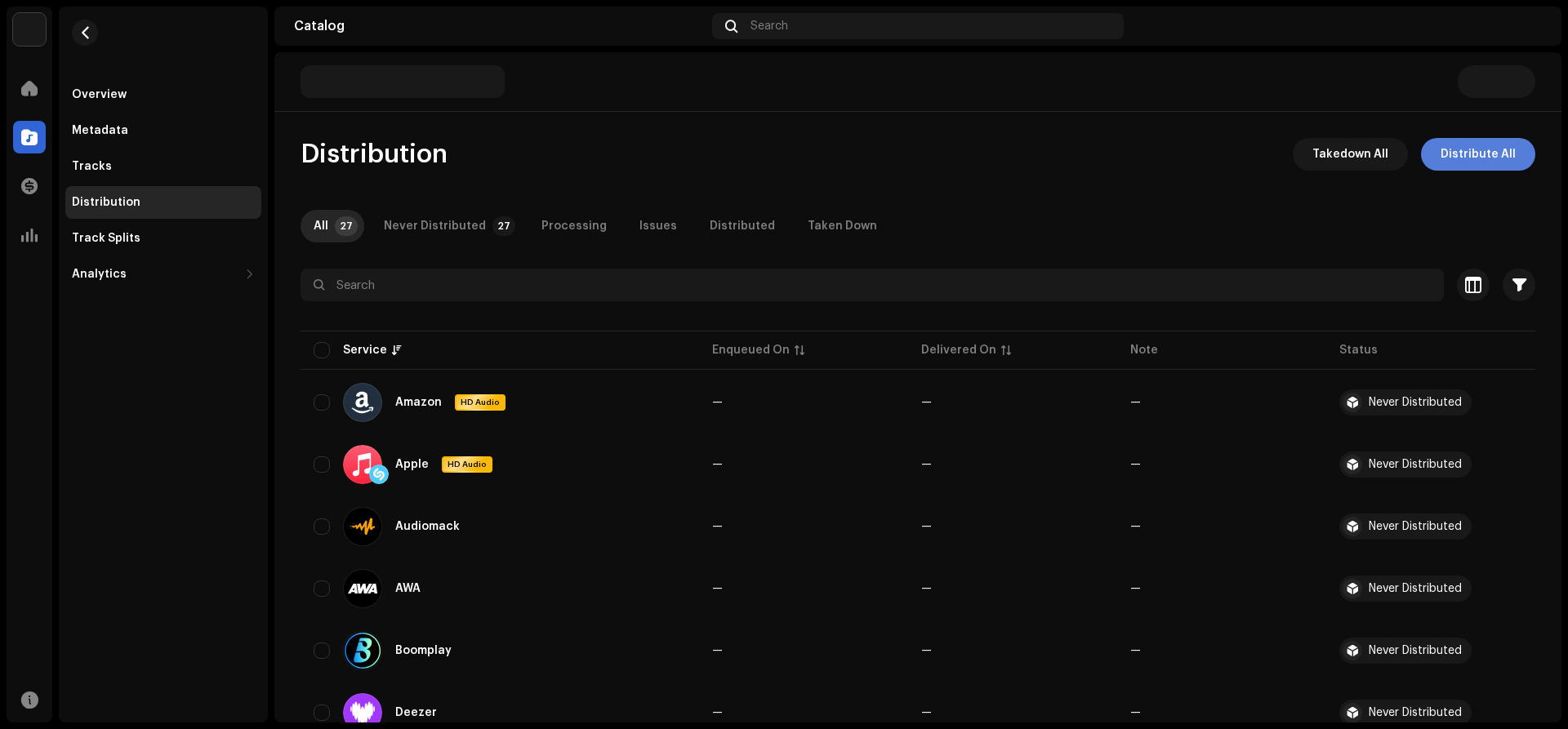
click at [1475, 165] on span "Distribute All" at bounding box center [1479, 154] width 75 height 33
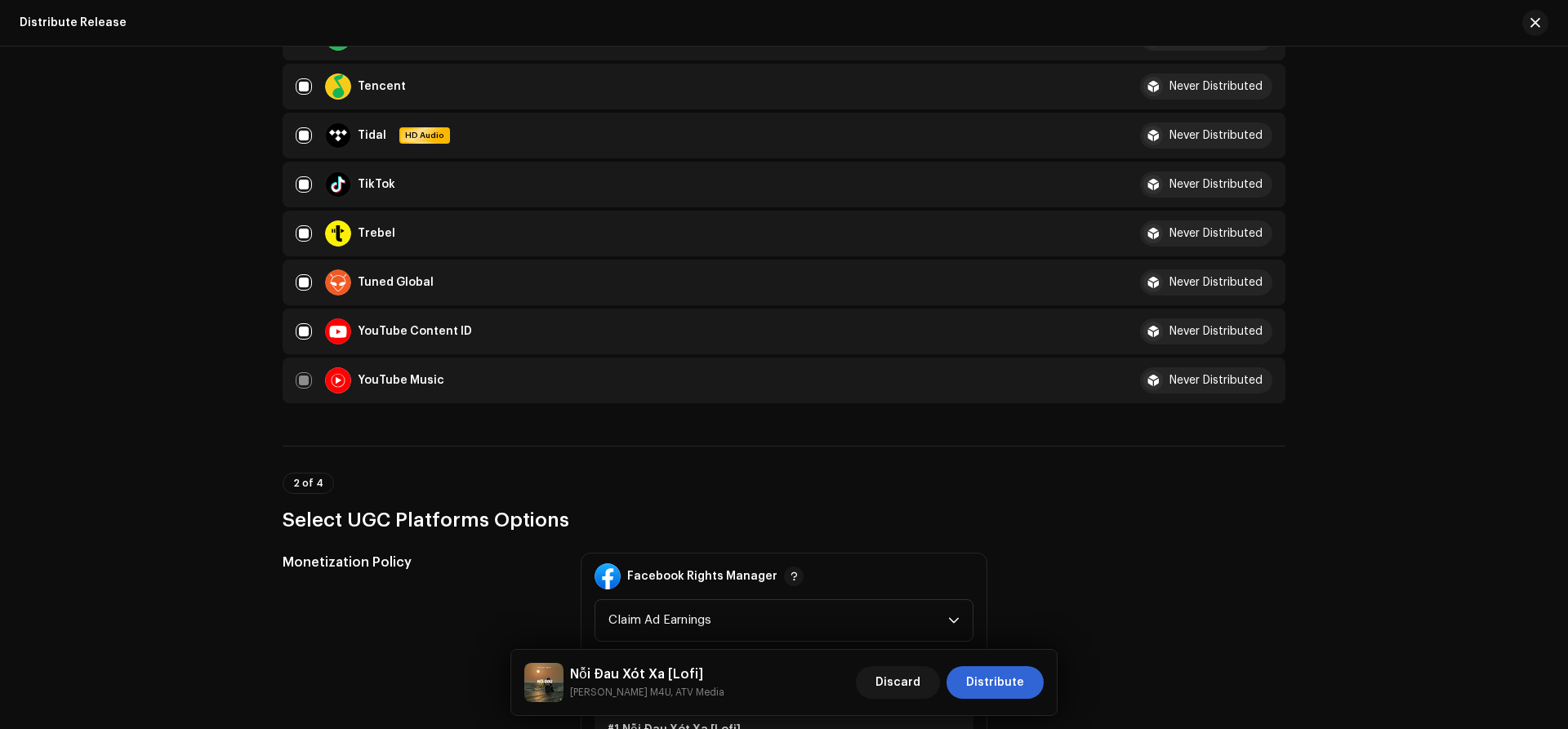
scroll to position [1236, 0]
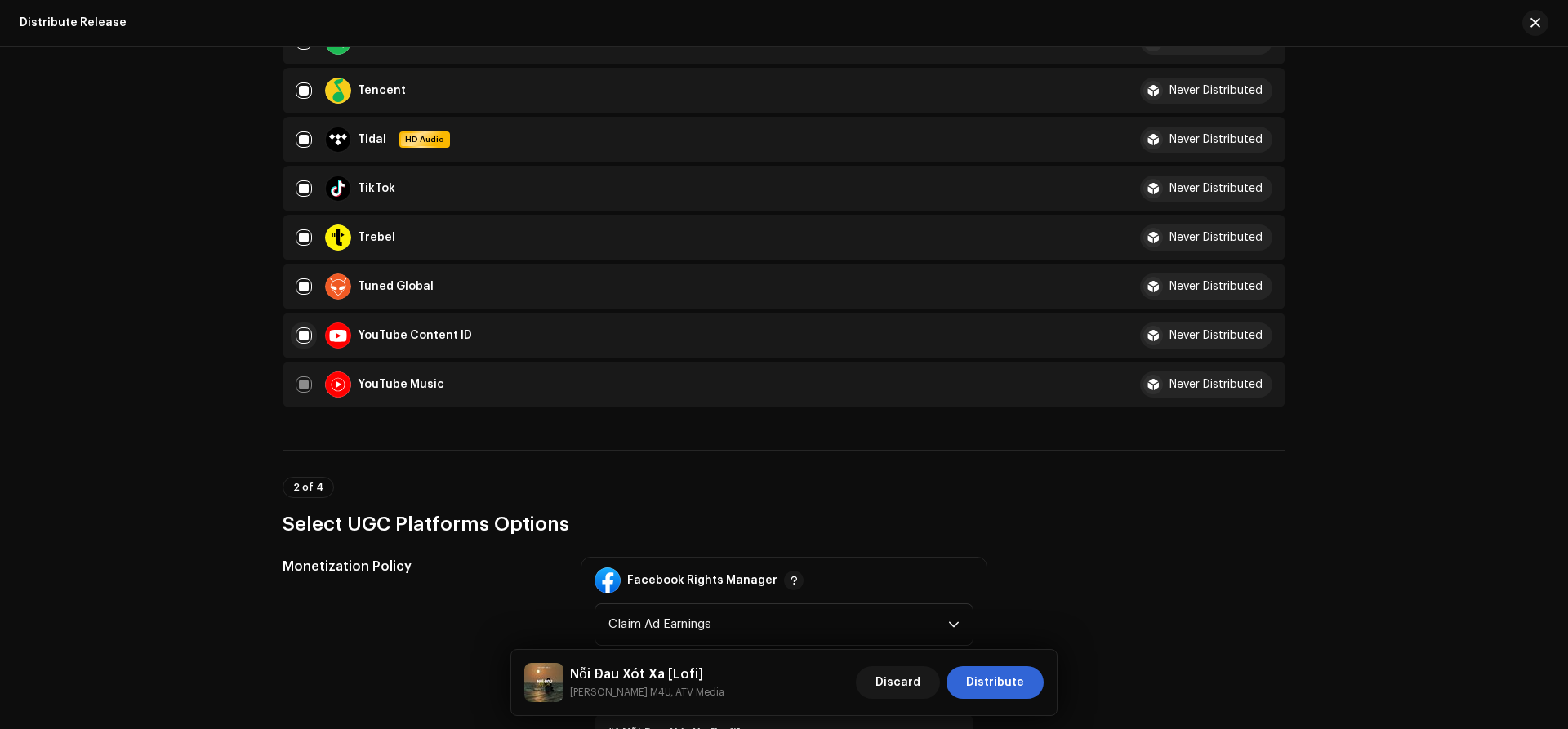
click at [306, 337] on input "checkbox" at bounding box center [303, 335] width 16 height 16
checkbox input "false"
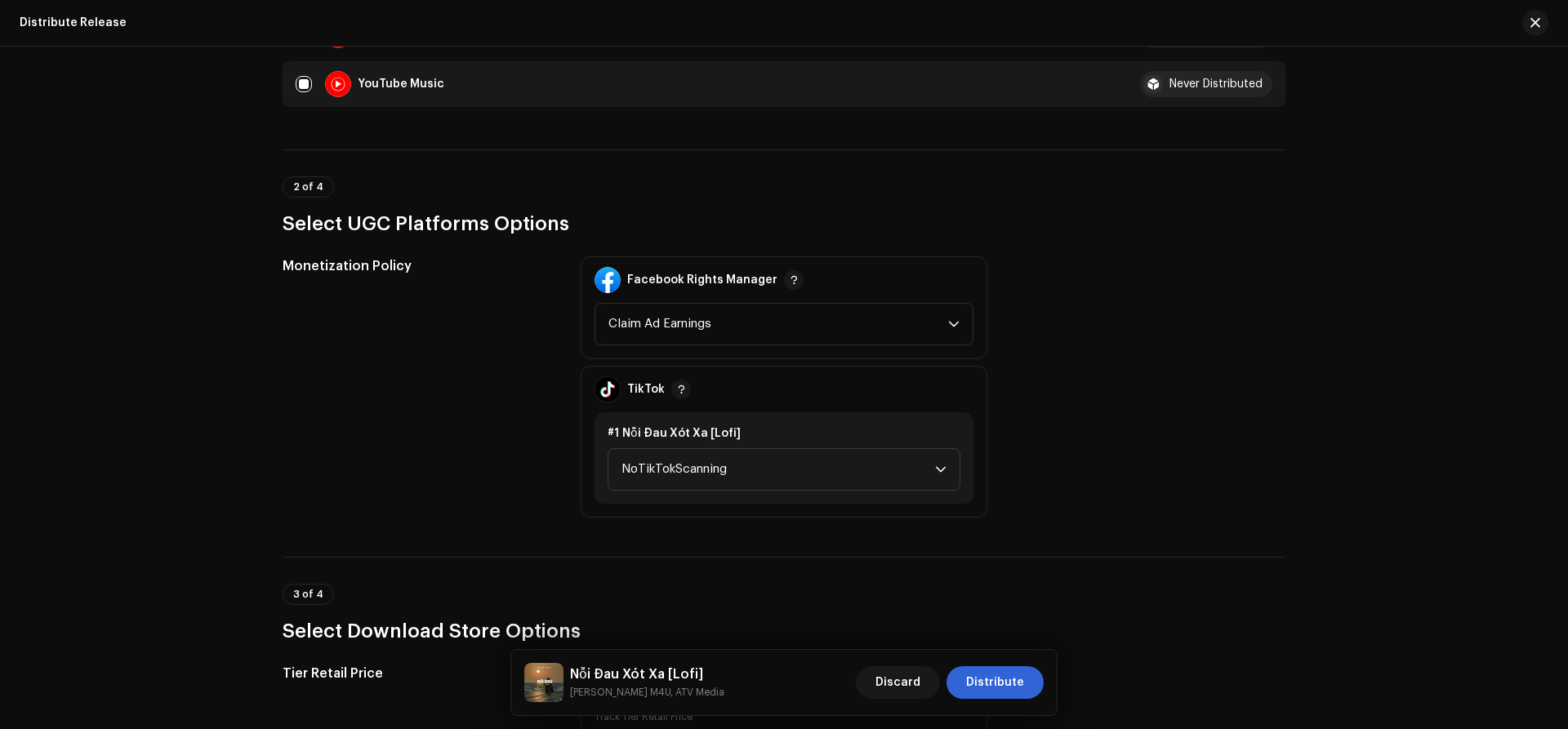
scroll to position [1563, 0]
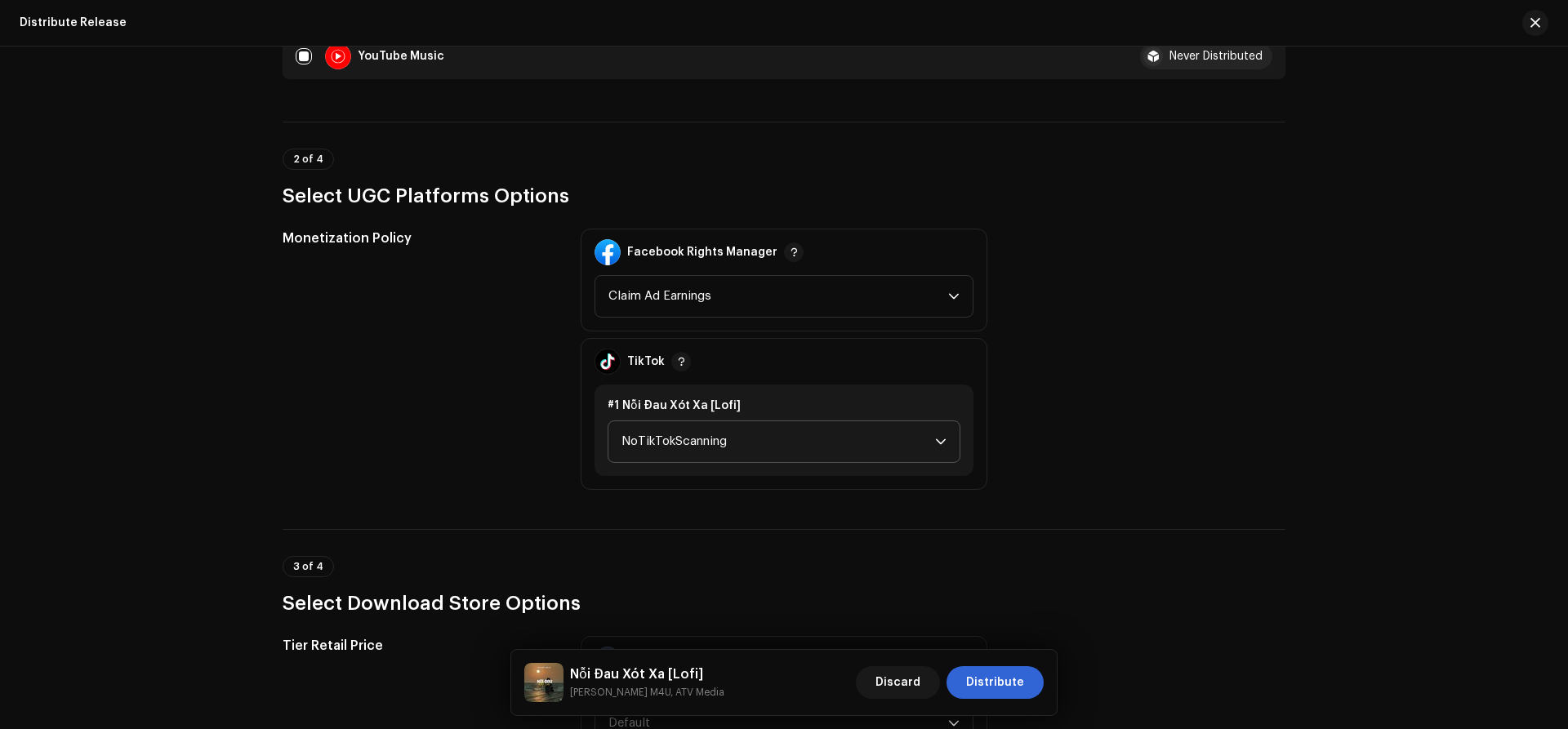
click at [735, 442] on span "NoTikTokScanning" at bounding box center [778, 441] width 314 height 40
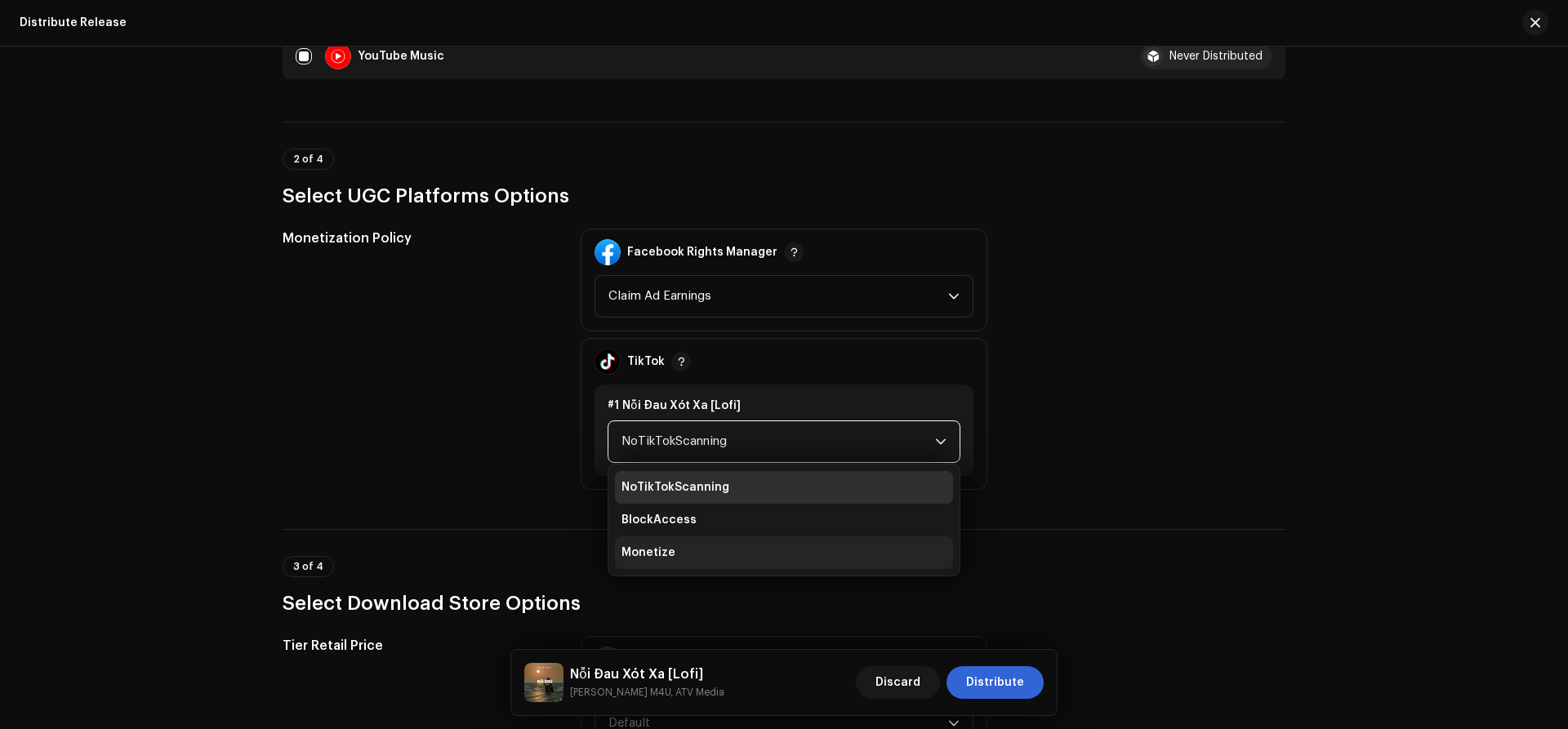
drag, startPoint x: 683, startPoint y: 546, endPoint x: 965, endPoint y: 556, distance: 282.2
click at [684, 546] on li "Monetize" at bounding box center [784, 553] width 338 height 33
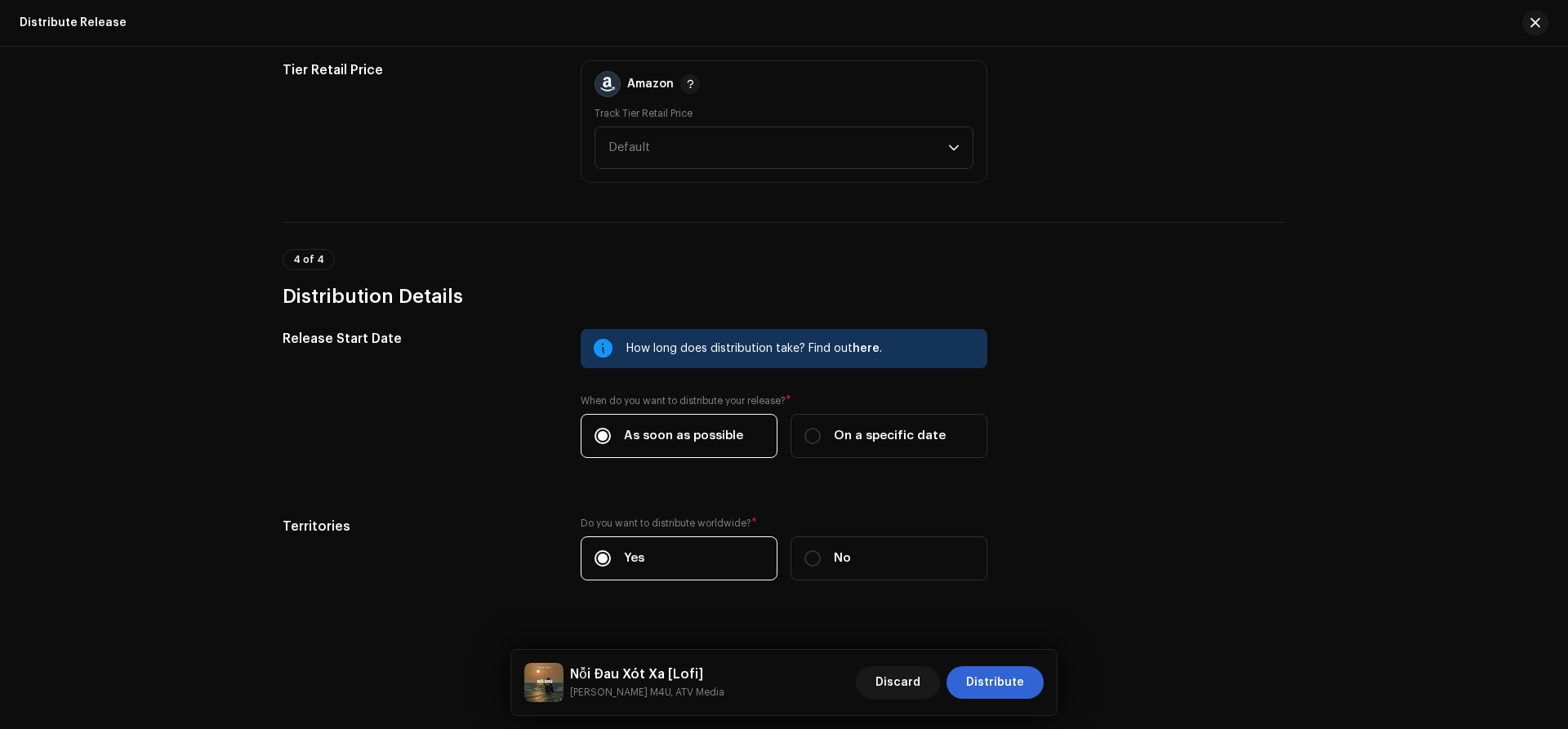
scroll to position [2167, 0]
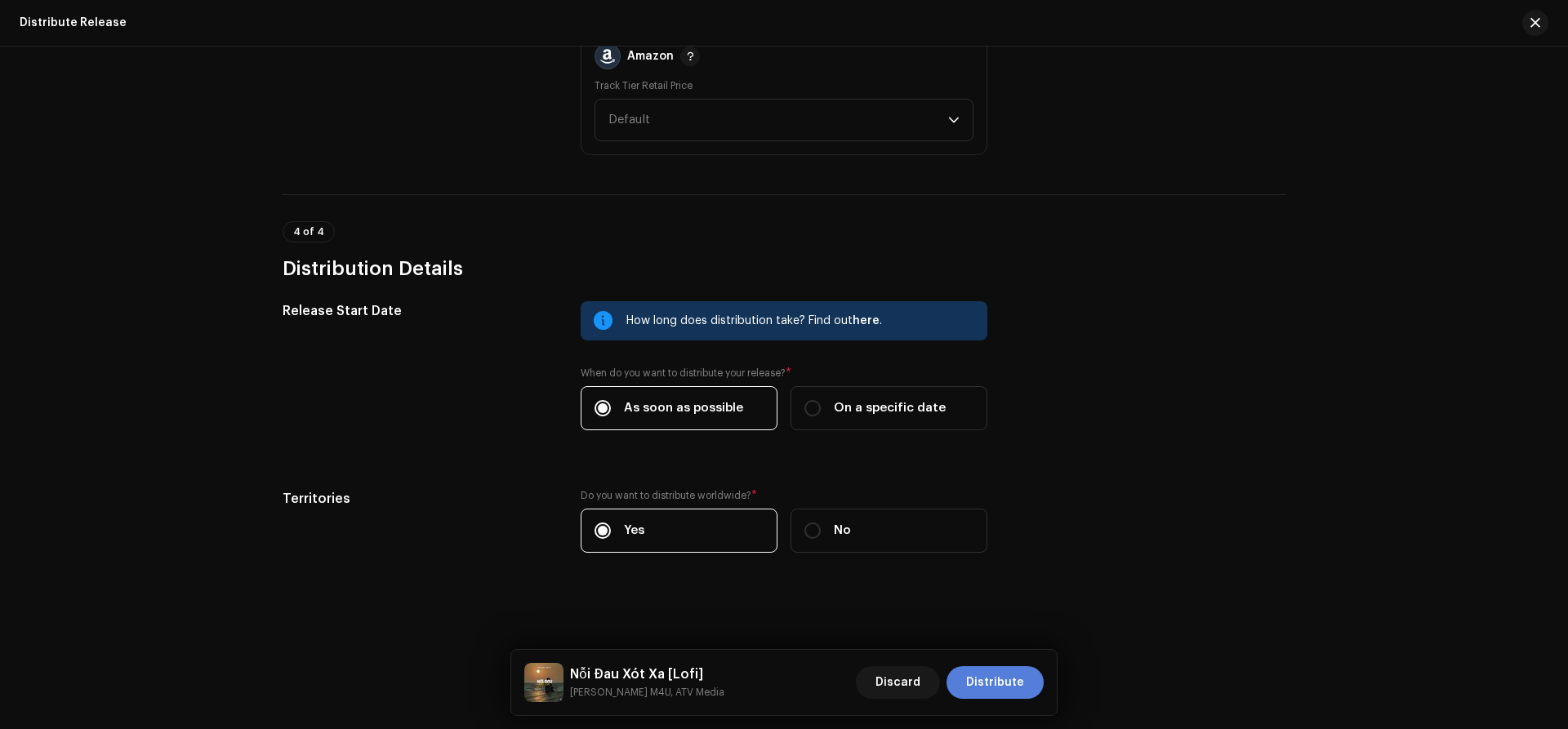
click at [1001, 691] on span "Distribute" at bounding box center [995, 683] width 58 height 33
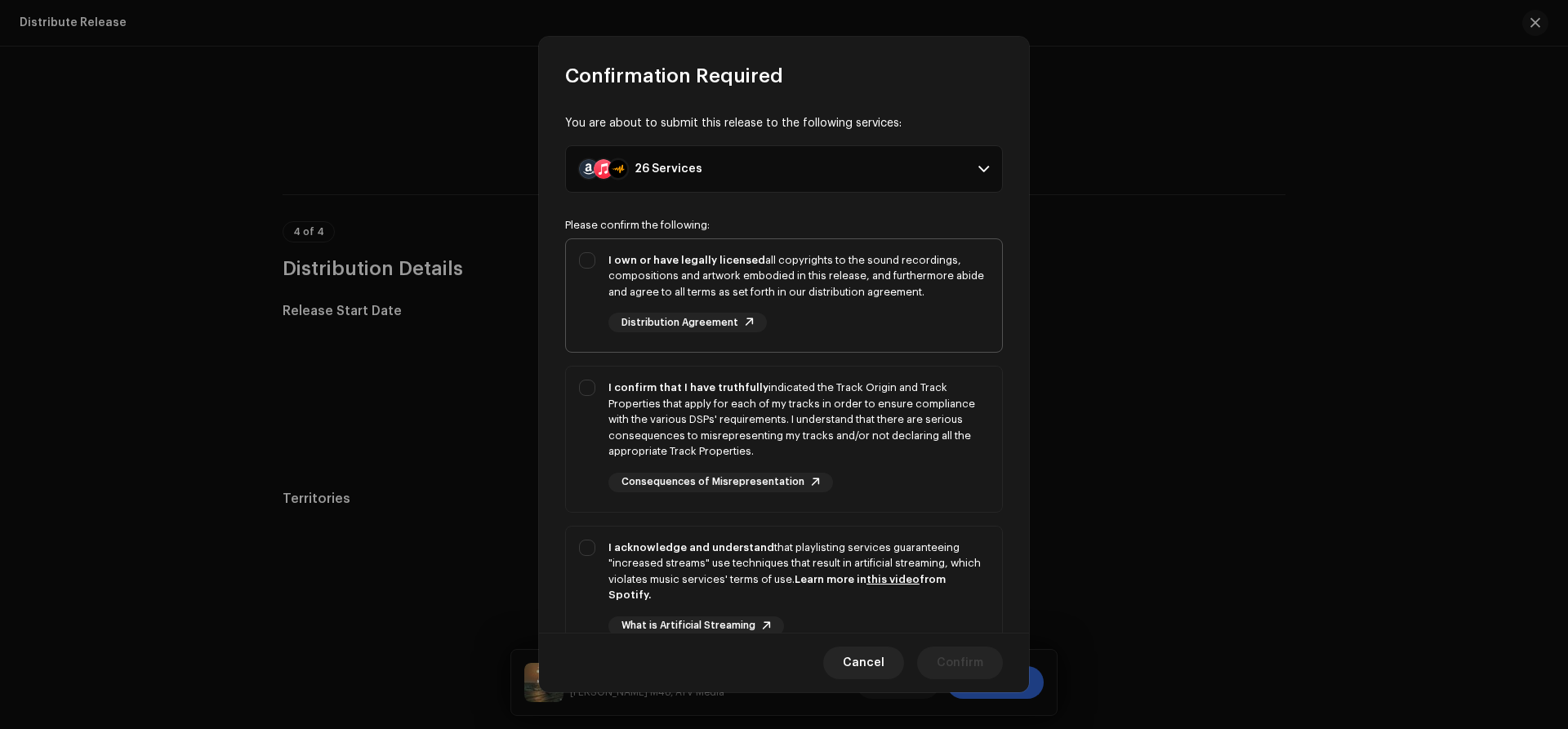
click at [591, 259] on div "I own or have legally licensed all copyrights to the sound recordings, composit…" at bounding box center [784, 293] width 436 height 107
checkbox input "true"
click at [586, 391] on div "I confirm that I have truthfully indicated the Track Origin and Track Propertie…" at bounding box center [784, 435] width 436 height 138
checkbox input "true"
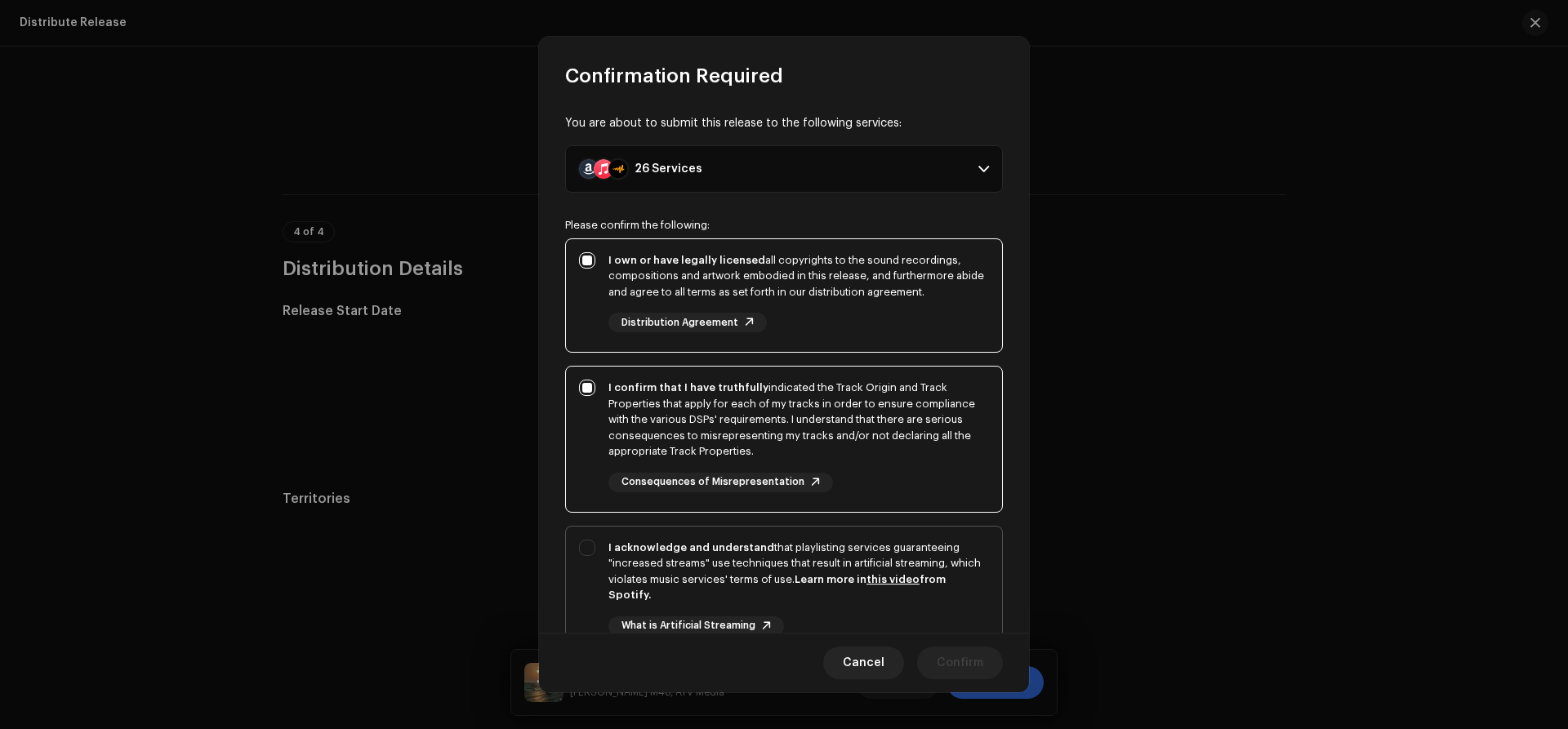
click at [592, 552] on div "I acknowledge and understand that playlisting services guaranteeing "increased …" at bounding box center [784, 601] width 436 height 149
checkbox input "true"
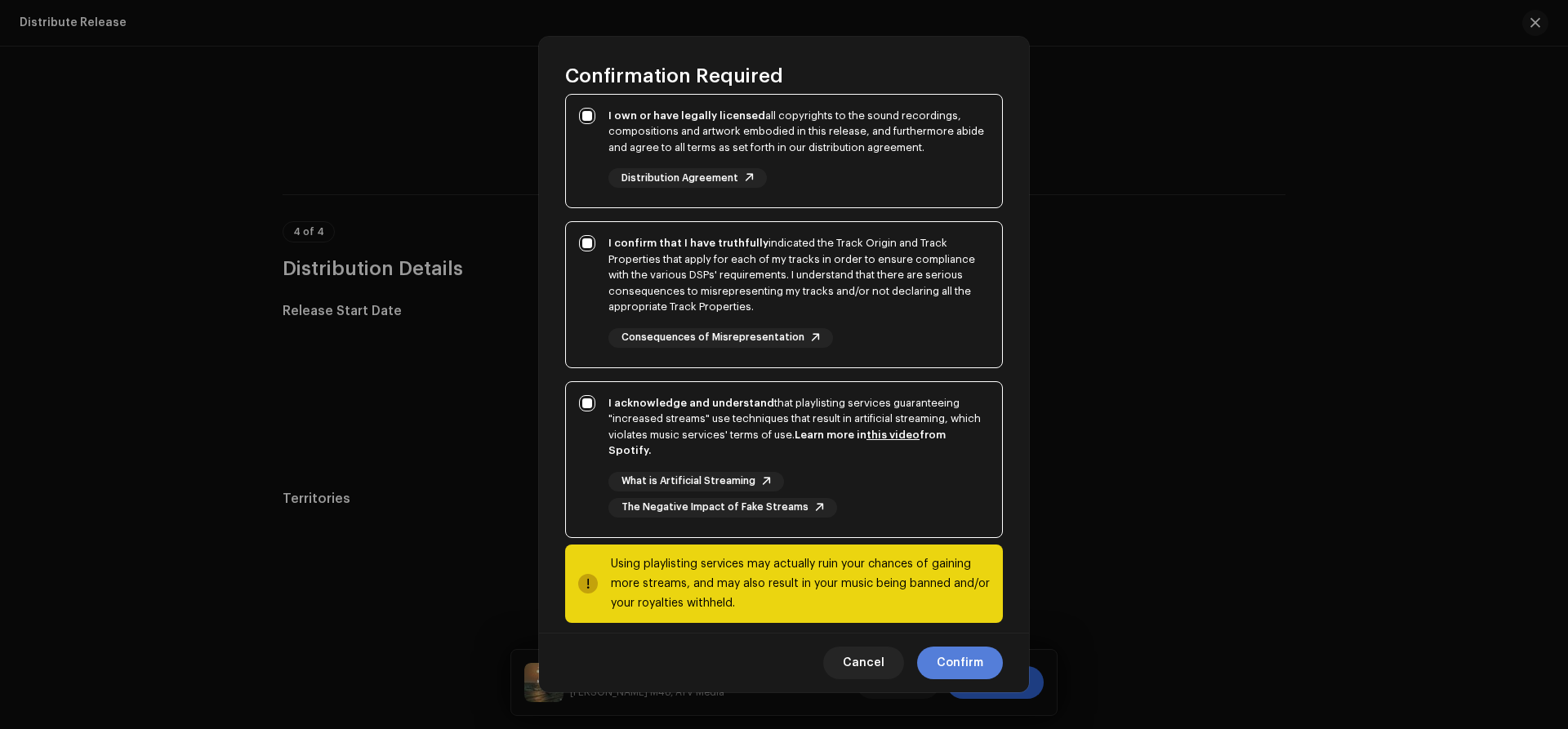
click at [964, 666] on span "Confirm" at bounding box center [960, 663] width 46 height 33
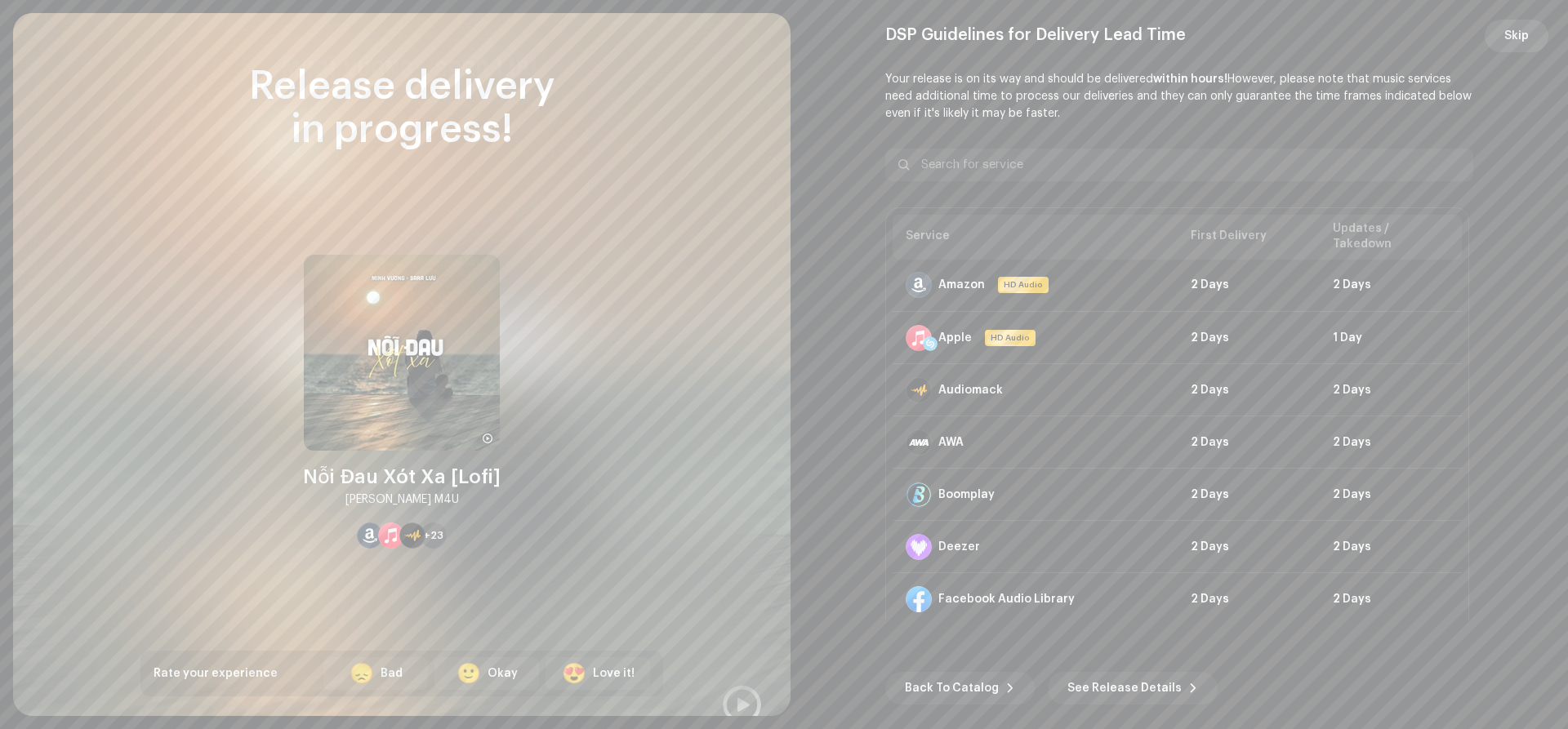
click at [1506, 43] on span "Skip" at bounding box center [1516, 36] width 24 height 33
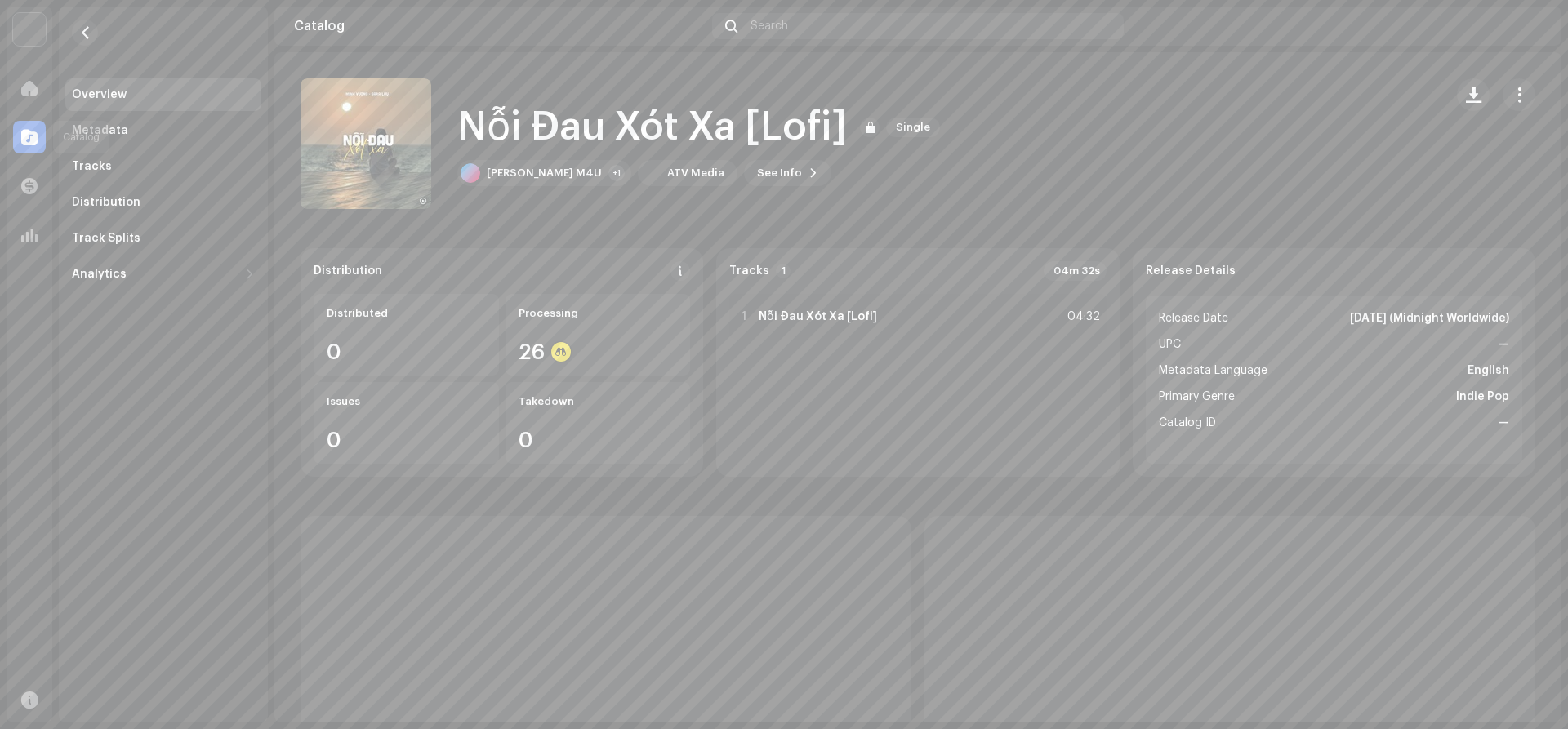
click at [26, 138] on span at bounding box center [29, 138] width 16 height 13
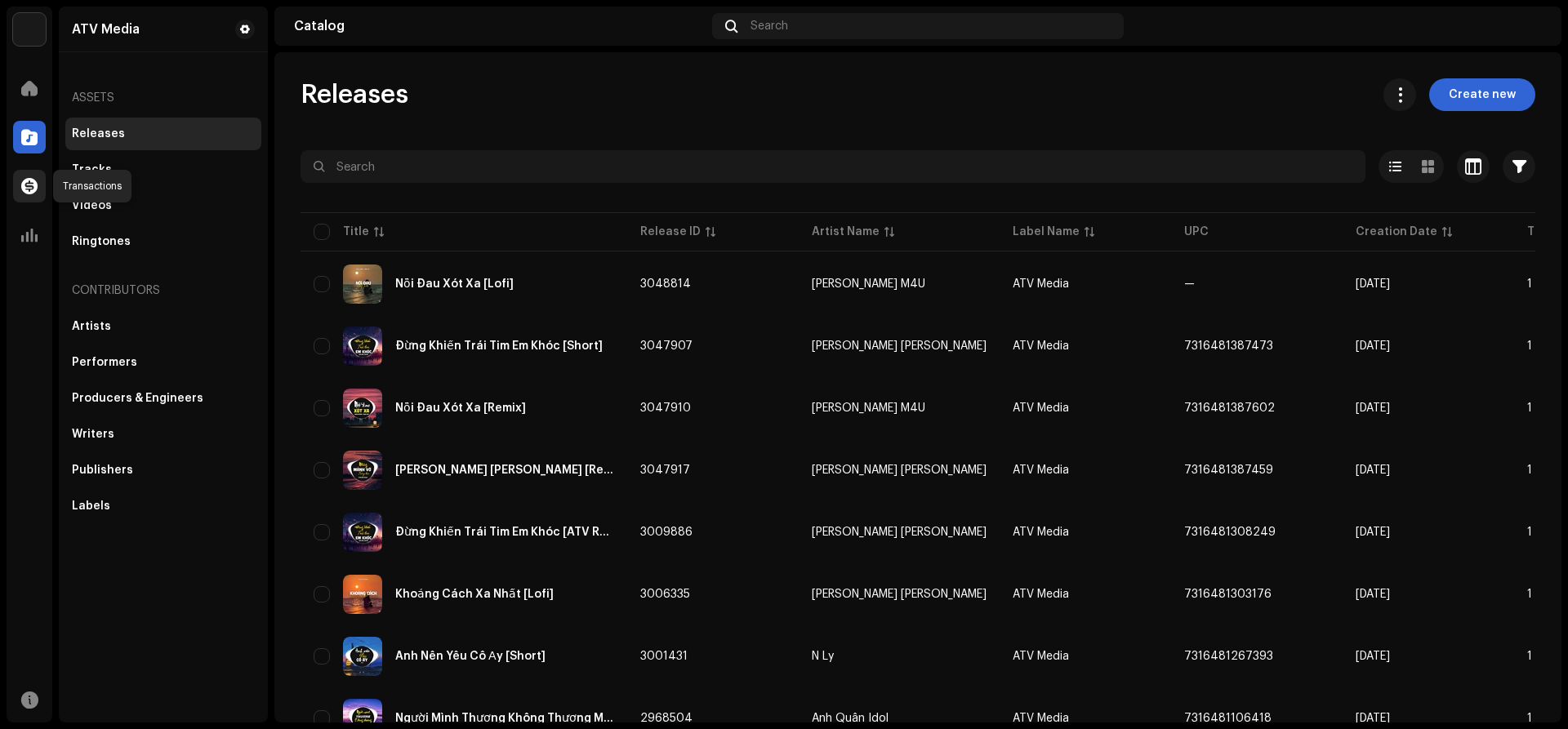
click at [24, 196] on div at bounding box center [29, 186] width 33 height 33
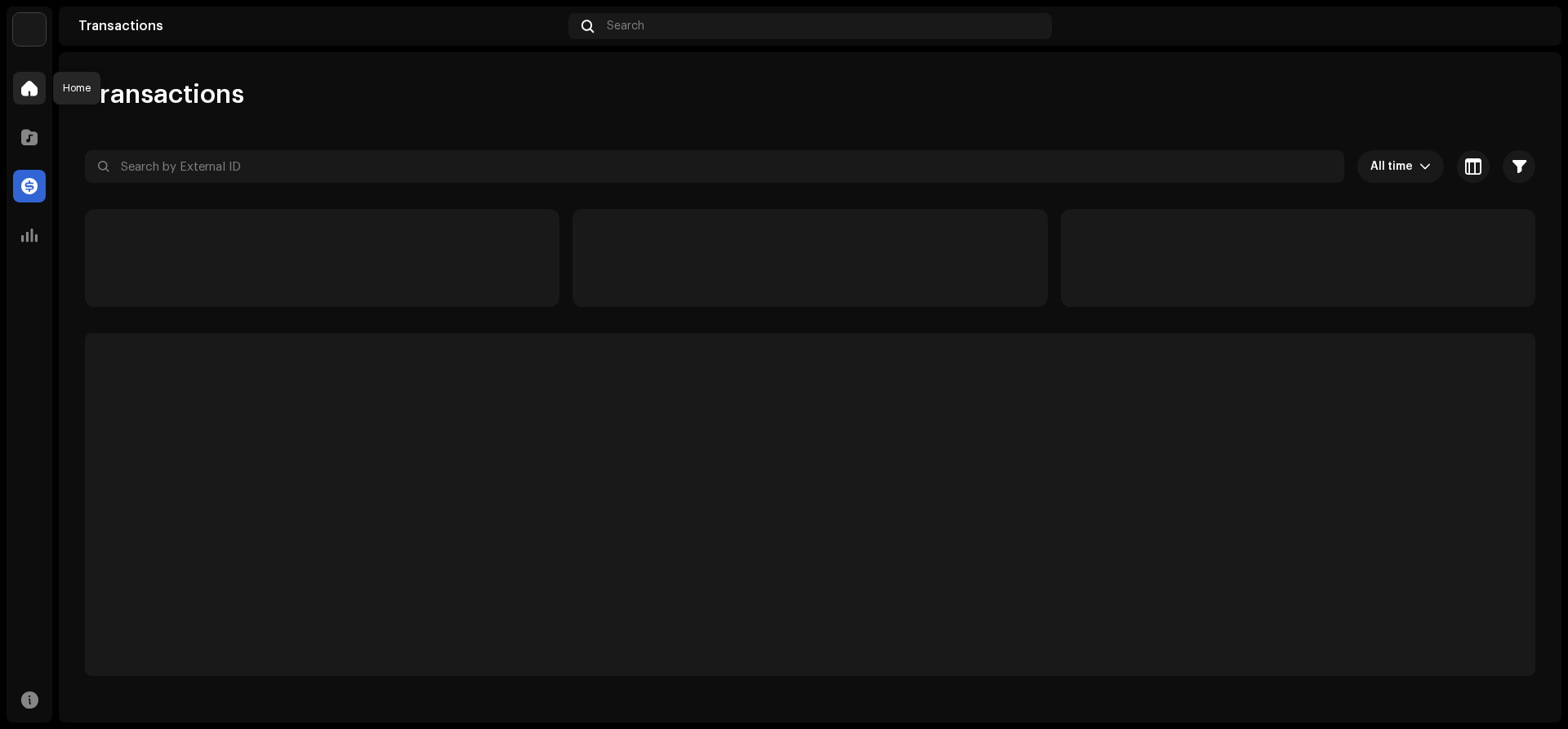
click at [30, 89] on span at bounding box center [29, 89] width 16 height 13
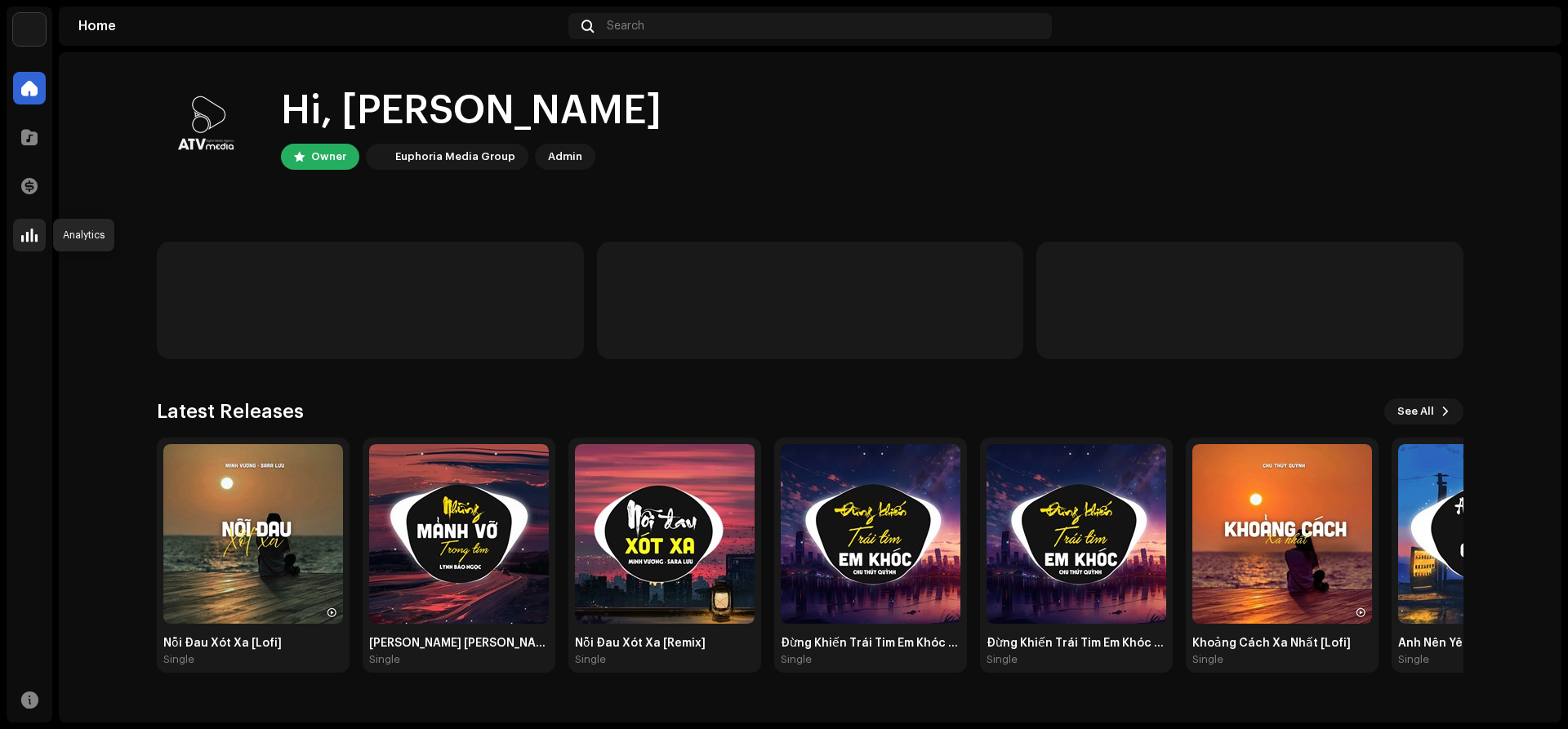
click at [40, 246] on div at bounding box center [29, 235] width 33 height 33
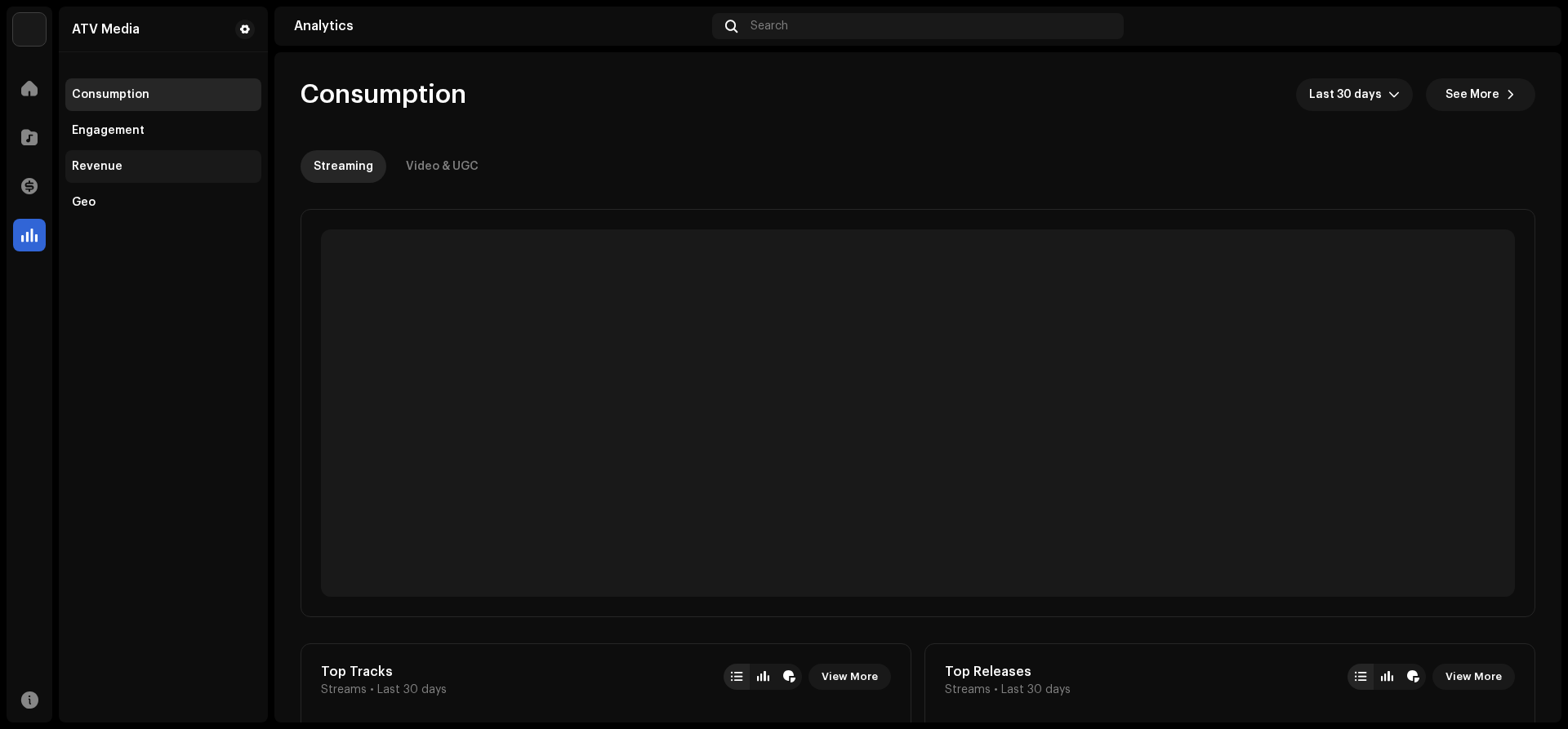
click at [90, 168] on div "Revenue" at bounding box center [97, 167] width 51 height 13
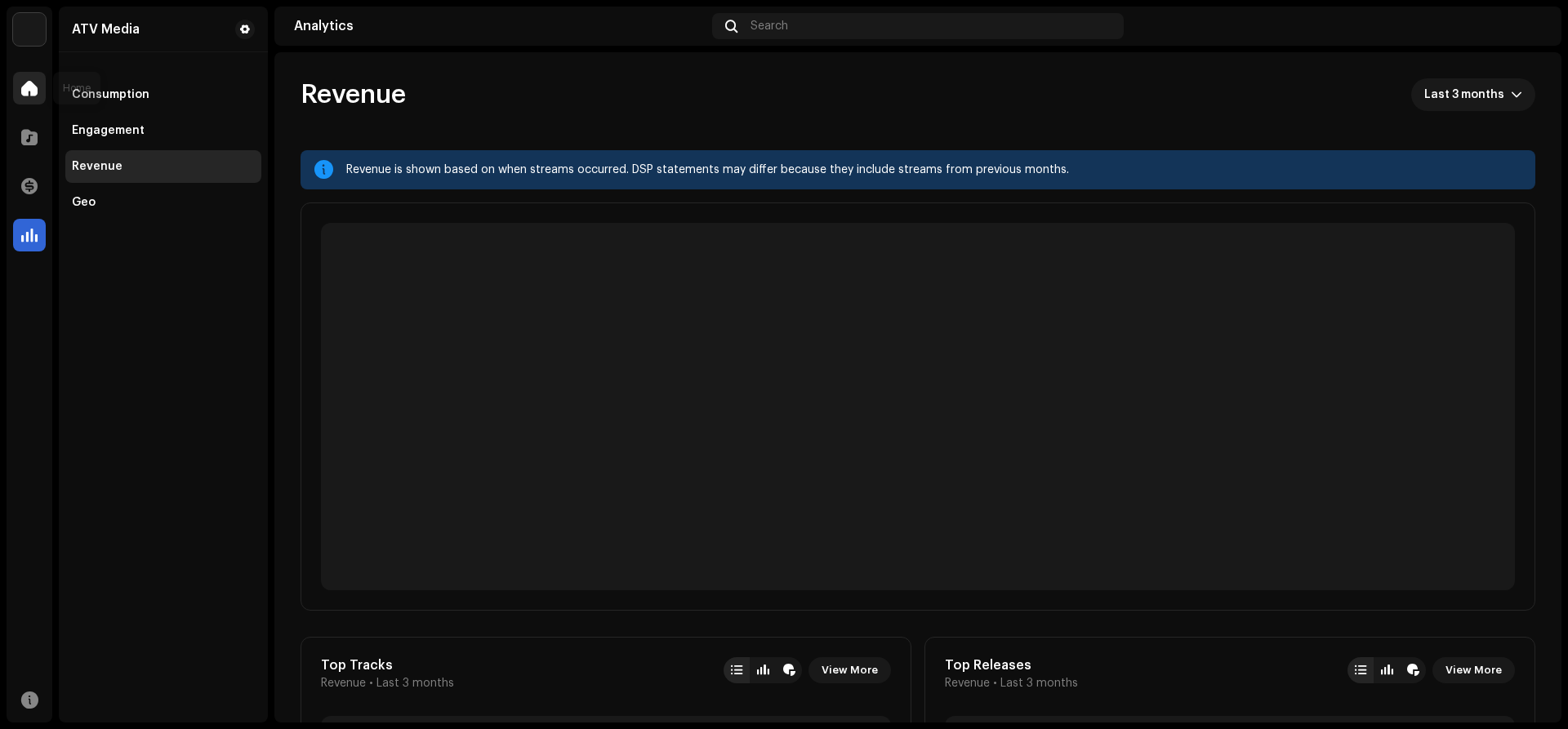
click at [30, 89] on span at bounding box center [29, 89] width 16 height 13
